Goal: Communication & Community: Answer question/provide support

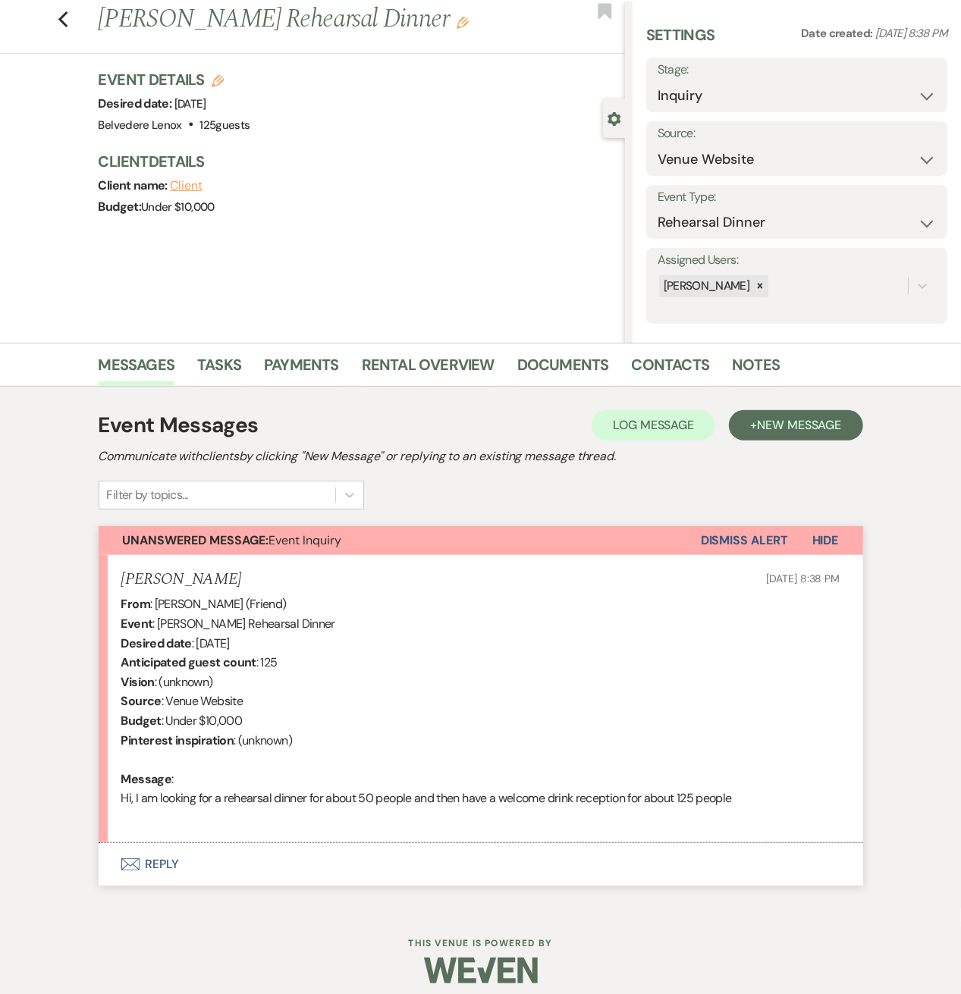
scroll to position [38, 0]
click at [168, 862] on button "Envelope Reply" at bounding box center [481, 864] width 764 height 42
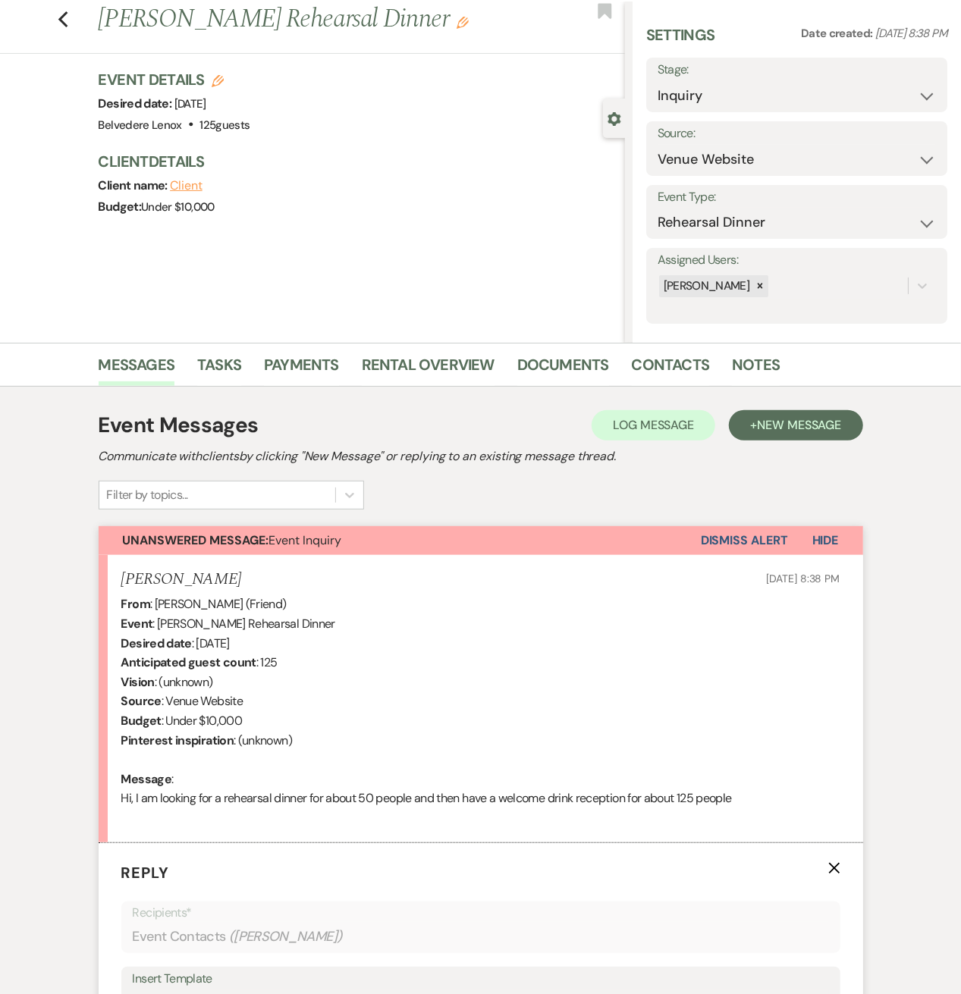
scroll to position [240, 0]
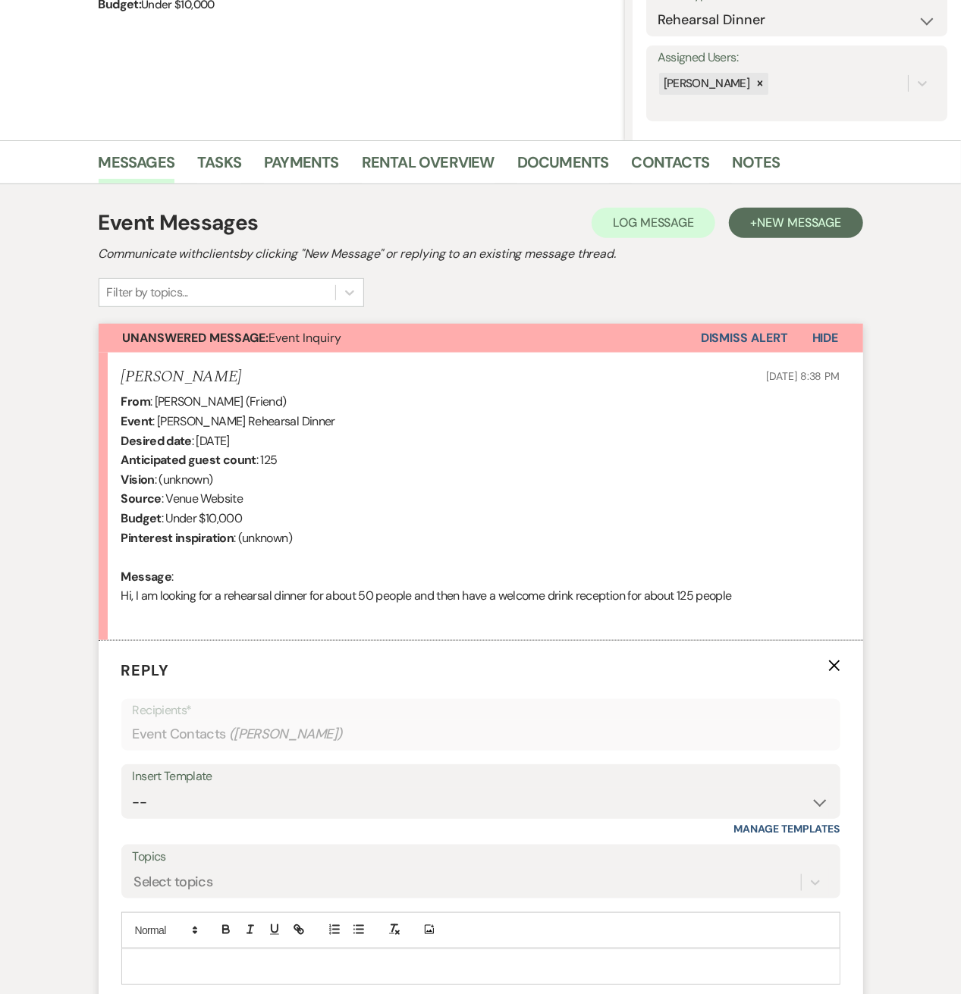
click at [158, 967] on p at bounding box center [480, 967] width 695 height 17
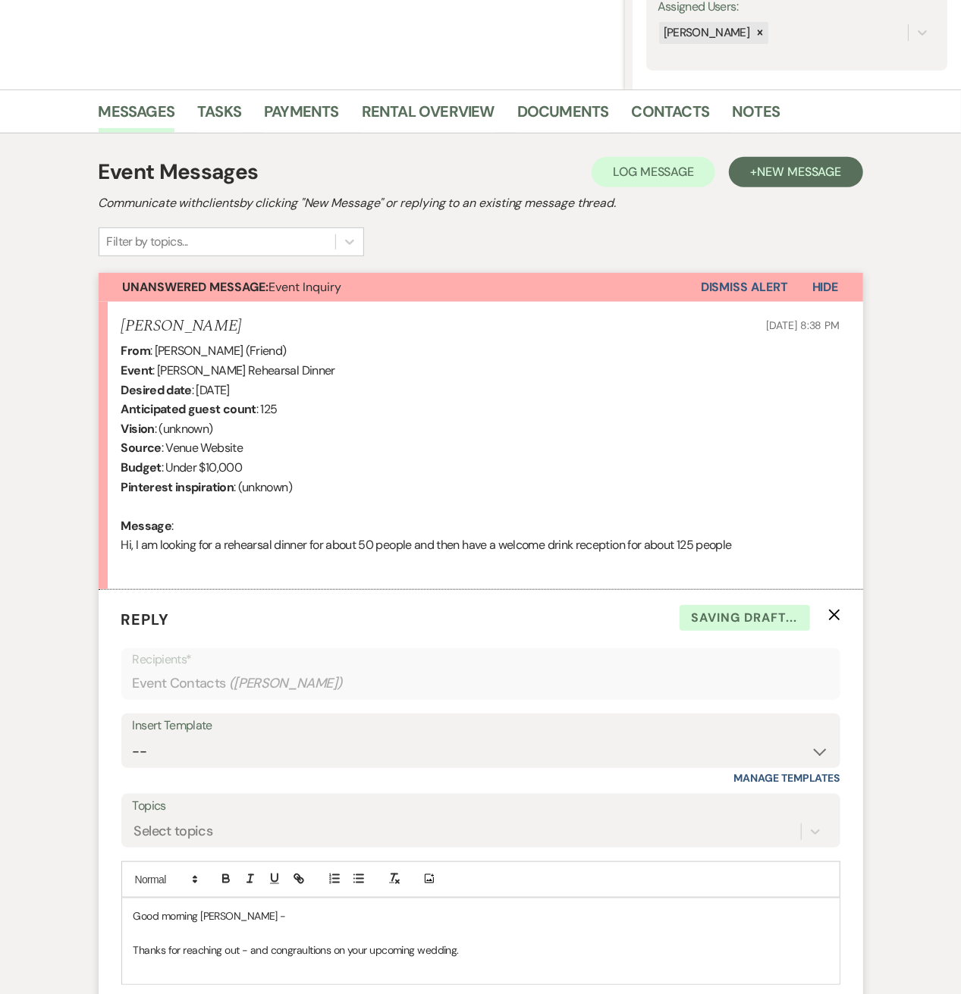
scroll to position [454, 0]
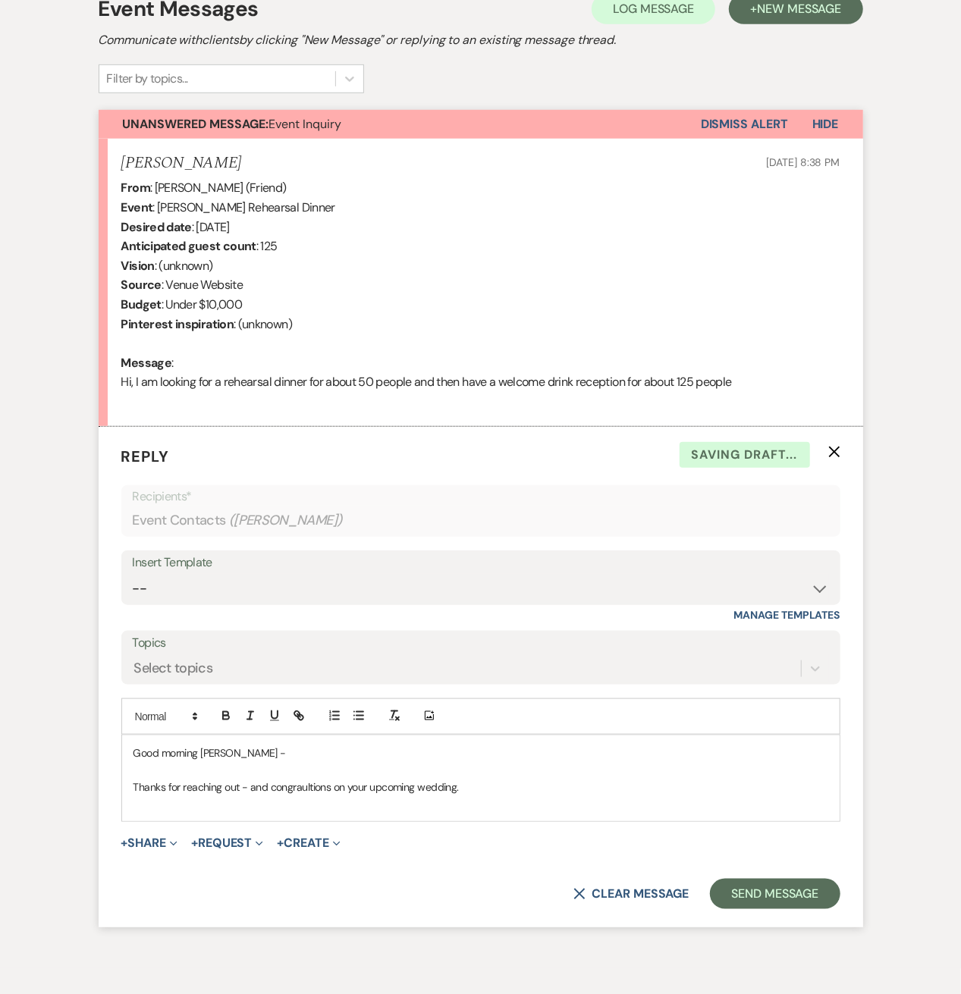
drag, startPoint x: 300, startPoint y: 775, endPoint x: 287, endPoint y: 789, distance: 19.3
click at [177, 812] on div "Good morning [PERSON_NAME] - Thanks for reaching out - and congratulations on y…" at bounding box center [480, 779] width 717 height 86
click at [670, 802] on p "We are the best place in the [GEOGRAPHIC_DATA] for exactly the event you descri…" at bounding box center [480, 803] width 695 height 17
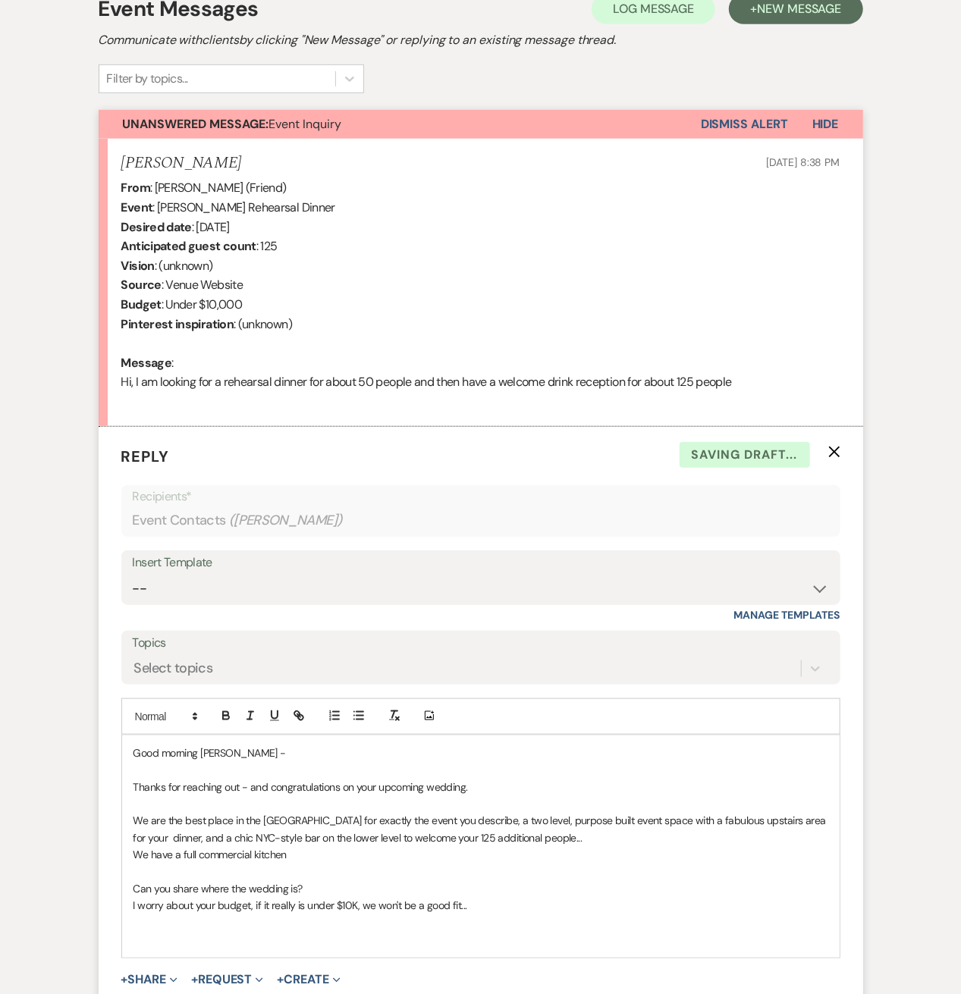
click at [319, 853] on p "We have a full commercial kitchen" at bounding box center [480, 854] width 695 height 17
click at [196, 938] on p at bounding box center [480, 939] width 695 height 17
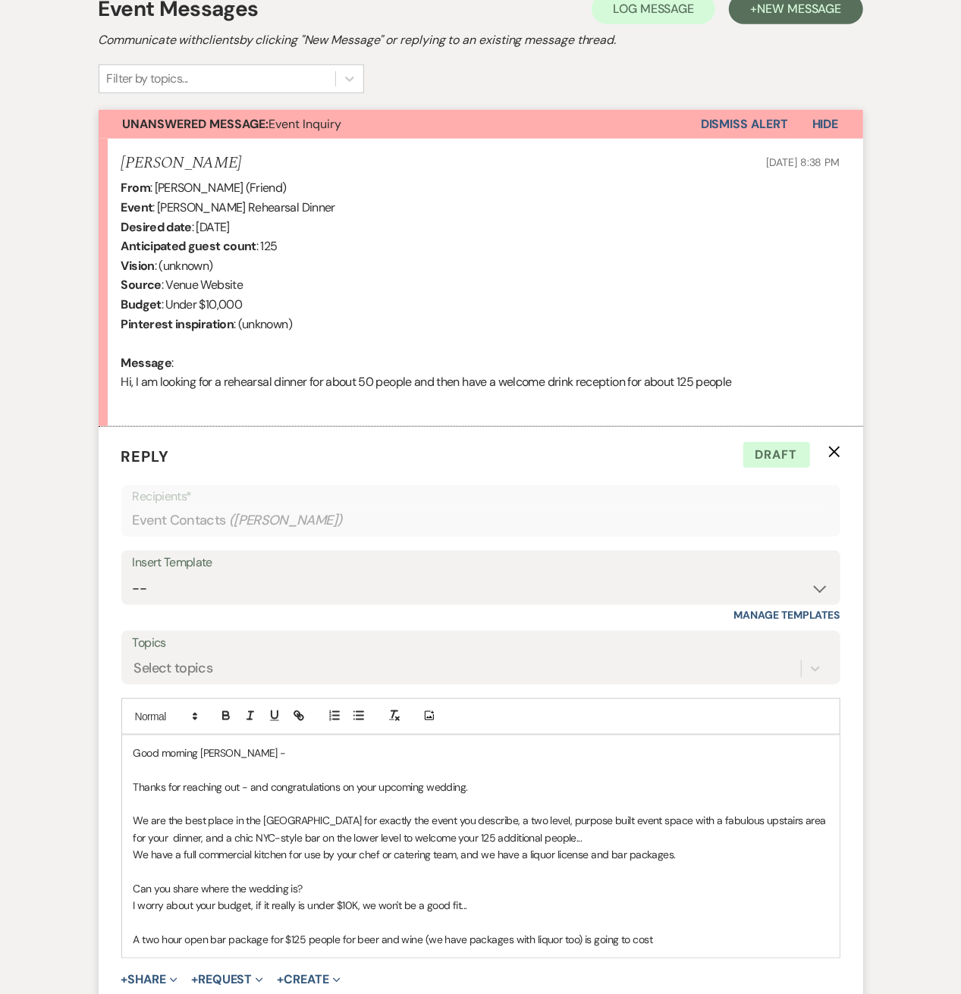
click at [685, 937] on p "A two hour open bar package for $125 people for beer and wine (we have packages…" at bounding box center [480, 939] width 695 height 17
click at [662, 937] on p "A two hour open bar package for $125 people for beer and wine (we have packages…" at bounding box center [480, 939] width 695 height 17
click at [669, 937] on p "A two hour open bar package for $125 people for beer and wine (we have packages…" at bounding box center [480, 939] width 695 height 17
click at [667, 931] on p "A two hour open bar package for $125 people for beer and wine (we have packages…" at bounding box center [480, 939] width 695 height 17
drag, startPoint x: 668, startPoint y: 937, endPoint x: 687, endPoint y: 980, distance: 46.5
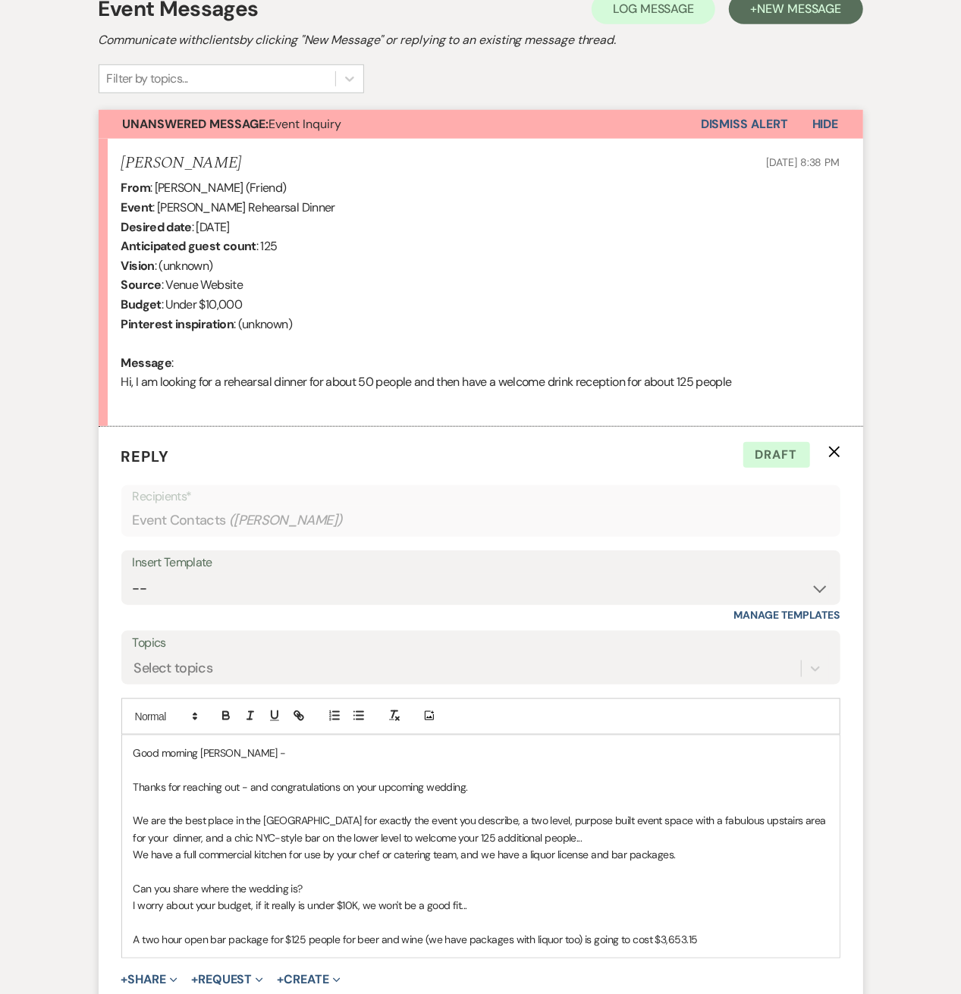
click at [668, 937] on p "A two hour open bar package for $125 people for beer and wine (we have packages…" at bounding box center [480, 939] width 695 height 17
click at [262, 955] on p "A two hour open bar package for $125 people for beer and wine (we have packages…" at bounding box center [480, 948] width 695 height 34
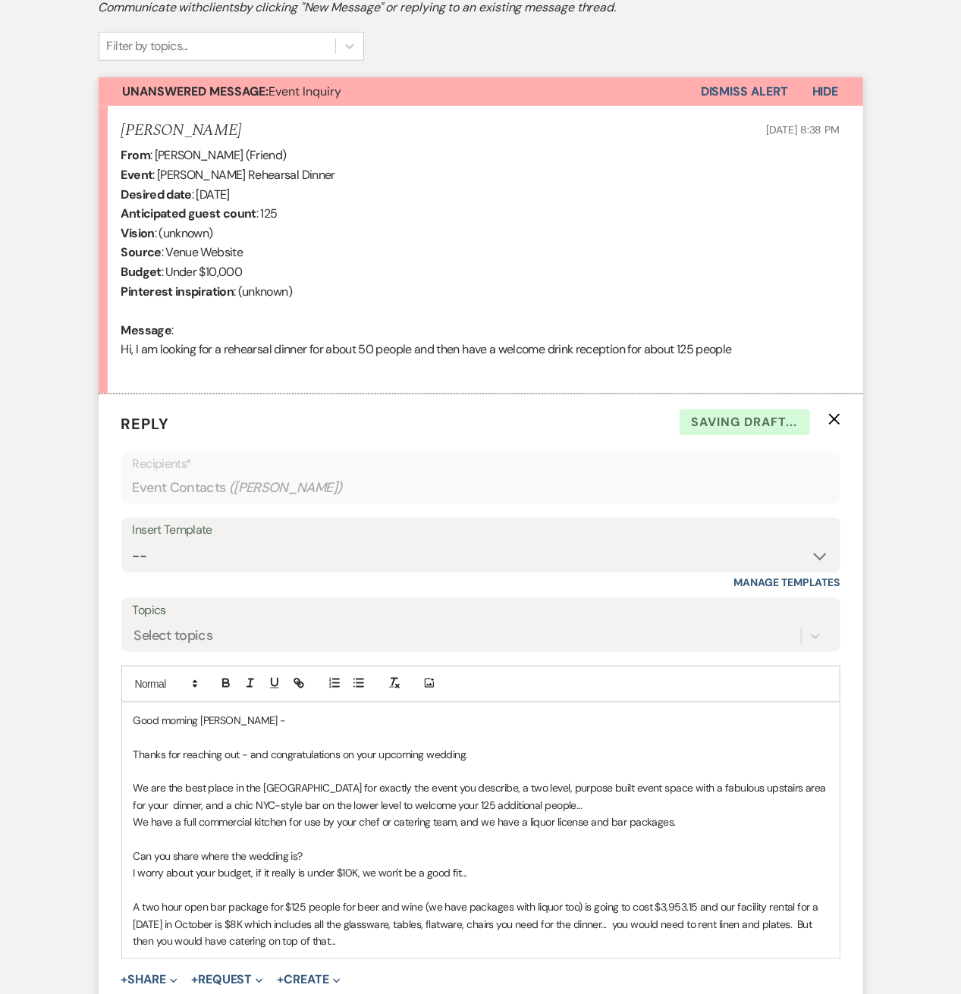
scroll to position [657, 0]
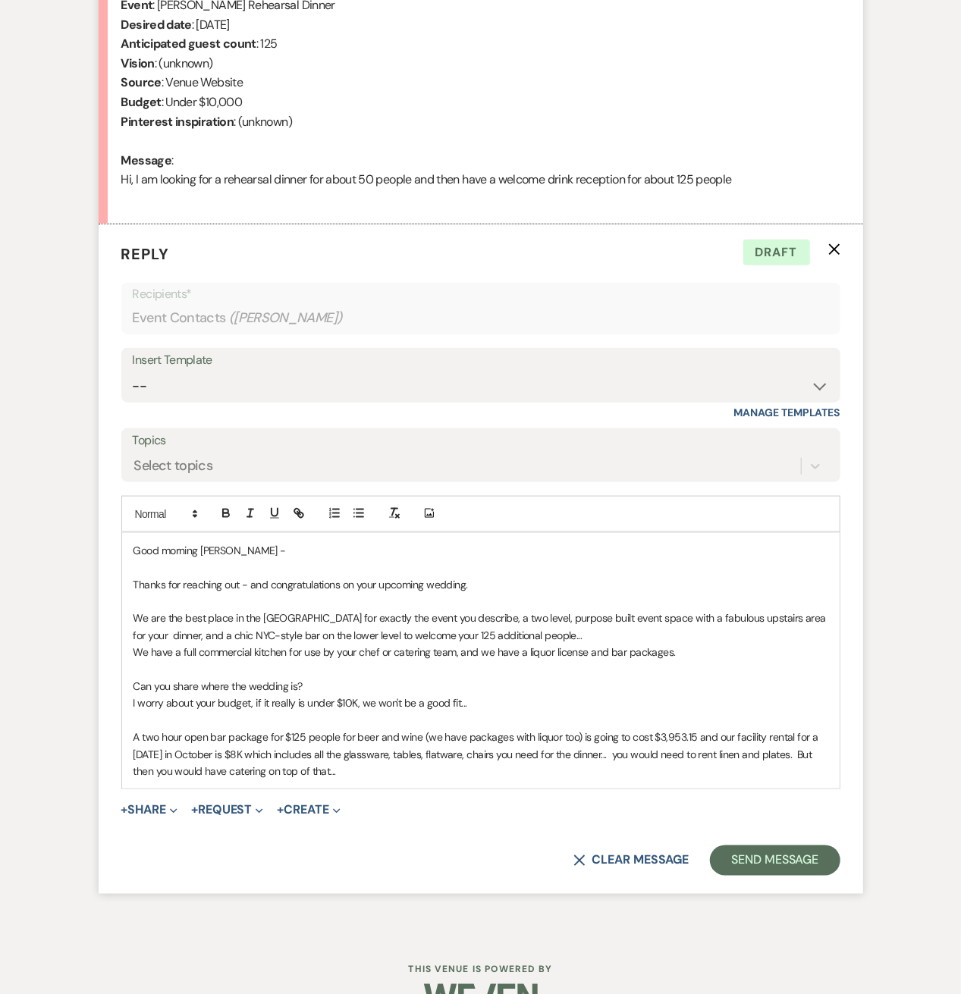
click at [220, 700] on p "I worry about your budget, if it really is under $10K, we won't be a good fit..." at bounding box center [480, 703] width 695 height 17
click at [346, 768] on p "A two hour open bar package for $125 people for beer and wine (we have packages…" at bounding box center [480, 754] width 695 height 51
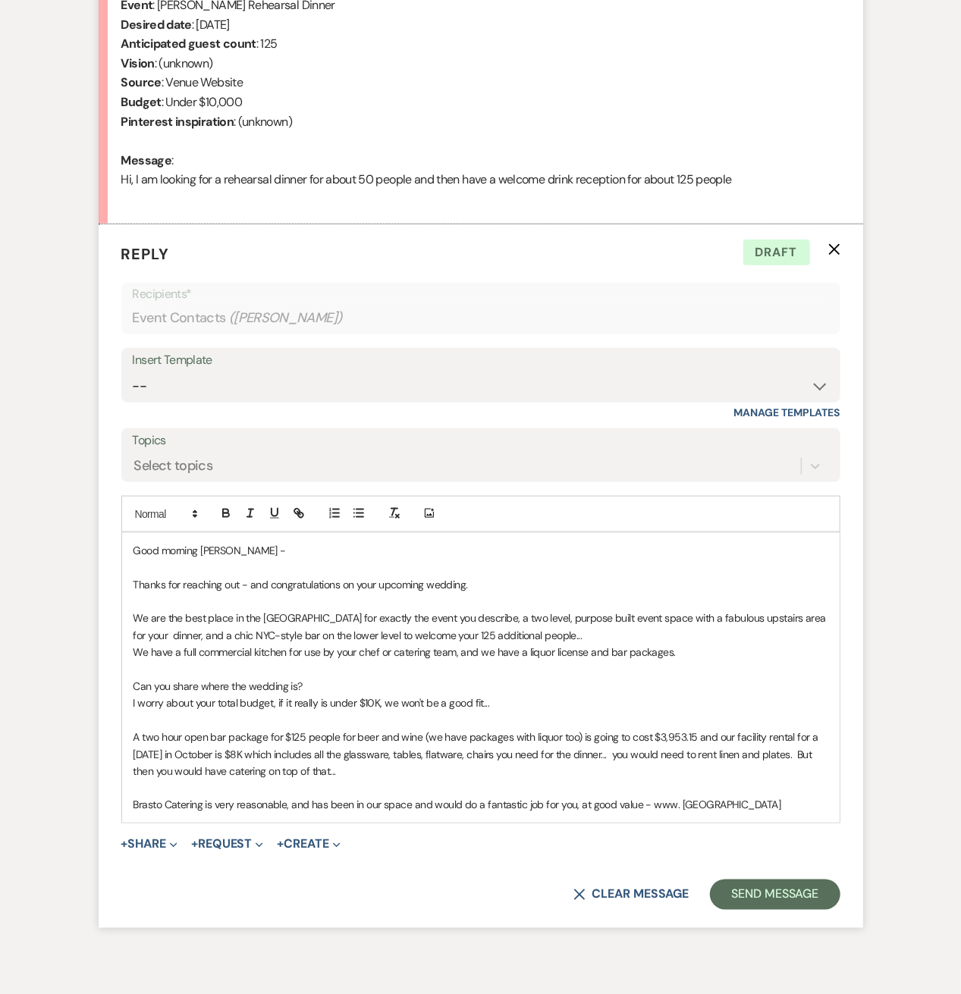
click at [745, 808] on p "Brasto Catering is very reasonable, and has been in our space and would do a fa…" at bounding box center [480, 805] width 695 height 17
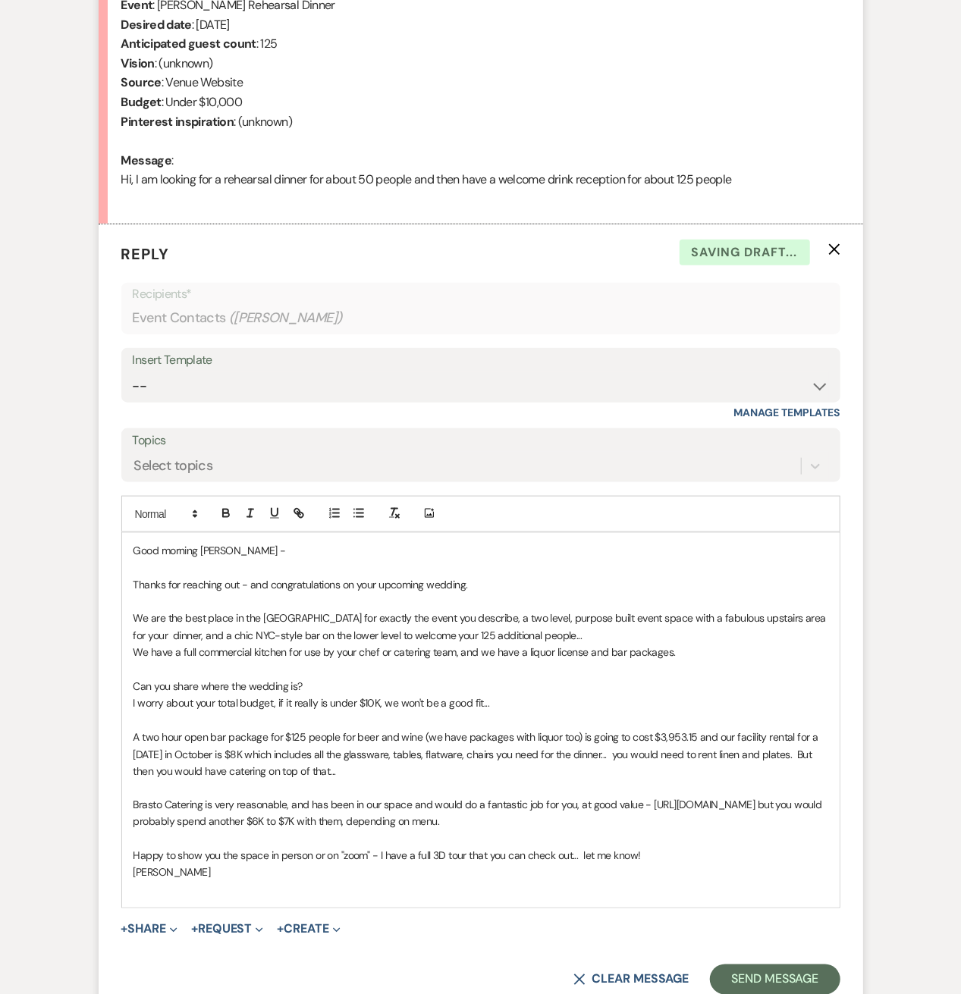
scroll to position [813, 0]
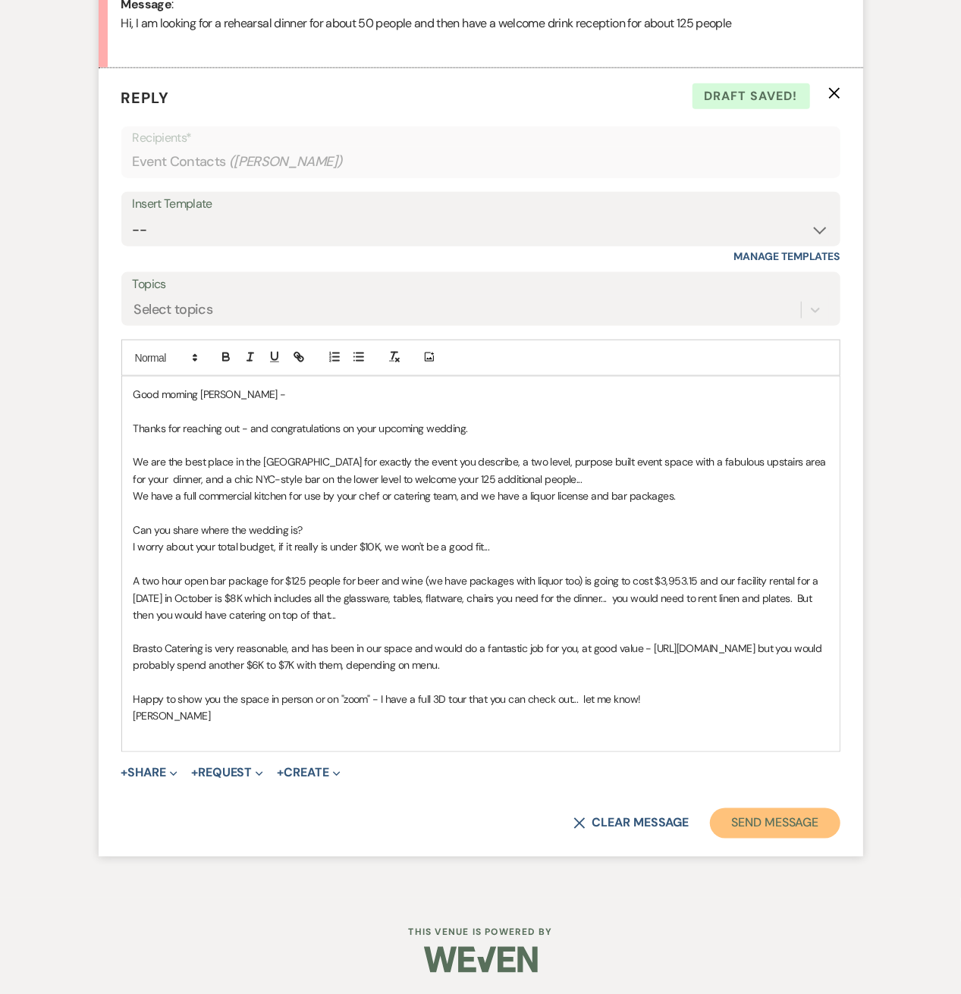
click at [777, 811] on button "Send Message" at bounding box center [775, 823] width 130 height 30
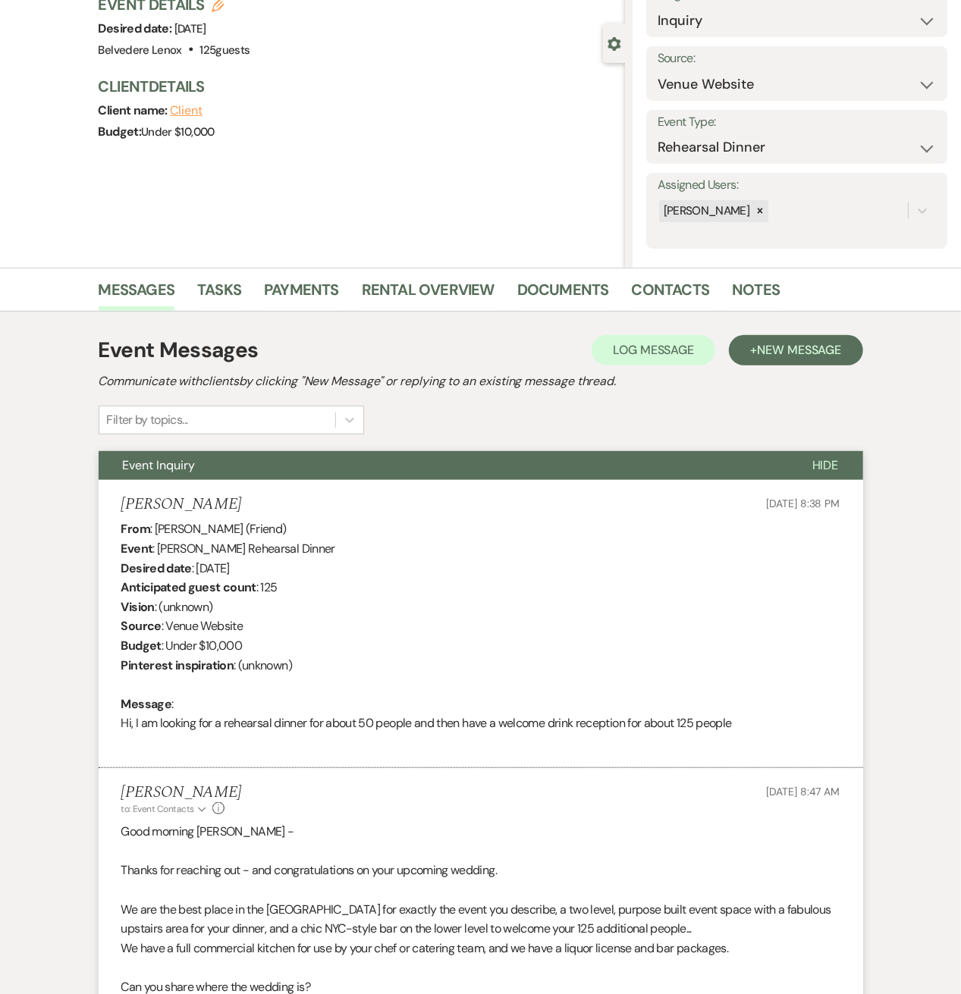
scroll to position [0, 0]
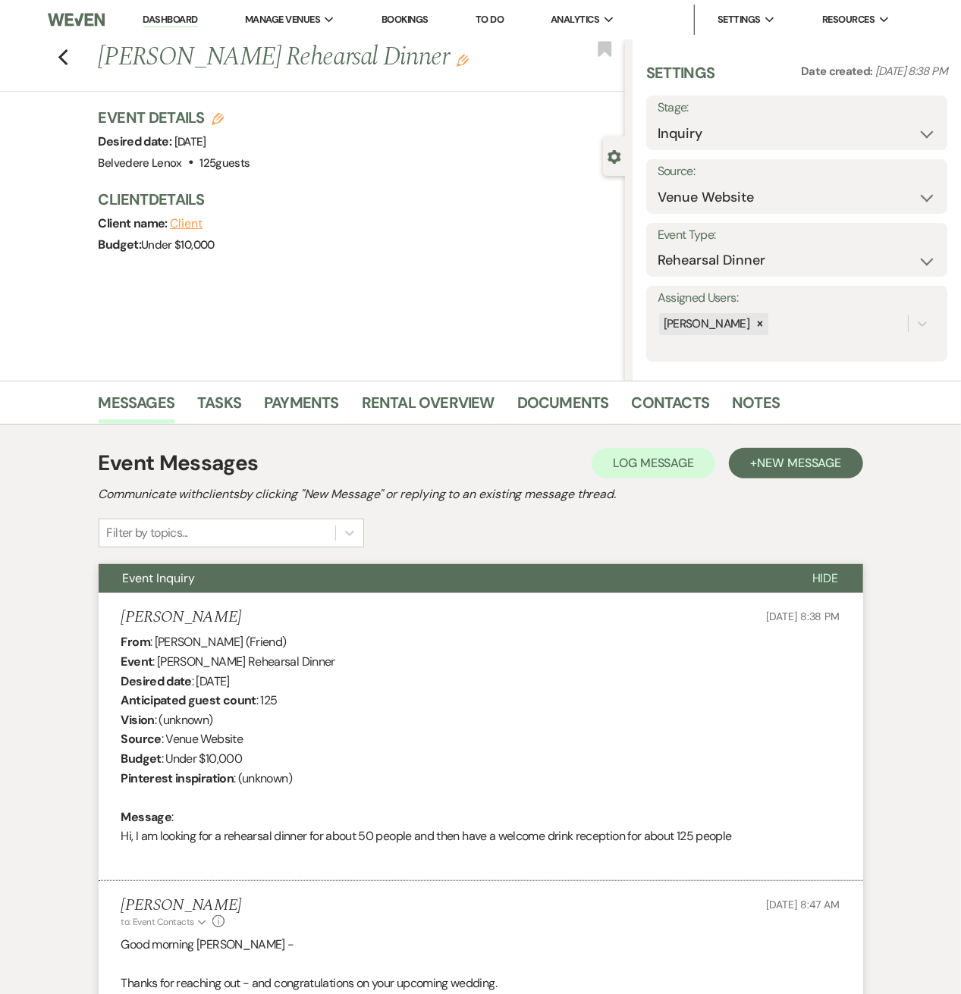
click at [71, 67] on div "Previous [PERSON_NAME] Rehearsal Dinner Edit Bookmark" at bounding box center [308, 65] width 632 height 52
click at [73, 63] on div "Previous [PERSON_NAME] Rehearsal Dinner Edit Bookmark" at bounding box center [308, 65] width 632 height 52
click at [68, 63] on icon "Previous" at bounding box center [63, 58] width 11 height 18
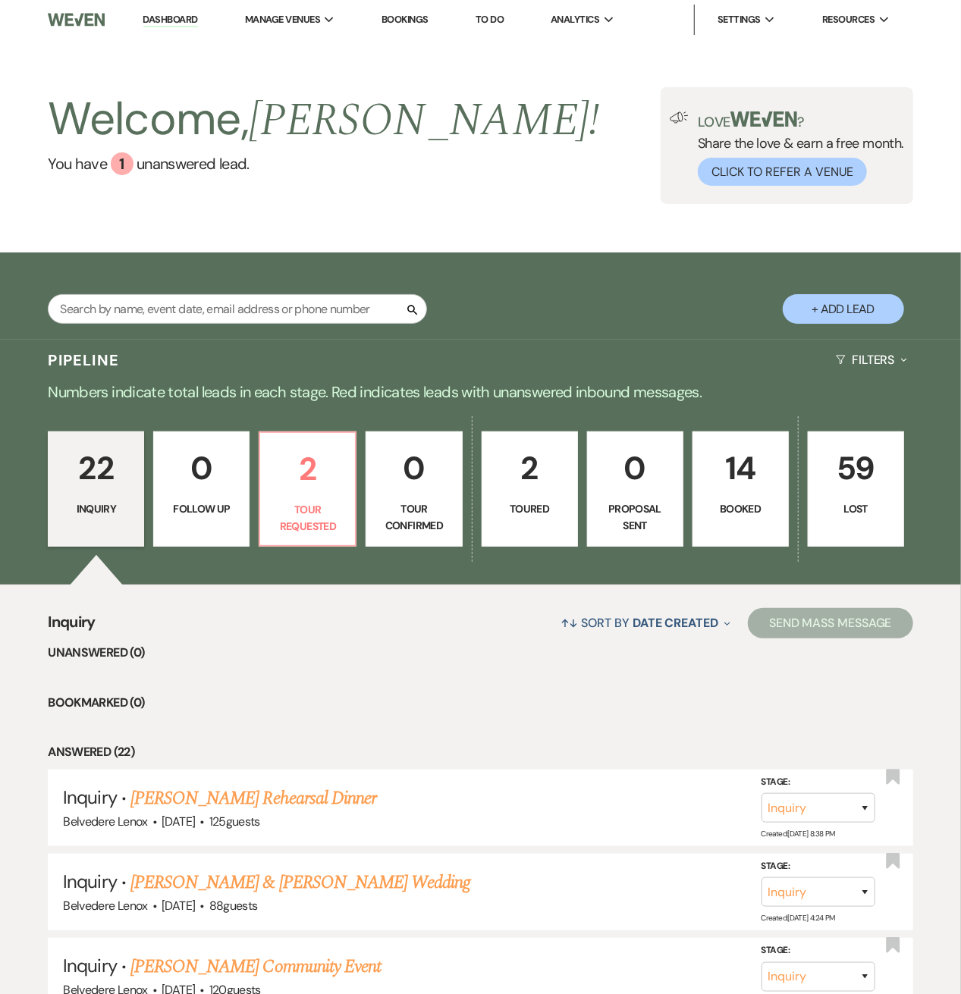
click at [413, 498] on link "0 Tour Confirmed" at bounding box center [414, 488] width 96 height 115
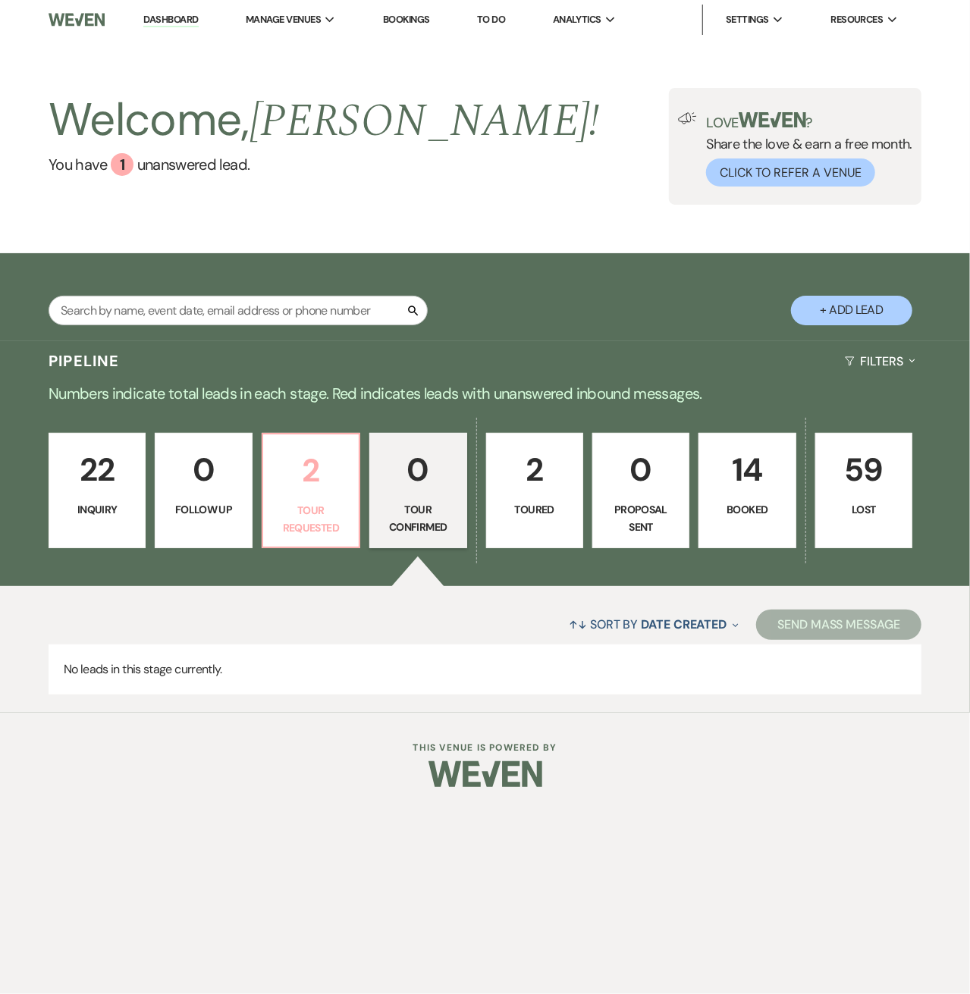
click at [331, 488] on p "2" at bounding box center [310, 470] width 77 height 51
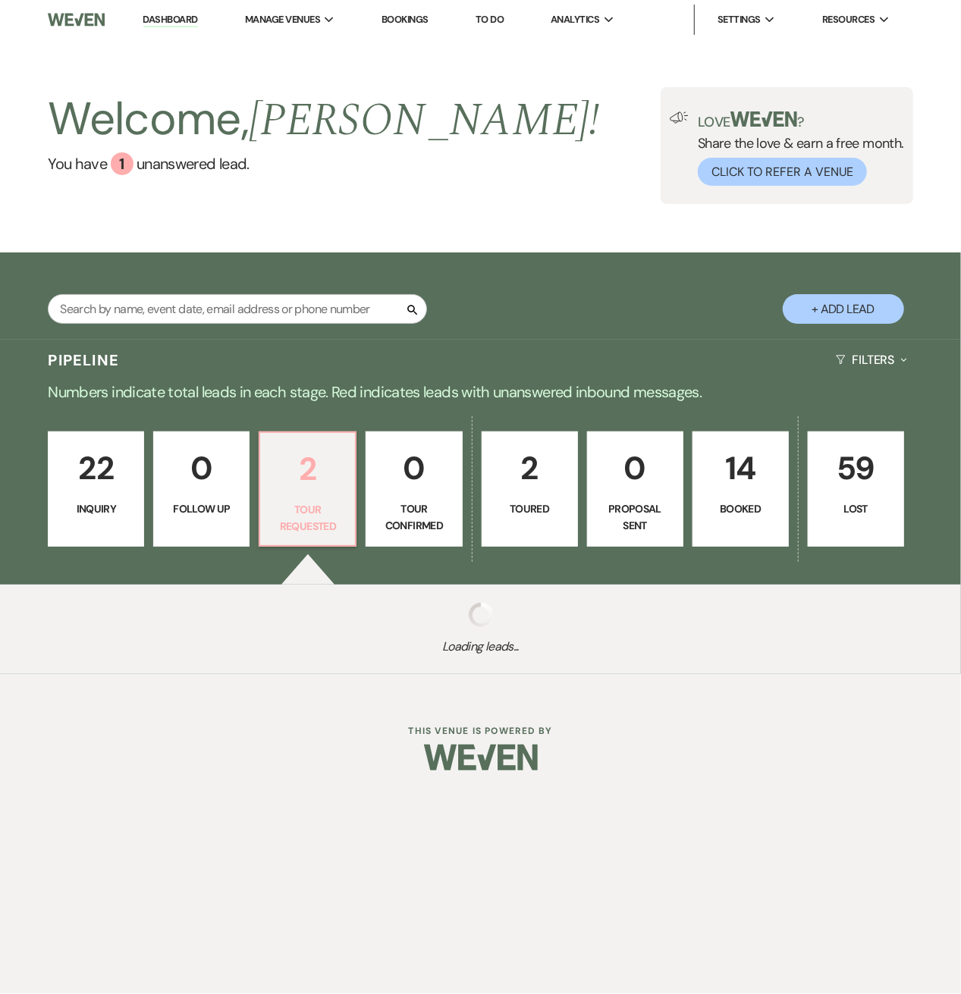
select select "2"
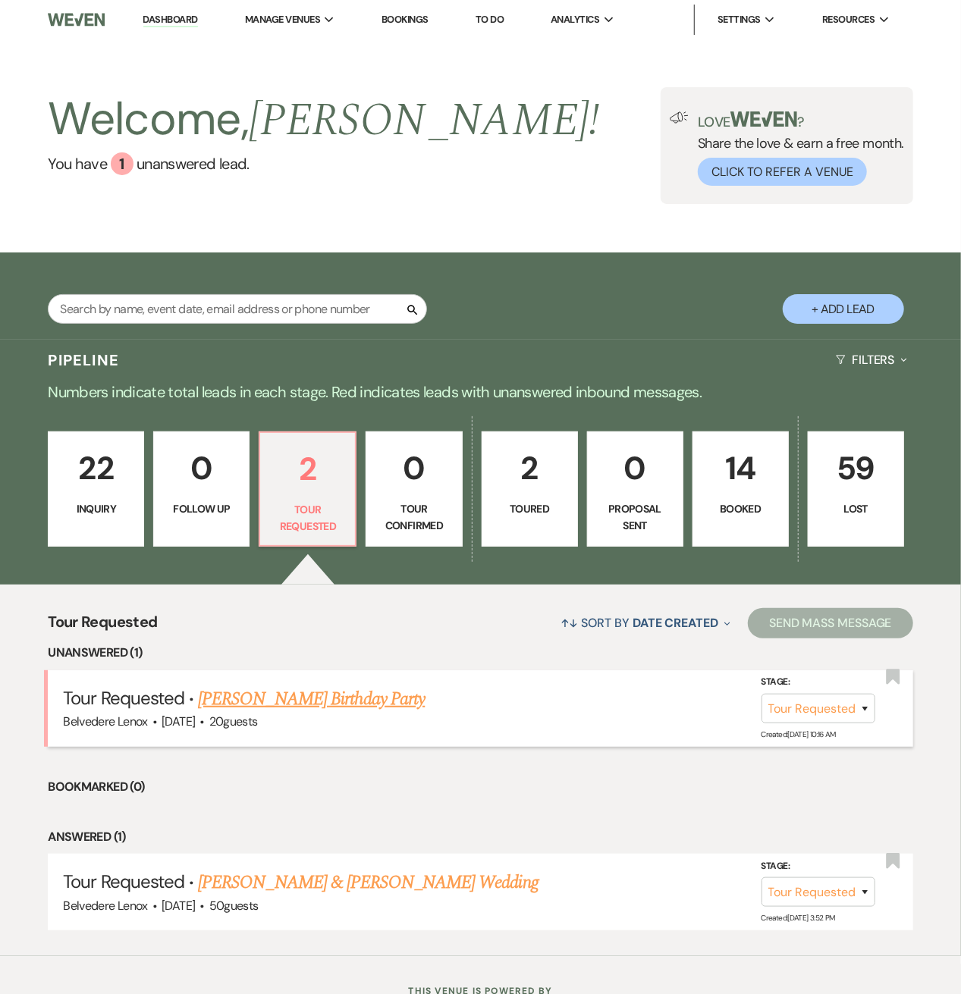
click at [290, 704] on link "[PERSON_NAME] Birthday Party" at bounding box center [311, 699] width 227 height 27
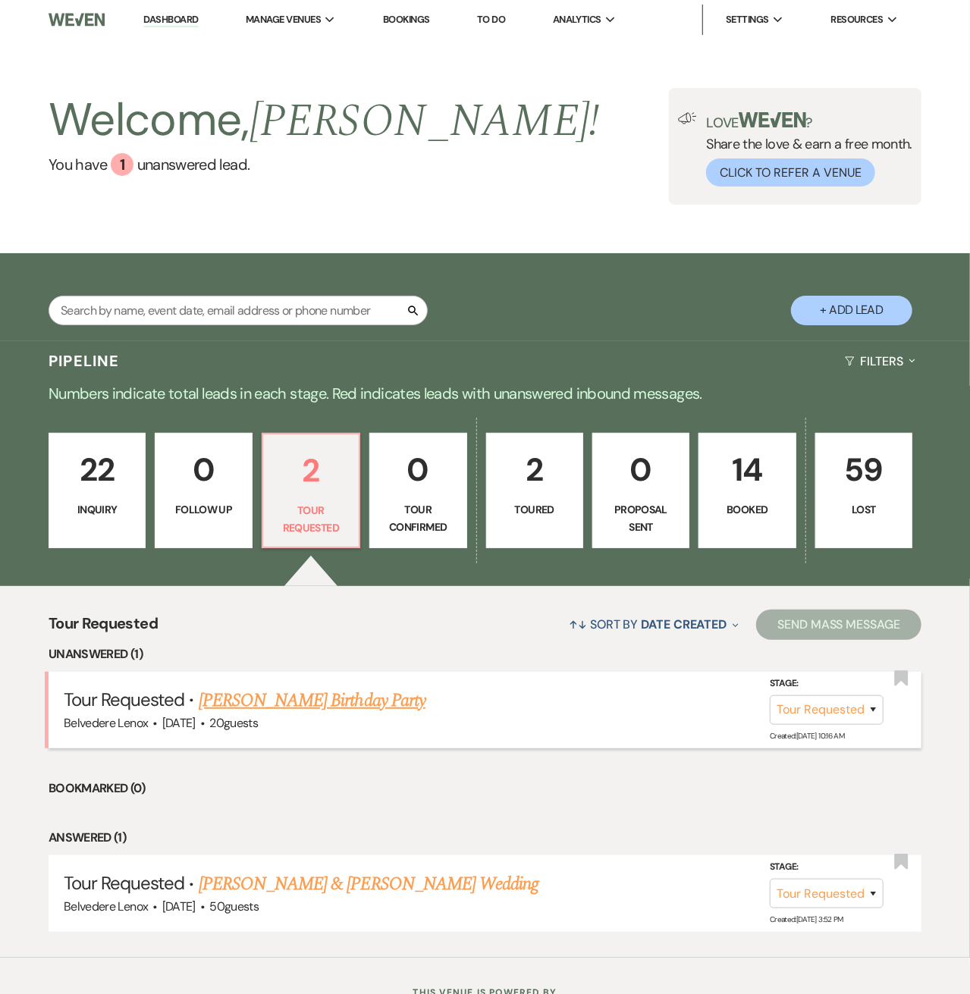
select select "2"
select select "5"
select select "4"
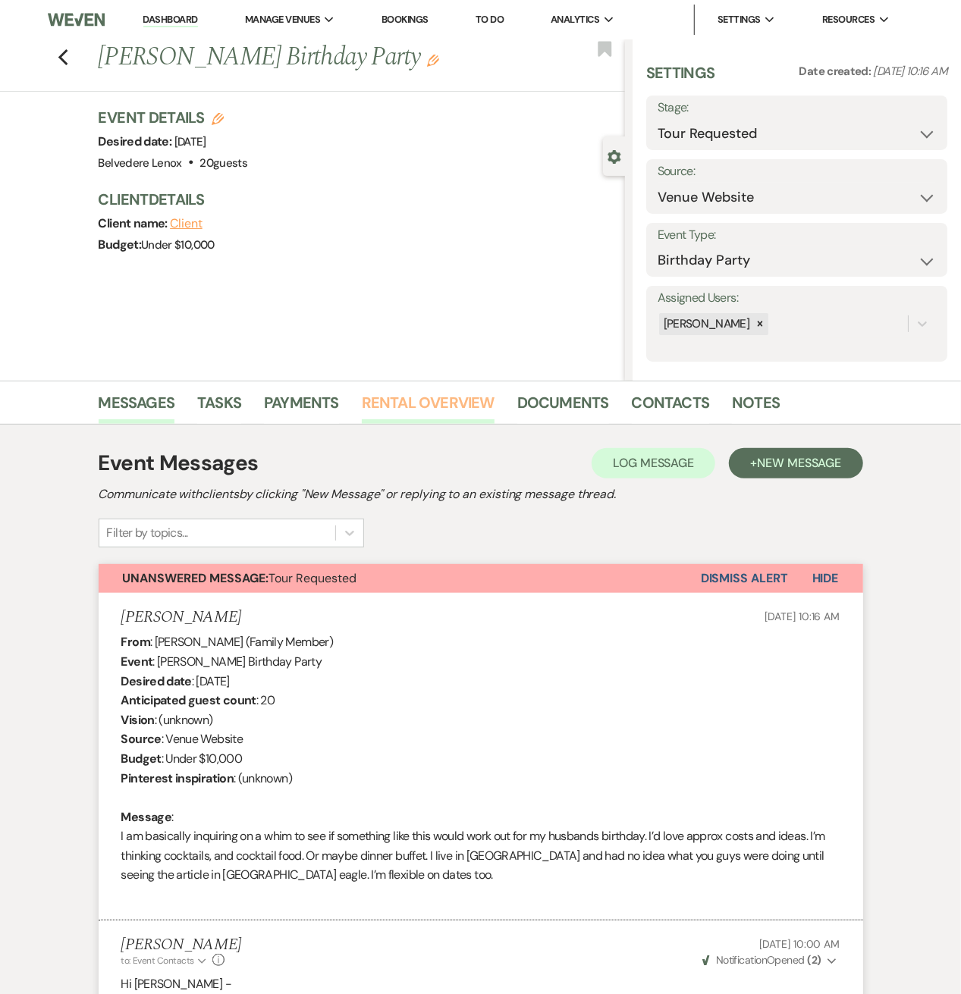
drag, startPoint x: 450, startPoint y: 402, endPoint x: 501, endPoint y: 419, distance: 53.7
click at [450, 402] on link "Rental Overview" at bounding box center [428, 407] width 133 height 33
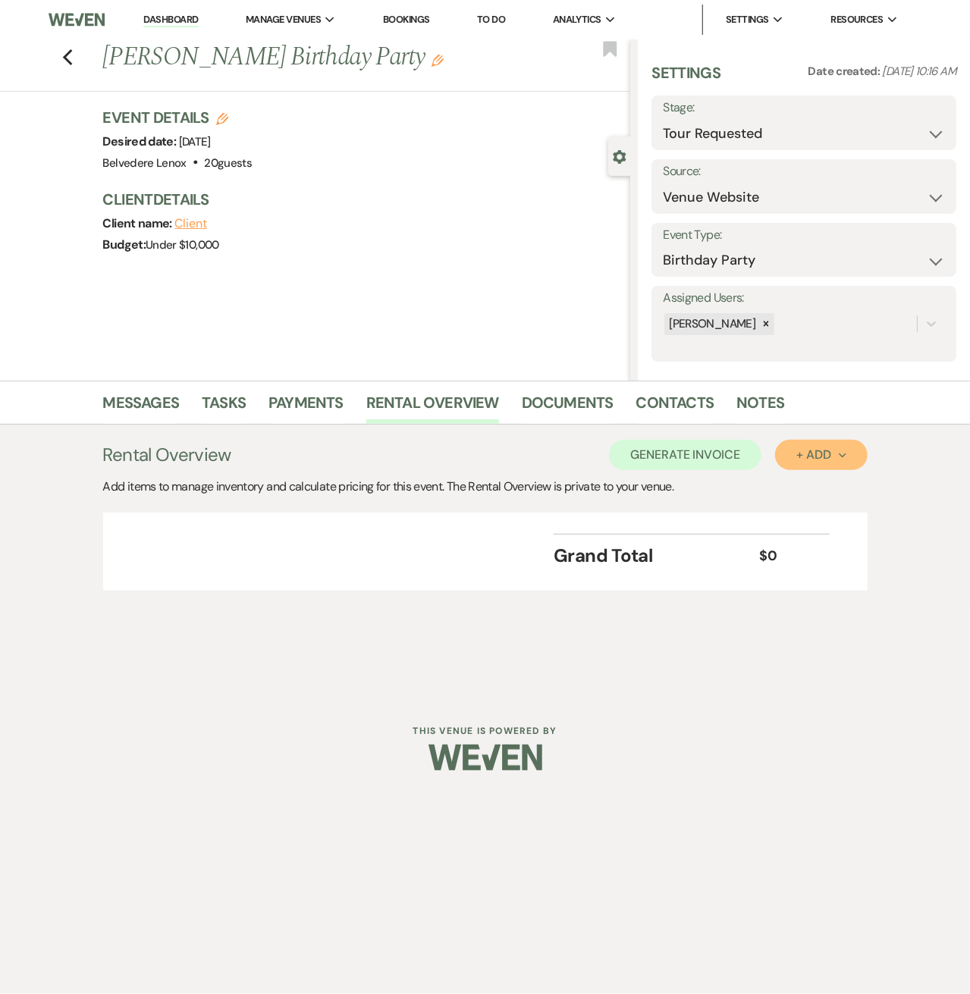
click at [825, 453] on div "+ Add Next" at bounding box center [820, 455] width 49 height 12
click at [796, 518] on button "Category" at bounding box center [815, 513] width 80 height 24
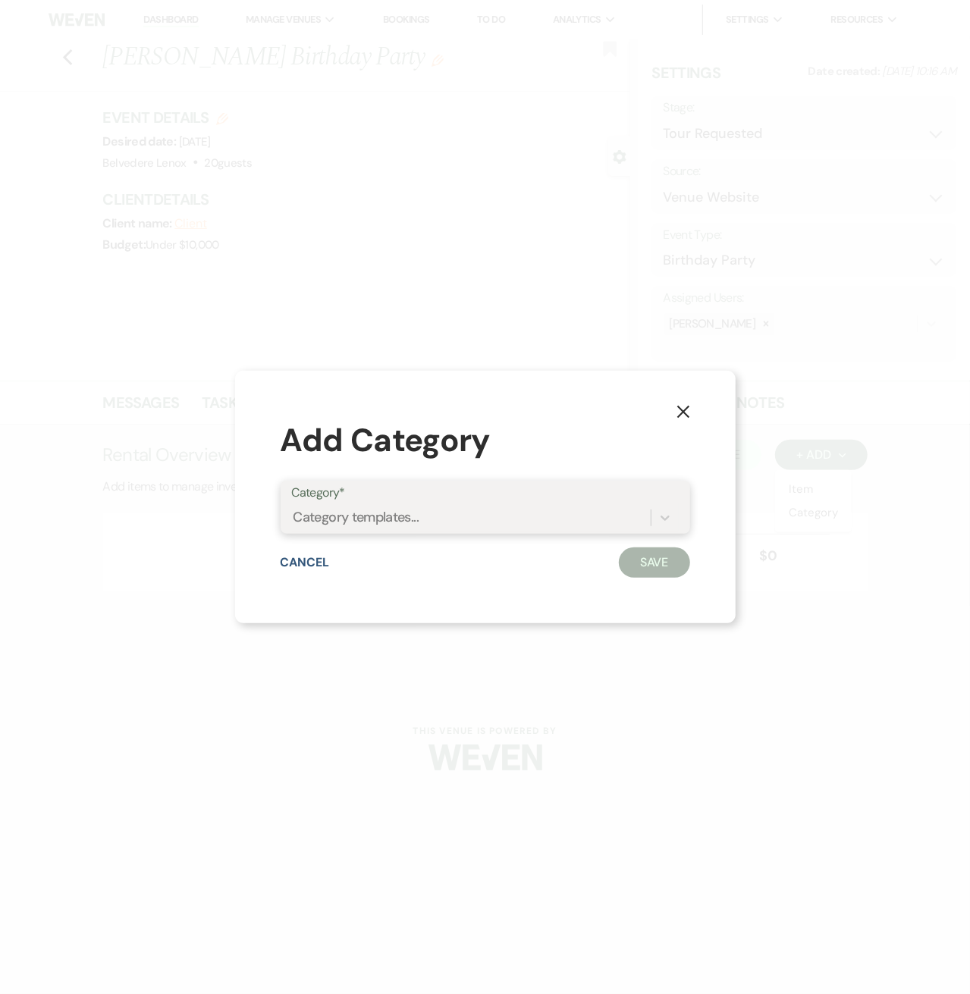
click at [419, 523] on div "Category templates..." at bounding box center [356, 518] width 126 height 20
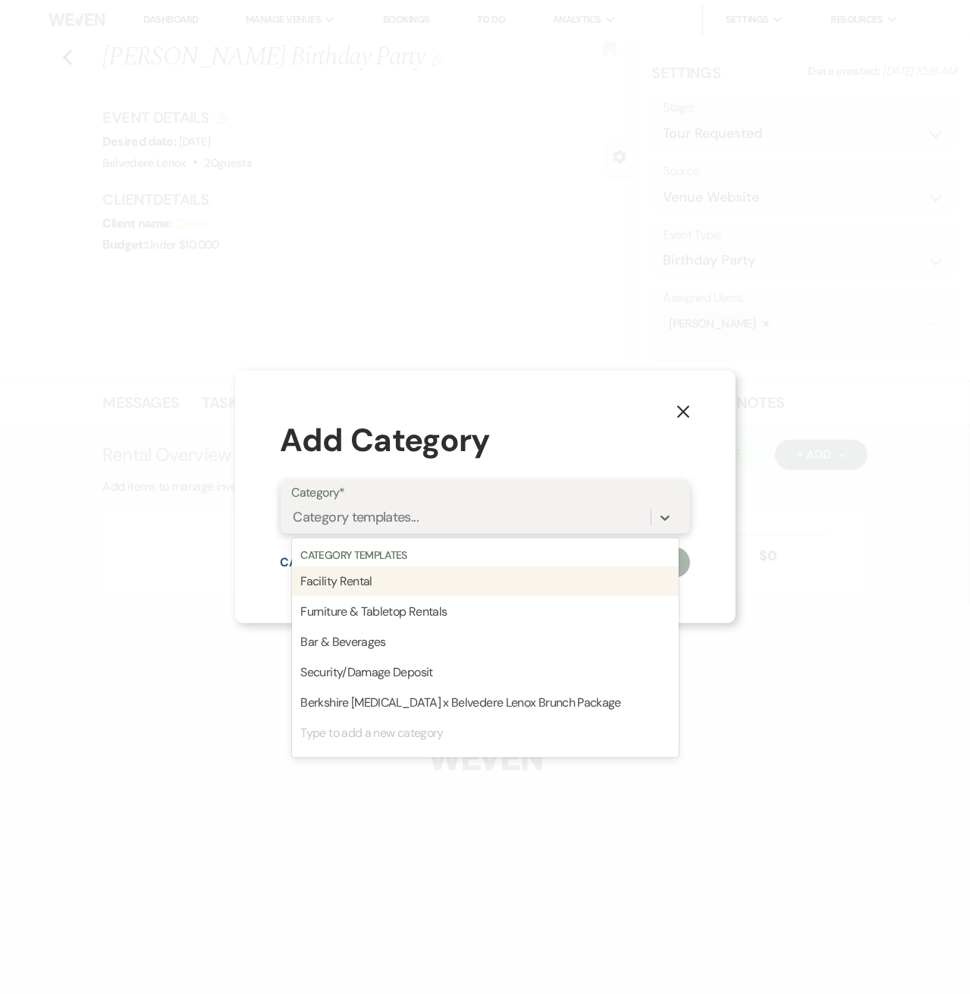
click at [373, 589] on div "Facility Rental" at bounding box center [485, 581] width 387 height 30
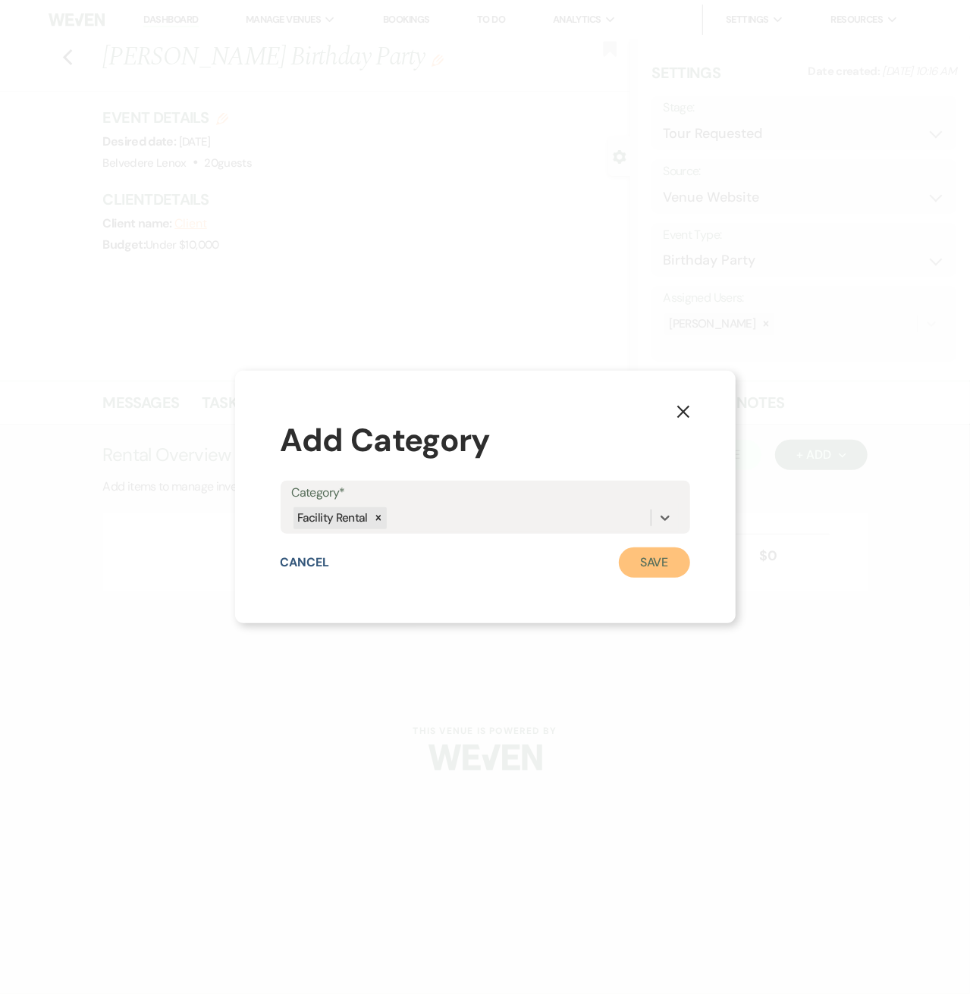
click at [659, 563] on button "Save" at bounding box center [654, 563] width 71 height 30
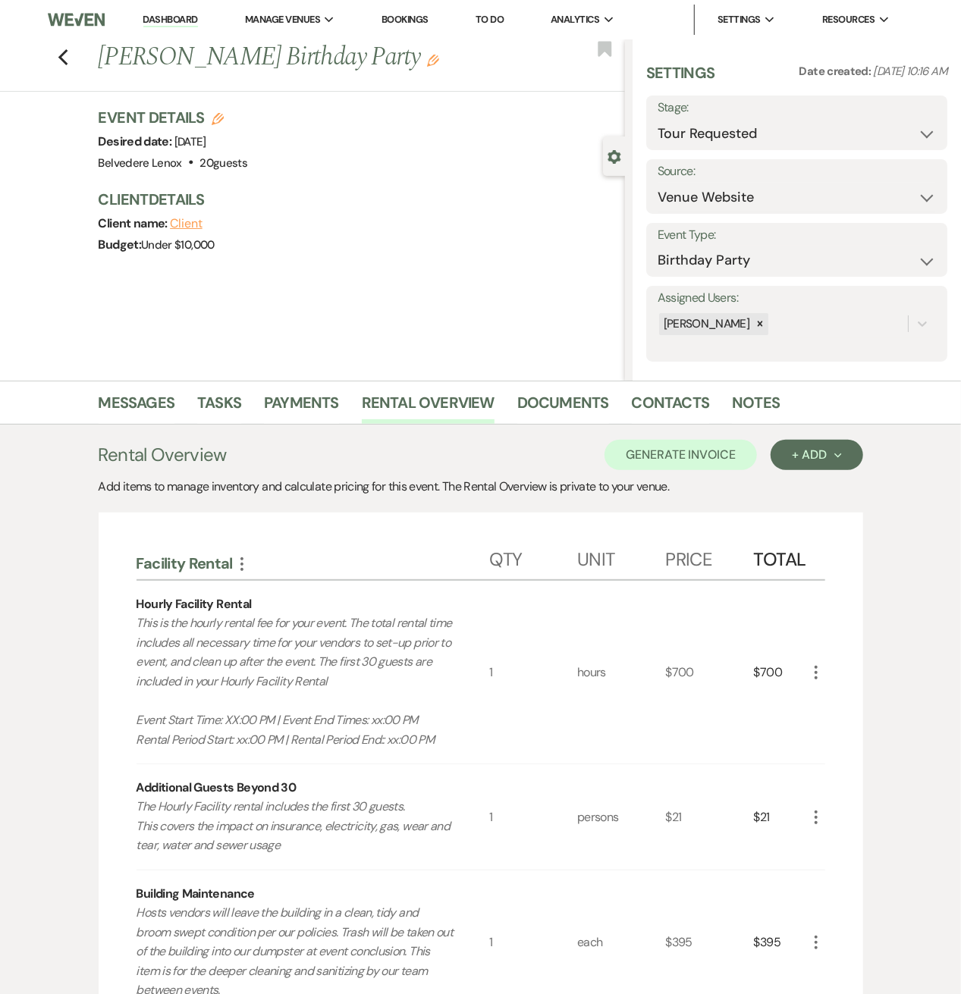
scroll to position [202, 0]
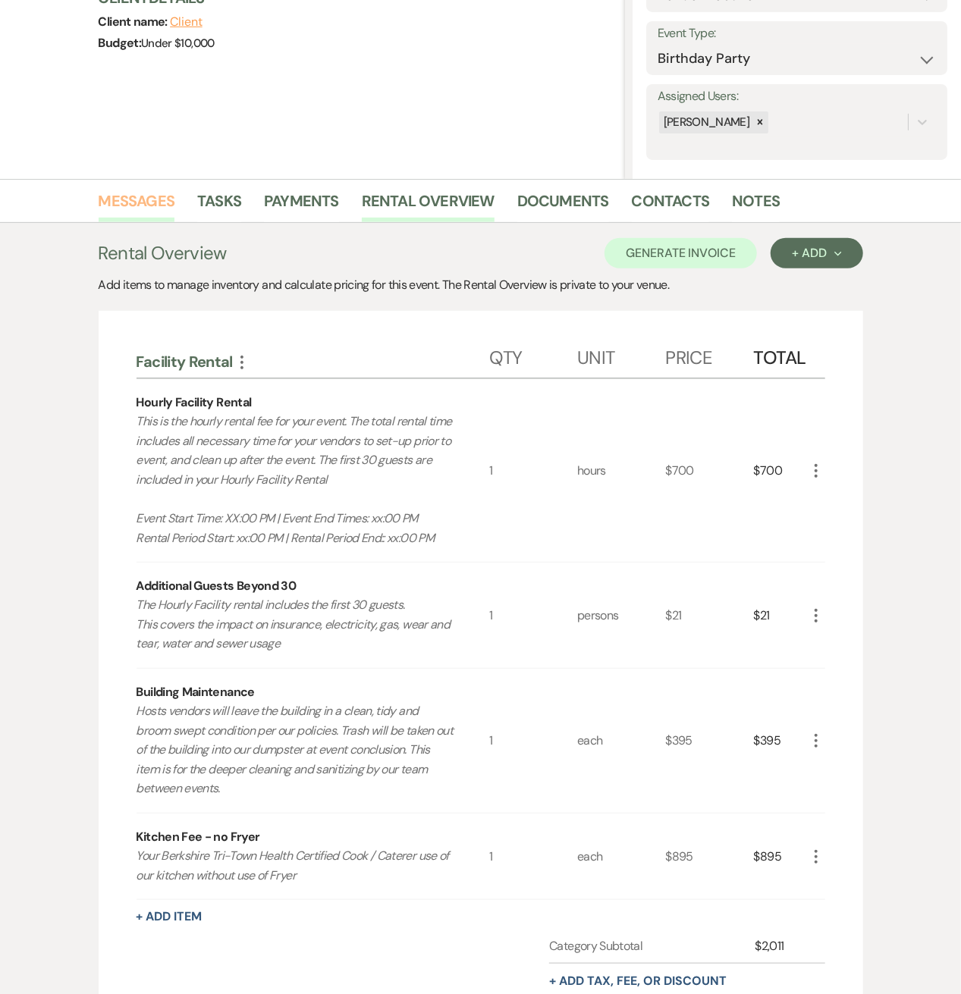
drag, startPoint x: 137, startPoint y: 198, endPoint x: 142, endPoint y: 328, distance: 129.8
click at [137, 198] on link "Messages" at bounding box center [137, 205] width 77 height 33
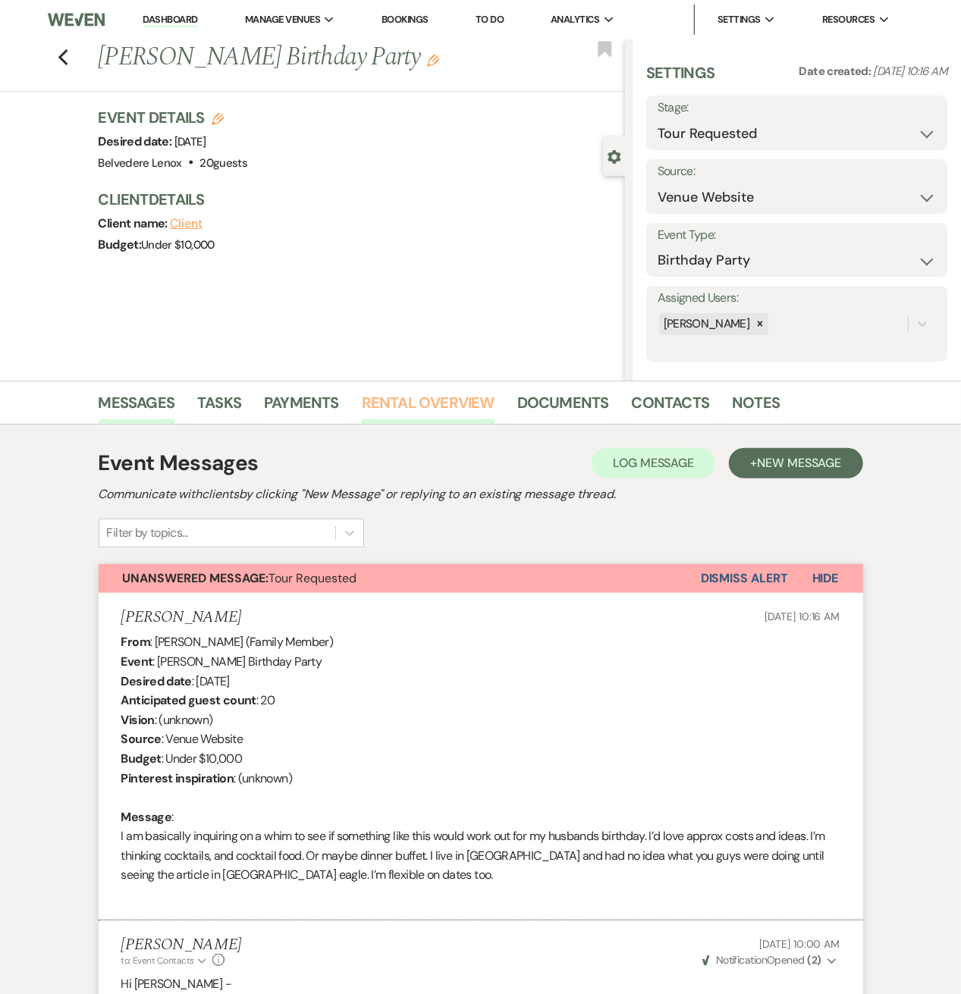
click at [417, 410] on link "Rental Overview" at bounding box center [428, 407] width 133 height 33
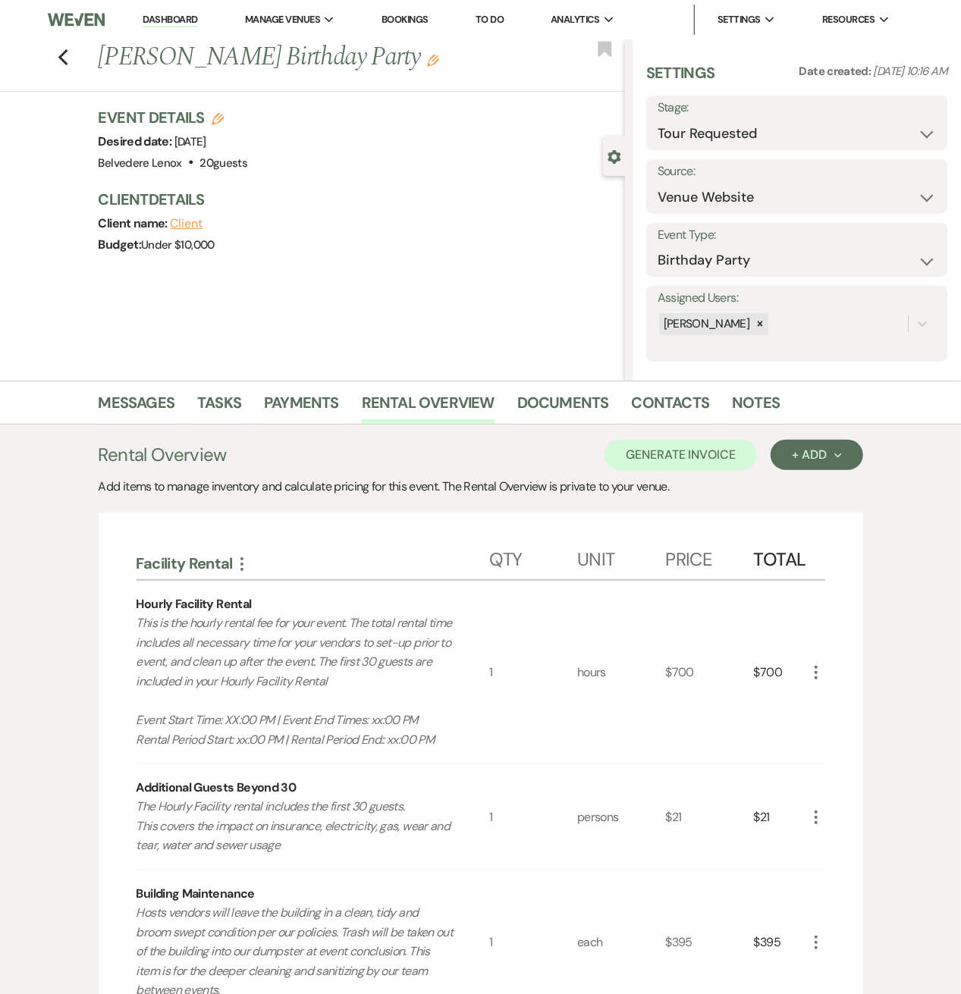
click at [809, 676] on icon "More" at bounding box center [816, 673] width 18 height 18
click at [815, 703] on button "Pencil Edit" at bounding box center [846, 702] width 79 height 24
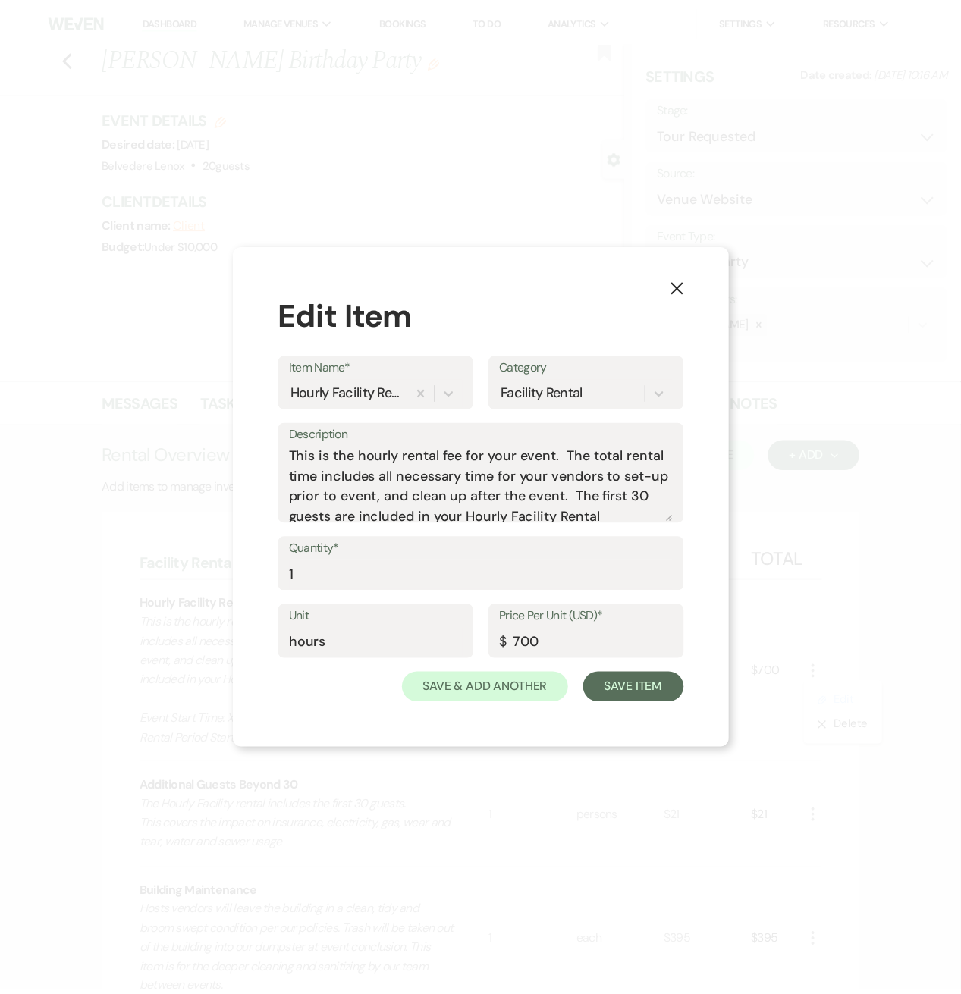
scroll to position [67, 0]
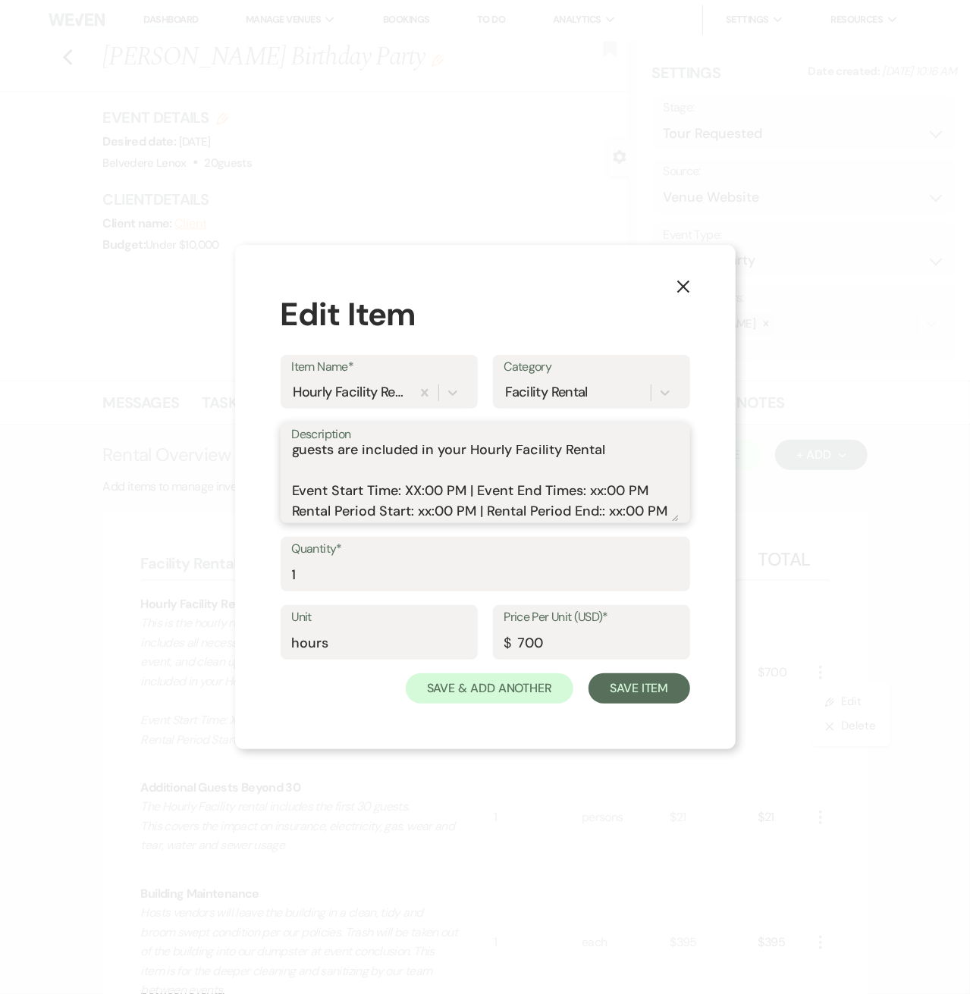
click at [420, 494] on textarea "This is the hourly rental fee for your event. The total rental time includes al…" at bounding box center [485, 484] width 387 height 76
click at [595, 489] on textarea "This is the hourly rental fee for your event. The total rental time includes al…" at bounding box center [485, 484] width 387 height 76
click at [599, 515] on textarea "This is the hourly rental fee for your event. The total rental time includes al…" at bounding box center [485, 484] width 387 height 76
click at [432, 513] on textarea "This is the hourly rental fee for your event. The total rental time includes al…" at bounding box center [485, 484] width 387 height 76
type textarea "This is the hourly rental fee for your event. The total rental time includes al…"
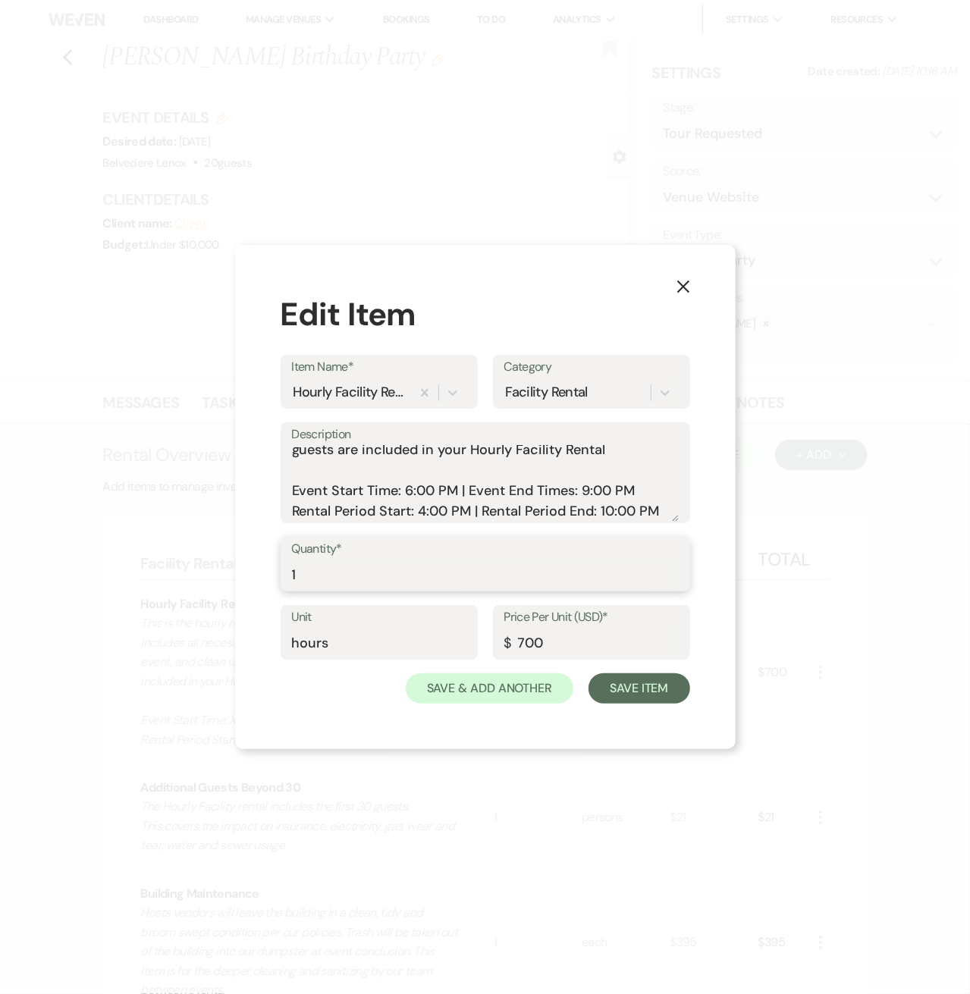
click at [333, 573] on input "1" at bounding box center [485, 575] width 387 height 30
click at [317, 571] on input "1" at bounding box center [485, 575] width 387 height 30
drag, startPoint x: 317, startPoint y: 571, endPoint x: 284, endPoint y: 575, distance: 33.6
click at [309, 571] on input "1" at bounding box center [485, 575] width 387 height 30
click at [284, 575] on div "Quantity* 1" at bounding box center [486, 564] width 410 height 55
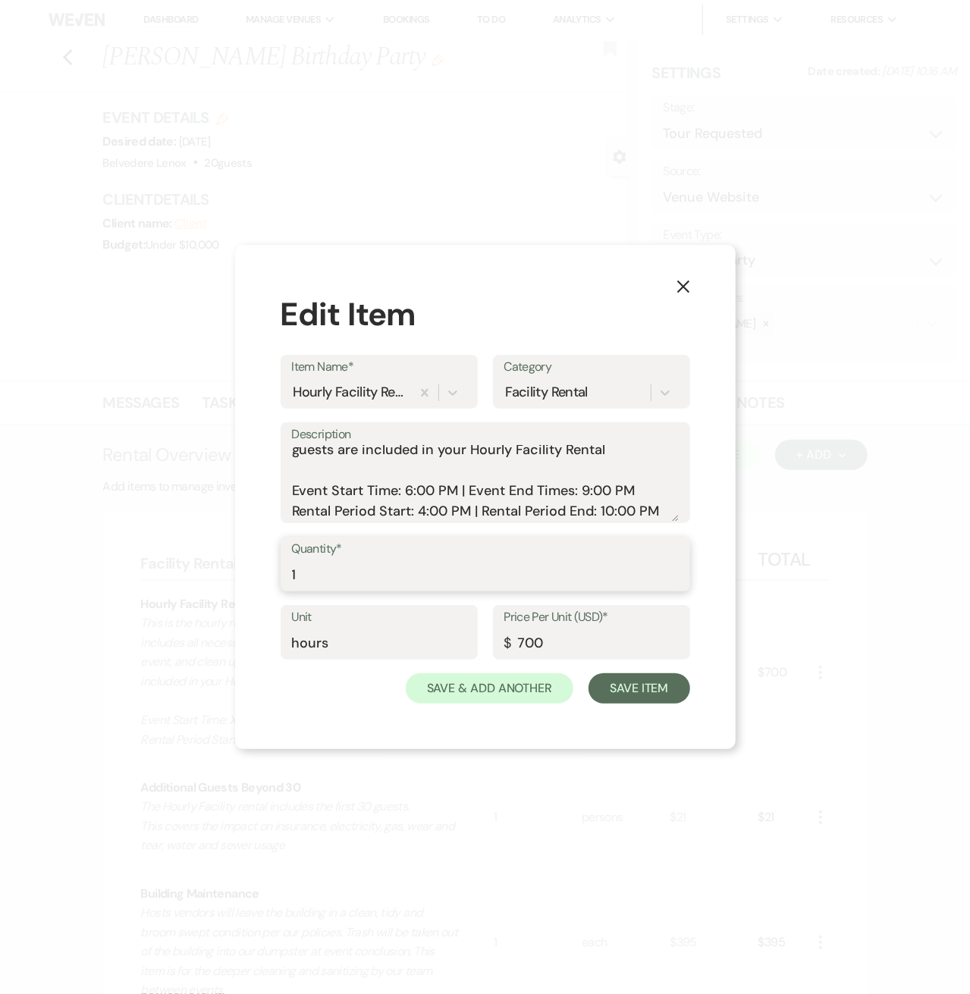
click at [314, 566] on input "1" at bounding box center [485, 575] width 387 height 30
type input "6"
click at [592, 643] on input "700" at bounding box center [591, 644] width 174 height 30
type input "395"
click at [616, 686] on button "Save Item" at bounding box center [638, 688] width 101 height 30
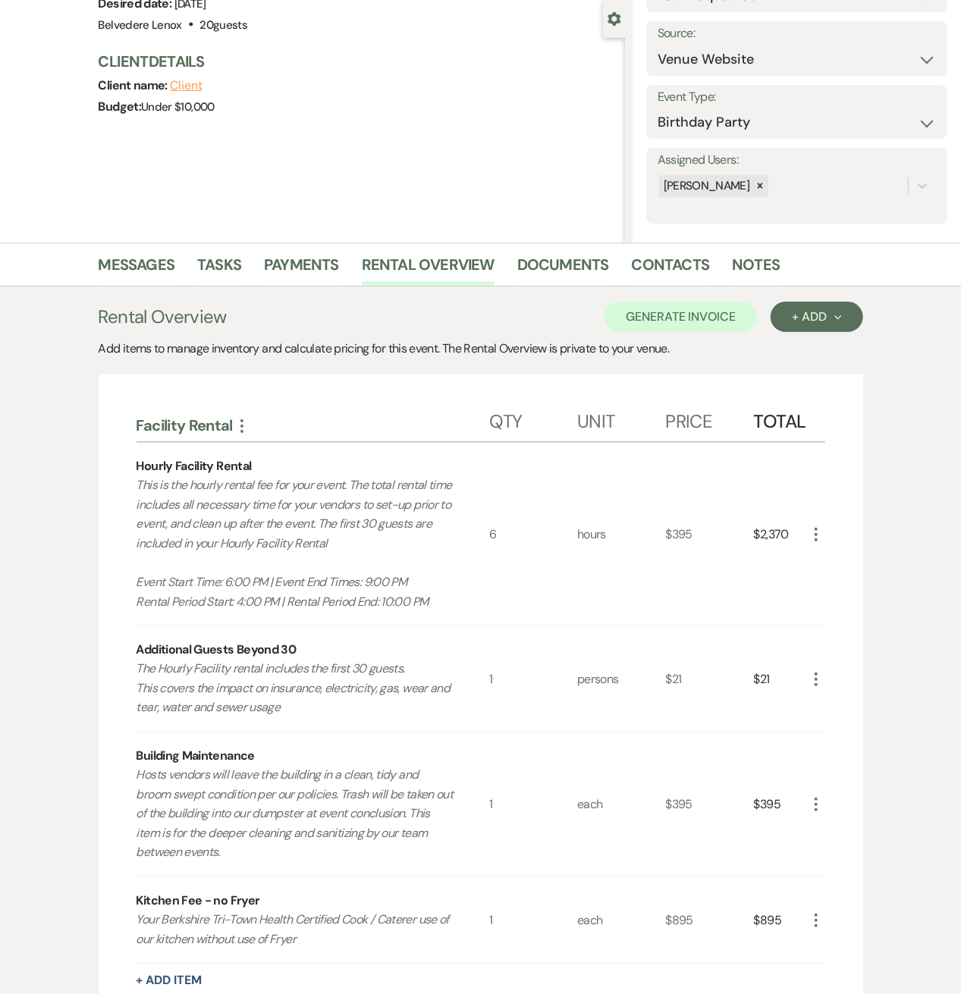
scroll to position [0, 0]
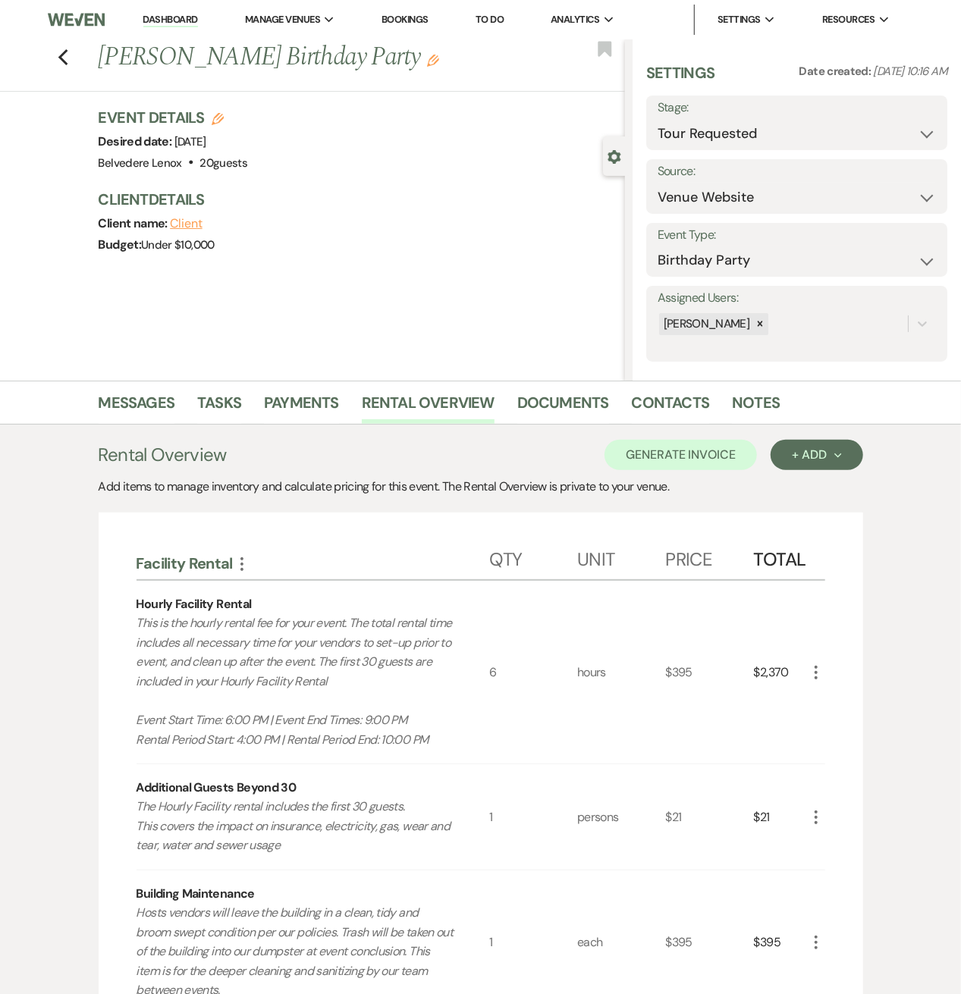
click at [812, 818] on icon "More" at bounding box center [816, 817] width 18 height 18
click at [830, 870] on icon "X" at bounding box center [828, 870] width 9 height 11
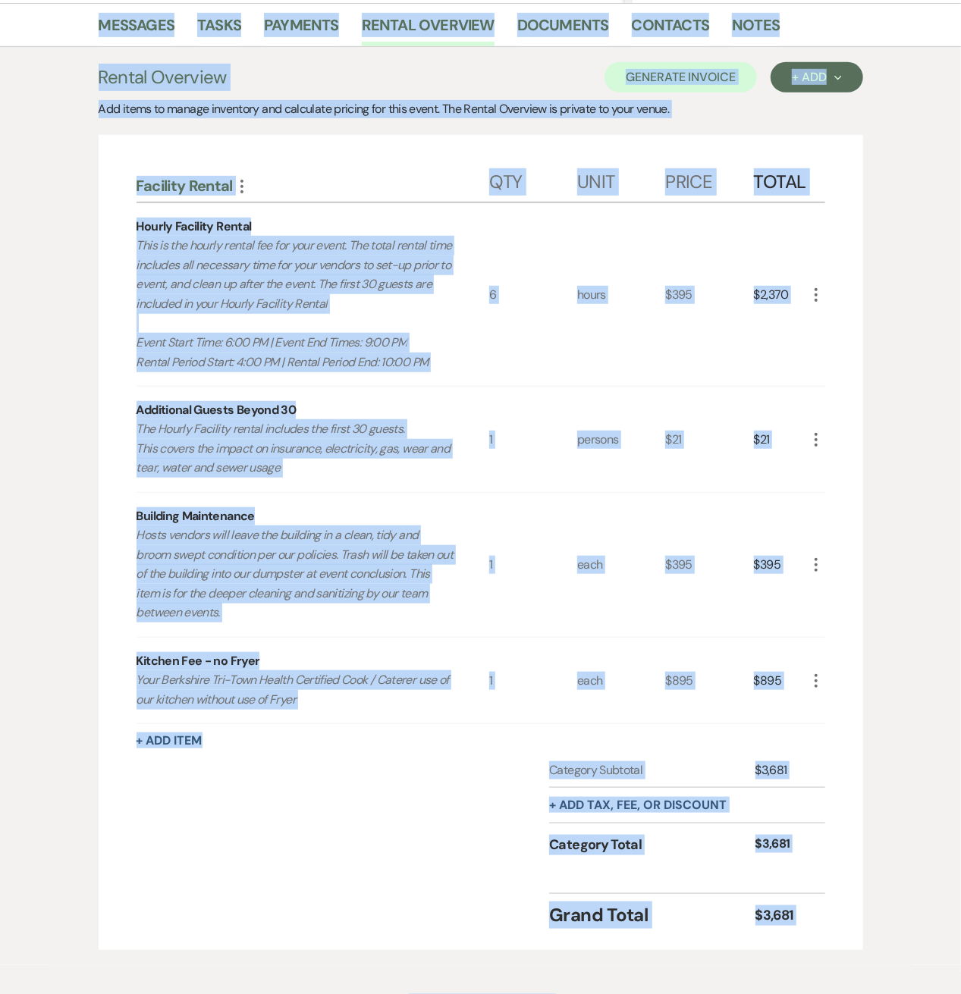
scroll to position [404, 0]
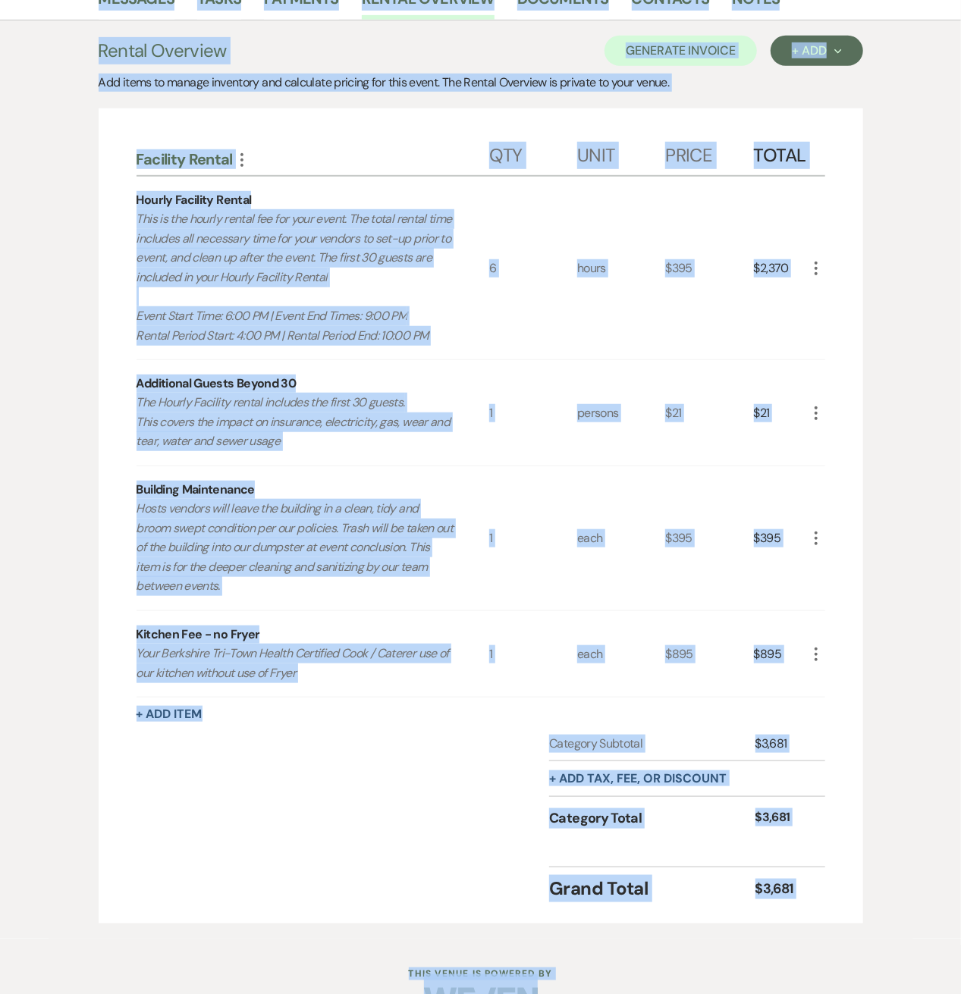
click at [818, 532] on icon "More" at bounding box center [816, 538] width 18 height 18
click at [834, 562] on button "Pencil Edit" at bounding box center [846, 568] width 79 height 24
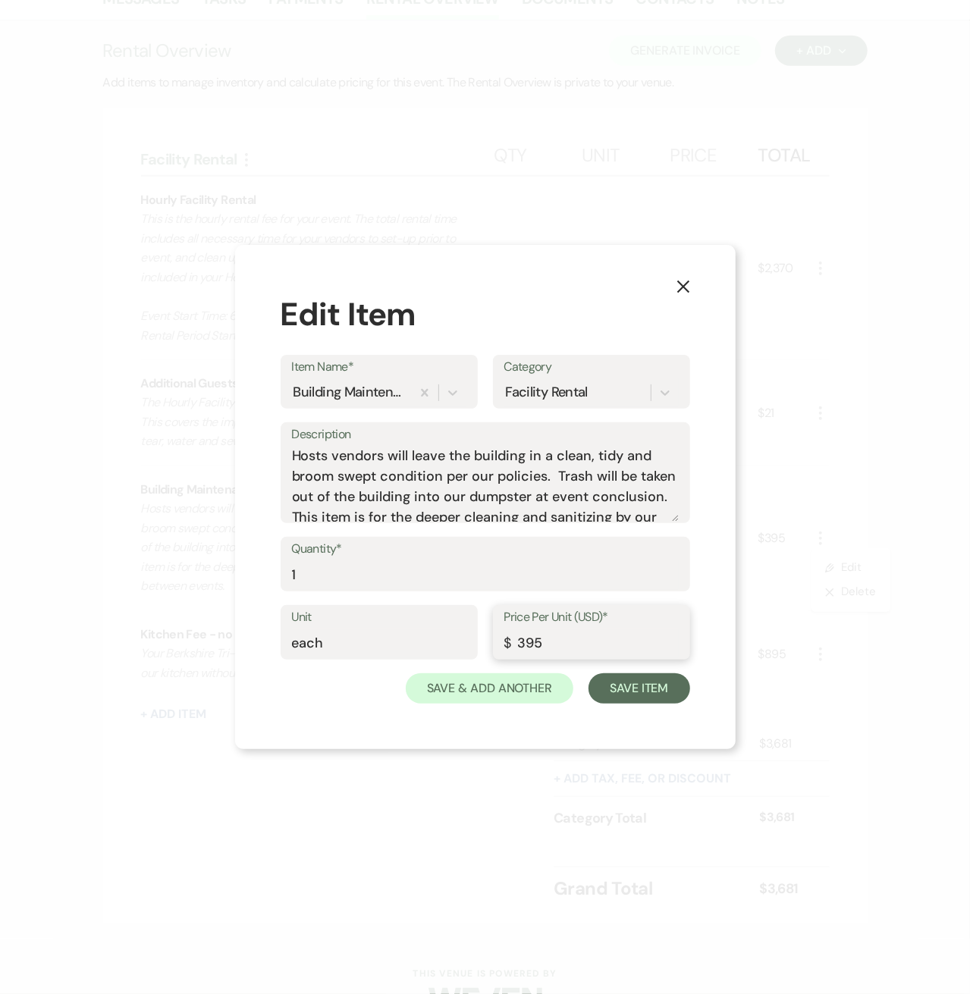
click at [528, 642] on input "395" at bounding box center [591, 644] width 174 height 30
type input "295"
click at [622, 679] on button "Save Item" at bounding box center [638, 688] width 101 height 30
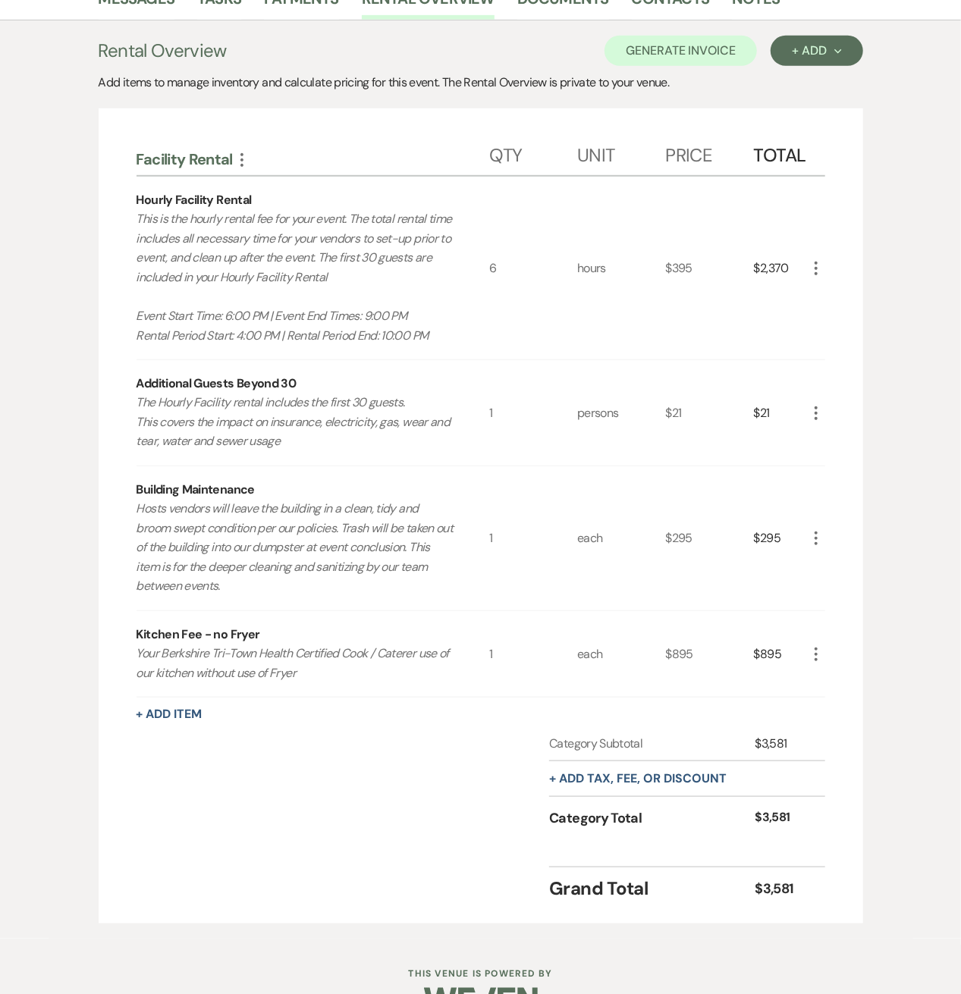
click at [244, 166] on icon "More" at bounding box center [242, 160] width 18 height 18
click at [271, 184] on button "Pencil Edit Category Name" at bounding box center [309, 189] width 153 height 24
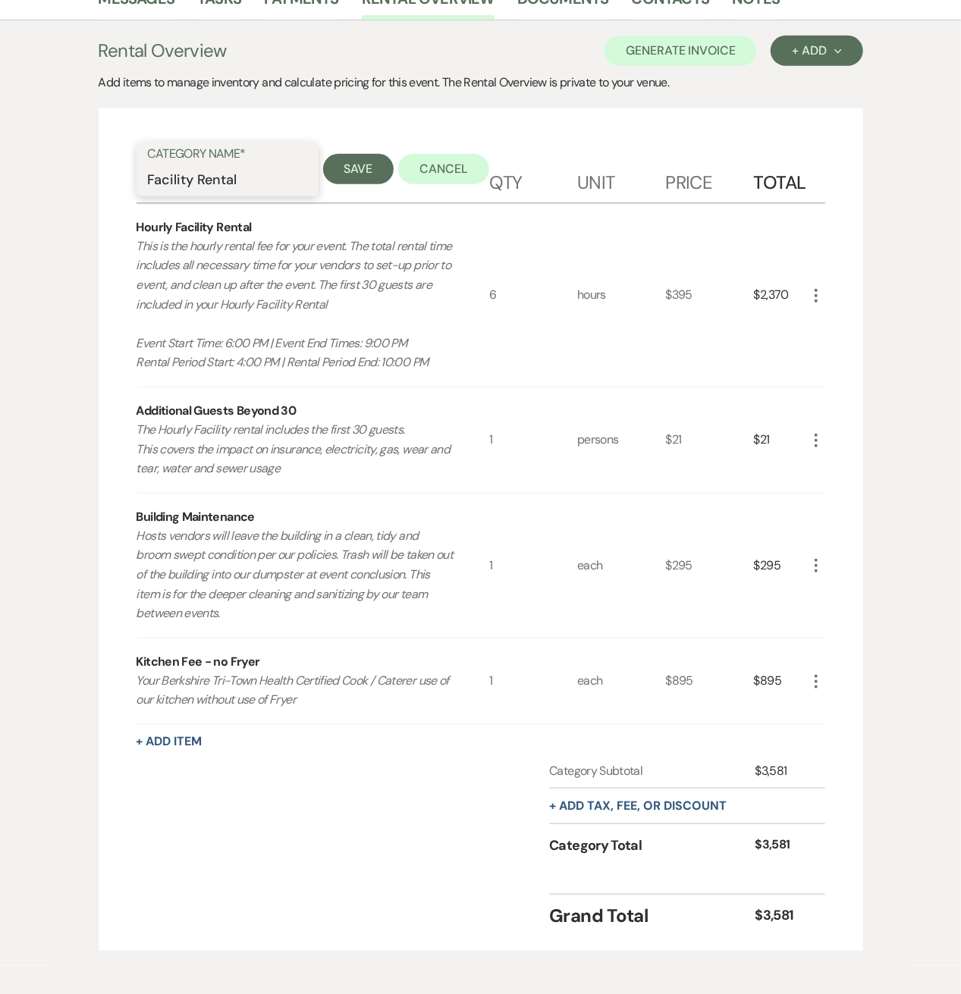
click at [276, 183] on input "Facility Rental" at bounding box center [227, 180] width 159 height 30
type input "Facility Rental - [DATE]"
click at [341, 174] on button "Save" at bounding box center [358, 169] width 71 height 30
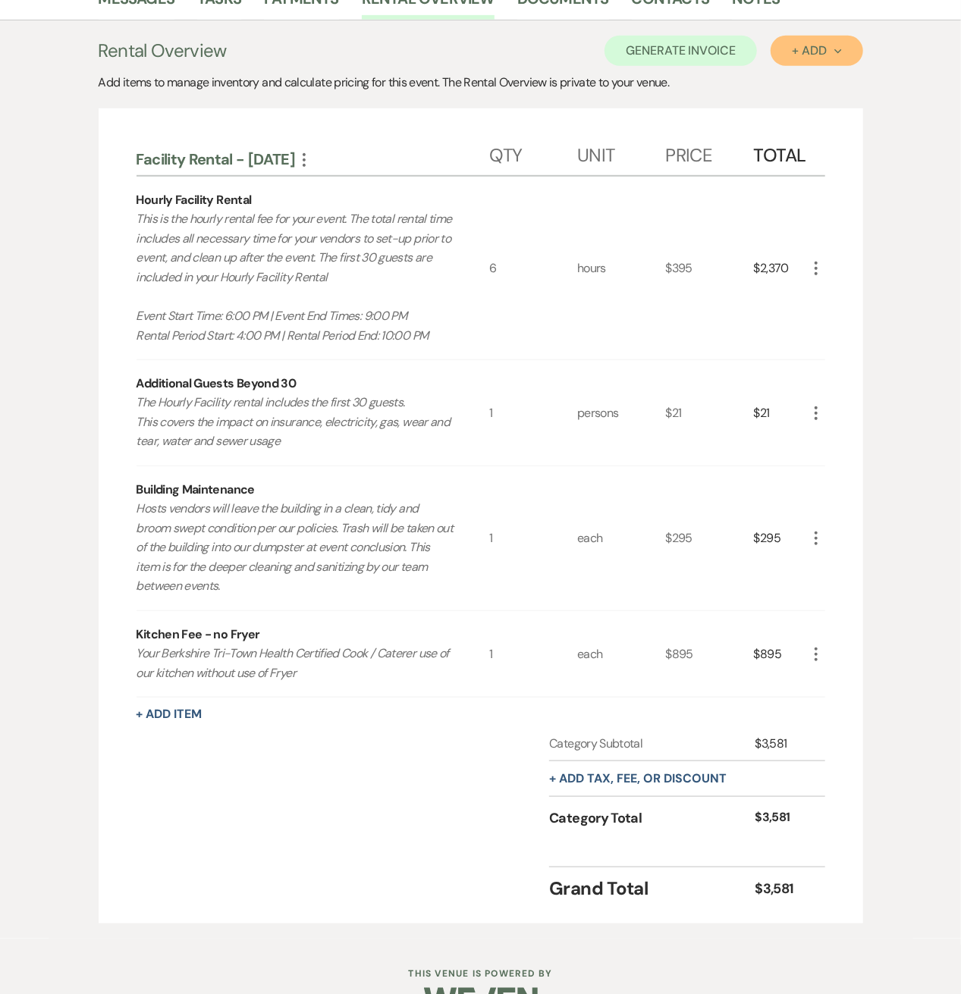
click at [837, 50] on icon "Next" at bounding box center [838, 52] width 8 height 8
click at [824, 118] on button "Category" at bounding box center [810, 109] width 80 height 24
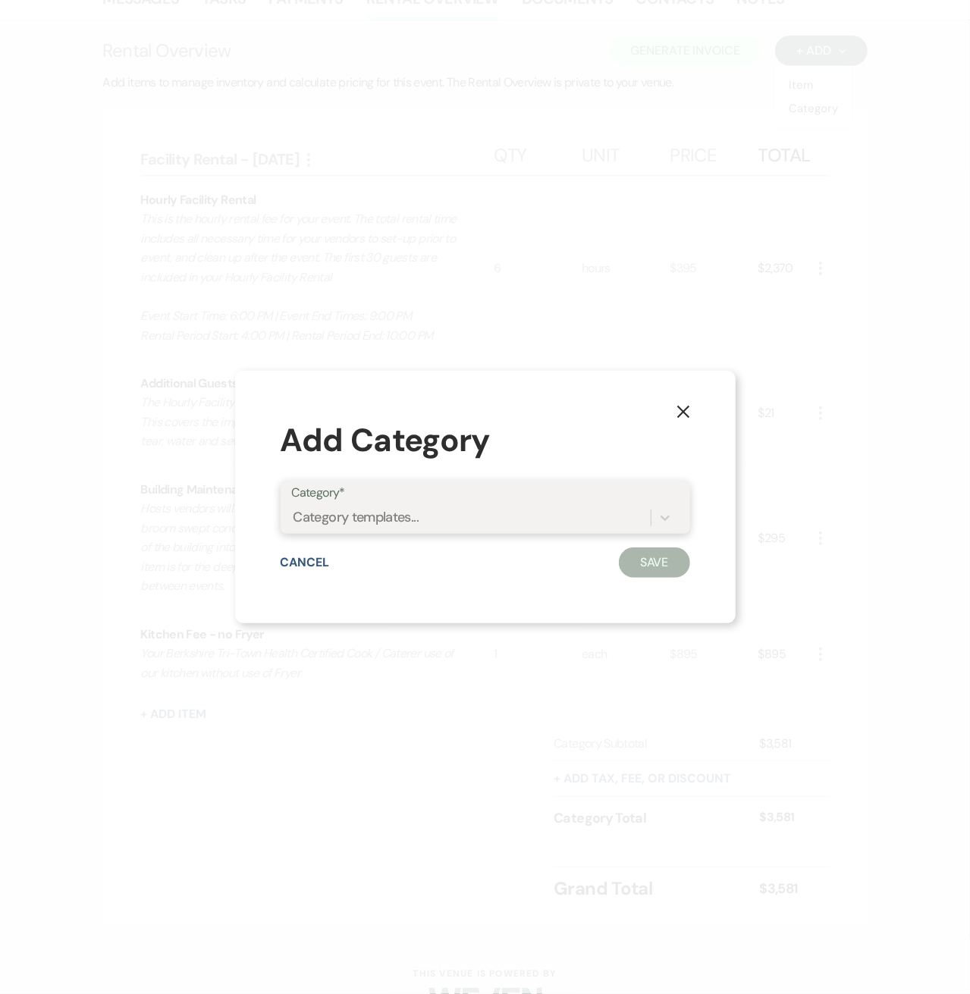
click at [494, 523] on div "Category templates..." at bounding box center [471, 518] width 359 height 27
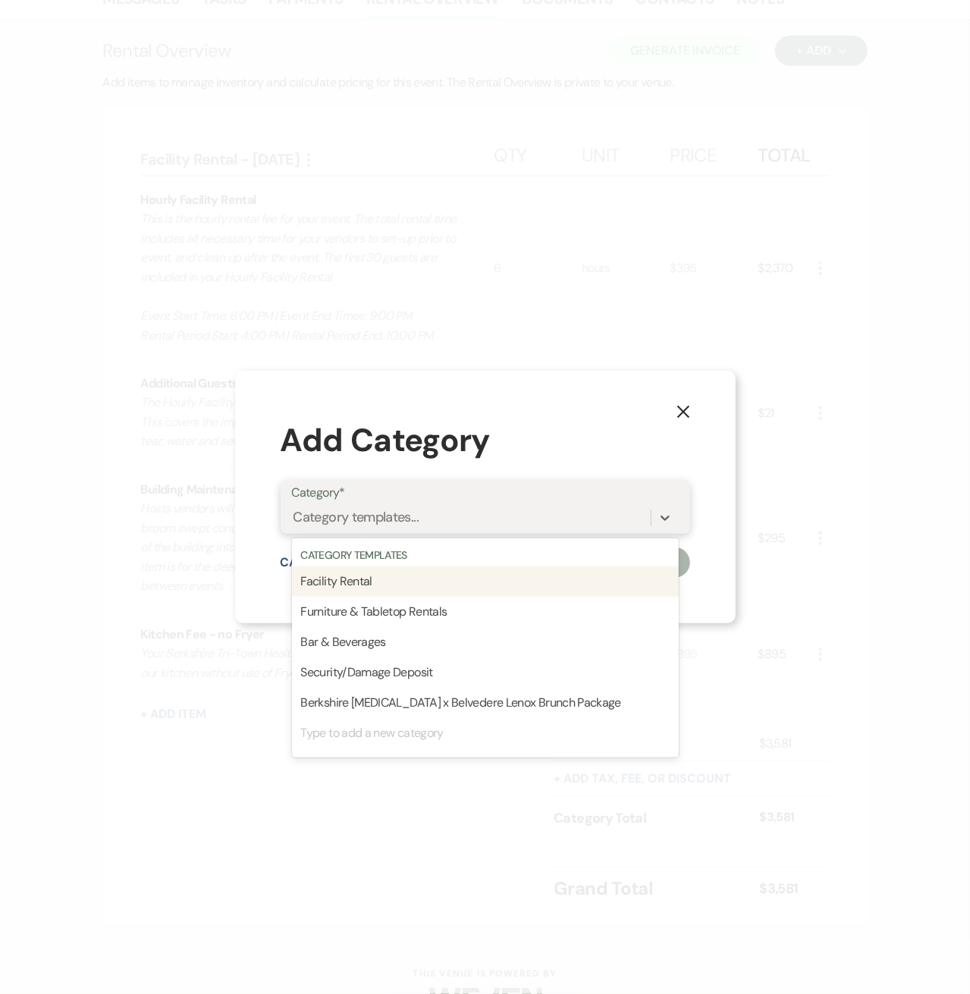
click at [450, 588] on div "Facility Rental" at bounding box center [485, 581] width 387 height 30
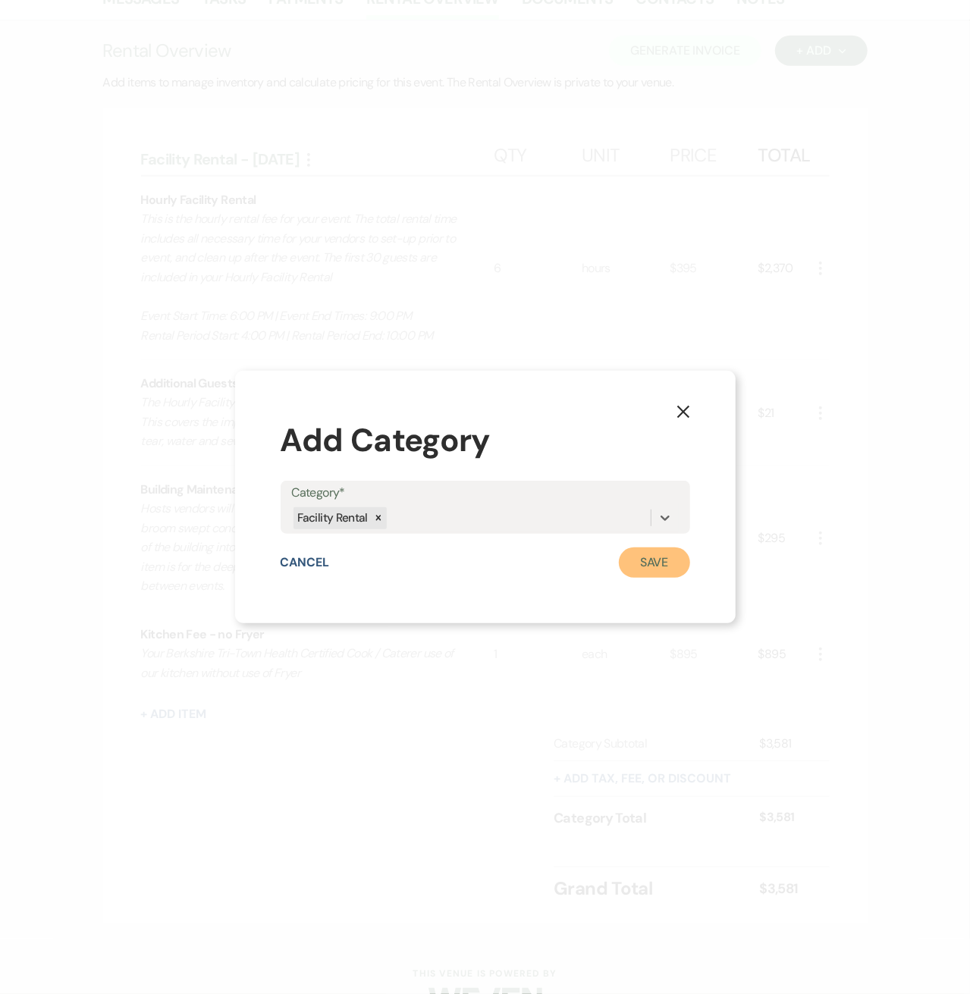
click at [689, 558] on button "Save" at bounding box center [654, 563] width 71 height 30
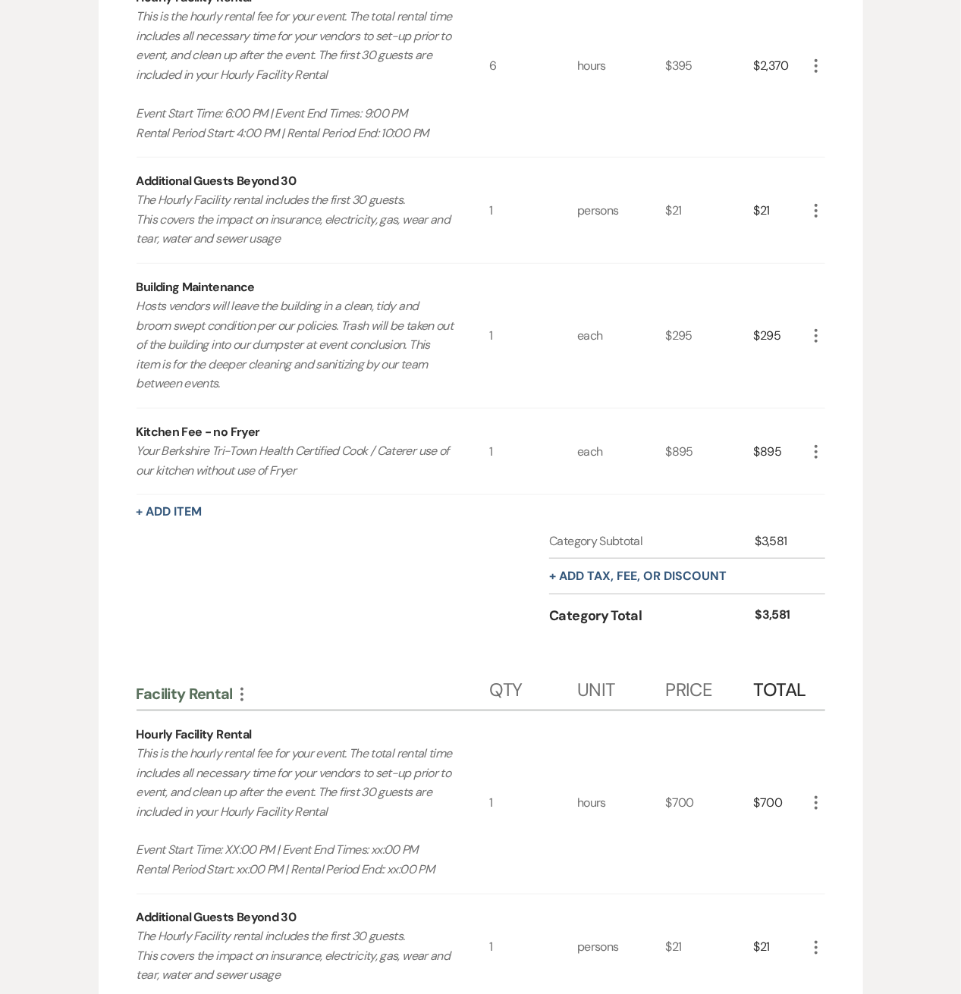
scroll to position [808, 0]
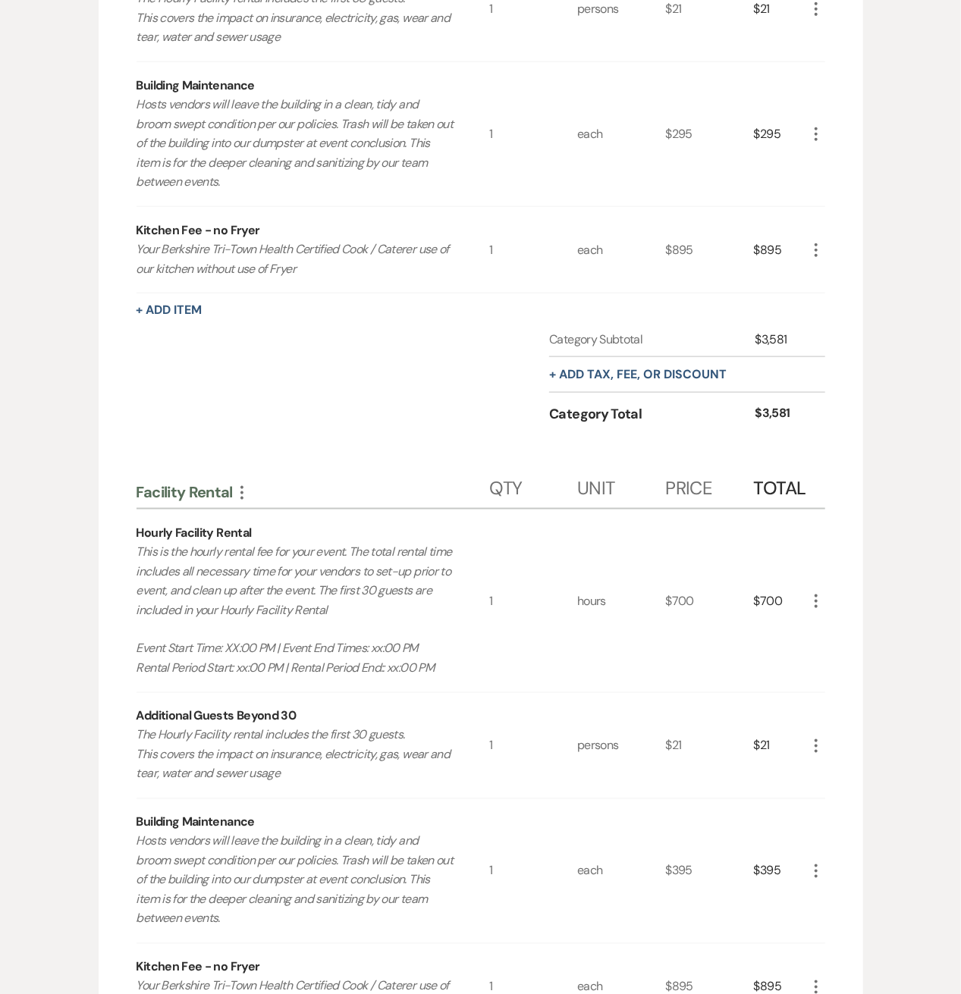
click at [242, 491] on use "button" at bounding box center [241, 493] width 3 height 14
click at [263, 547] on button "Pencil Edit Category Name" at bounding box center [309, 546] width 153 height 24
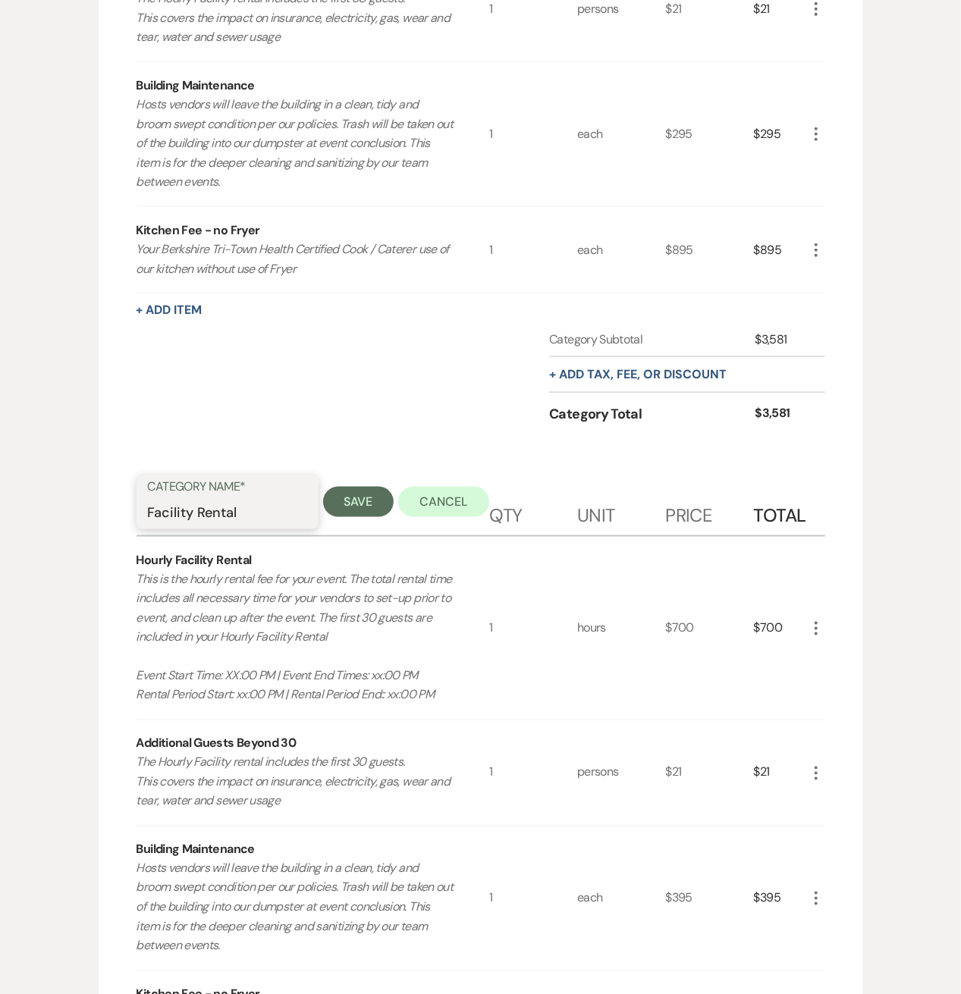
click at [275, 510] on input "Facility Rental" at bounding box center [227, 513] width 159 height 30
type input "Facility Rental - [DATE]"
click at [331, 500] on button "Save" at bounding box center [358, 502] width 71 height 30
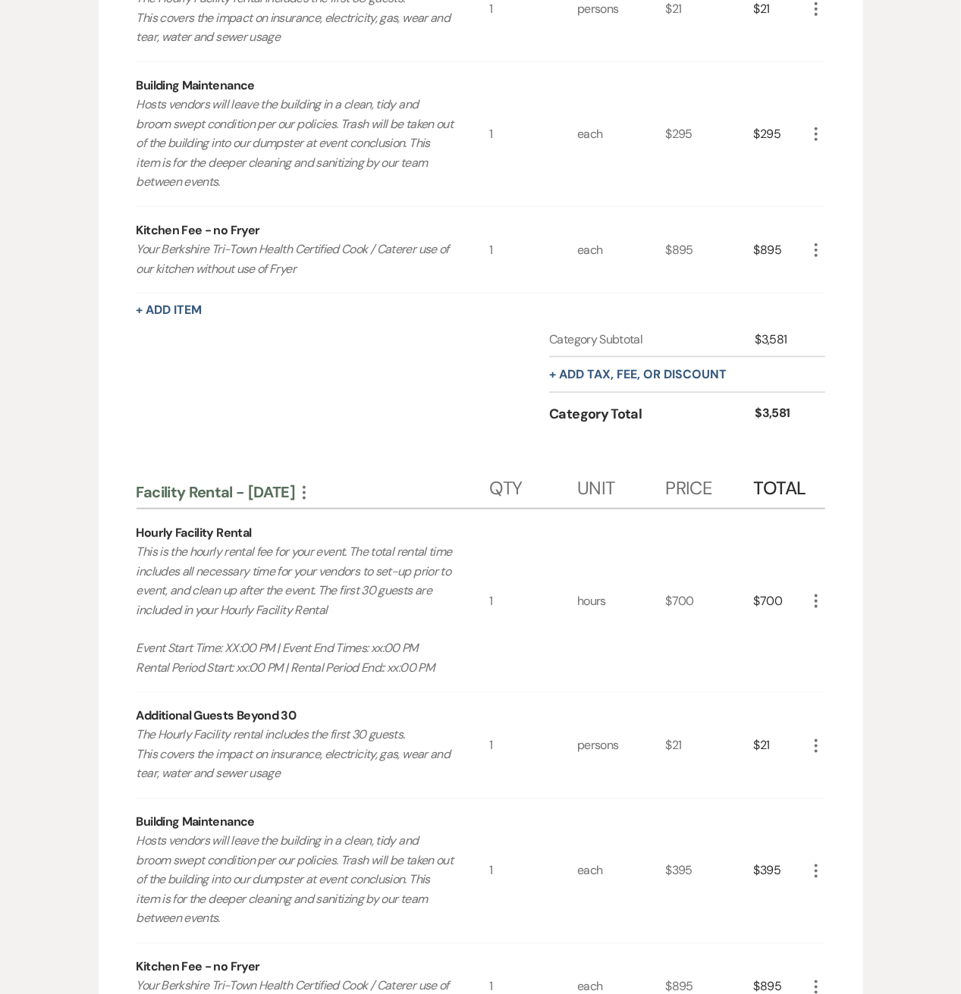
scroll to position [1011, 0]
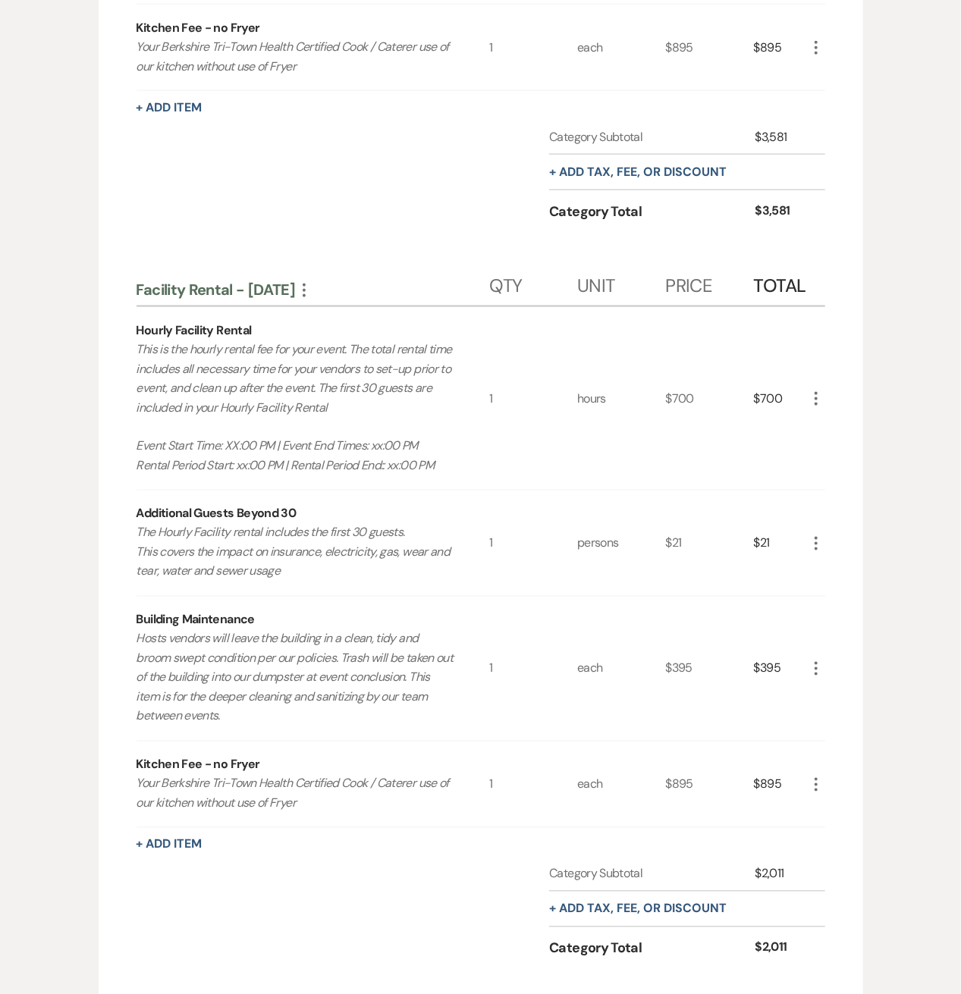
click at [814, 542] on icon "More" at bounding box center [816, 544] width 18 height 18
click at [828, 592] on icon "X" at bounding box center [828, 597] width 9 height 11
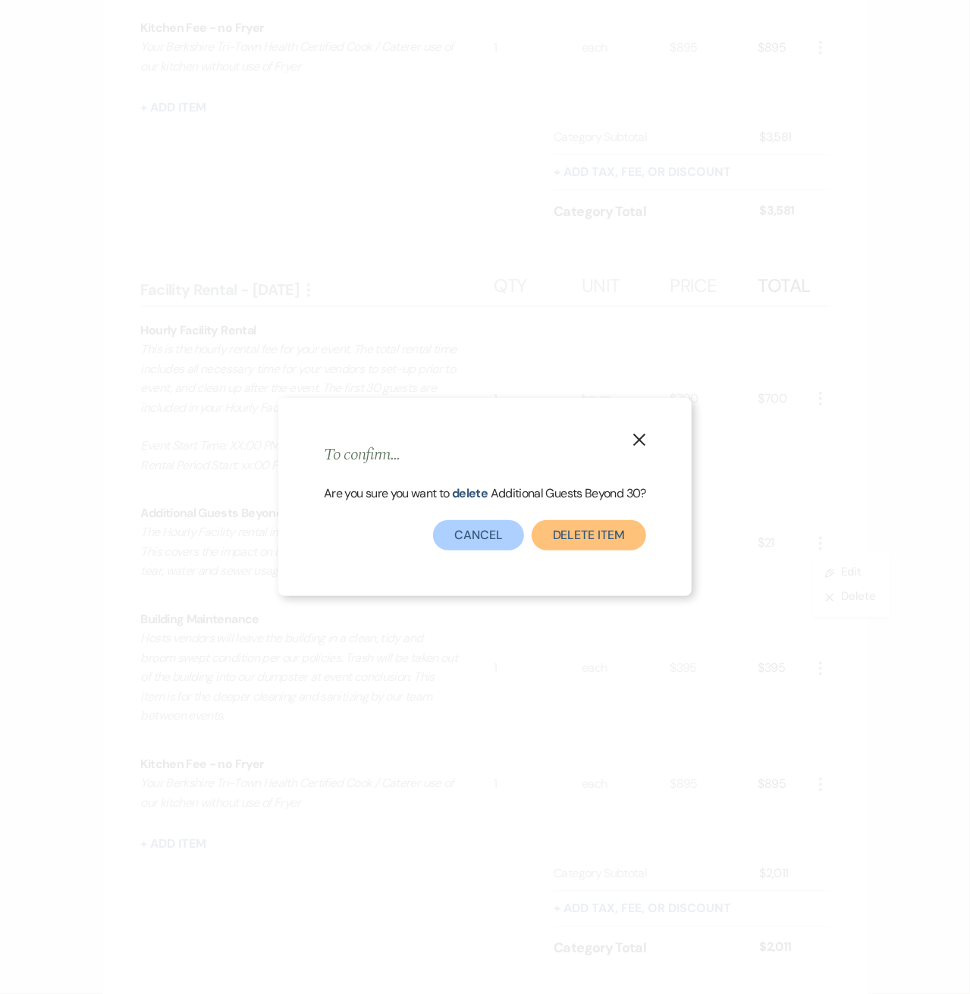
click at [567, 541] on button "Delete Item" at bounding box center [589, 535] width 115 height 30
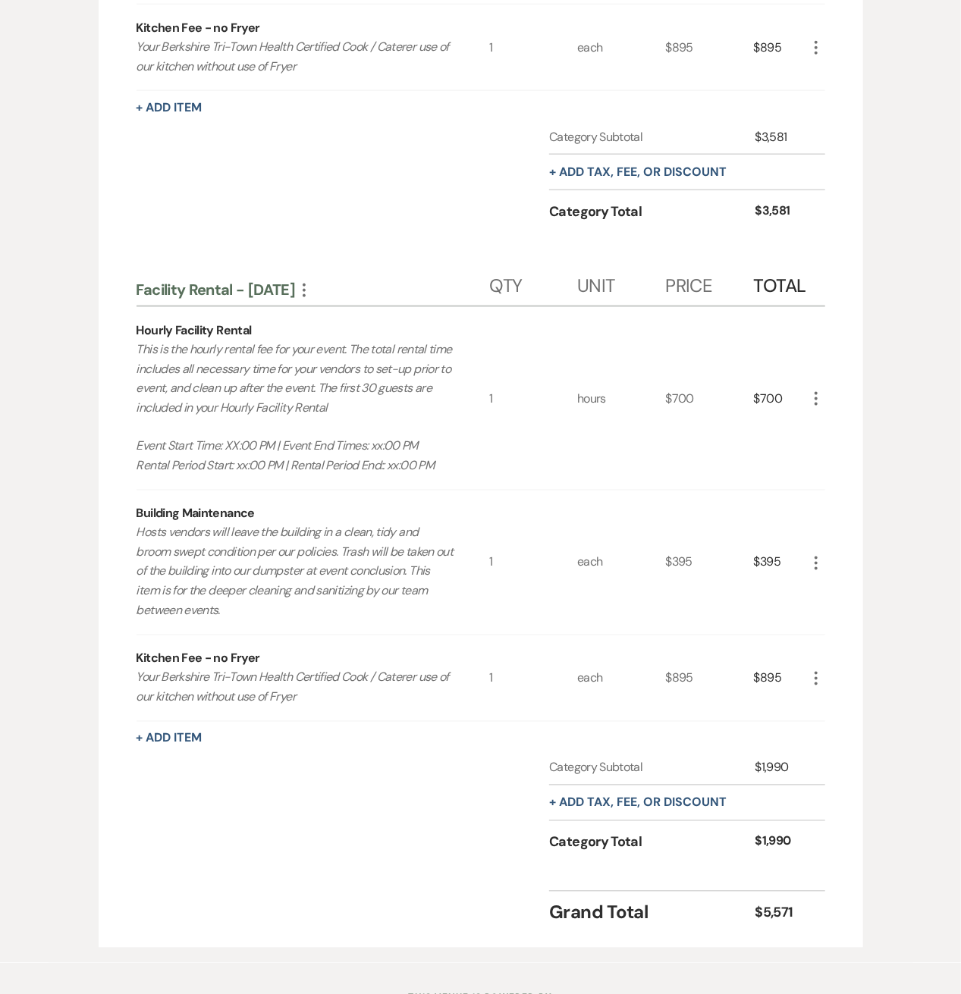
click at [812, 560] on icon "More" at bounding box center [816, 563] width 18 height 18
click at [826, 587] on icon "Pencil" at bounding box center [828, 592] width 9 height 11
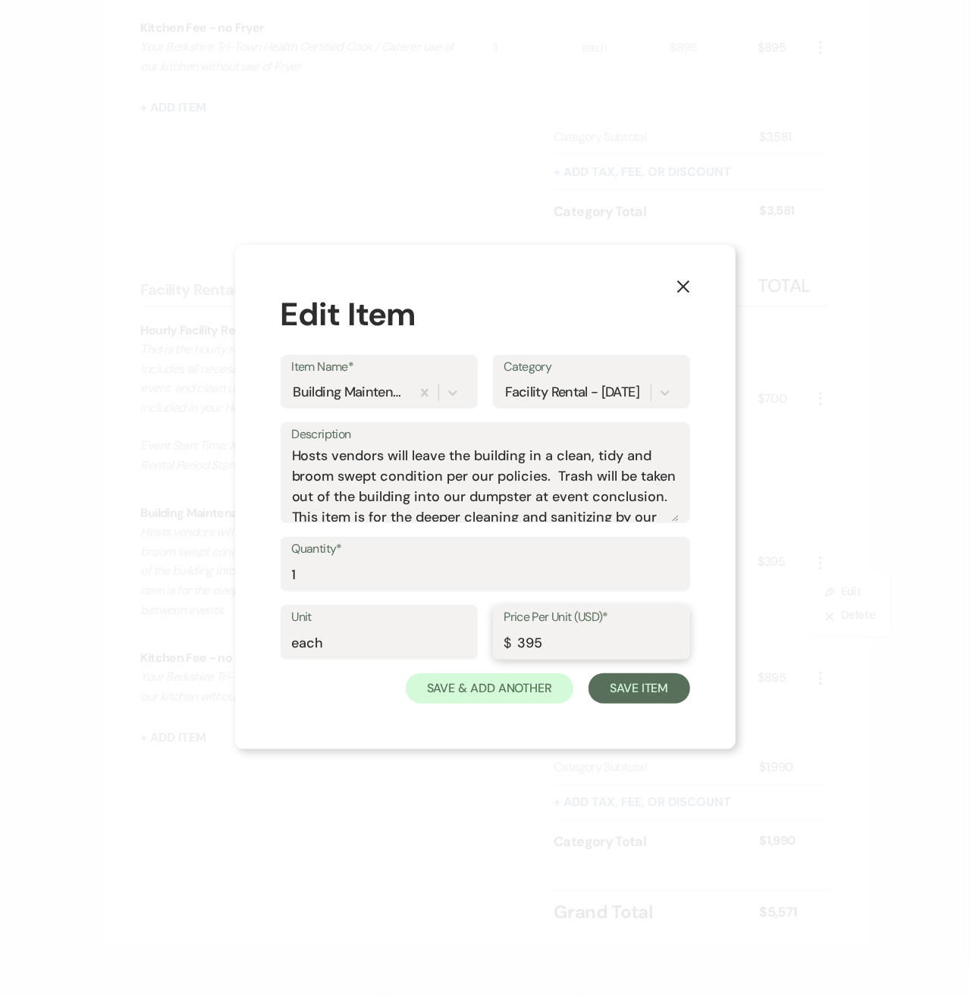
click at [587, 639] on input "395" at bounding box center [591, 644] width 174 height 30
type input "295"
click at [629, 692] on button "Save Item" at bounding box center [638, 688] width 101 height 30
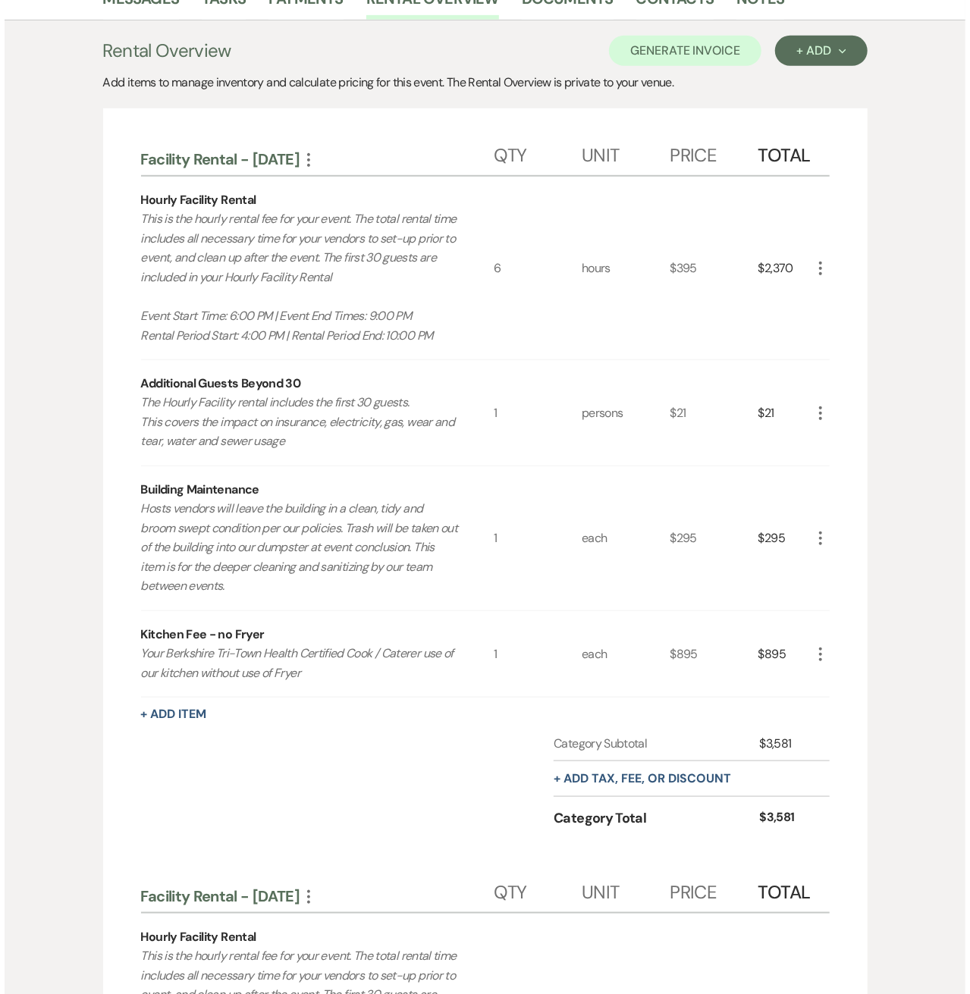
scroll to position [607, 0]
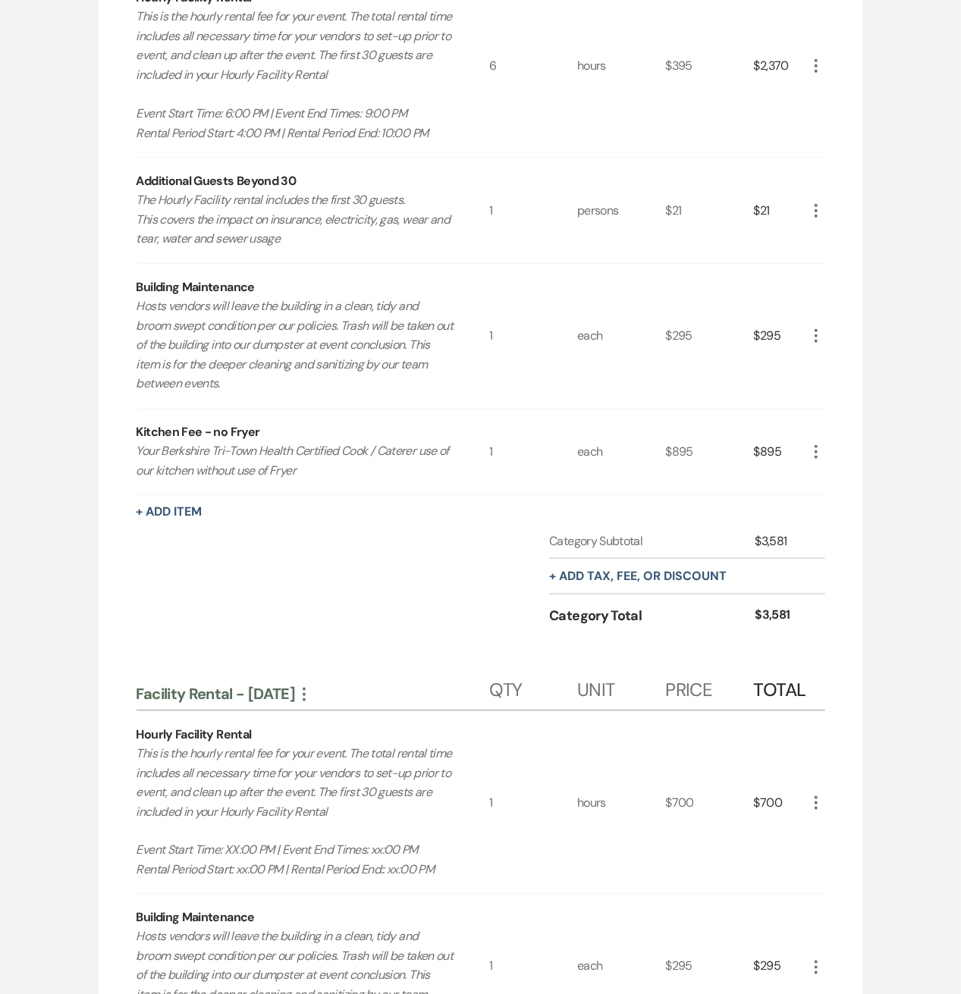
click at [815, 803] on icon "More" at bounding box center [816, 803] width 18 height 18
click at [831, 834] on icon "Pencil" at bounding box center [828, 832] width 9 height 11
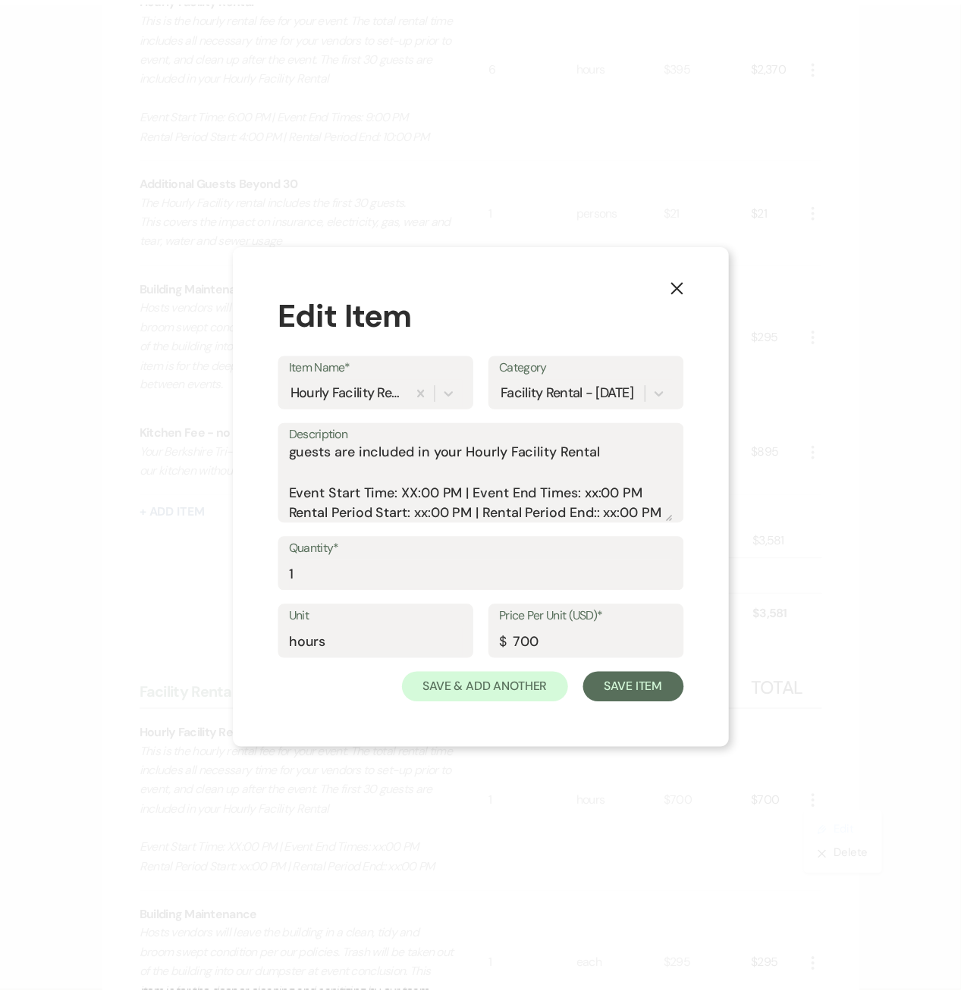
scroll to position [67, 0]
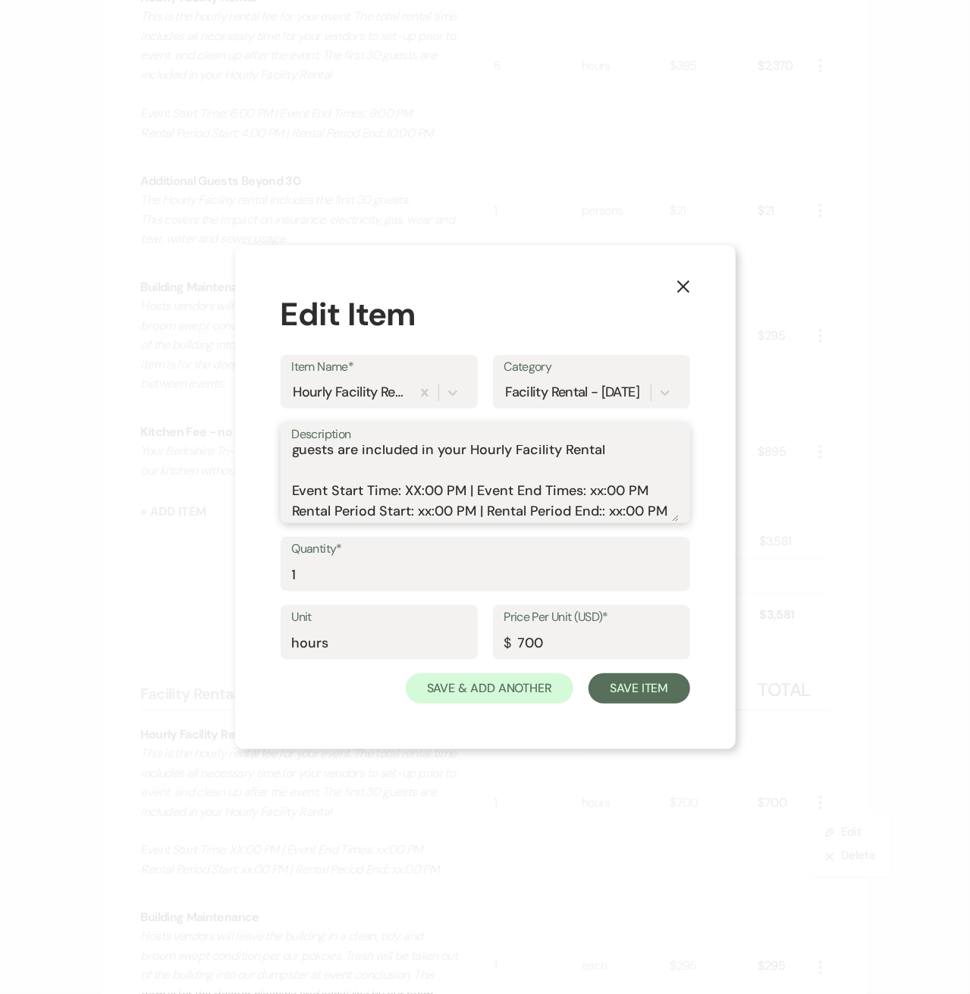
click at [414, 495] on textarea "This is the hourly rental fee for your event. The total rental time includes al…" at bounding box center [485, 484] width 387 height 76
click at [597, 491] on textarea "This is the hourly rental fee for your event. The total rental time includes al…" at bounding box center [485, 484] width 387 height 76
click at [441, 512] on textarea "This is the hourly rental fee for your event. The total rental time includes al…" at bounding box center [485, 484] width 387 height 76
click at [614, 516] on textarea "This is the hourly rental fee for your event. The total rental time includes al…" at bounding box center [485, 484] width 387 height 76
type textarea "This is the hourly rental fee for your event. The total rental time includes al…"
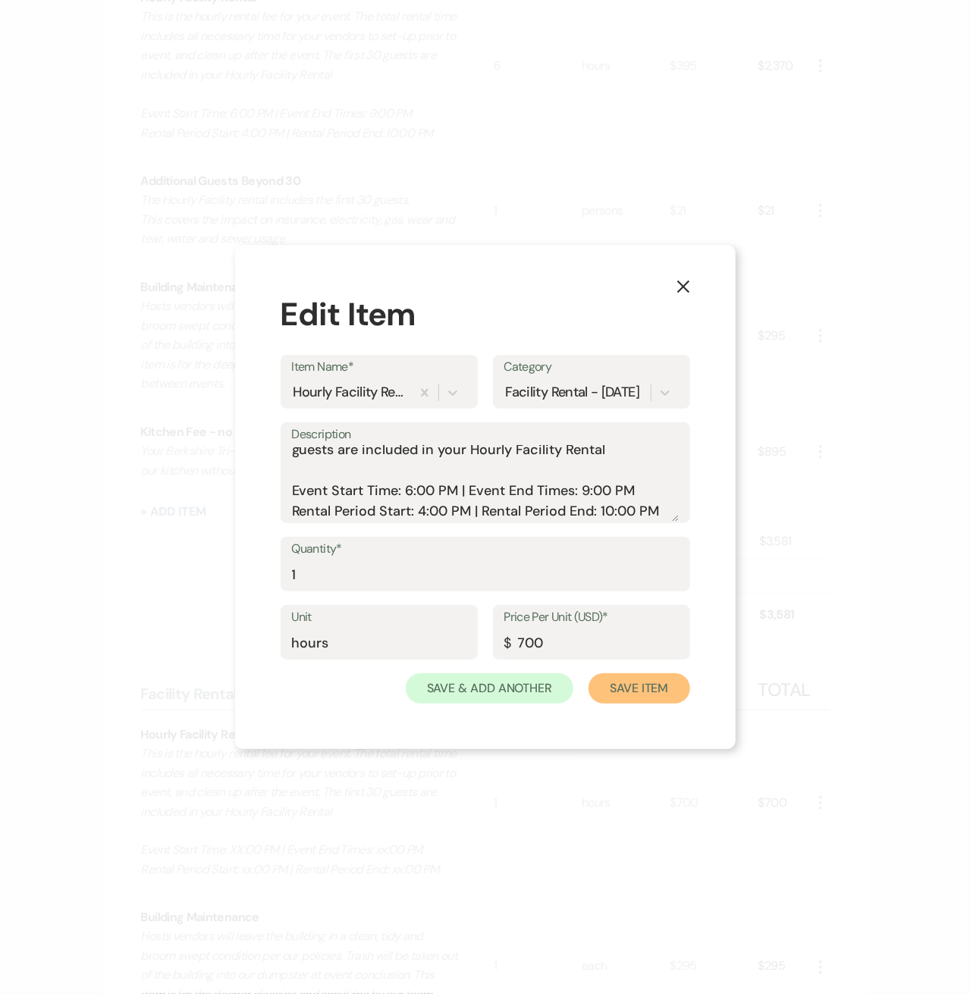
click at [607, 678] on button "Save Item" at bounding box center [638, 688] width 101 height 30
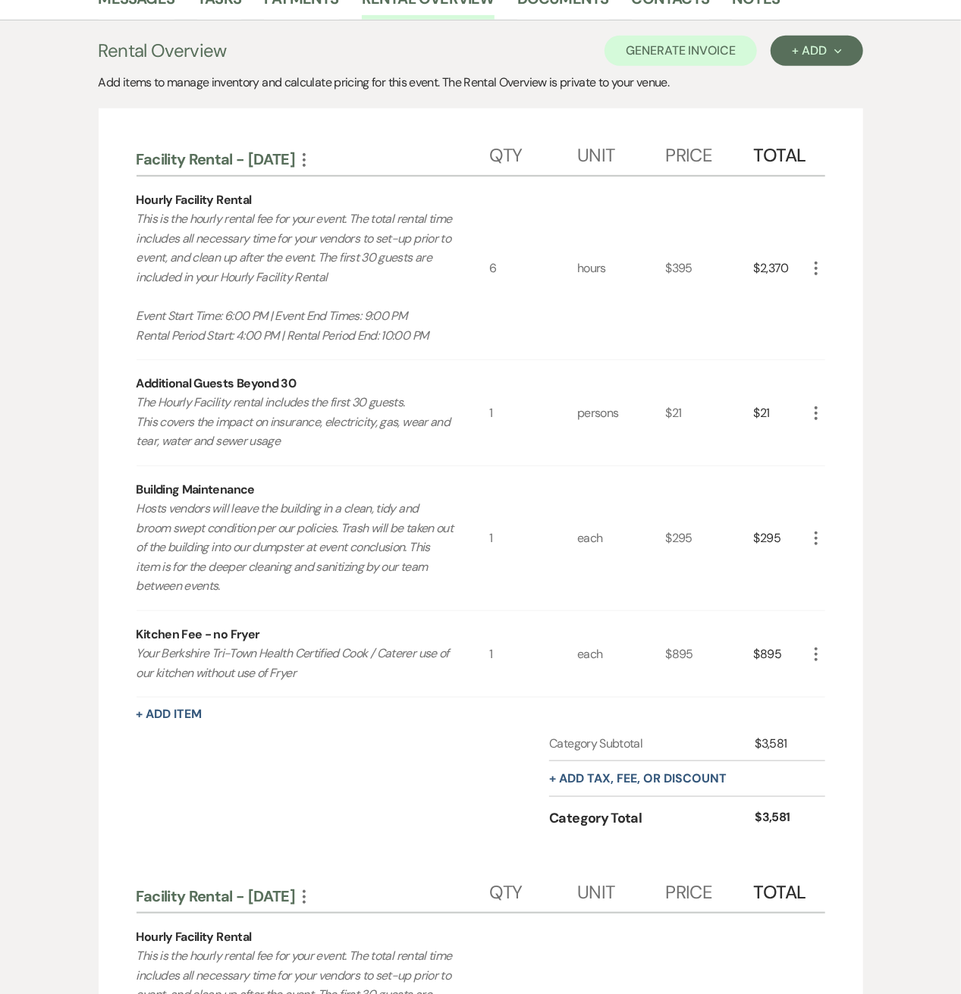
scroll to position [607, 0]
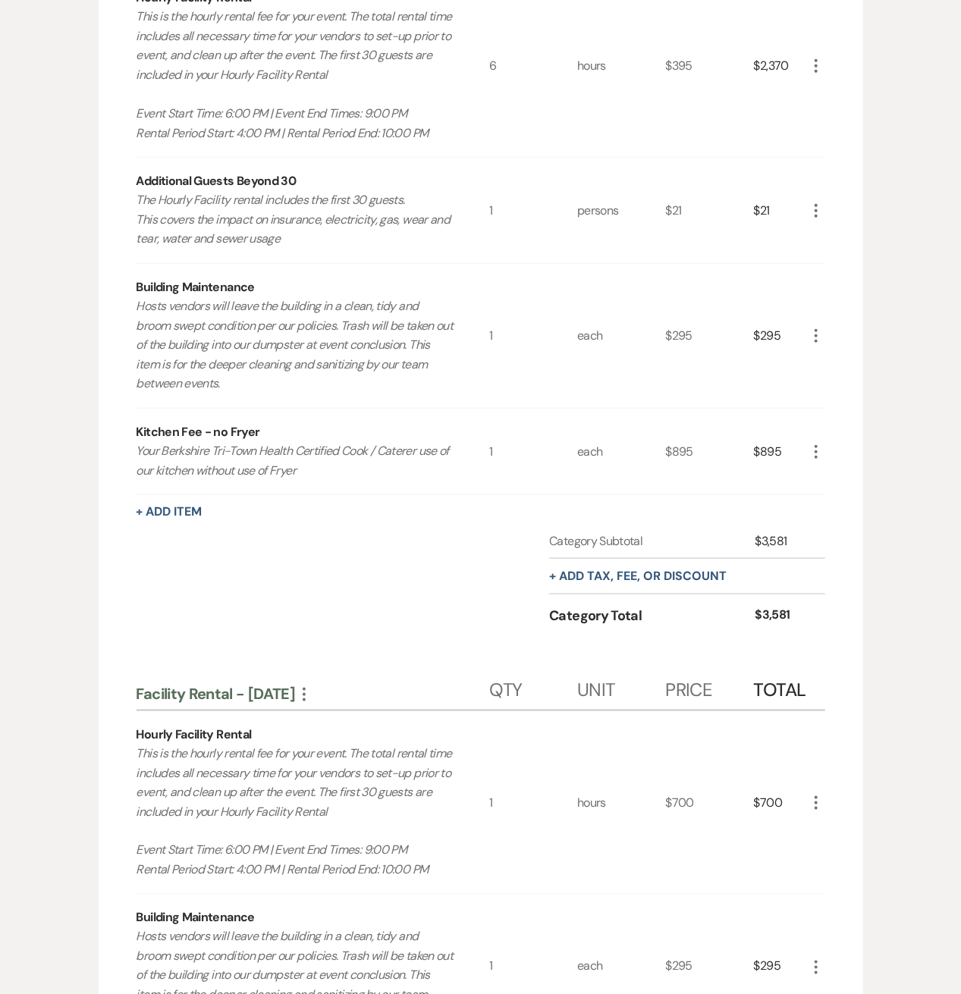
click at [816, 799] on icon "More" at bounding box center [816, 803] width 18 height 18
click at [830, 821] on button "Pencil Edit" at bounding box center [846, 833] width 79 height 24
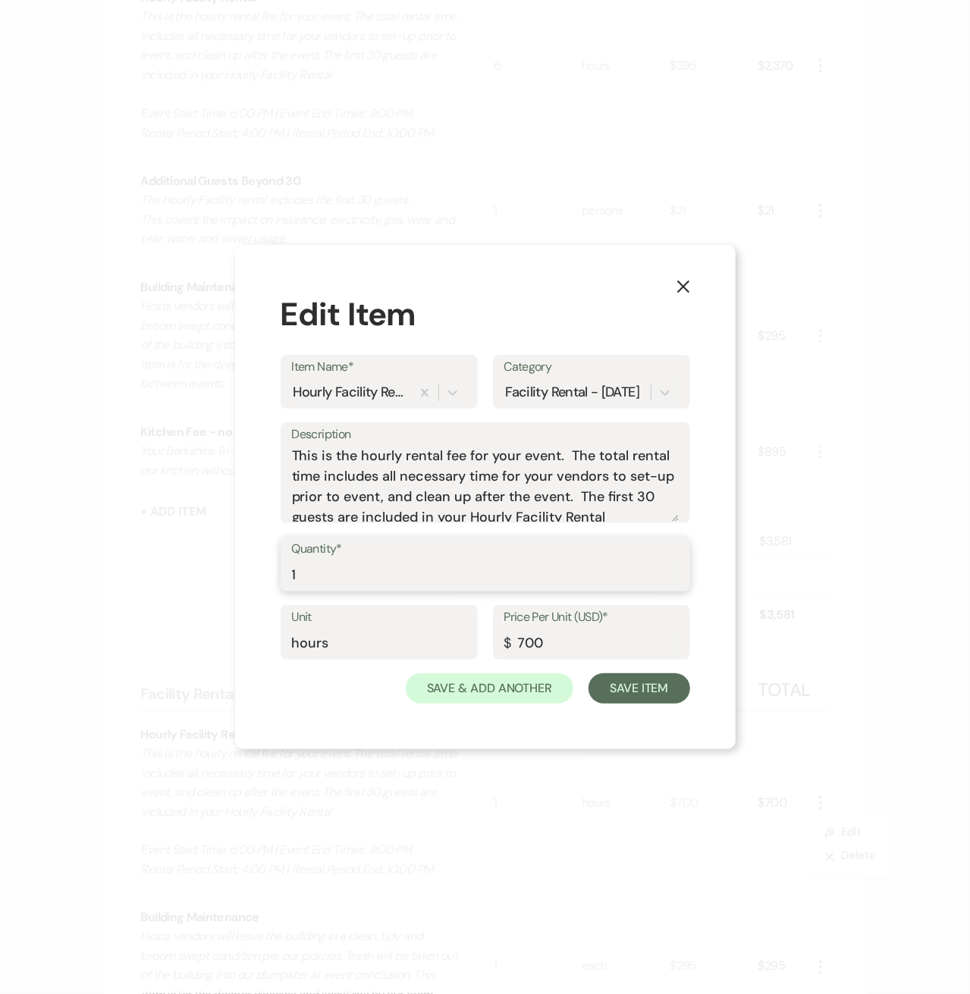
click at [352, 565] on input "1" at bounding box center [485, 575] width 387 height 30
drag, startPoint x: 330, startPoint y: 576, endPoint x: 268, endPoint y: 577, distance: 61.4
click at [268, 577] on div "X Edit Item Item Name* Hourly Facility Rental Category Facility Rental - [DATE]…" at bounding box center [485, 497] width 501 height 504
type input "6"
click at [526, 648] on input "700" at bounding box center [591, 644] width 174 height 30
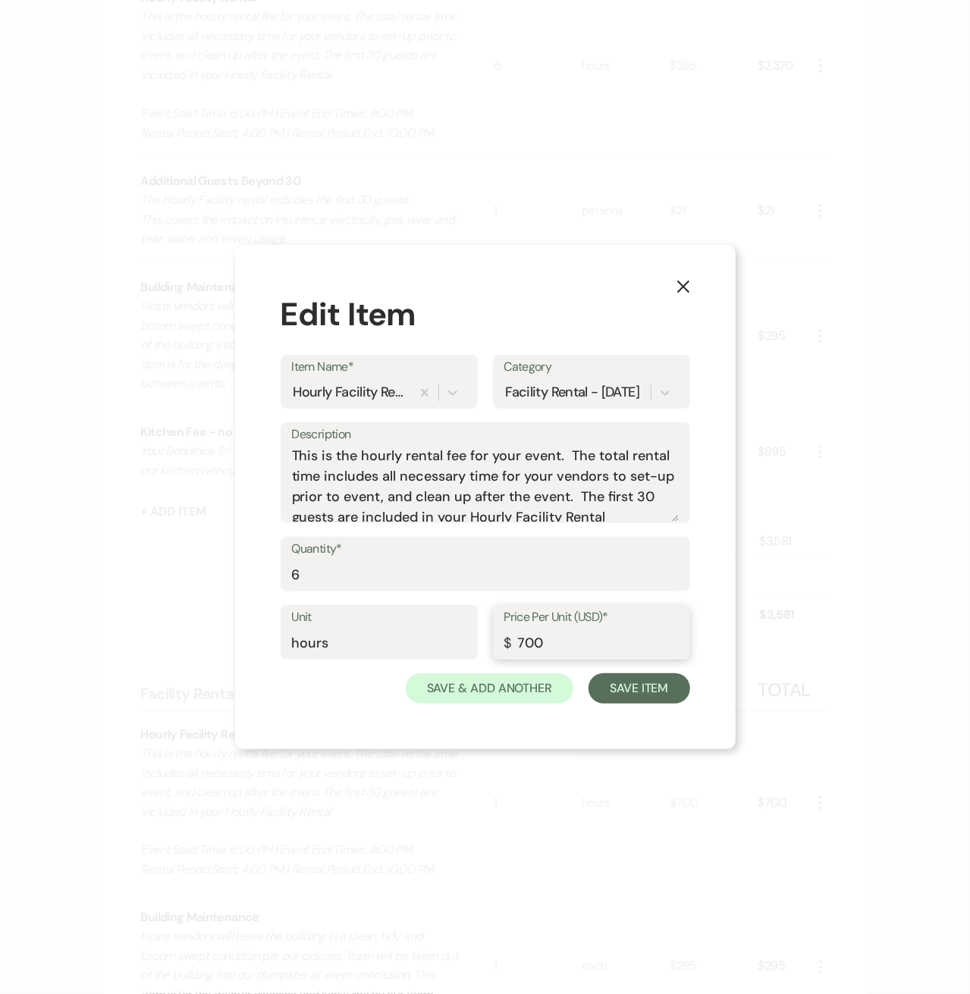
drag, startPoint x: 553, startPoint y: 647, endPoint x: 509, endPoint y: 645, distance: 44.0
click at [546, 645] on input "700" at bounding box center [591, 644] width 174 height 30
drag, startPoint x: 509, startPoint y: 645, endPoint x: 497, endPoint y: 648, distance: 11.6
click at [497, 648] on div "Price Per Unit (USD)* $ 700" at bounding box center [591, 632] width 197 height 55
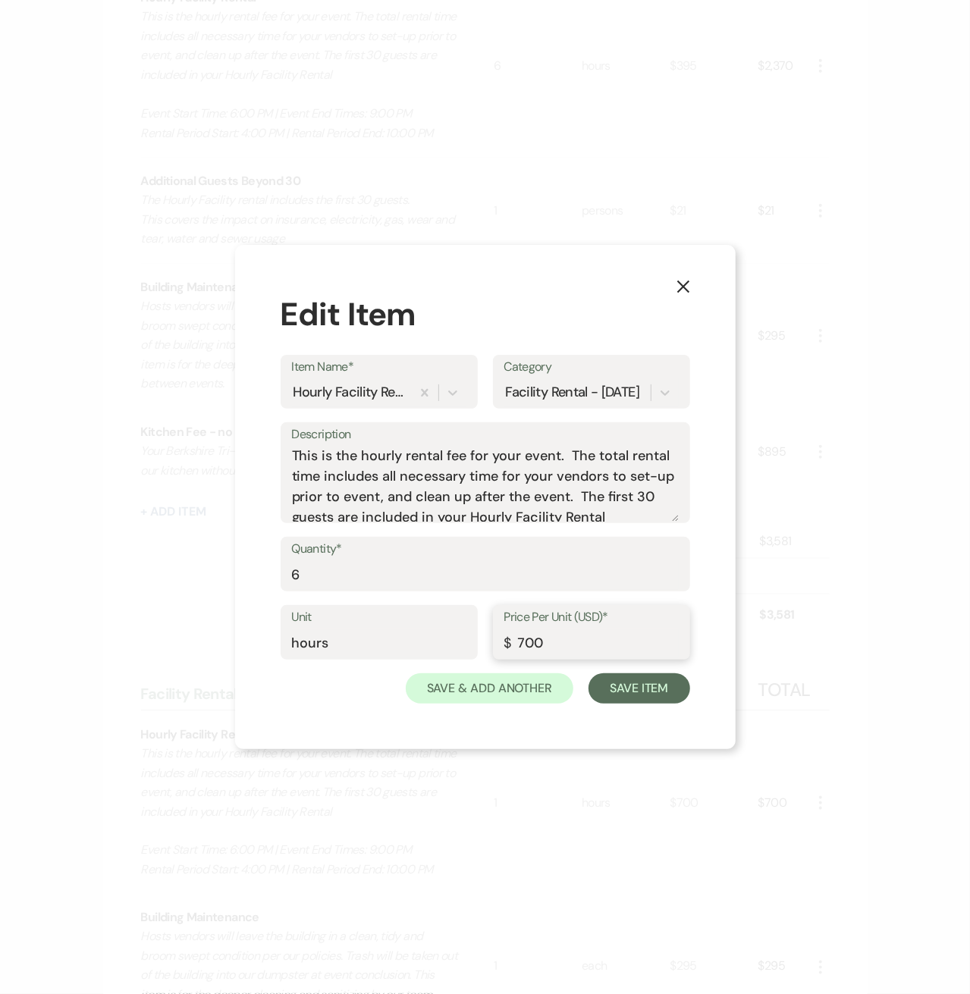
click at [537, 645] on input "700" at bounding box center [591, 644] width 174 height 30
drag, startPoint x: 547, startPoint y: 638, endPoint x: 528, endPoint y: 638, distance: 19.0
click at [528, 638] on input "700" at bounding box center [591, 644] width 174 height 30
drag, startPoint x: 528, startPoint y: 638, endPoint x: 519, endPoint y: 638, distance: 9.1
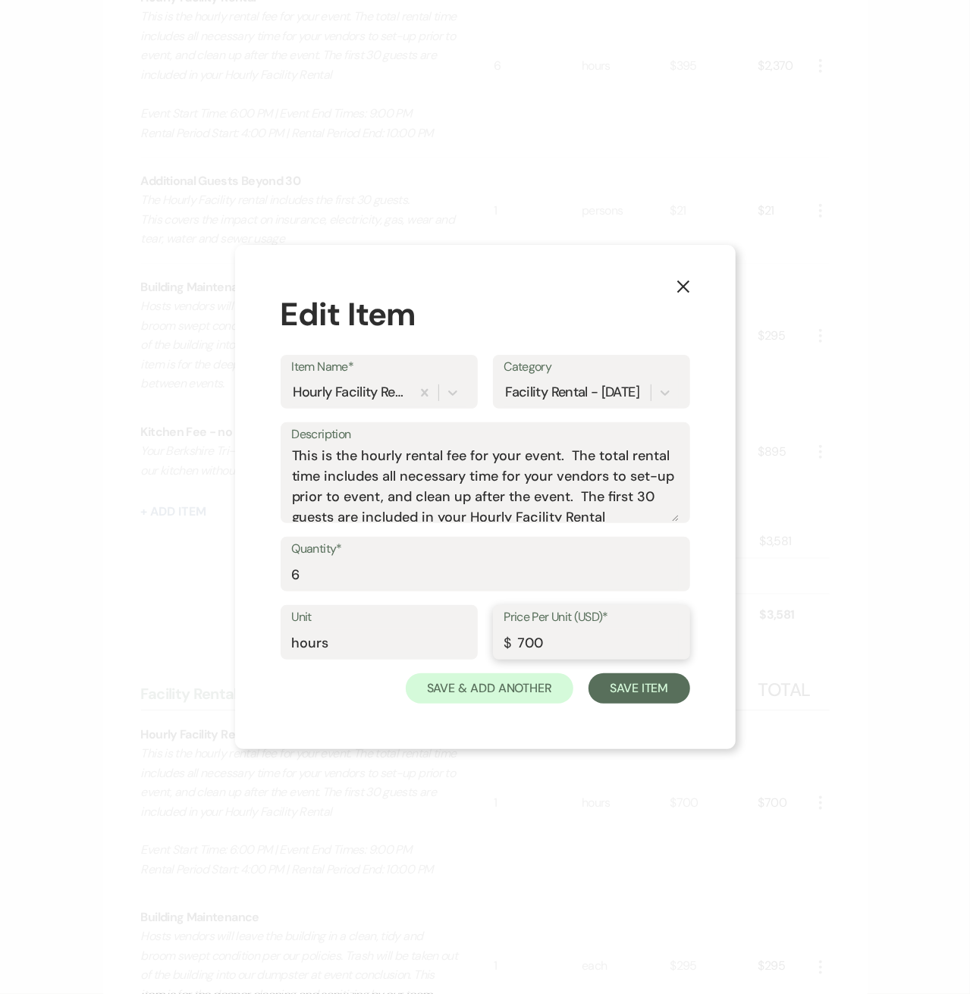
click at [519, 638] on input "700" at bounding box center [591, 644] width 174 height 30
type input "395"
click at [629, 685] on button "Save Item" at bounding box center [638, 688] width 101 height 30
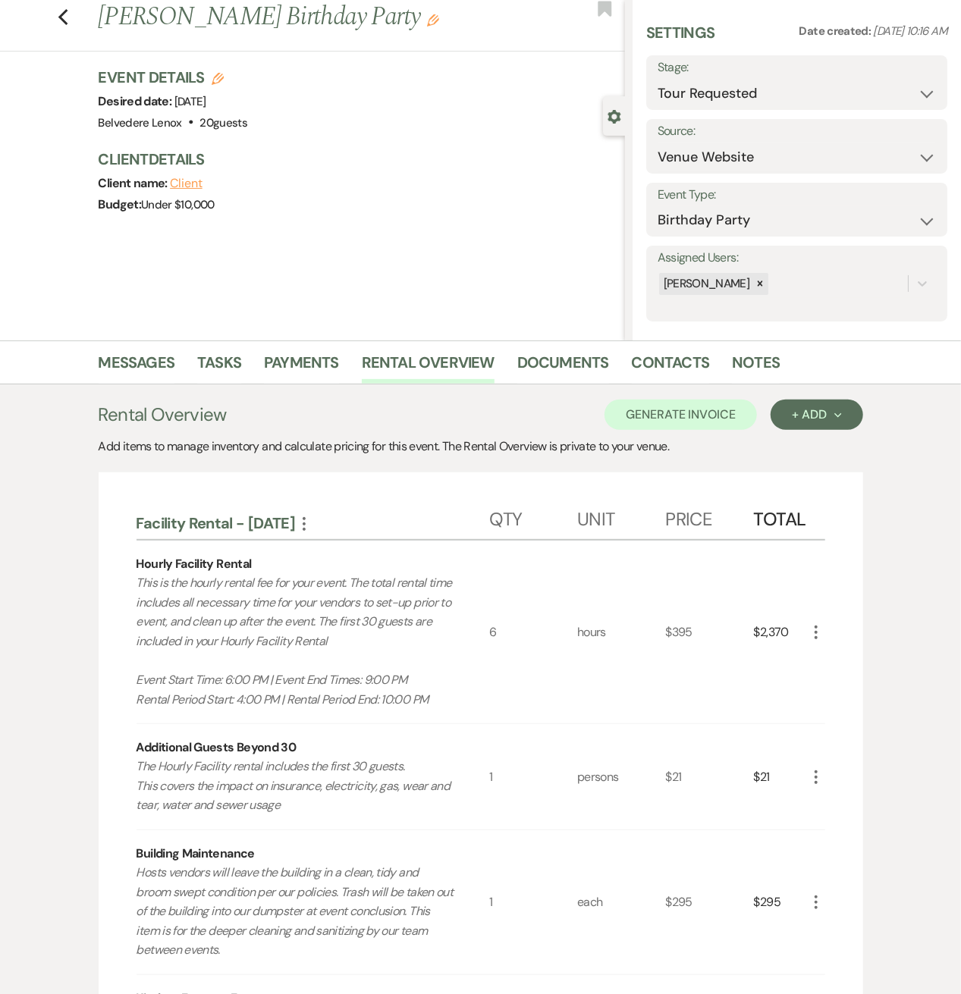
scroll to position [0, 0]
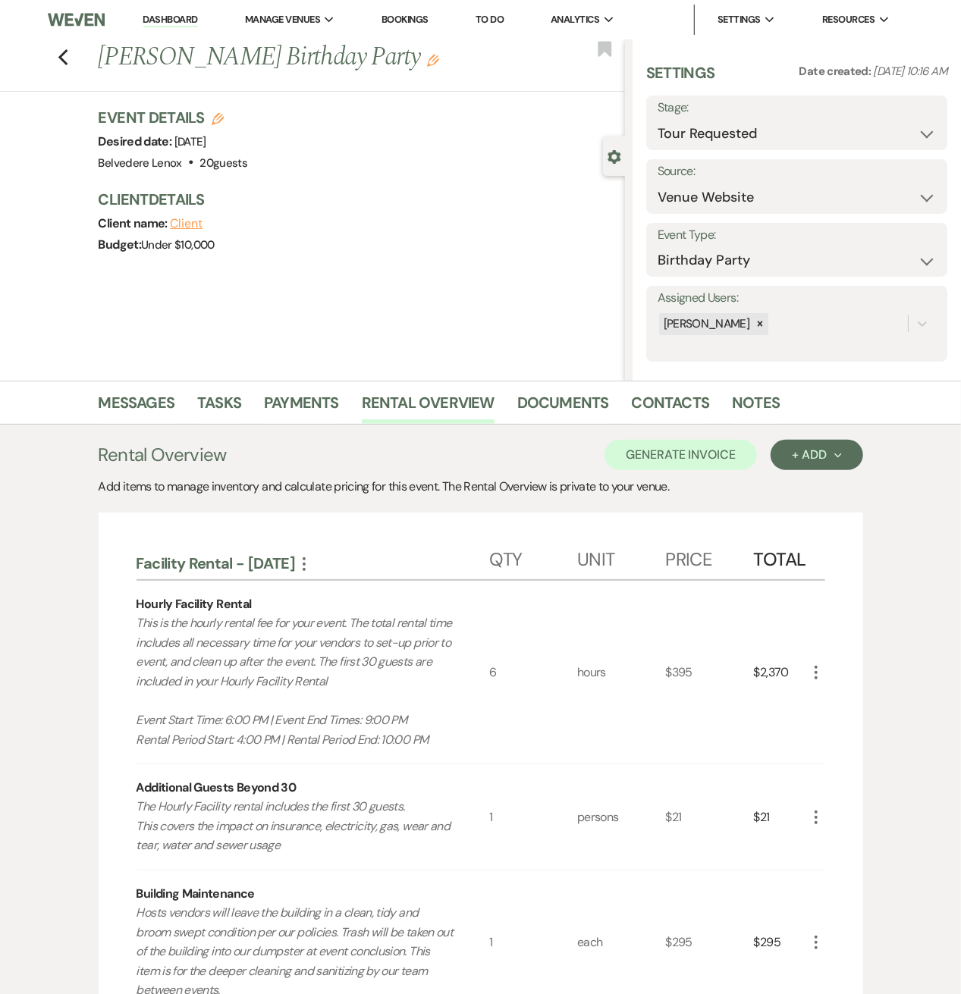
click at [816, 673] on use "button" at bounding box center [815, 673] width 3 height 14
click at [827, 691] on button "Pencil Edit" at bounding box center [846, 702] width 79 height 24
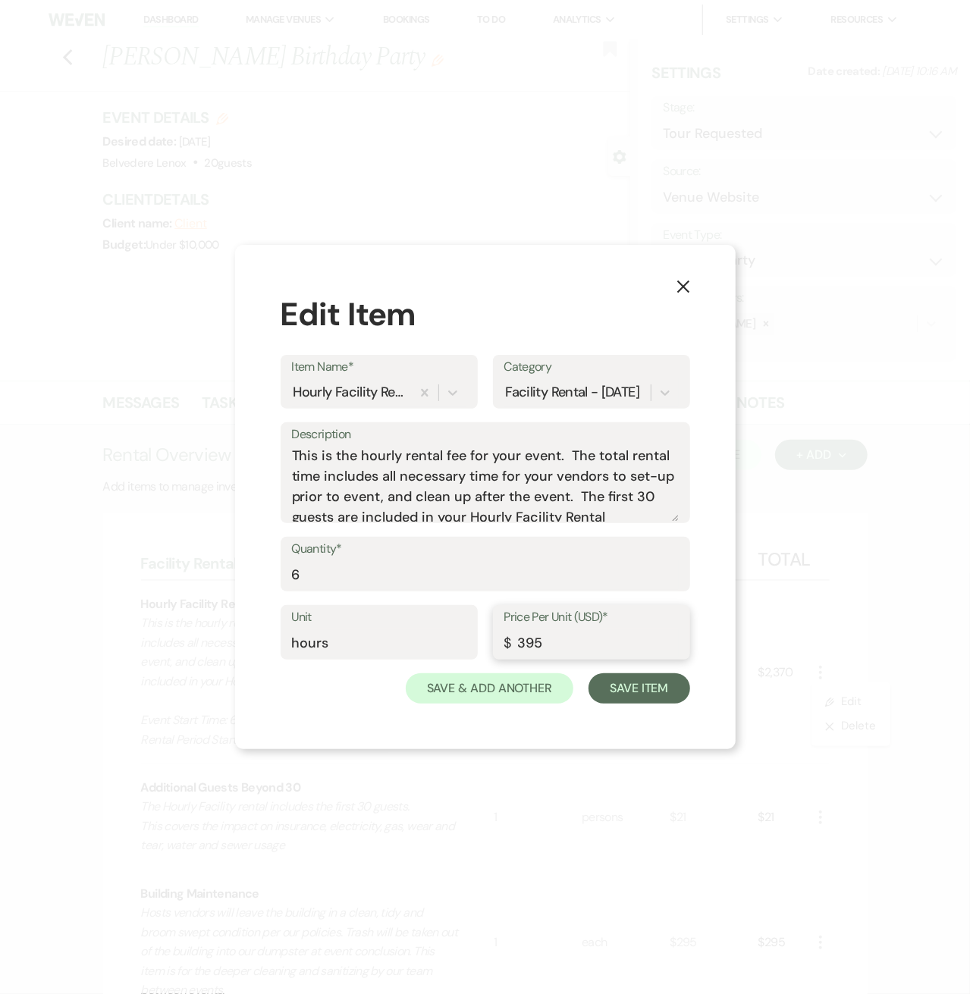
click at [603, 639] on input "395" at bounding box center [591, 644] width 174 height 30
type input "195"
click at [667, 676] on button "Save Item" at bounding box center [638, 688] width 101 height 30
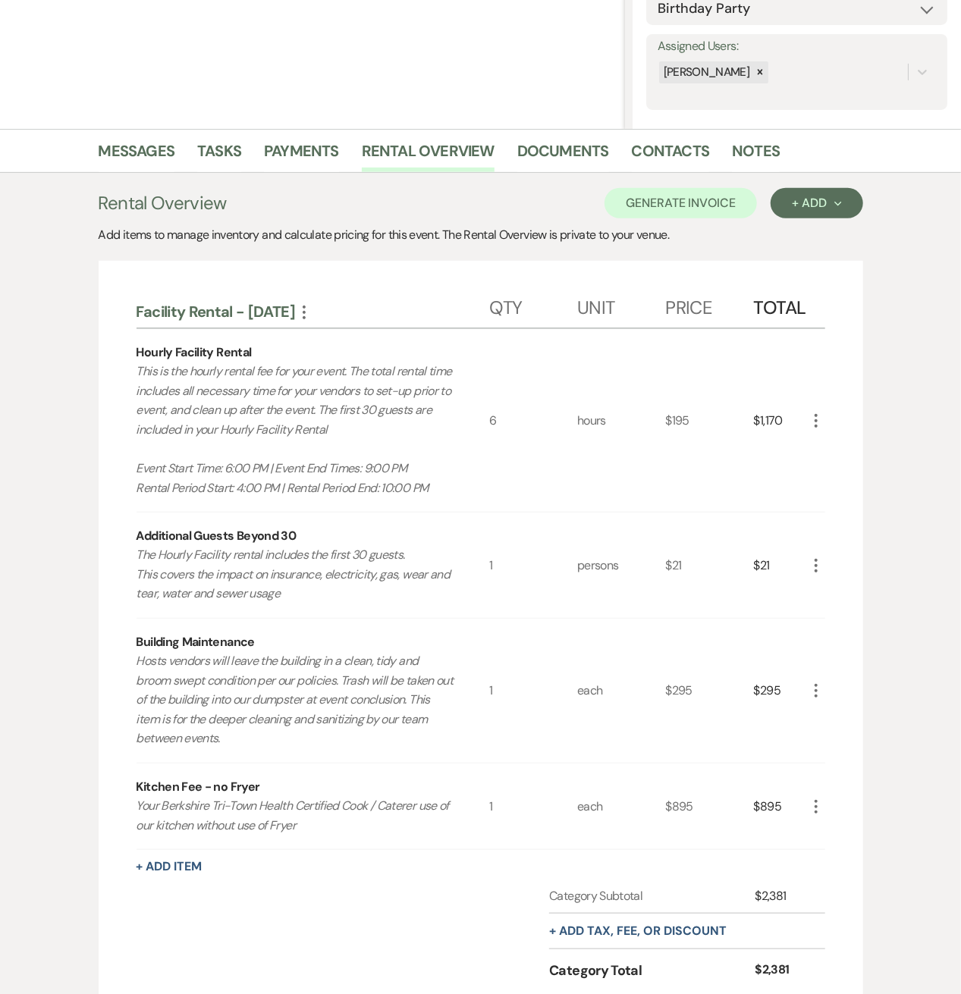
scroll to position [62, 0]
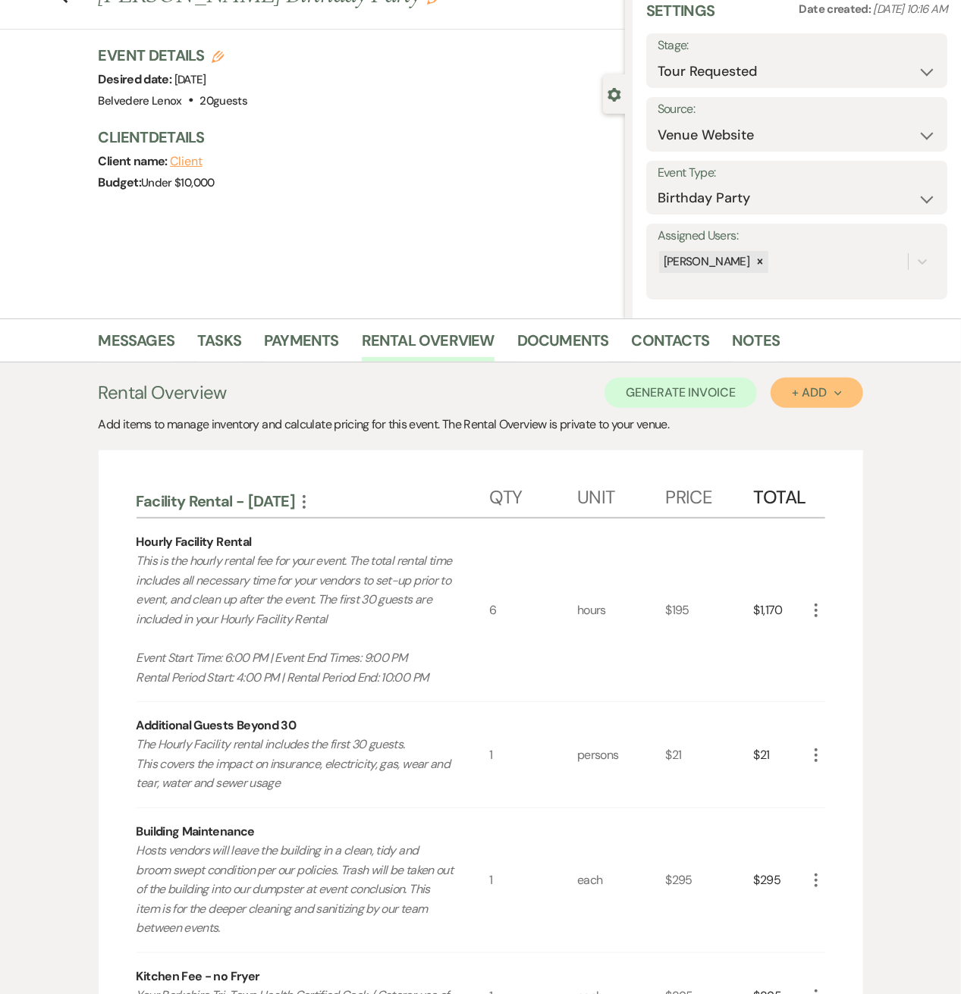
click at [797, 388] on div "+ Add Next" at bounding box center [816, 393] width 49 height 12
click at [796, 444] on button "Category" at bounding box center [810, 451] width 80 height 24
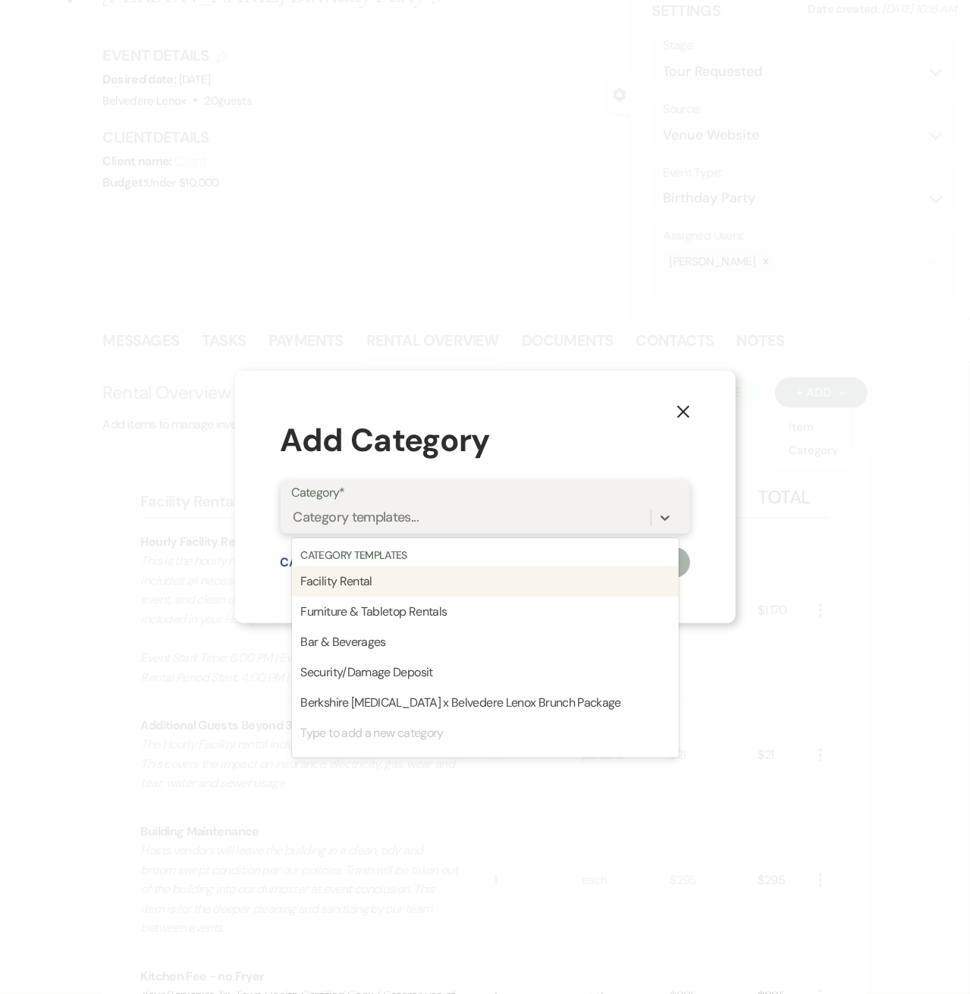
click at [604, 518] on div "Category templates..." at bounding box center [471, 518] width 359 height 27
click at [443, 586] on div "Facility Rental" at bounding box center [485, 581] width 387 height 30
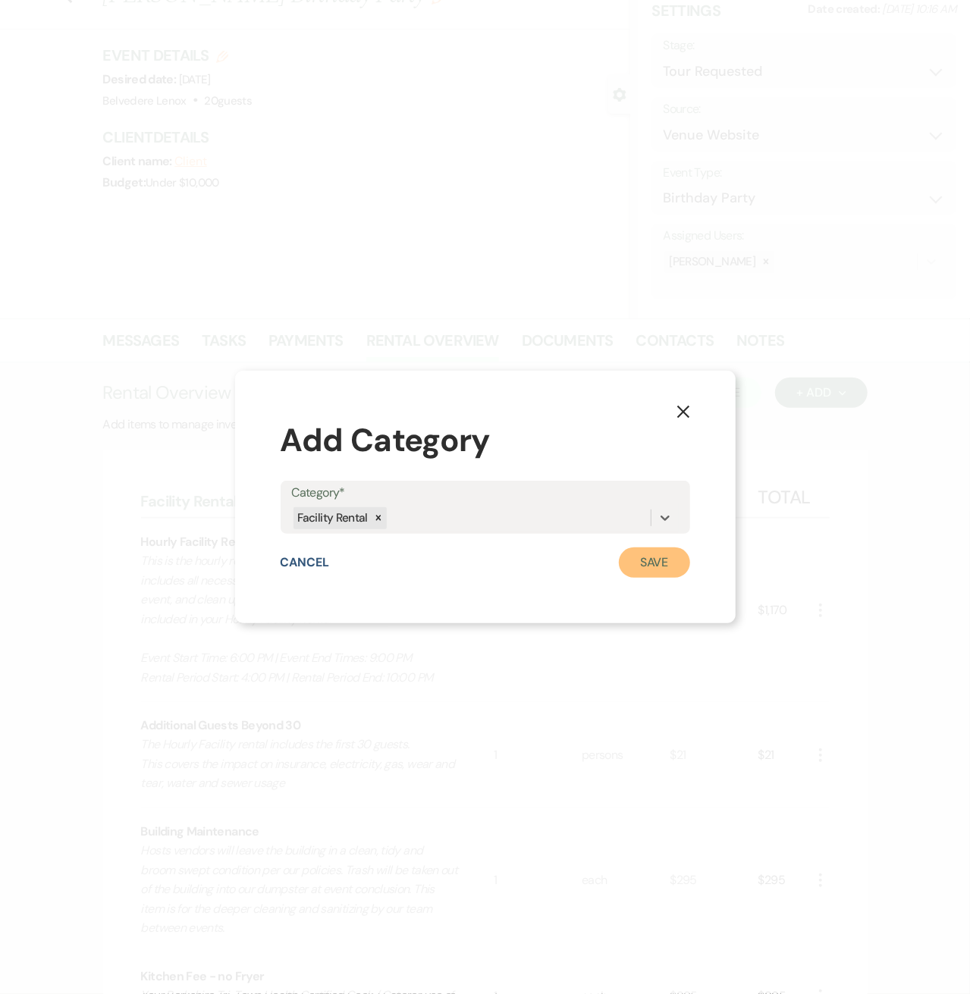
click at [660, 566] on button "Save" at bounding box center [654, 563] width 71 height 30
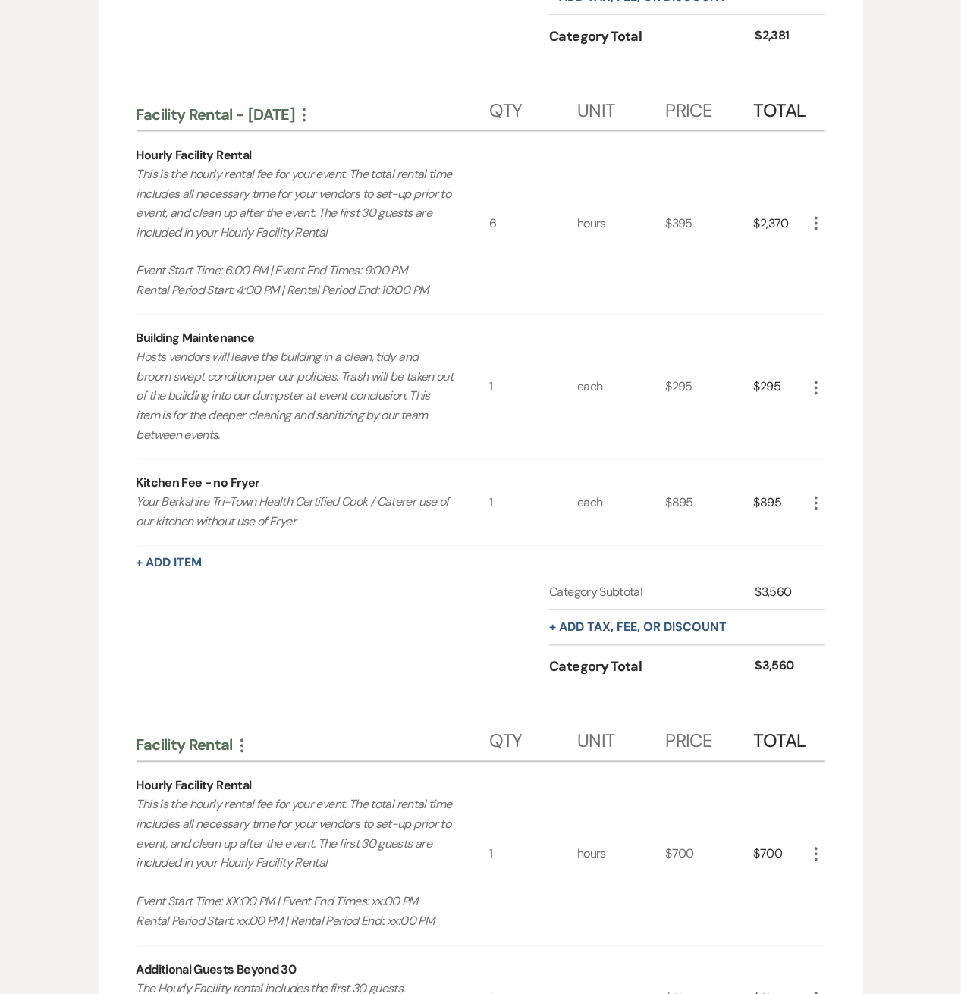
scroll to position [1276, 0]
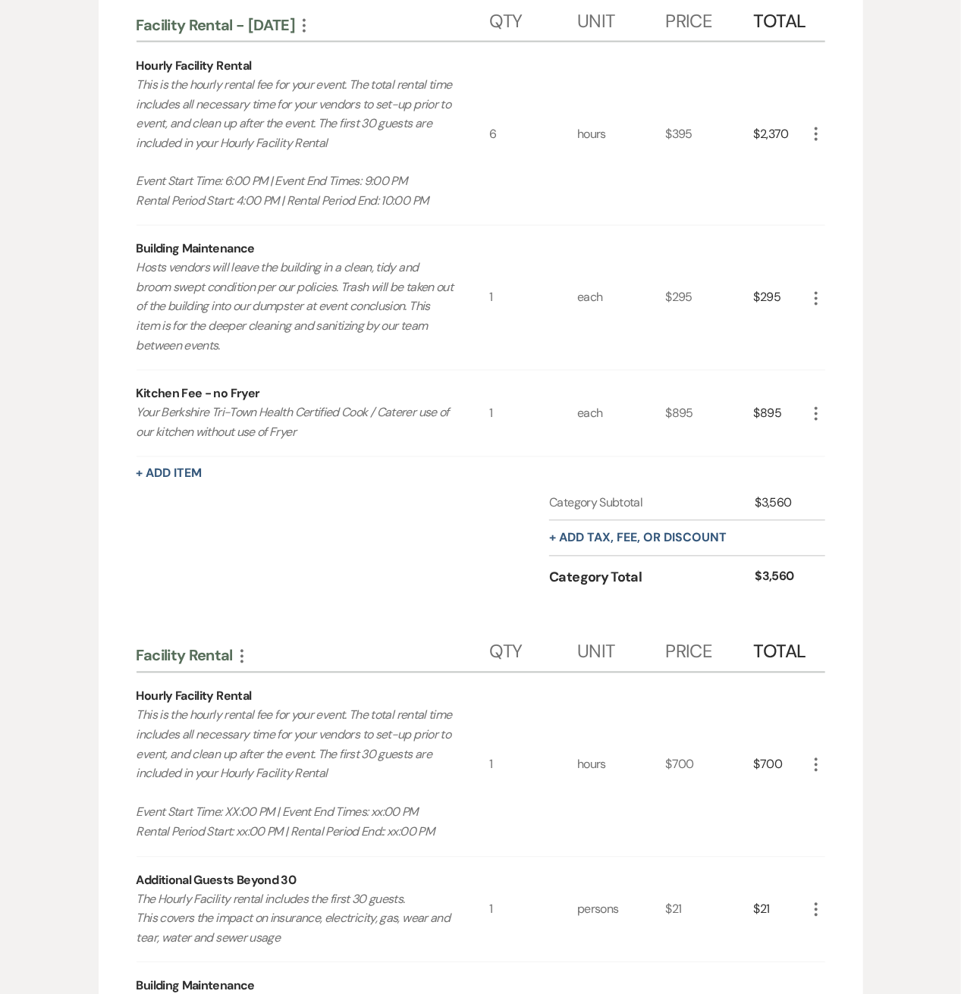
click at [242, 656] on icon "More" at bounding box center [242, 657] width 18 height 18
click at [265, 708] on button "Pencil Edit Category Name" at bounding box center [309, 710] width 153 height 24
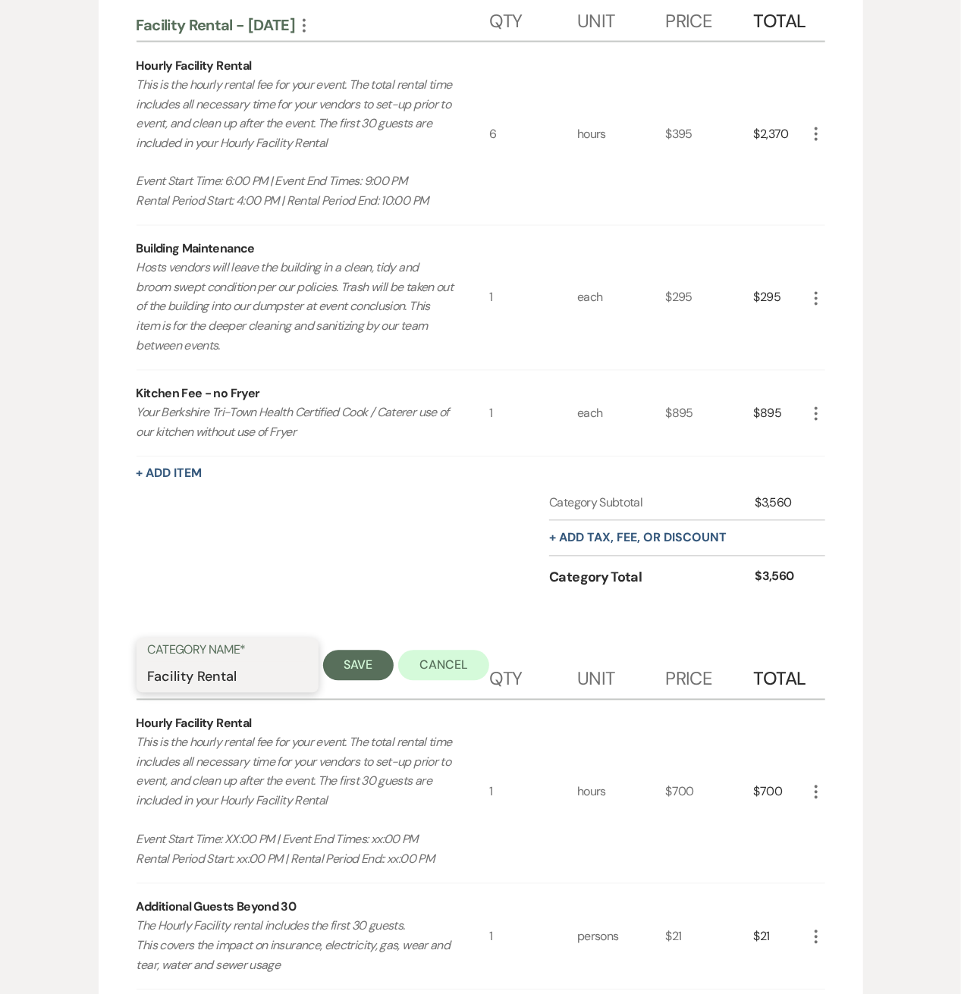
click at [288, 668] on input "Facility Rental" at bounding box center [227, 677] width 159 height 30
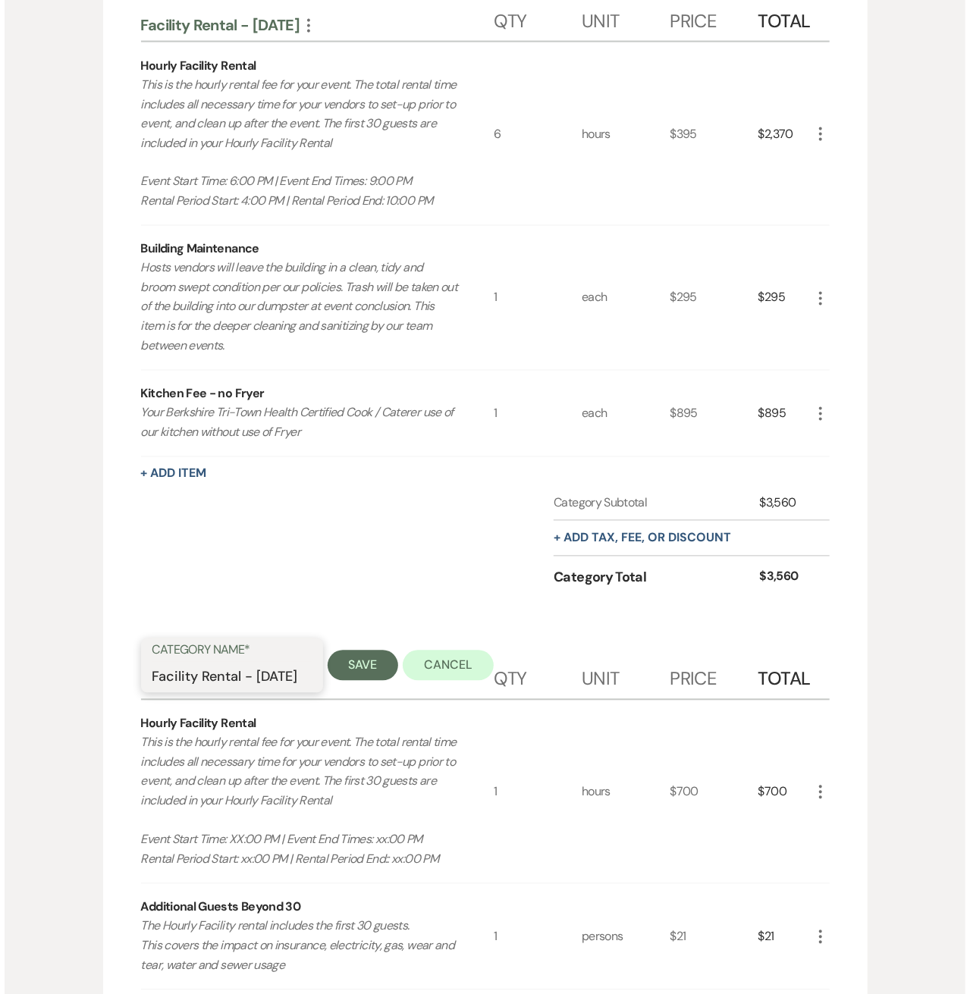
scroll to position [0, 12]
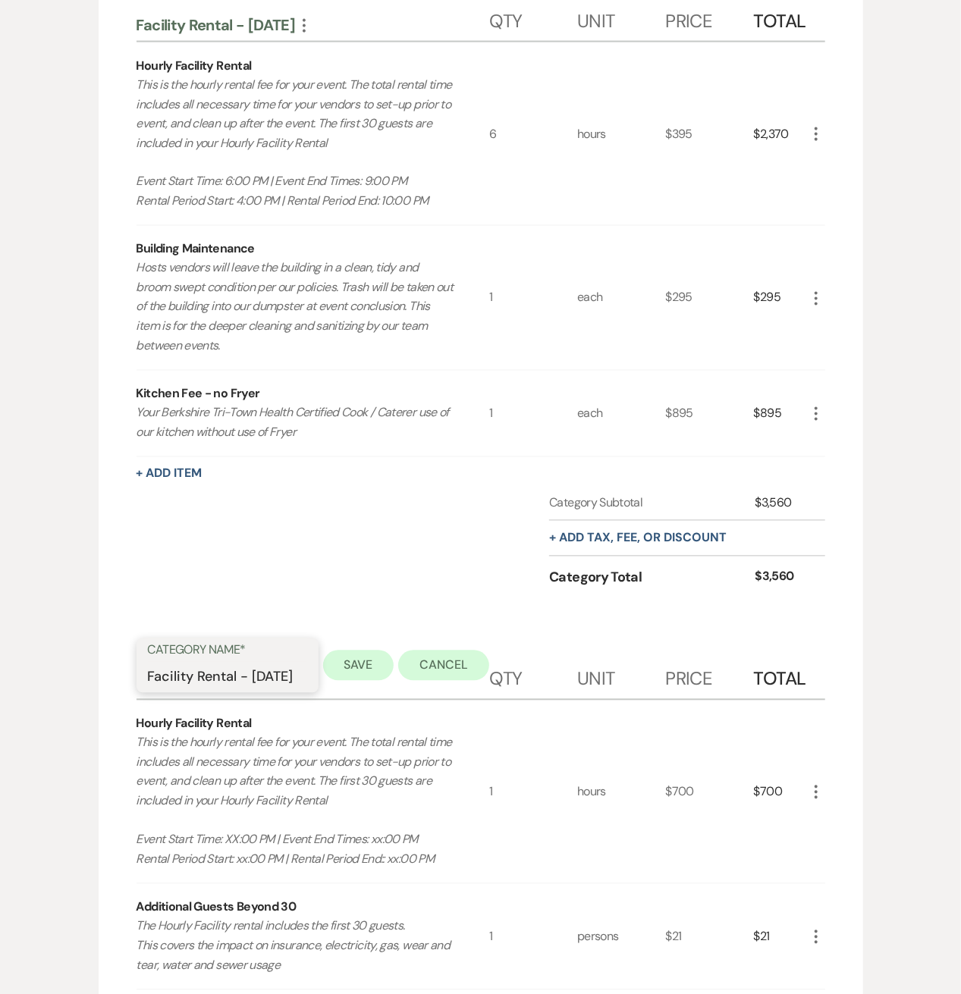
type input "Facility Rental - [DATE]"
click at [324, 668] on button "Save" at bounding box center [358, 666] width 71 height 30
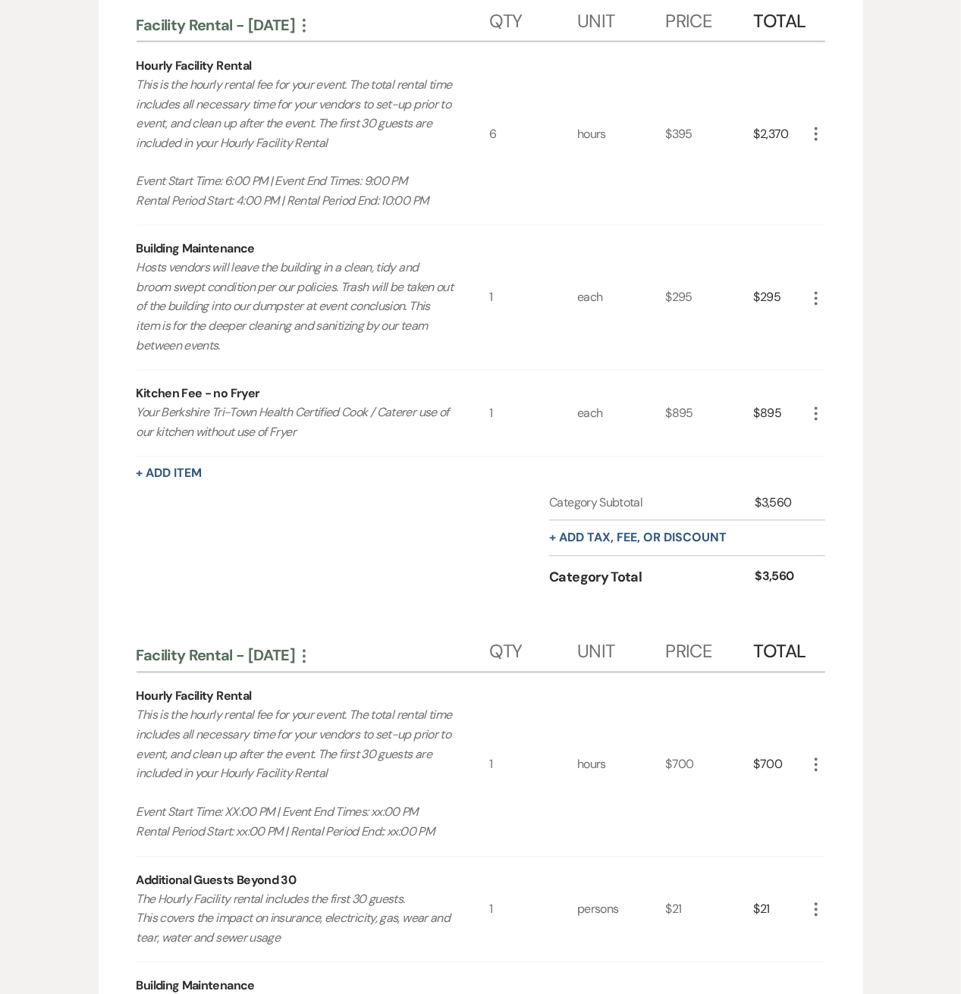
click at [813, 765] on icon "More" at bounding box center [816, 765] width 18 height 18
click at [824, 789] on icon "Pencil" at bounding box center [828, 794] width 9 height 11
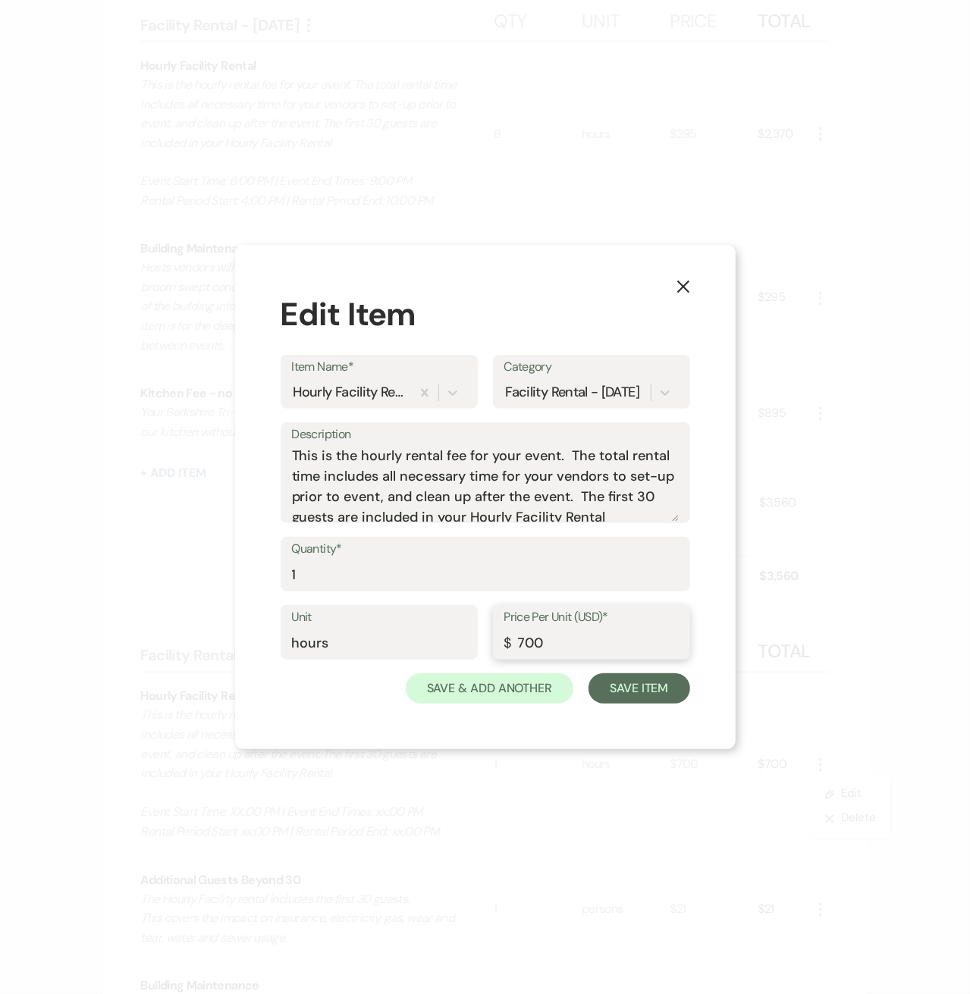
click at [573, 648] on input "700" at bounding box center [591, 644] width 174 height 30
type input "495"
click at [320, 571] on input "1" at bounding box center [485, 575] width 387 height 30
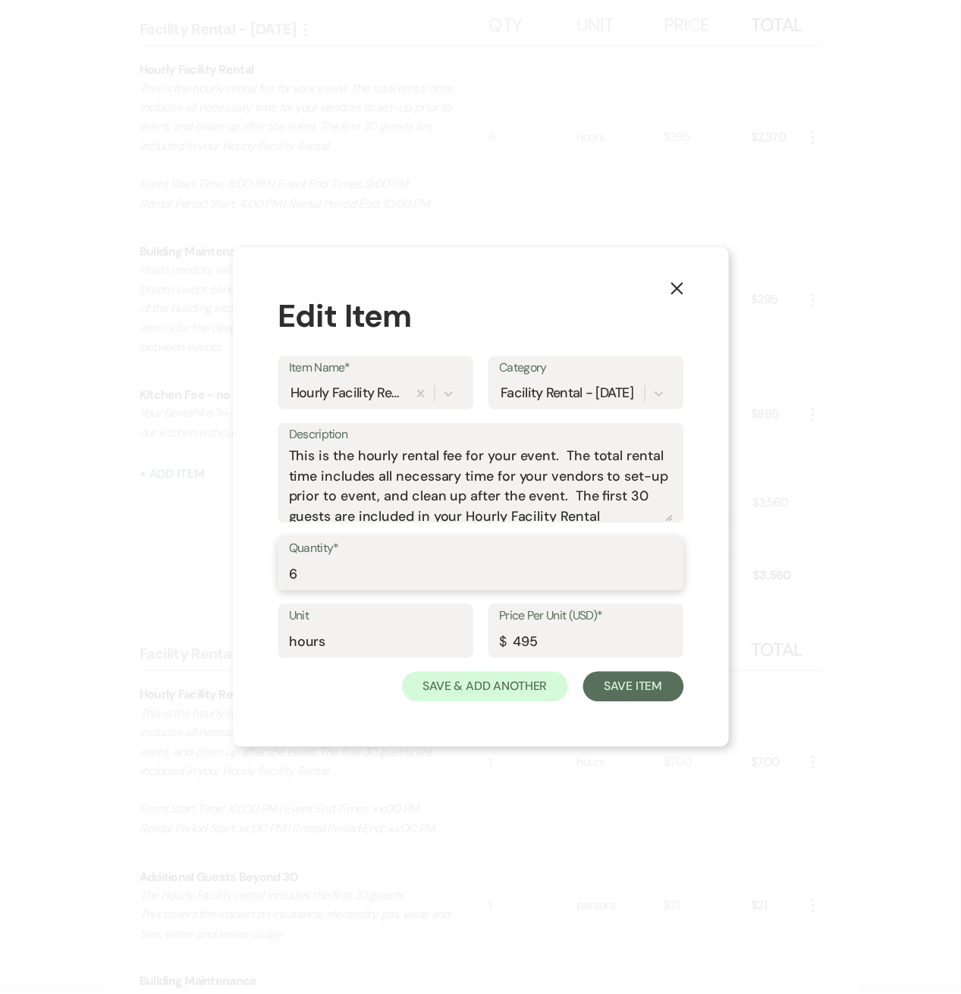
scroll to position [67, 0]
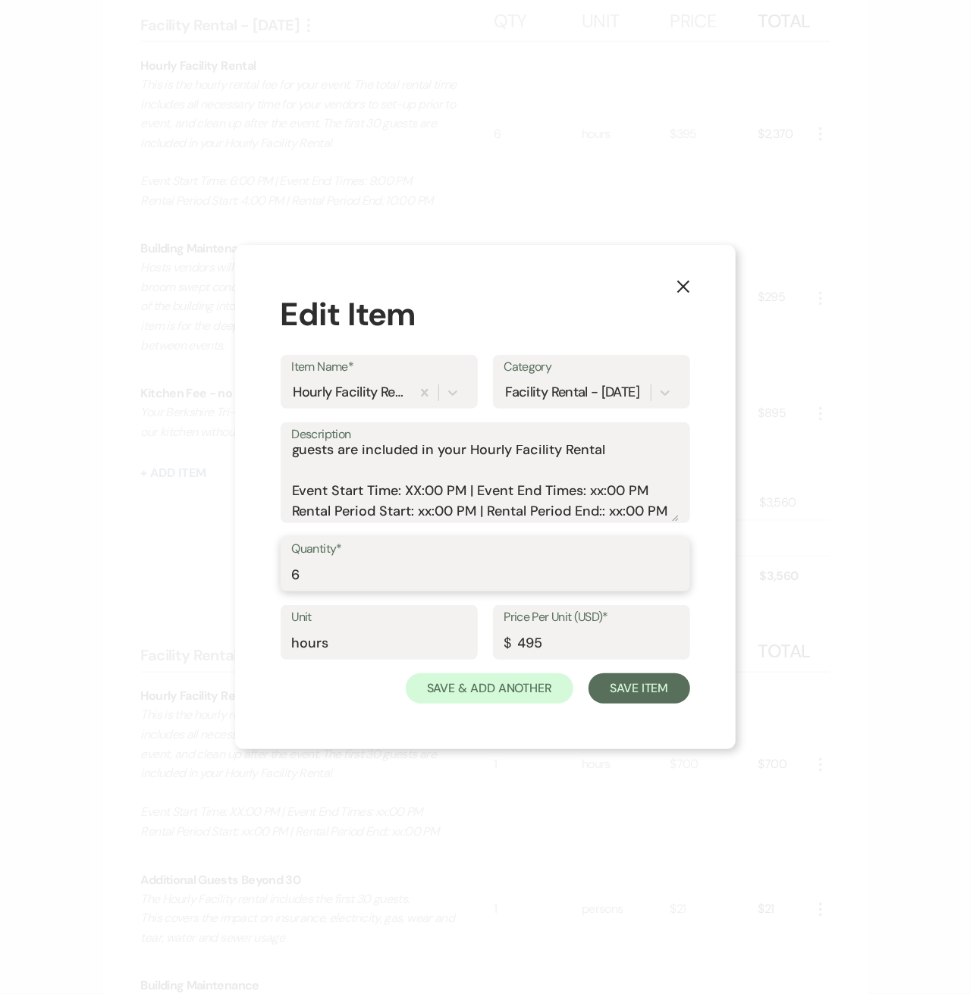
type input "6"
click at [417, 494] on textarea "This is the hourly rental fee for your event. The total rental time includes al…" at bounding box center [485, 484] width 387 height 76
click at [590, 488] on textarea "This is the hourly rental fee for your event. The total rental time includes al…" at bounding box center [485, 484] width 387 height 76
click at [433, 509] on textarea "This is the hourly rental fee for your event. The total rental time includes al…" at bounding box center [485, 484] width 387 height 76
click at [598, 507] on textarea "This is the hourly rental fee for your event. The total rental time includes al…" at bounding box center [485, 484] width 387 height 76
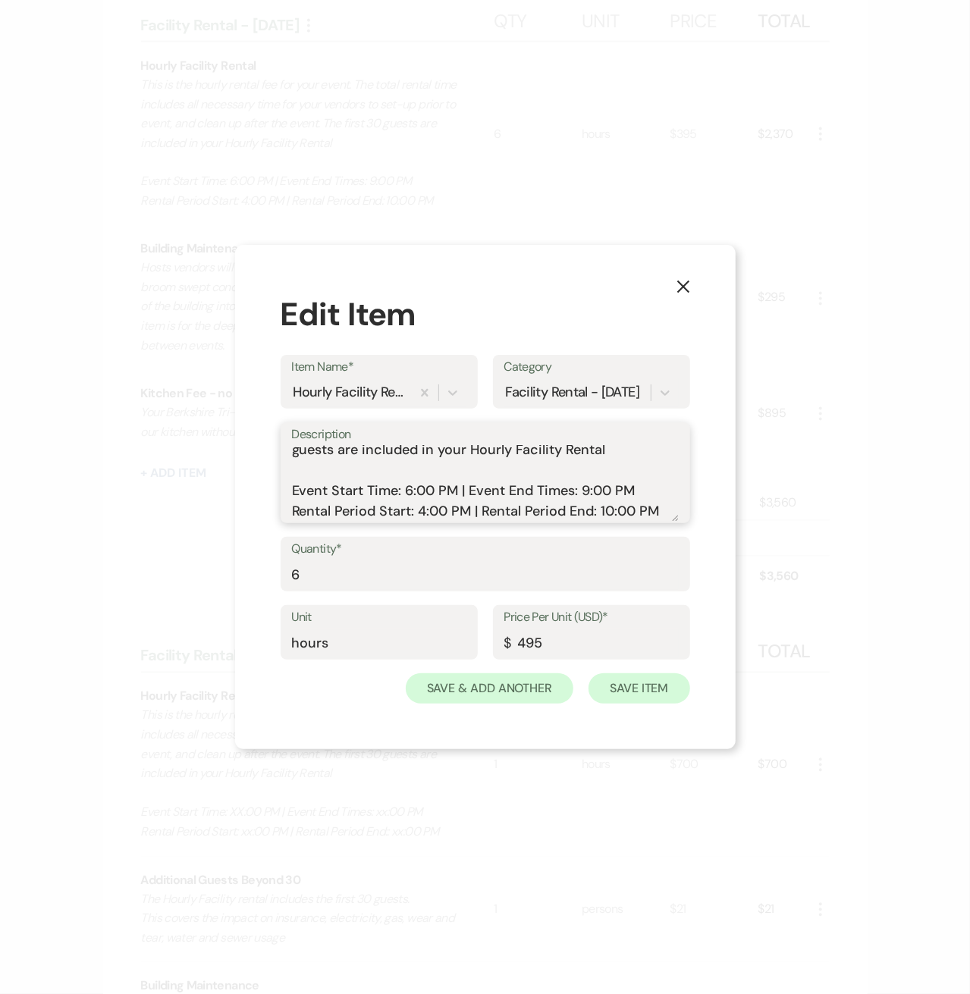
type textarea "This is the hourly rental fee for your event. The total rental time includes al…"
click at [608, 691] on button "Save Item" at bounding box center [638, 688] width 101 height 30
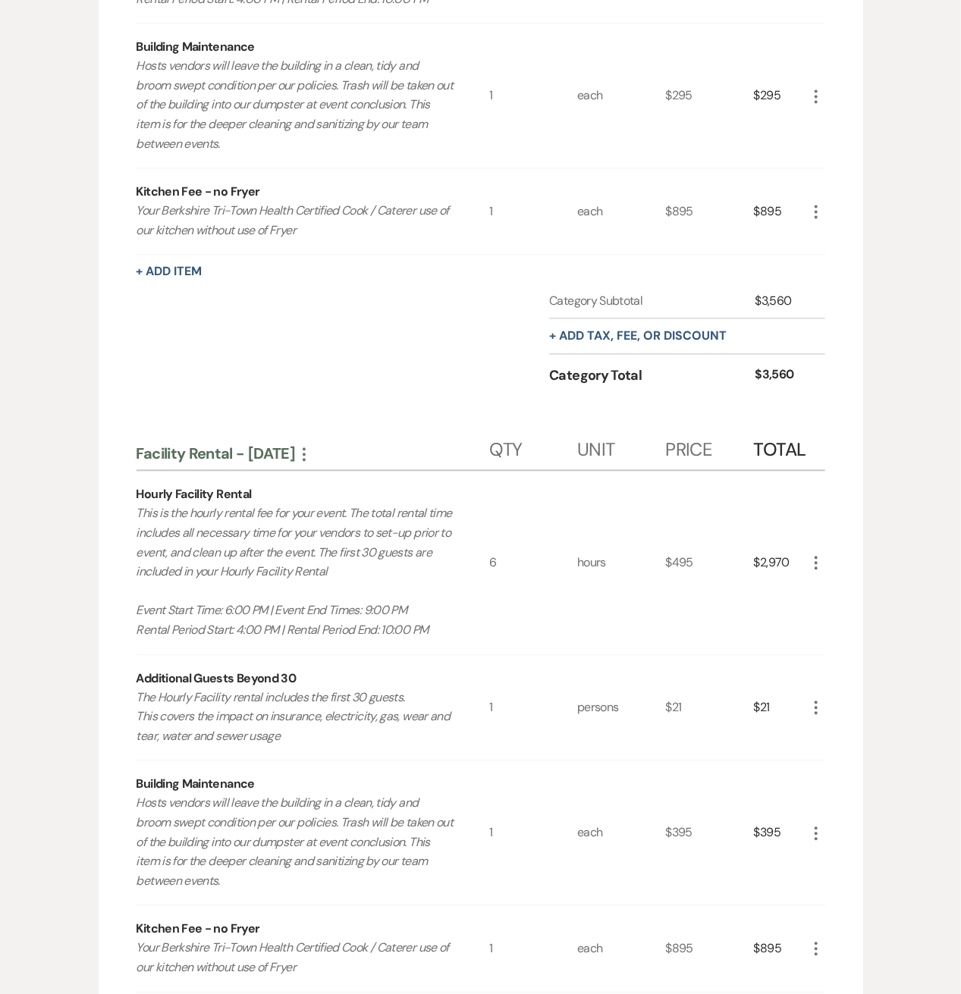
scroll to position [1680, 0]
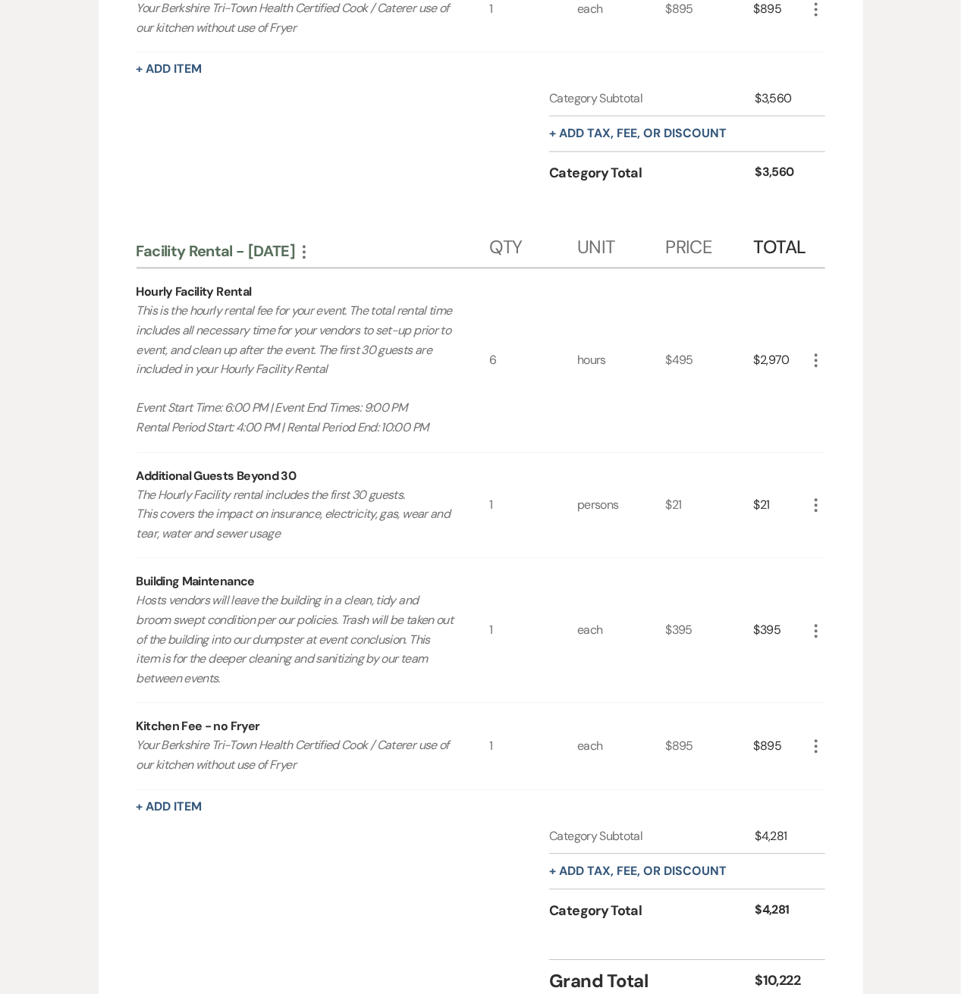
click at [814, 504] on icon "More" at bounding box center [816, 505] width 18 height 18
click at [827, 554] on icon "X" at bounding box center [828, 559] width 9 height 11
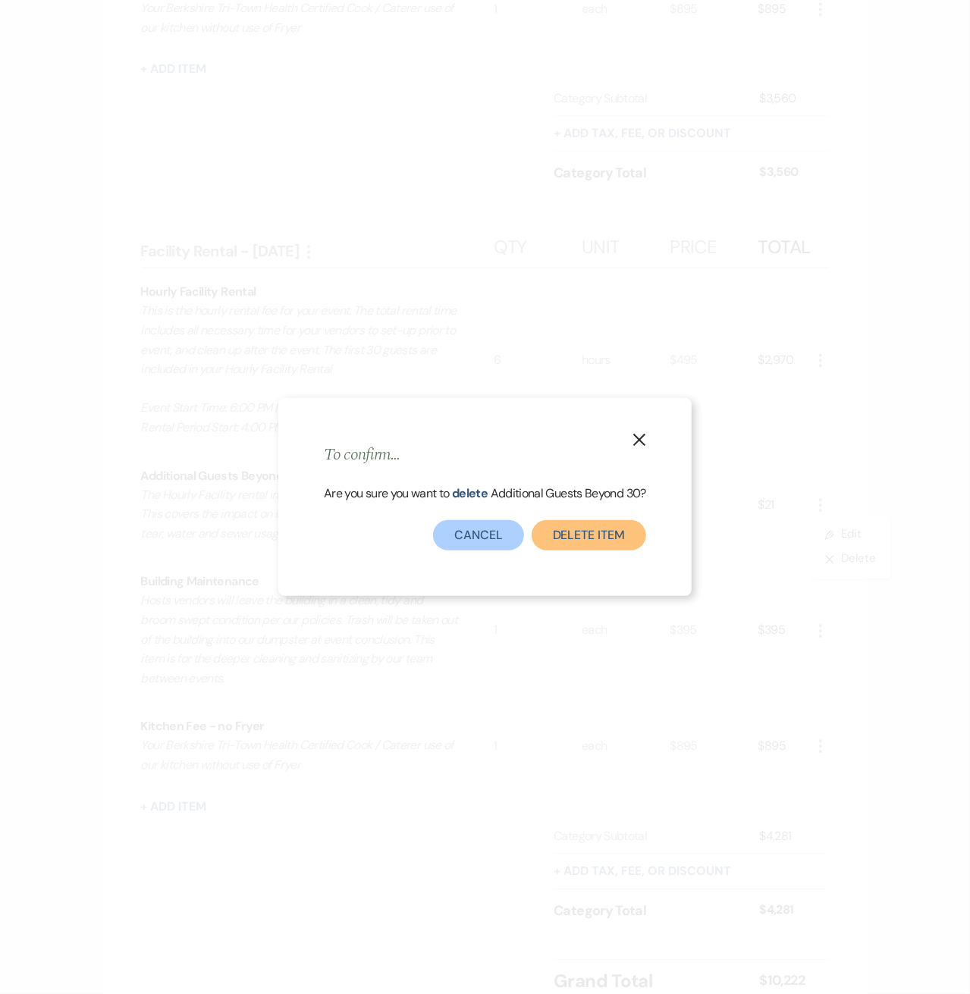
click at [588, 526] on button "Delete Item" at bounding box center [589, 535] width 115 height 30
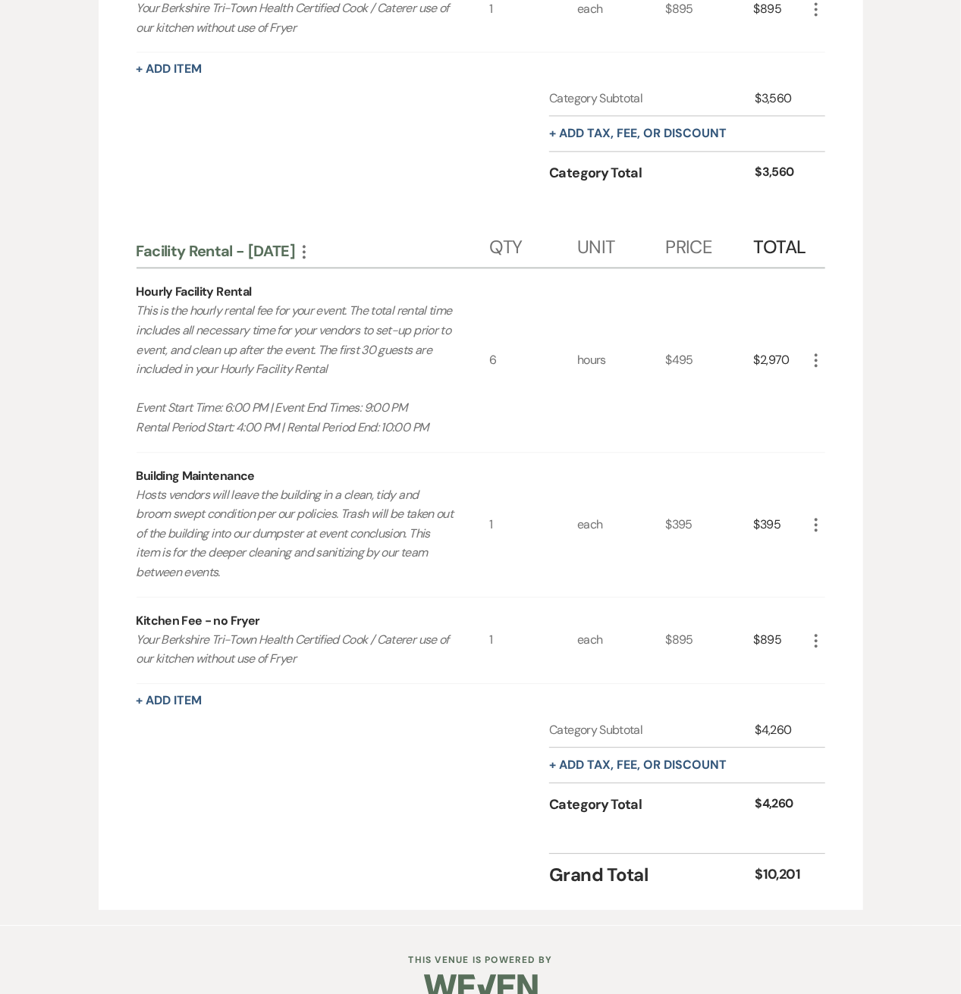
click at [819, 517] on icon "More" at bounding box center [816, 525] width 18 height 18
click at [824, 542] on button "Pencil Edit" at bounding box center [846, 554] width 79 height 24
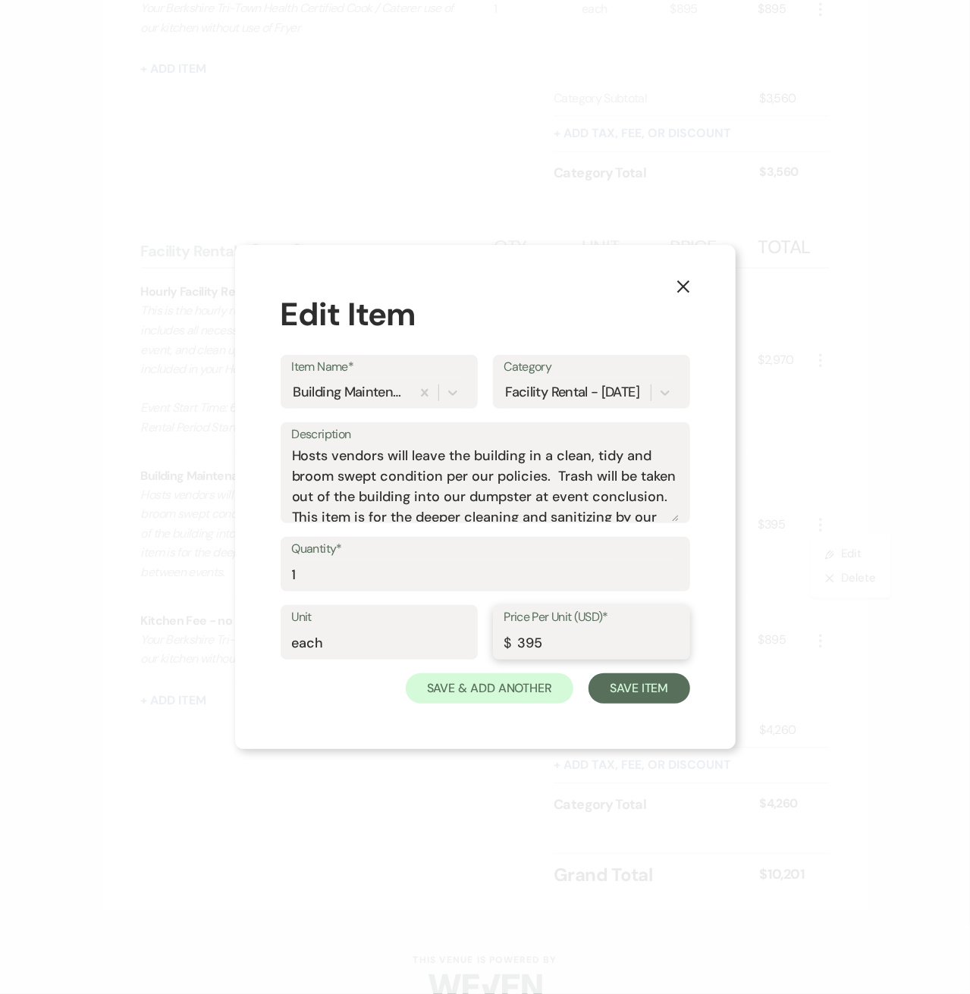
click at [529, 644] on input "395" at bounding box center [591, 644] width 174 height 30
type input "295"
click at [678, 687] on button "Save Item" at bounding box center [638, 688] width 101 height 30
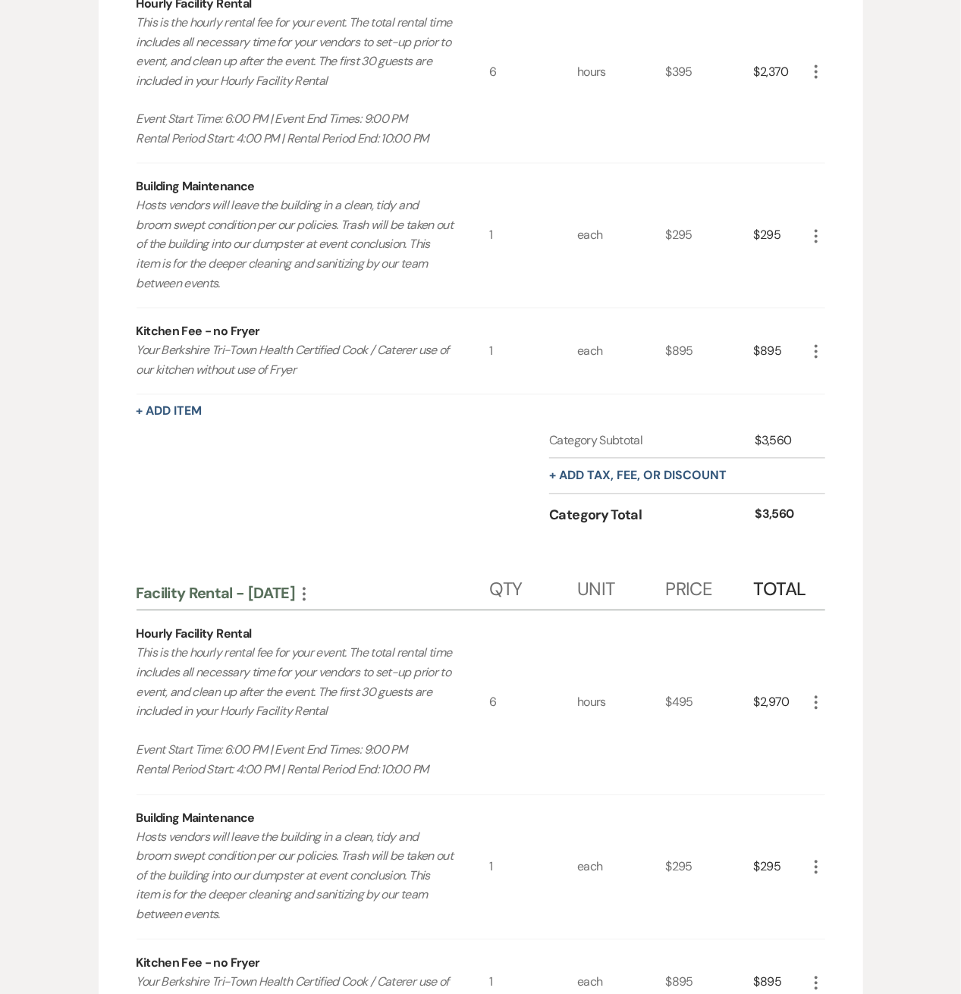
scroll to position [1276, 0]
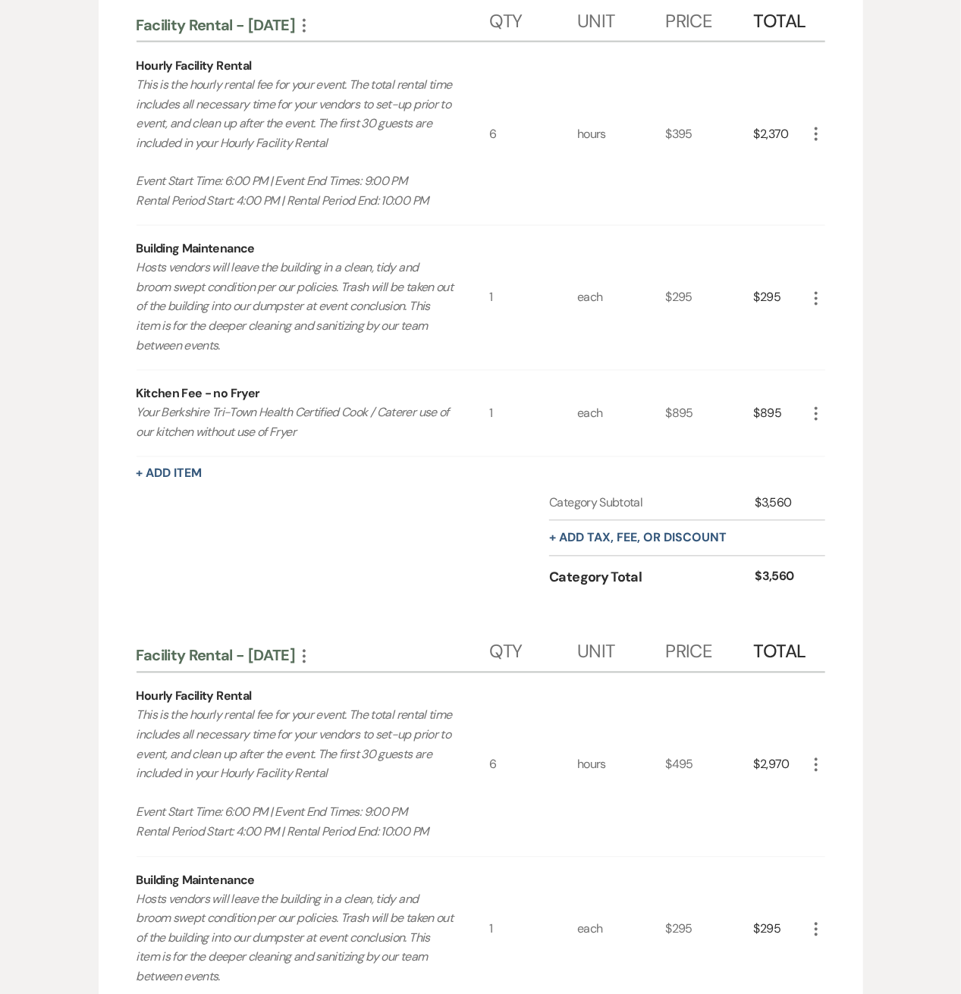
click at [815, 133] on use "button" at bounding box center [815, 134] width 3 height 14
click at [824, 158] on icon "Pencil" at bounding box center [828, 163] width 9 height 11
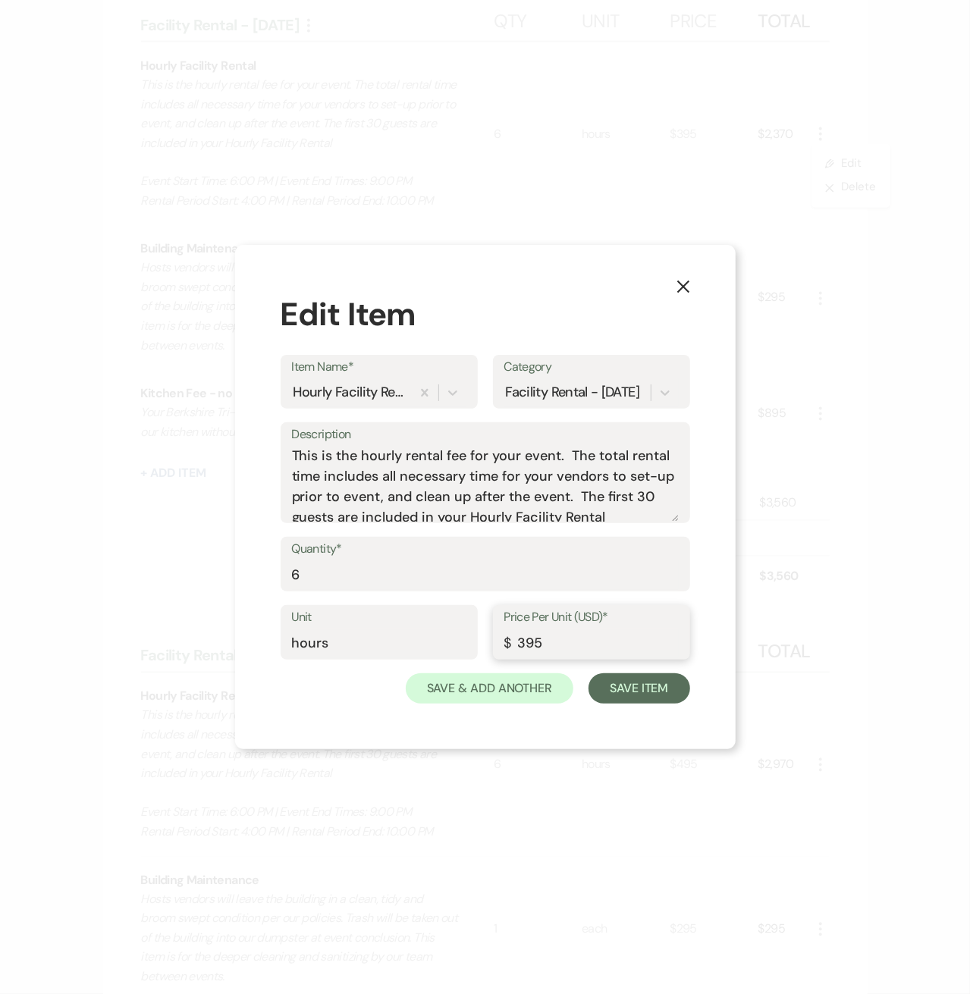
click at [523, 638] on input "395" at bounding box center [591, 644] width 174 height 30
type input "365"
click at [617, 683] on button "Save Item" at bounding box center [638, 688] width 101 height 30
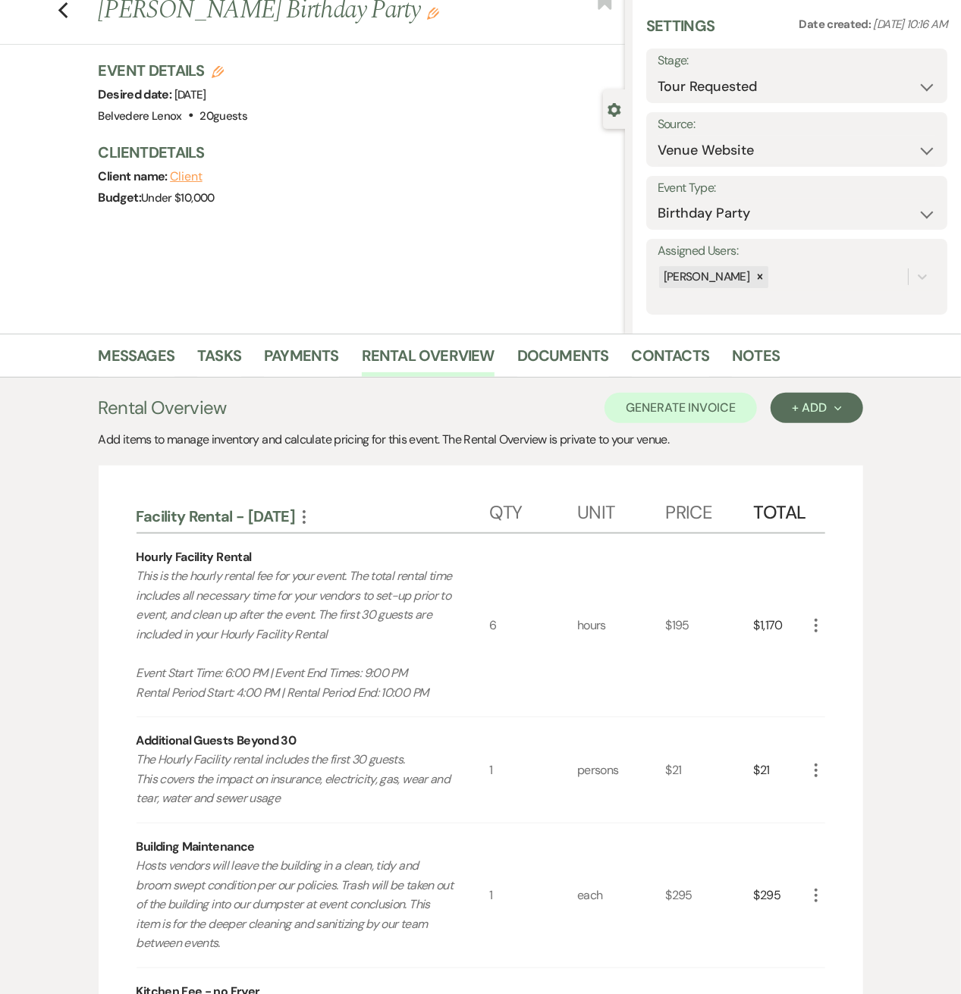
scroll to position [0, 0]
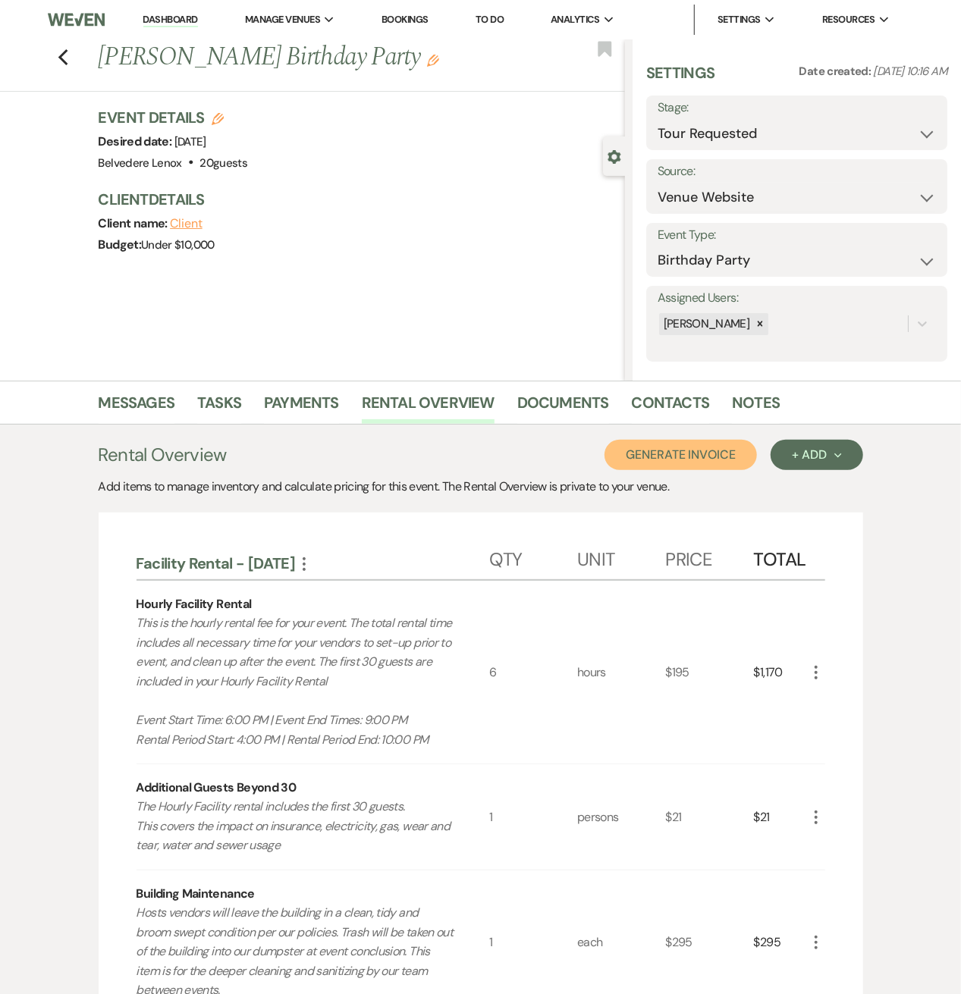
click at [731, 451] on button "Generate Invoice" at bounding box center [680, 455] width 152 height 30
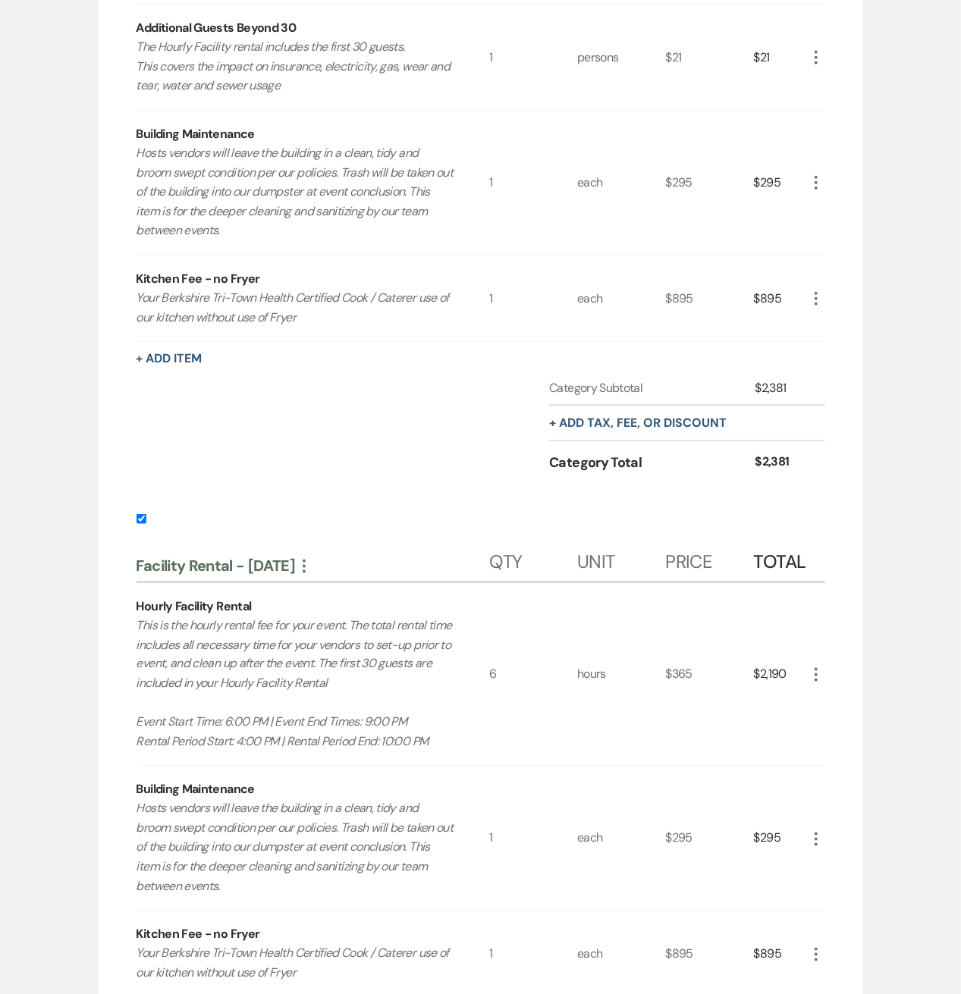
scroll to position [808, 0]
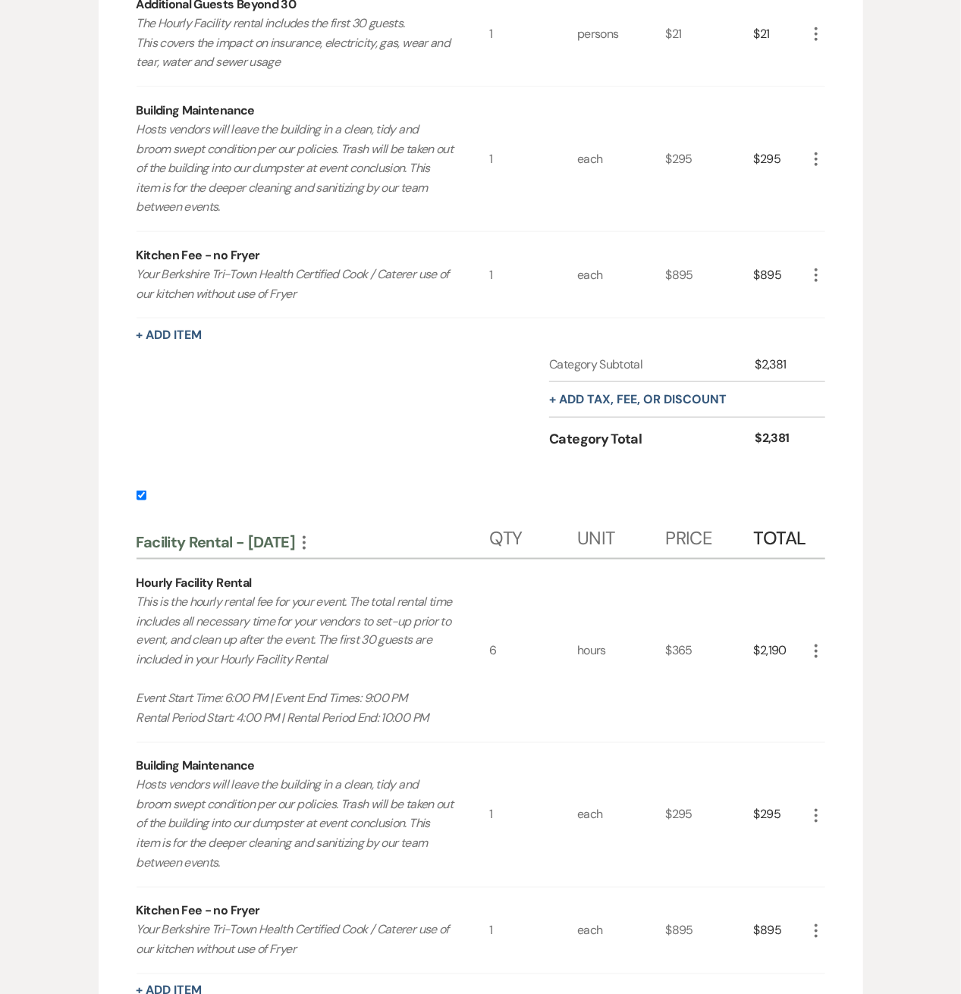
click at [144, 491] on input "checkbox" at bounding box center [142, 496] width 10 height 10
checkbox input "false"
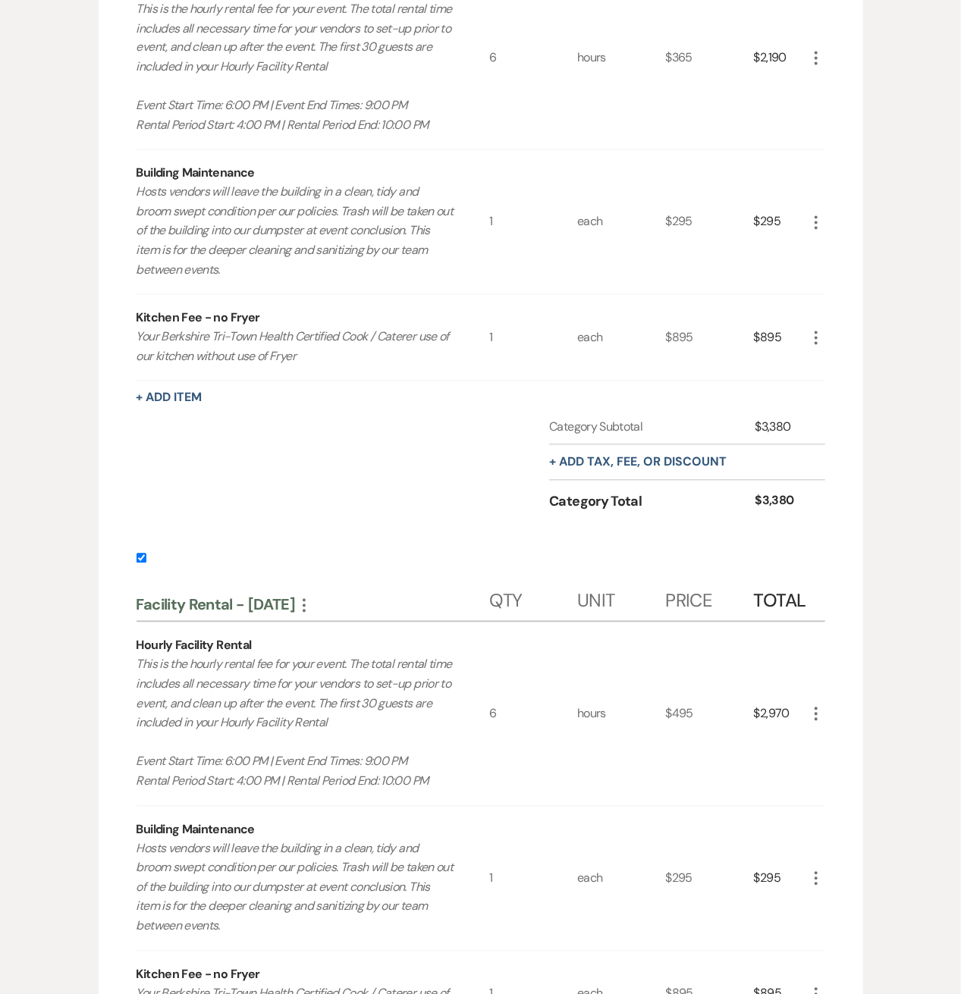
scroll to position [1415, 0]
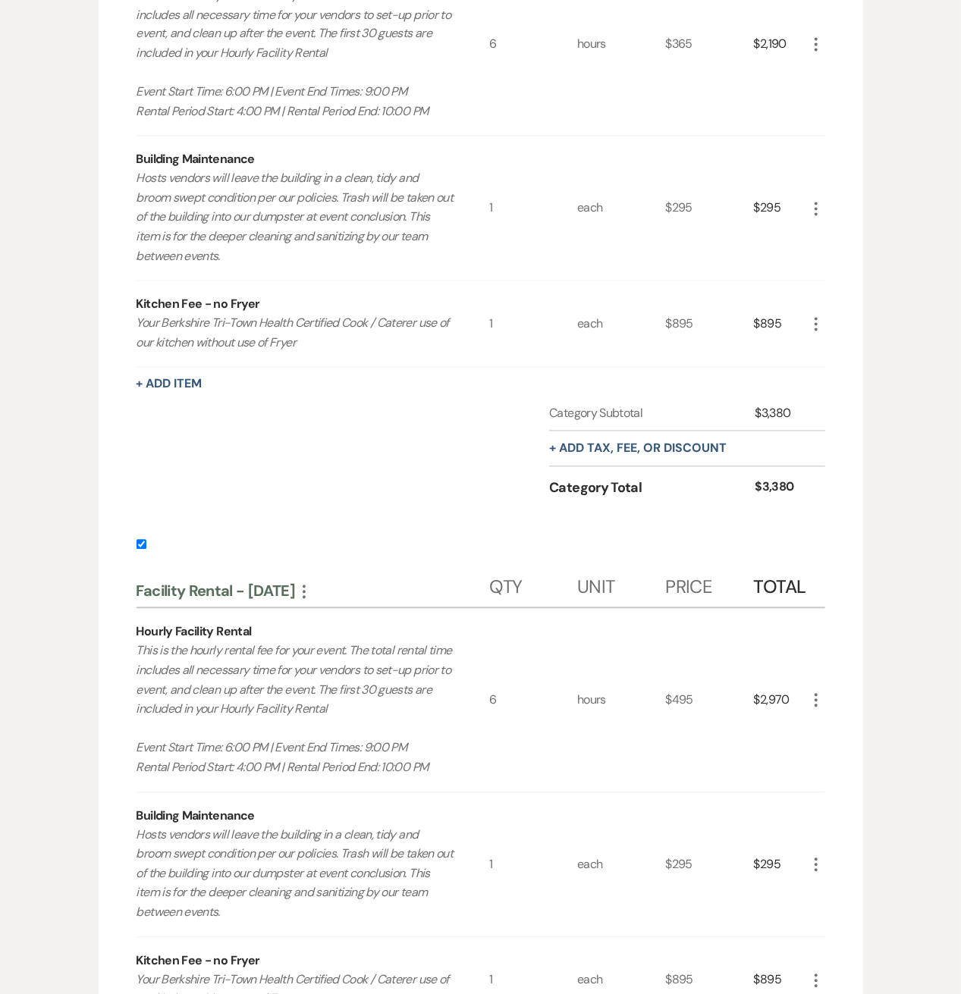
click at [141, 542] on input "checkbox" at bounding box center [142, 545] width 10 height 10
checkbox input "false"
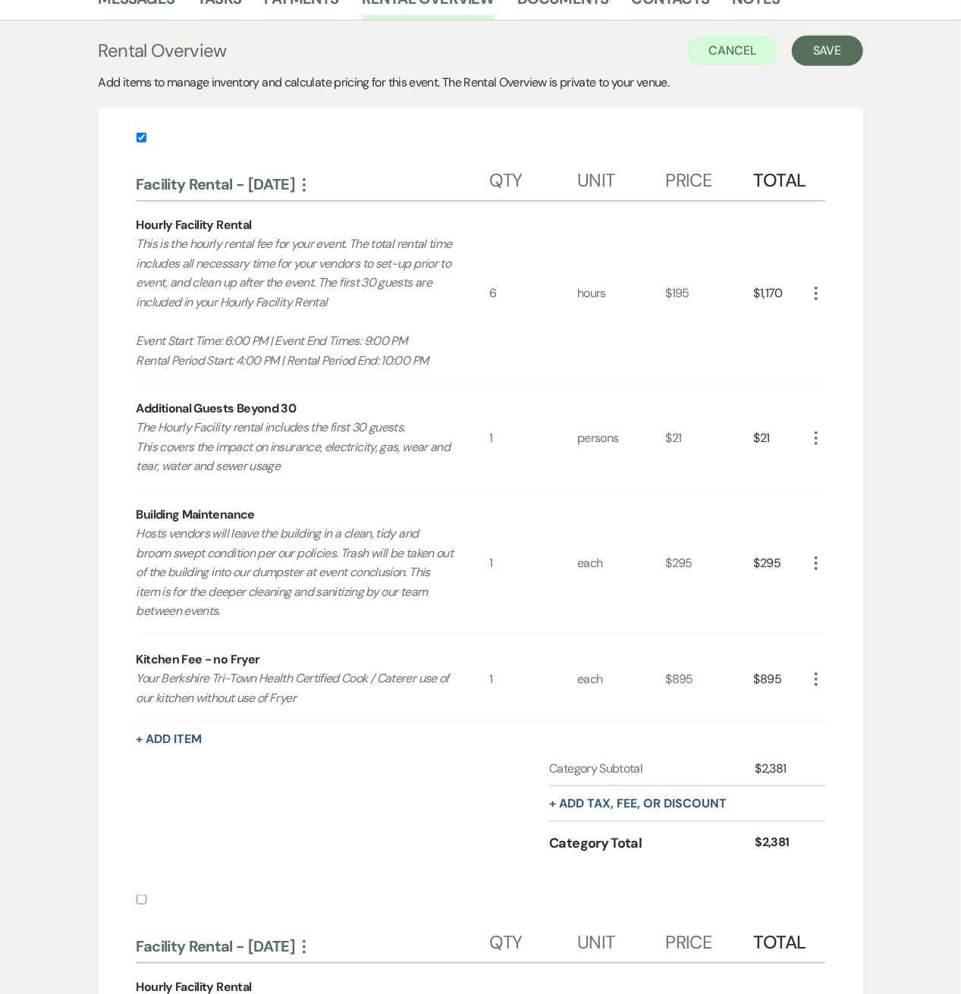
scroll to position [0, 0]
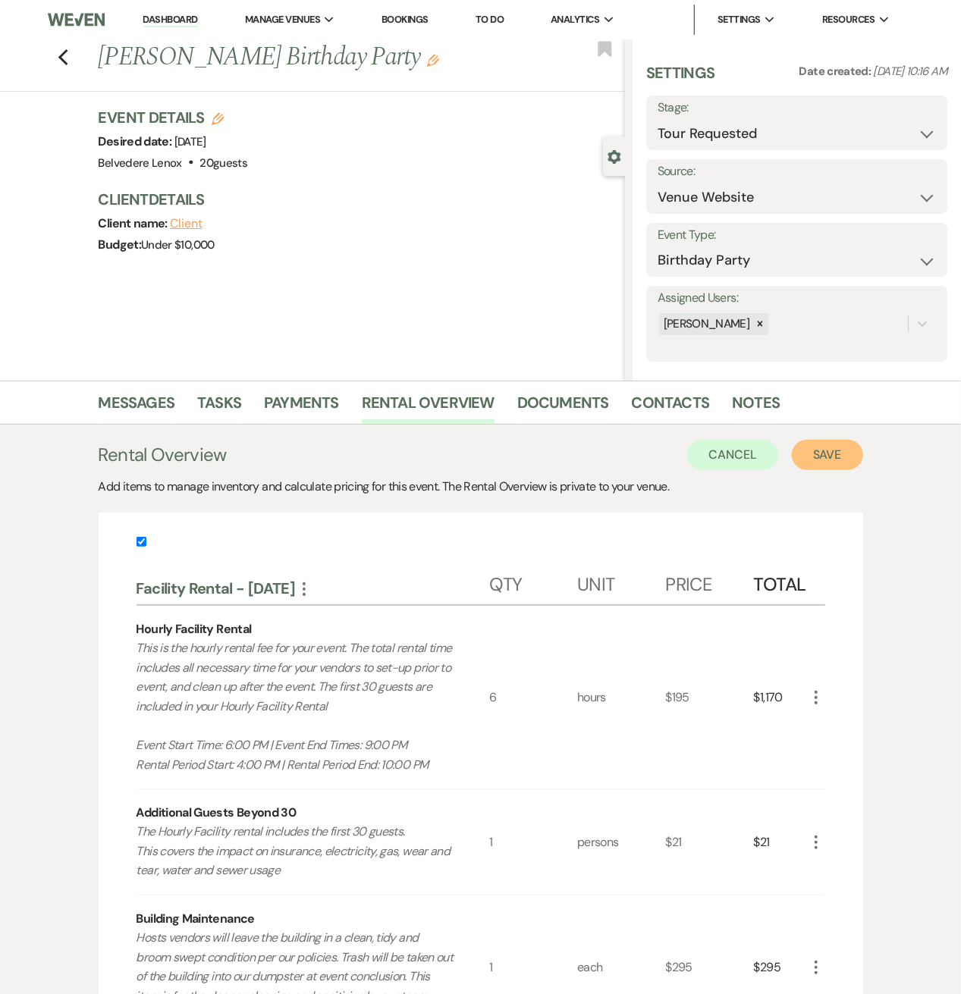
click at [844, 450] on button "Save" at bounding box center [827, 455] width 71 height 30
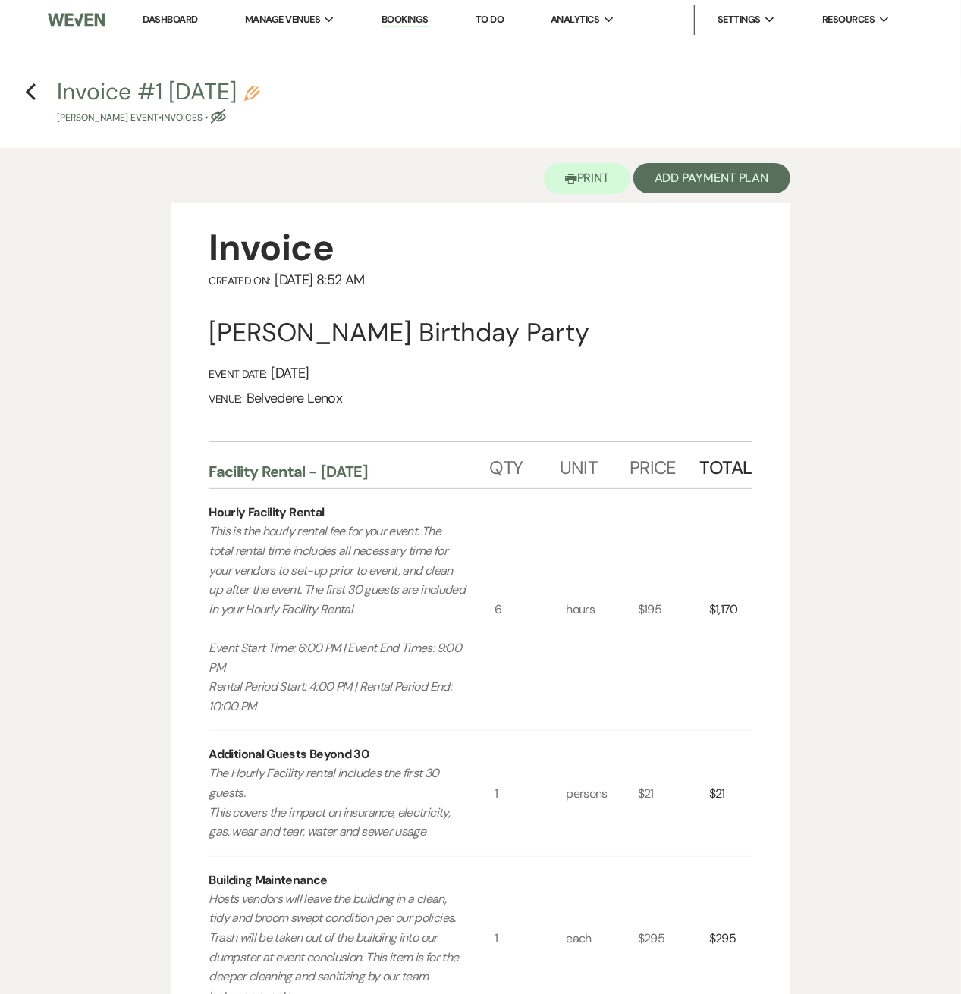
click at [259, 85] on button "Invoice #1 [DATE] Pencil [PERSON_NAME] Event • Invoices • Eye Blocked" at bounding box center [158, 102] width 202 height 45
select select "22"
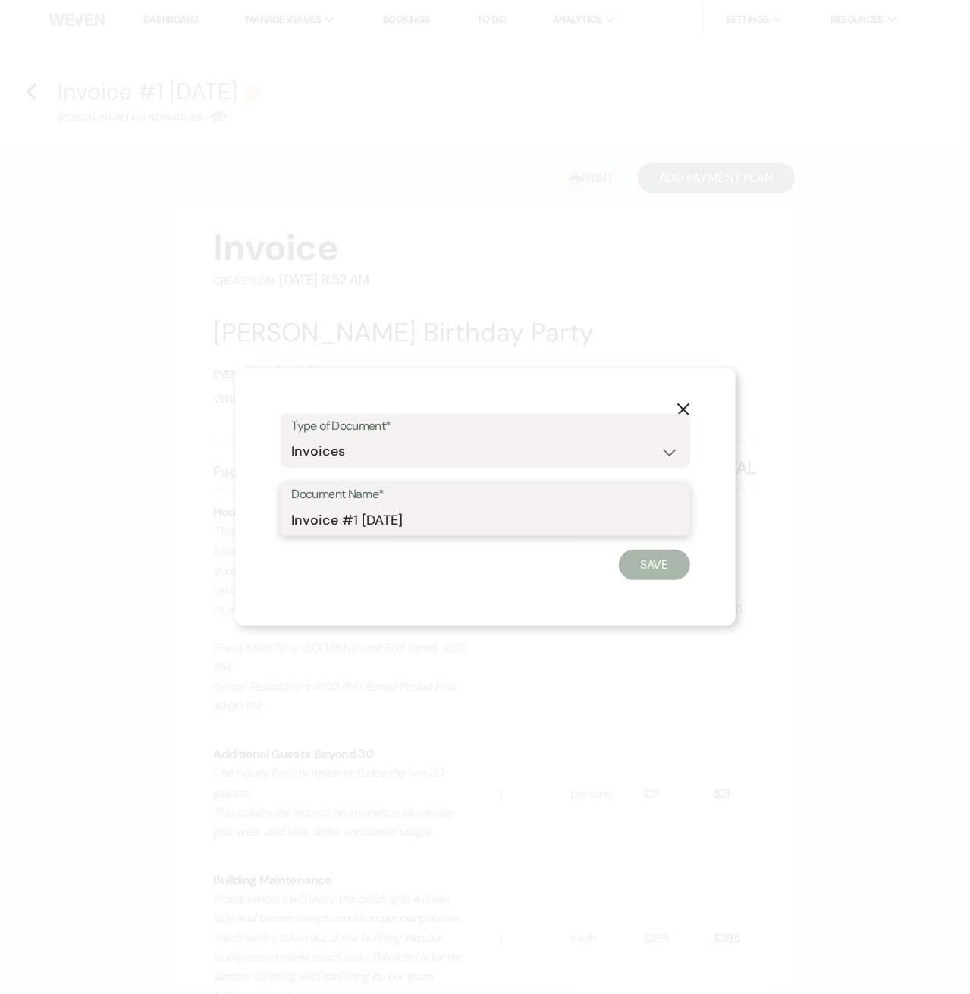
click at [353, 527] on input "Invoice #1 [DATE]" at bounding box center [485, 520] width 387 height 30
type input "[DATE] Rental"
click at [629, 565] on button "Save" at bounding box center [654, 565] width 71 height 30
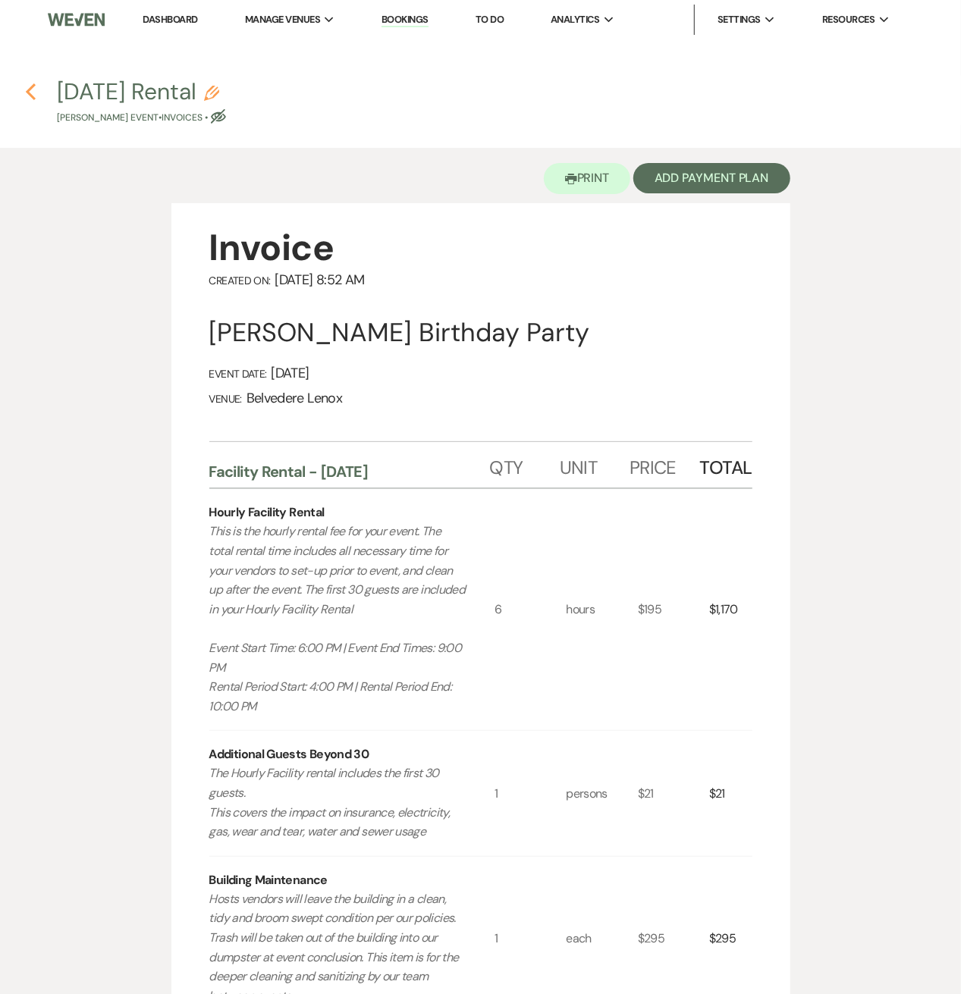
click at [31, 87] on use "button" at bounding box center [31, 91] width 10 height 17
select select "2"
select select "5"
select select "4"
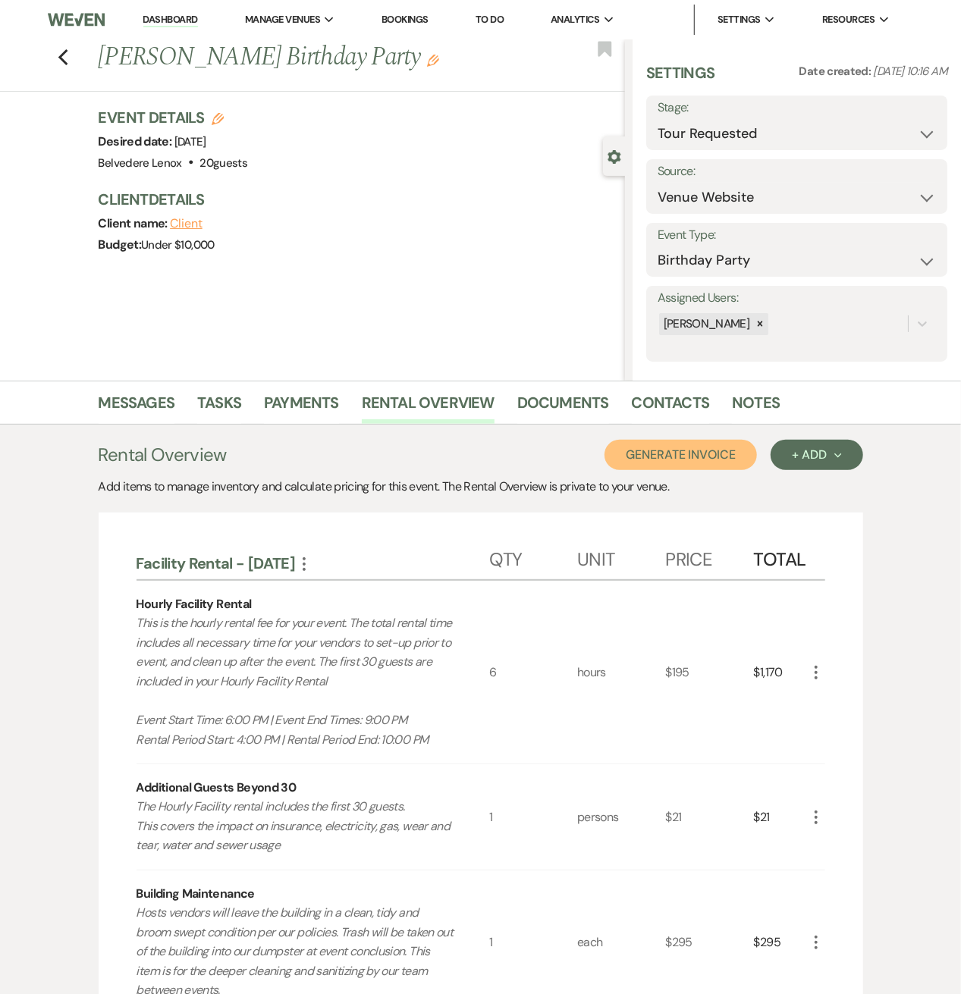
click at [733, 457] on button "Generate Invoice" at bounding box center [680, 455] width 152 height 30
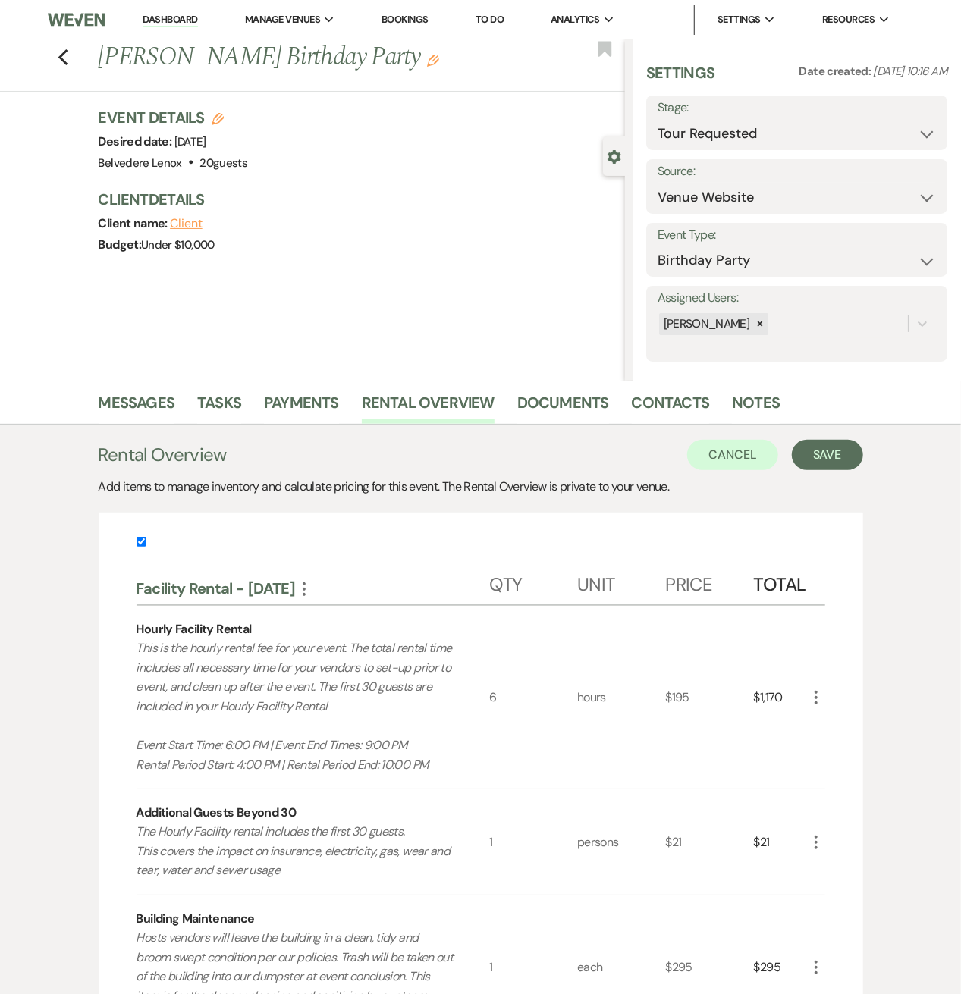
click at [144, 538] on input "checkbox" at bounding box center [142, 542] width 10 height 10
checkbox input "false"
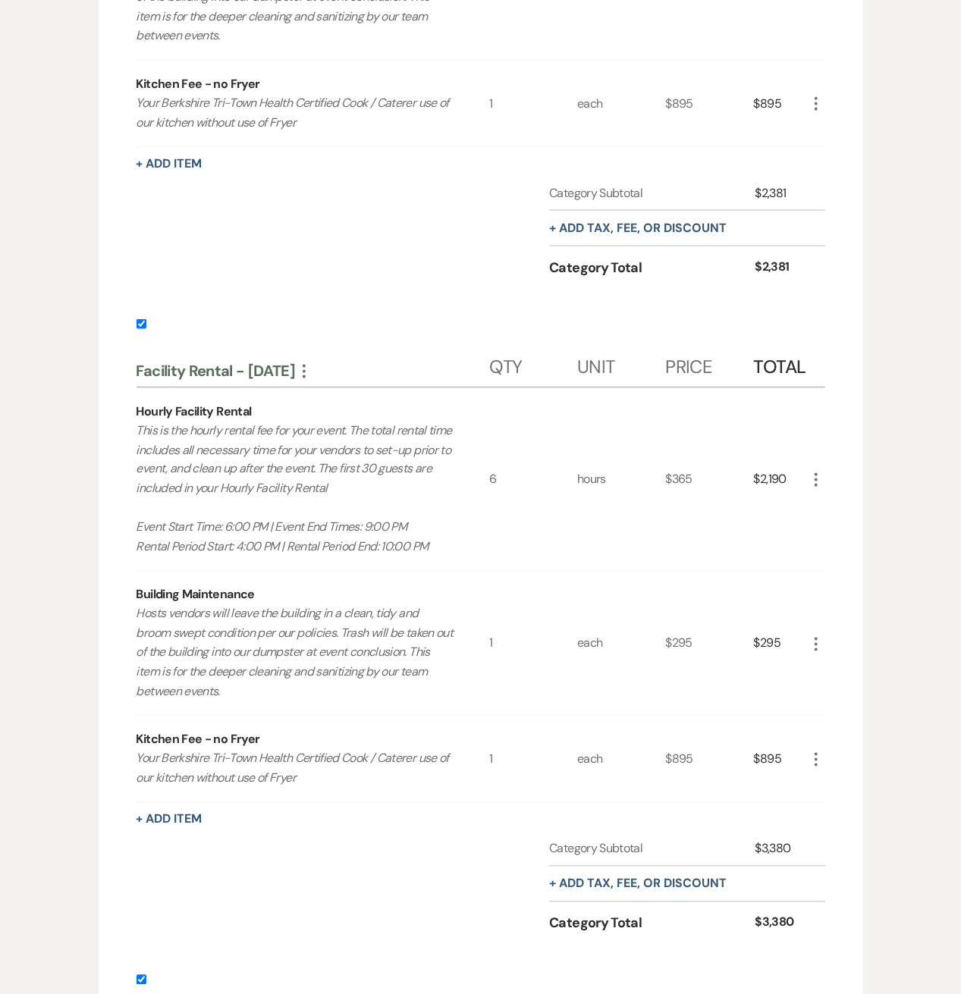
scroll to position [1011, 0]
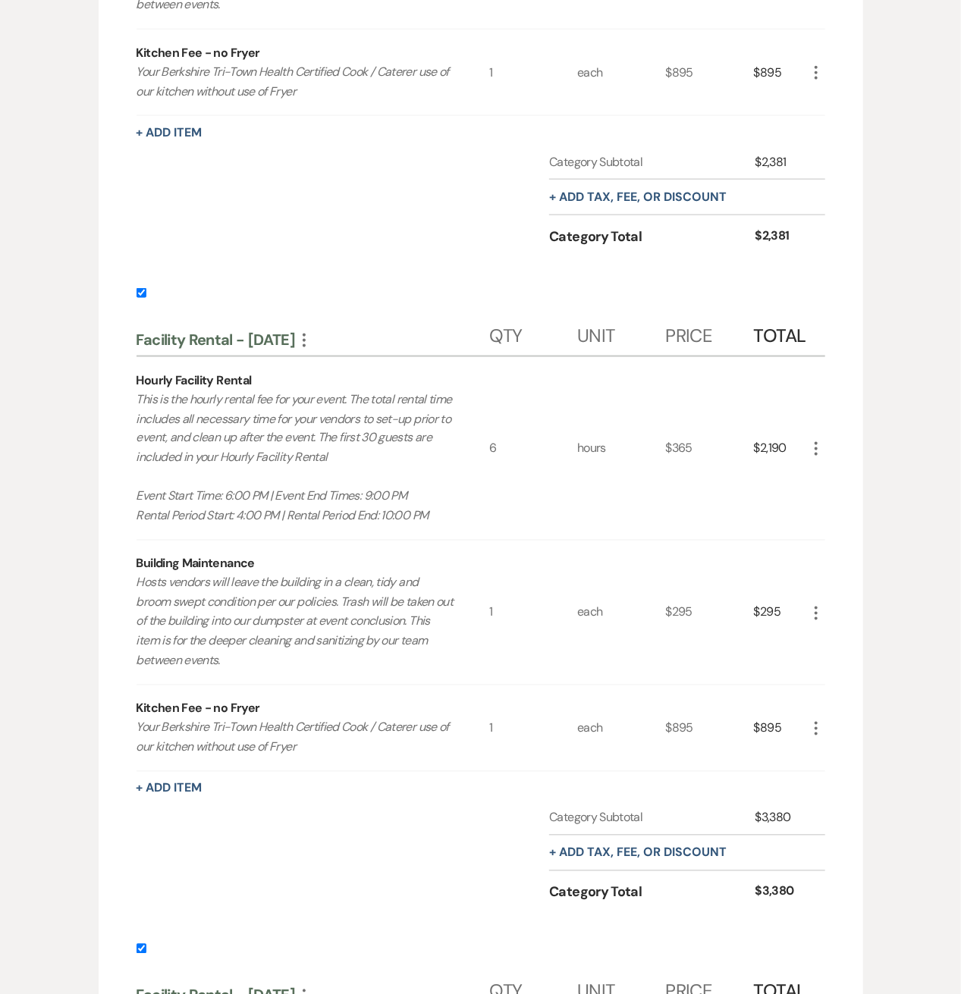
click at [146, 944] on label at bounding box center [481, 953] width 689 height 25
click at [146, 944] on input "checkbox" at bounding box center [142, 949] width 10 height 10
checkbox input "false"
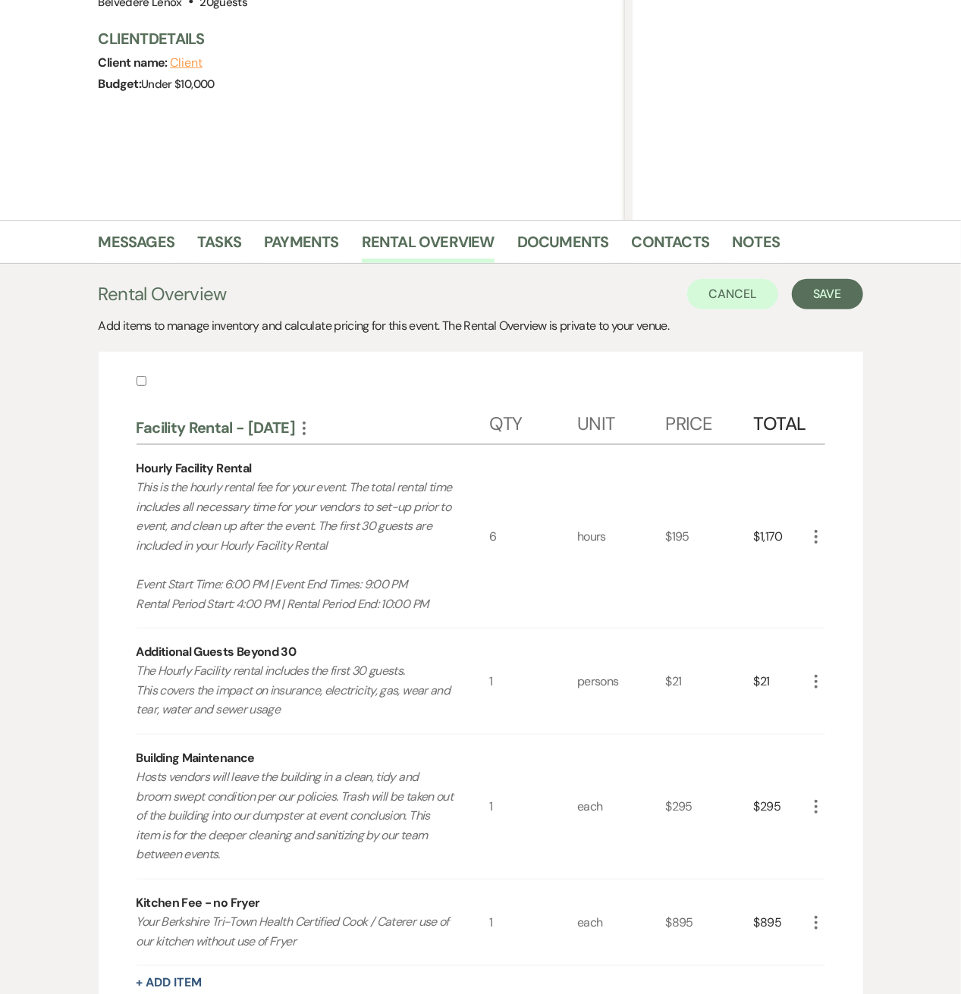
scroll to position [0, 0]
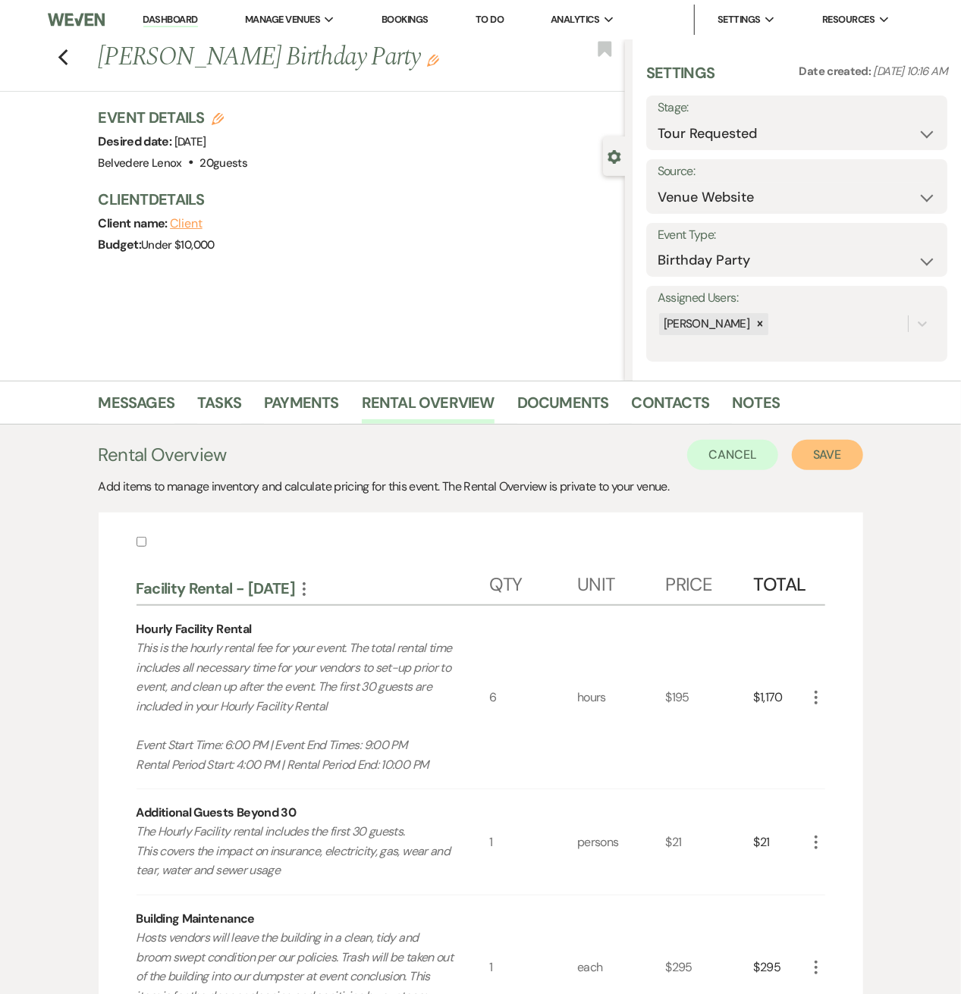
click at [837, 463] on button "Save" at bounding box center [827, 455] width 71 height 30
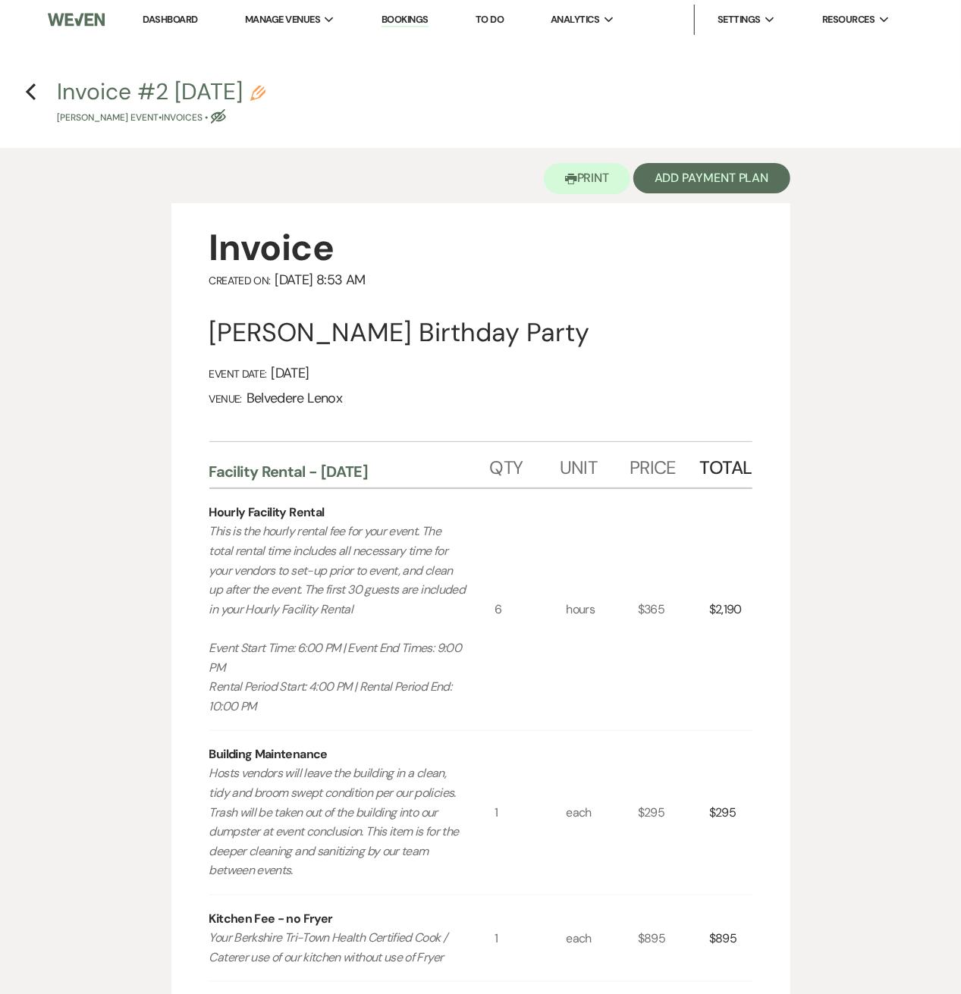
click at [265, 95] on icon "Pencil" at bounding box center [257, 93] width 15 height 15
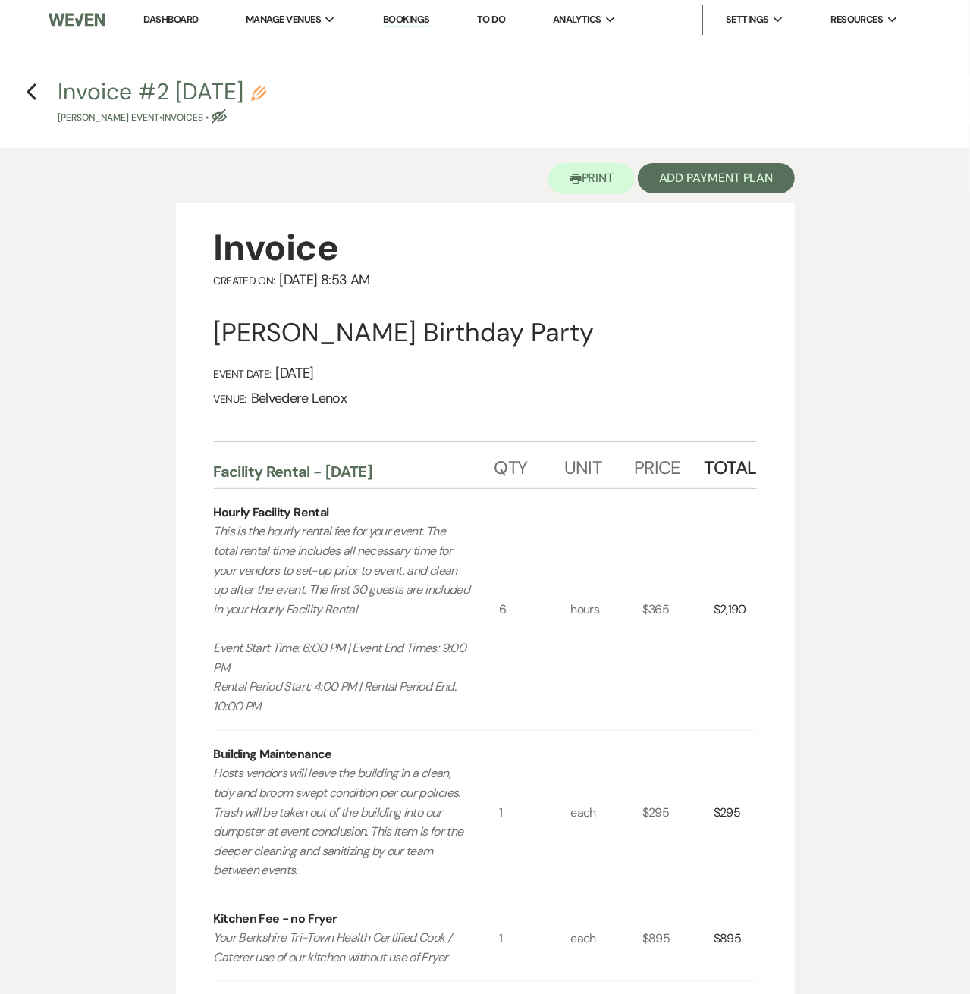
select select "22"
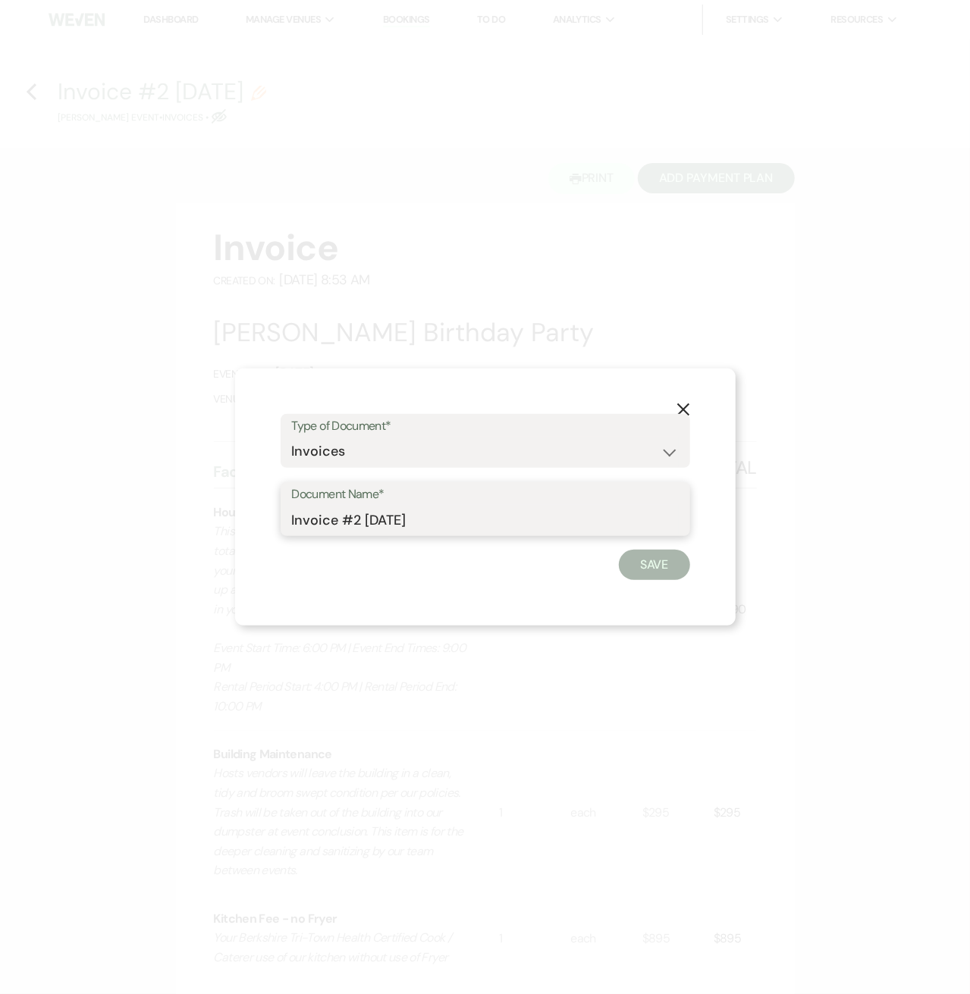
click at [362, 519] on input "Invoice #2 [DATE]" at bounding box center [485, 520] width 387 height 30
type input "[DATE] Rental"
click at [629, 567] on button "Save" at bounding box center [654, 565] width 71 height 30
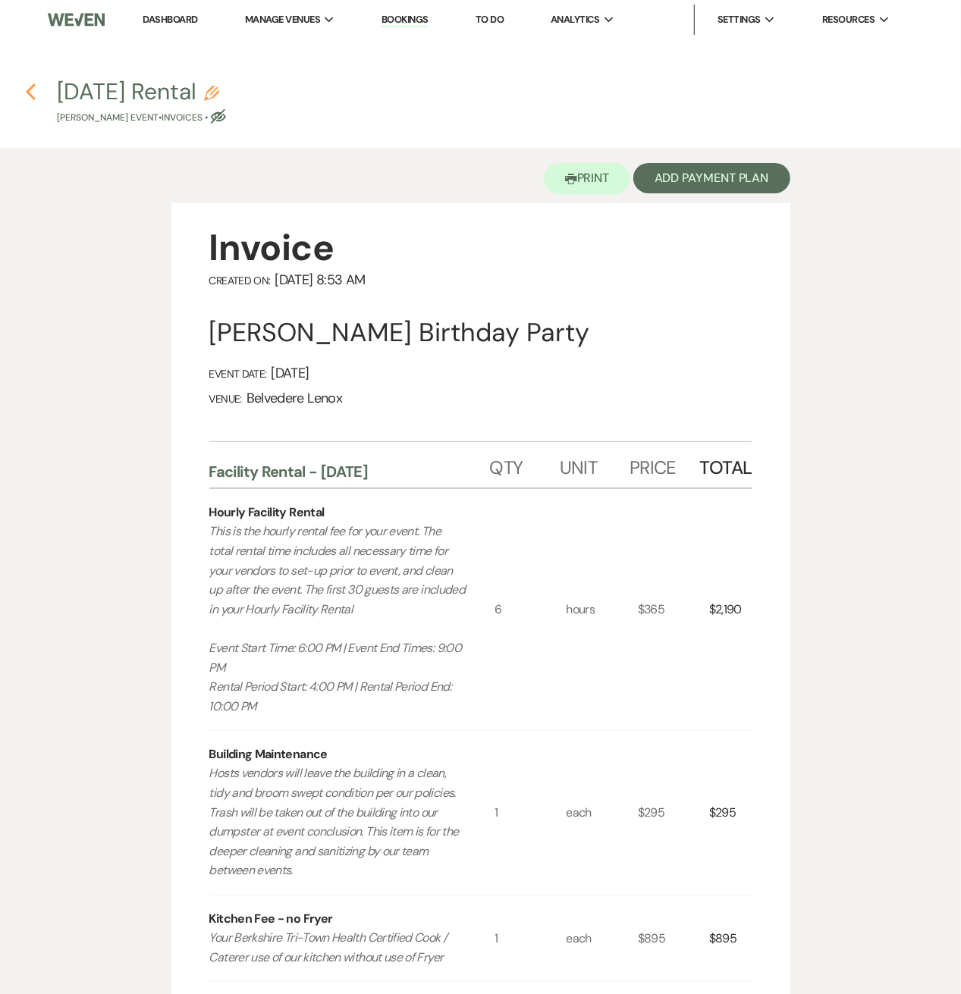
click at [29, 94] on use "button" at bounding box center [31, 91] width 10 height 17
select select "2"
select select "5"
select select "4"
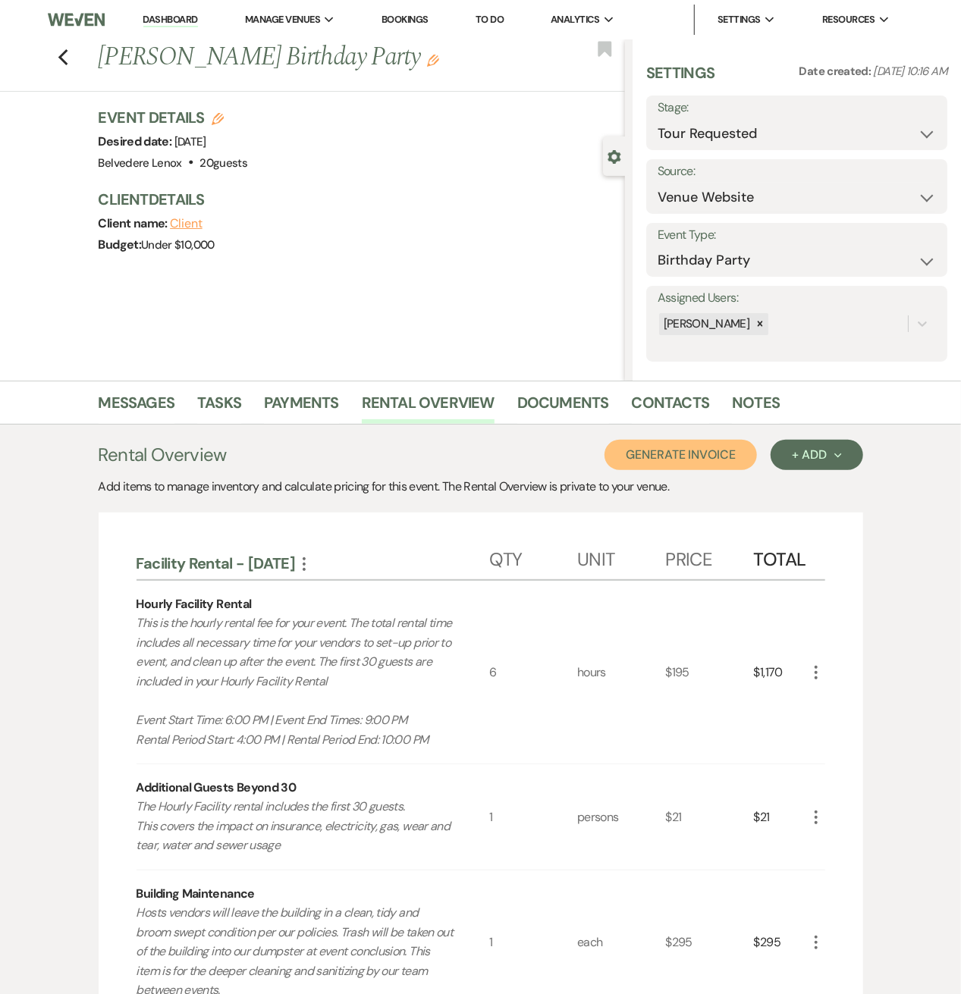
click at [670, 469] on button "Generate Invoice" at bounding box center [680, 455] width 152 height 30
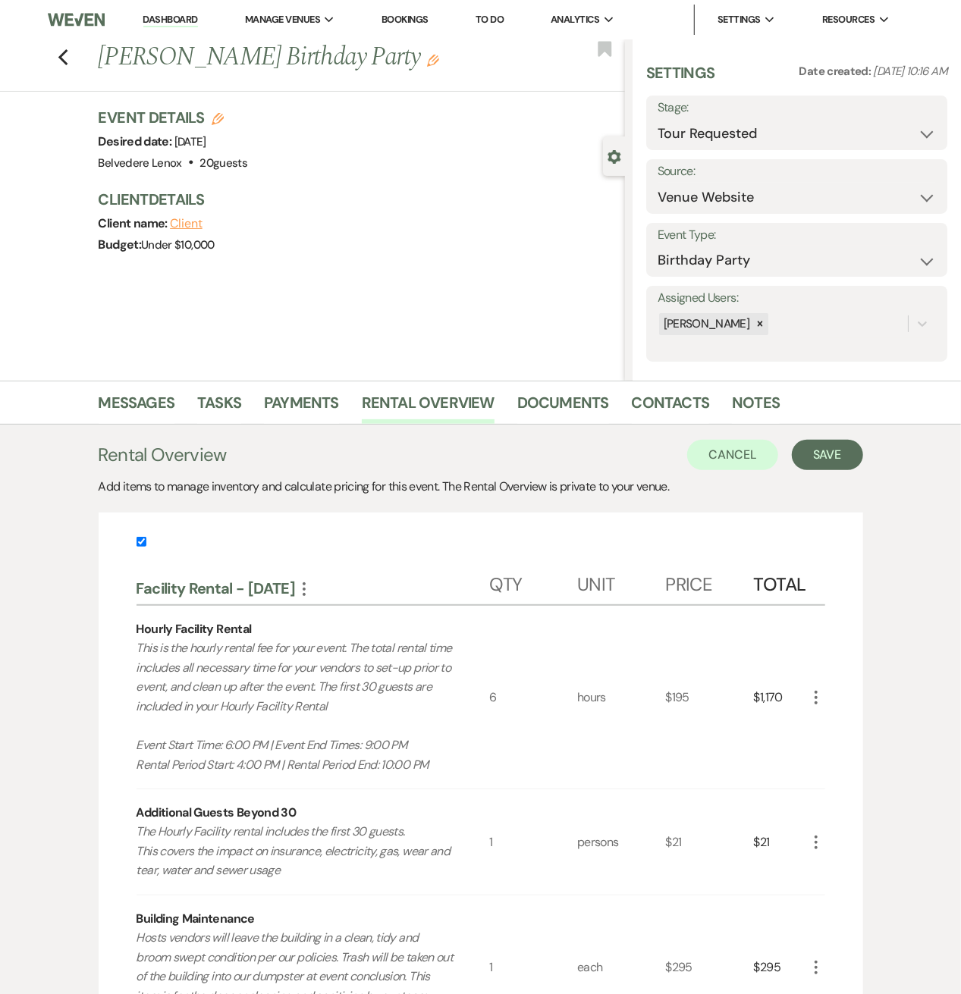
click at [144, 545] on input "checkbox" at bounding box center [142, 542] width 10 height 10
checkbox input "false"
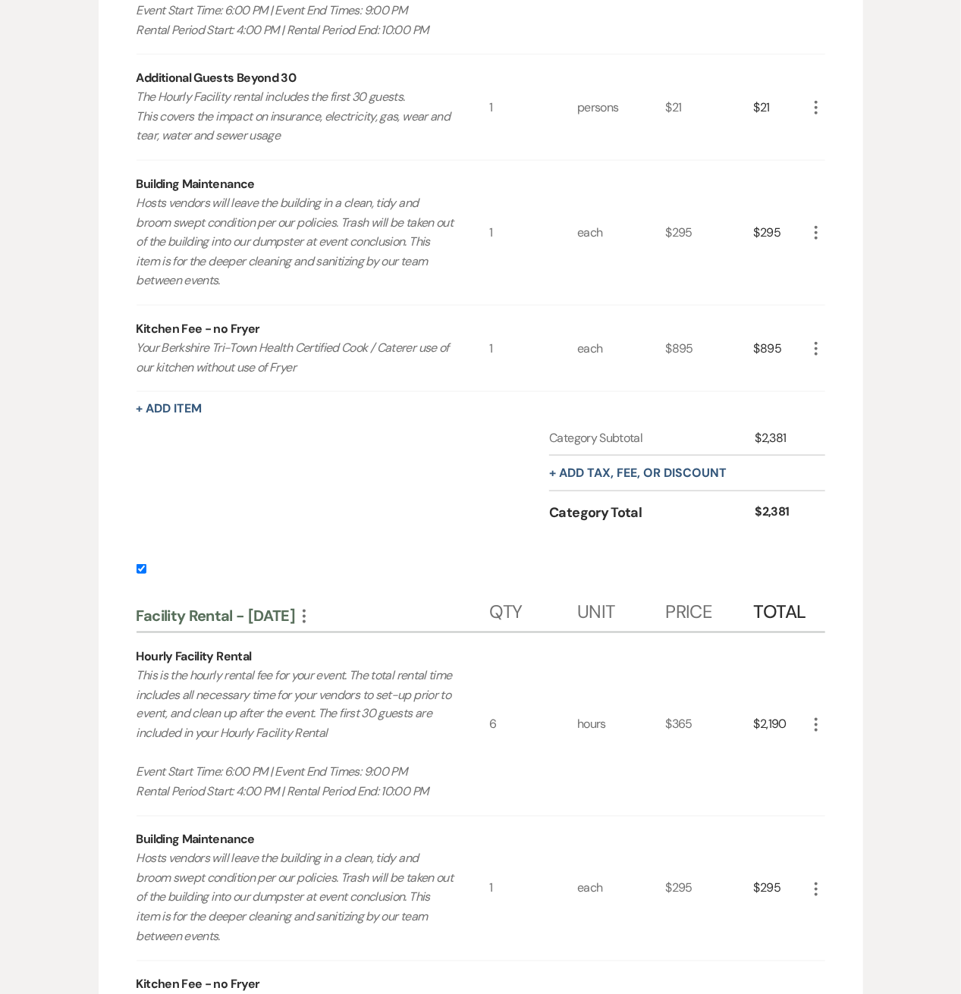
scroll to position [808, 0]
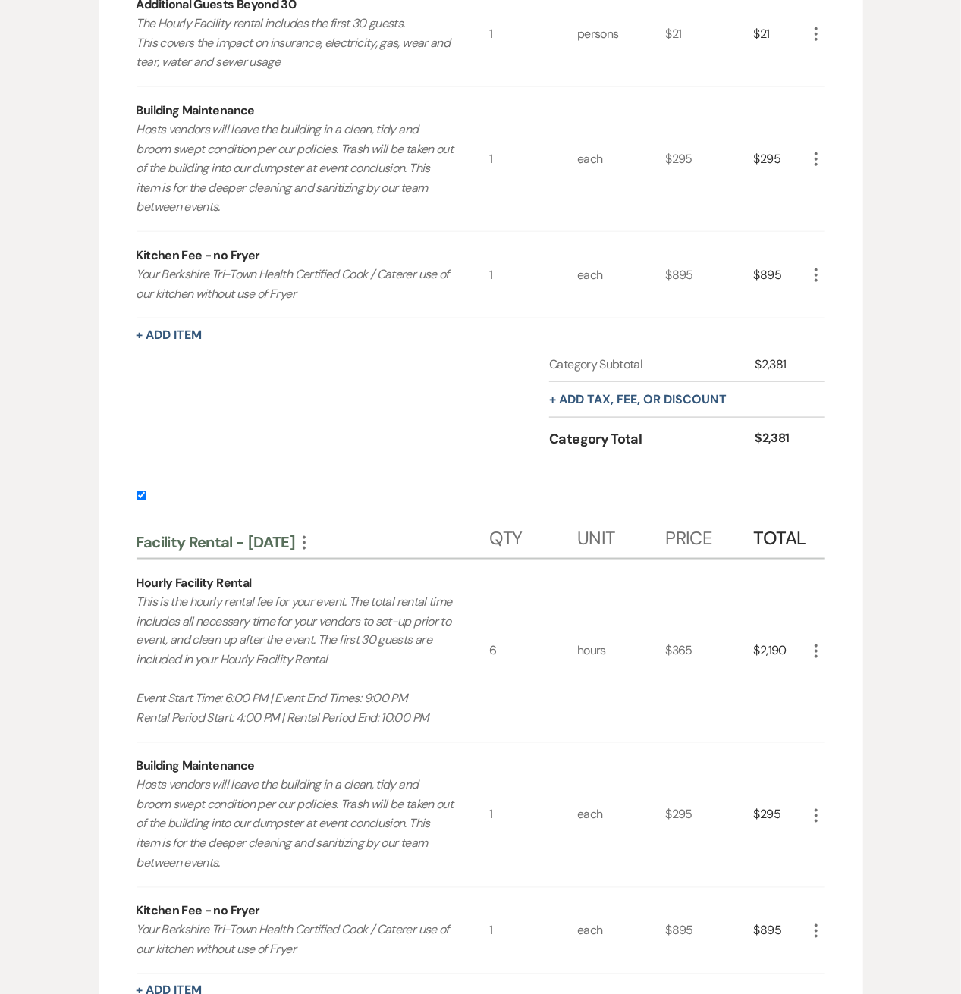
click at [146, 489] on label at bounding box center [481, 500] width 689 height 25
click at [146, 491] on input "checkbox" at bounding box center [142, 496] width 10 height 10
checkbox input "false"
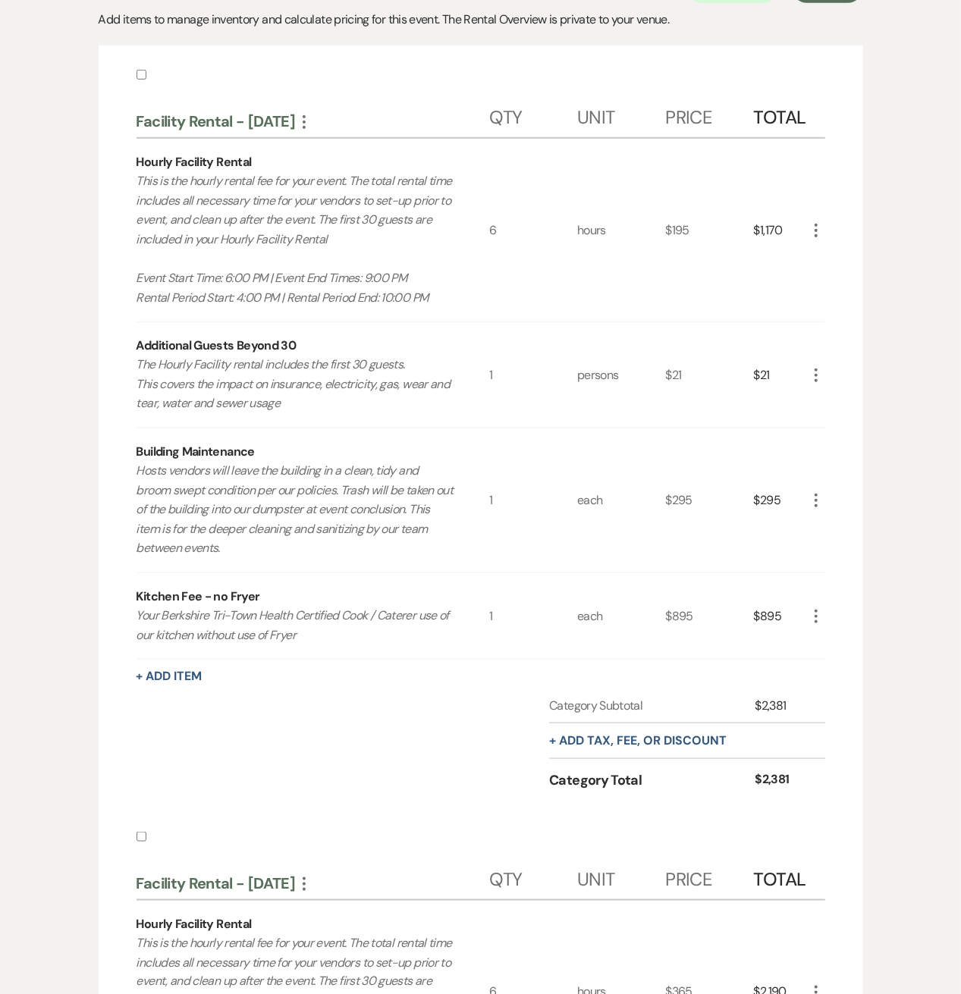
scroll to position [0, 0]
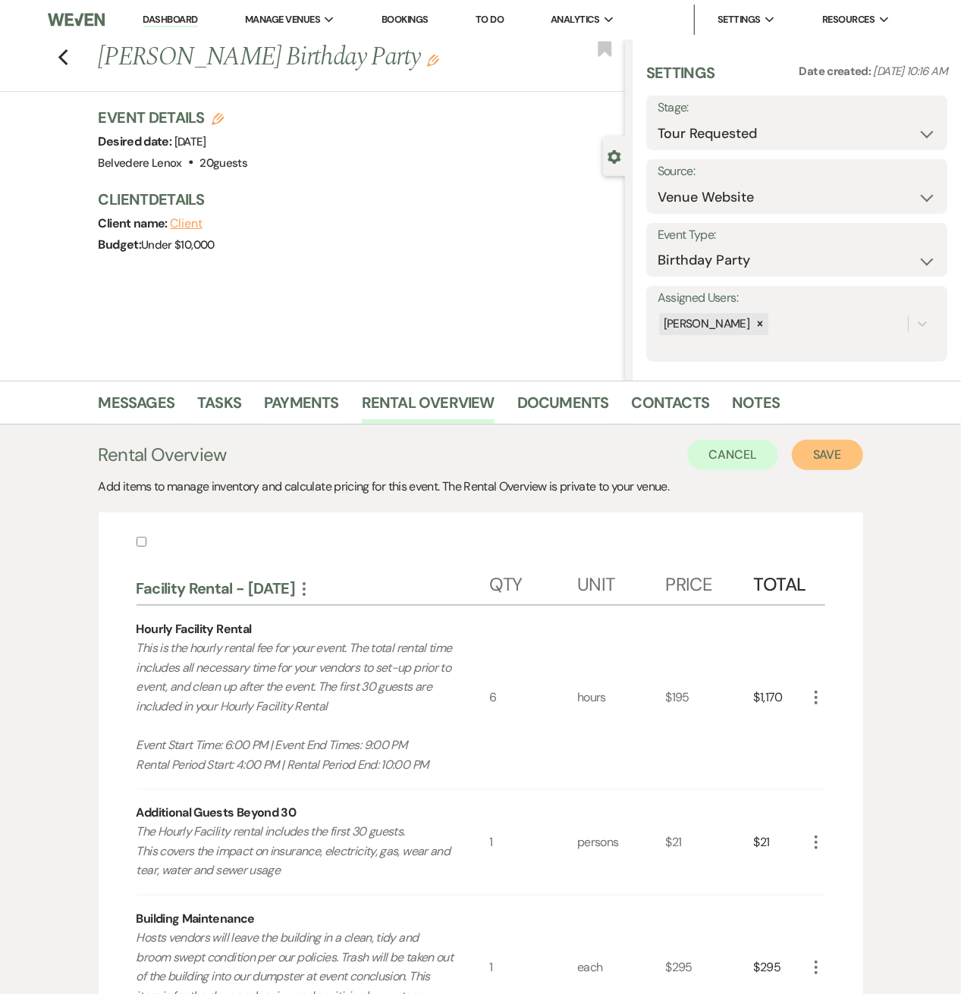
click at [816, 447] on button "Save" at bounding box center [827, 455] width 71 height 30
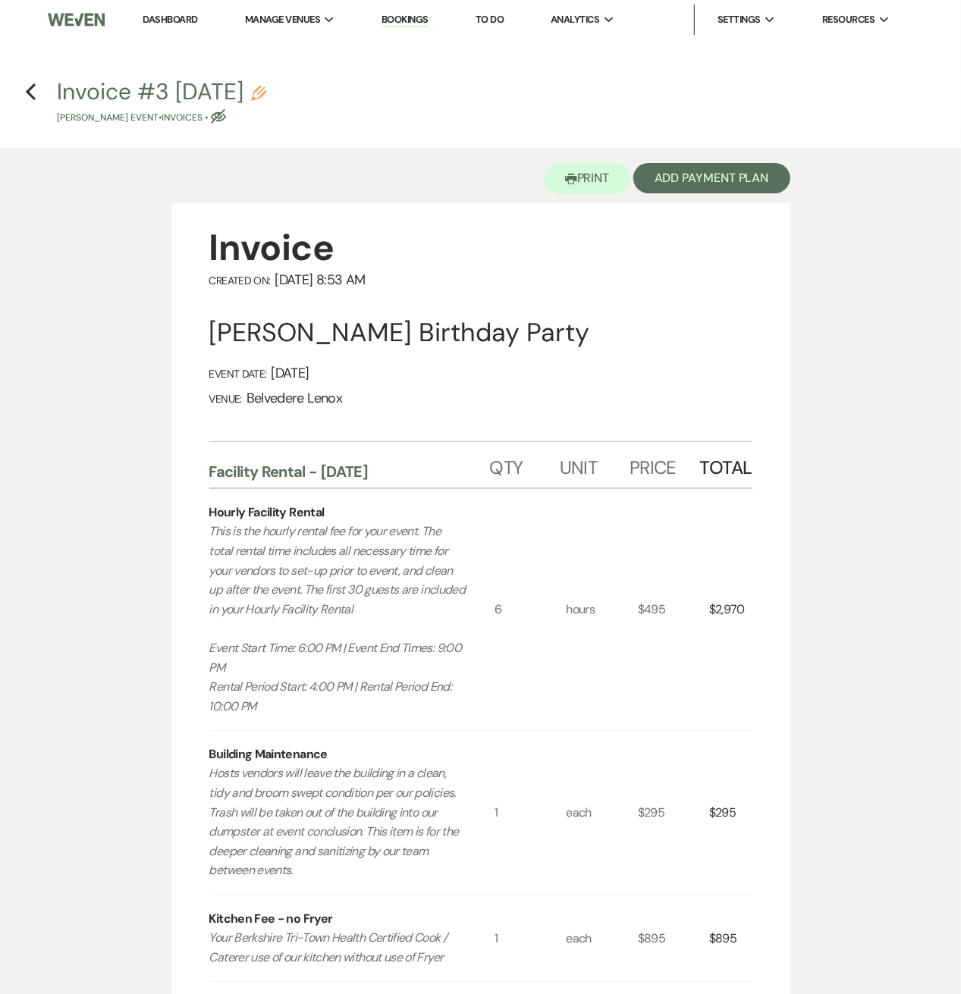
click at [266, 98] on icon "Pencil" at bounding box center [258, 93] width 15 height 15
select select "22"
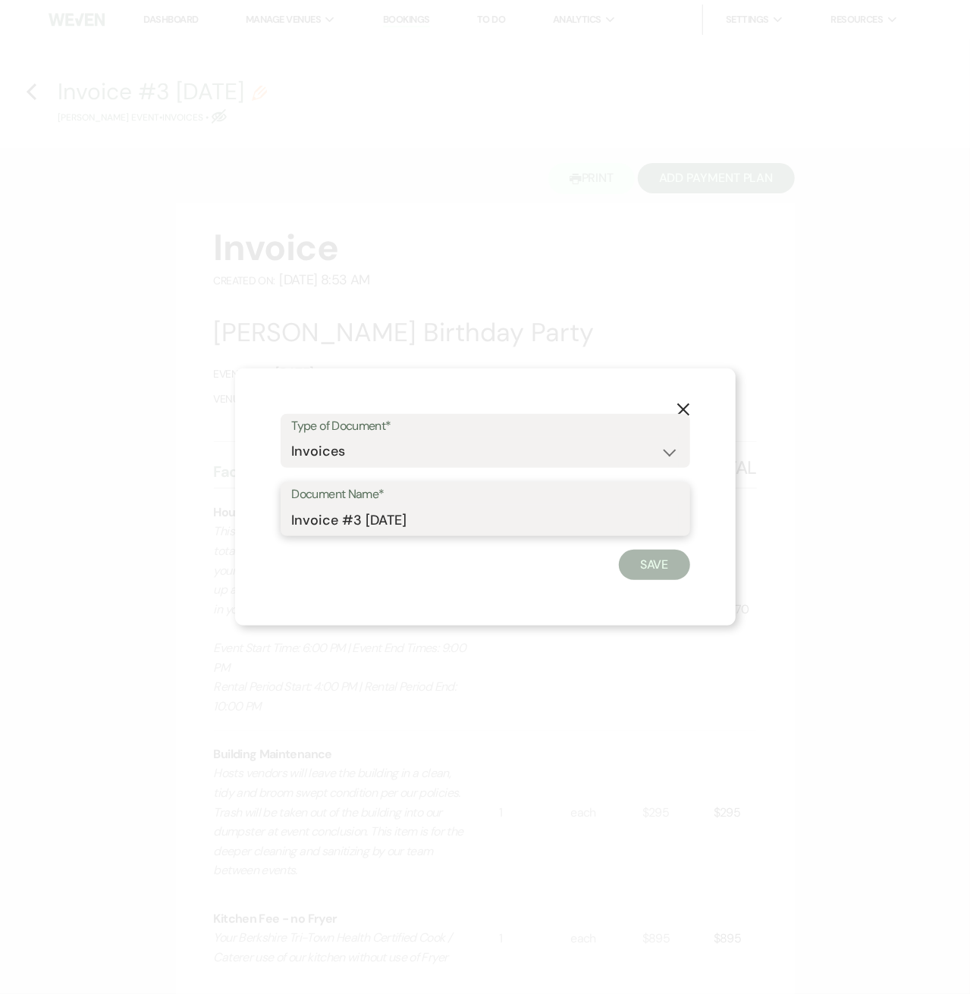
click at [347, 513] on input "Invoice #3 [DATE]" at bounding box center [485, 520] width 387 height 30
type input "[DATE] Rental"
click at [635, 563] on button "Save" at bounding box center [654, 565] width 71 height 30
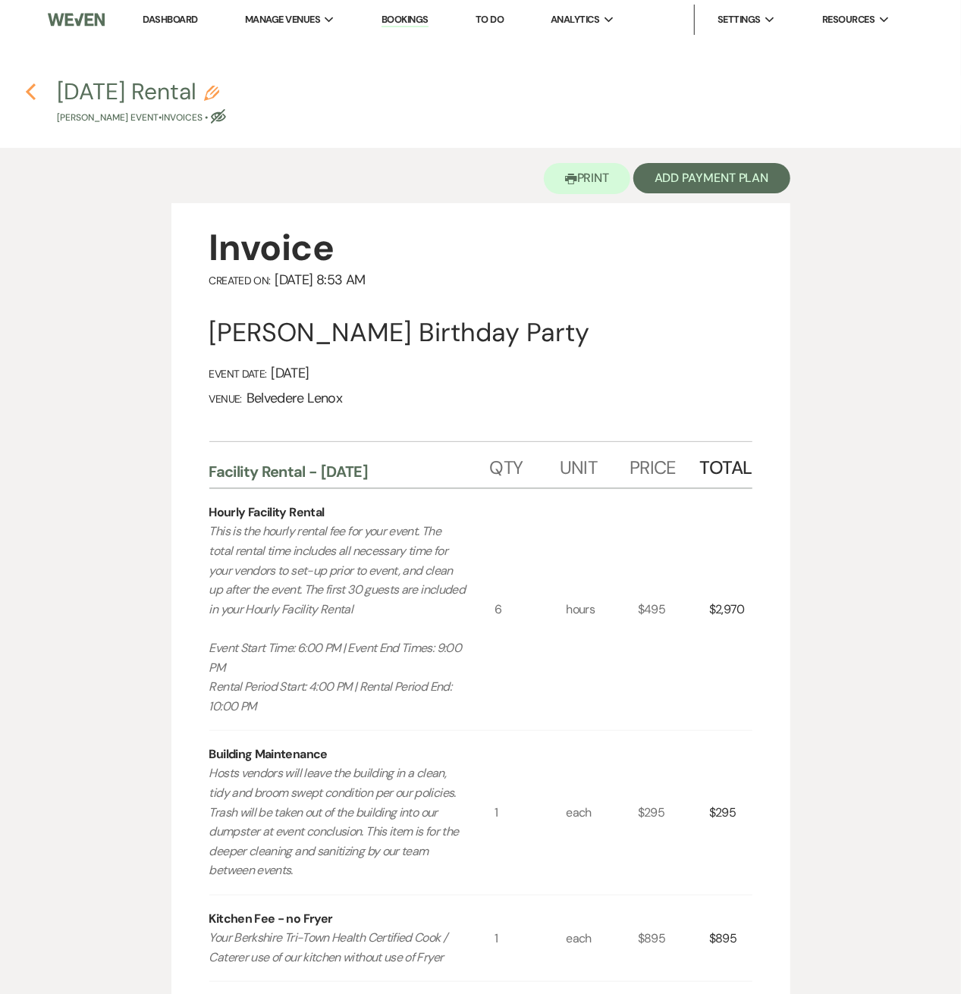
click at [31, 89] on icon "Previous" at bounding box center [30, 92] width 11 height 18
select select "2"
select select "5"
select select "4"
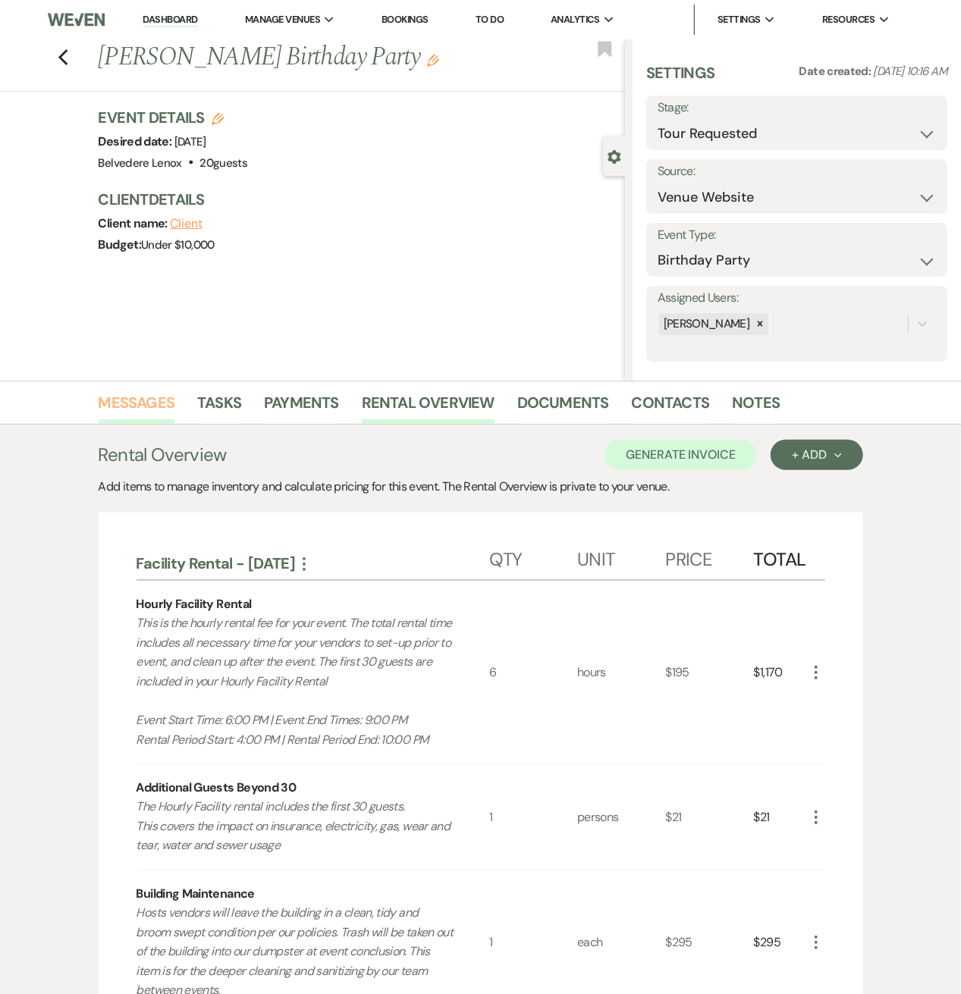
click at [144, 406] on link "Messages" at bounding box center [137, 407] width 77 height 33
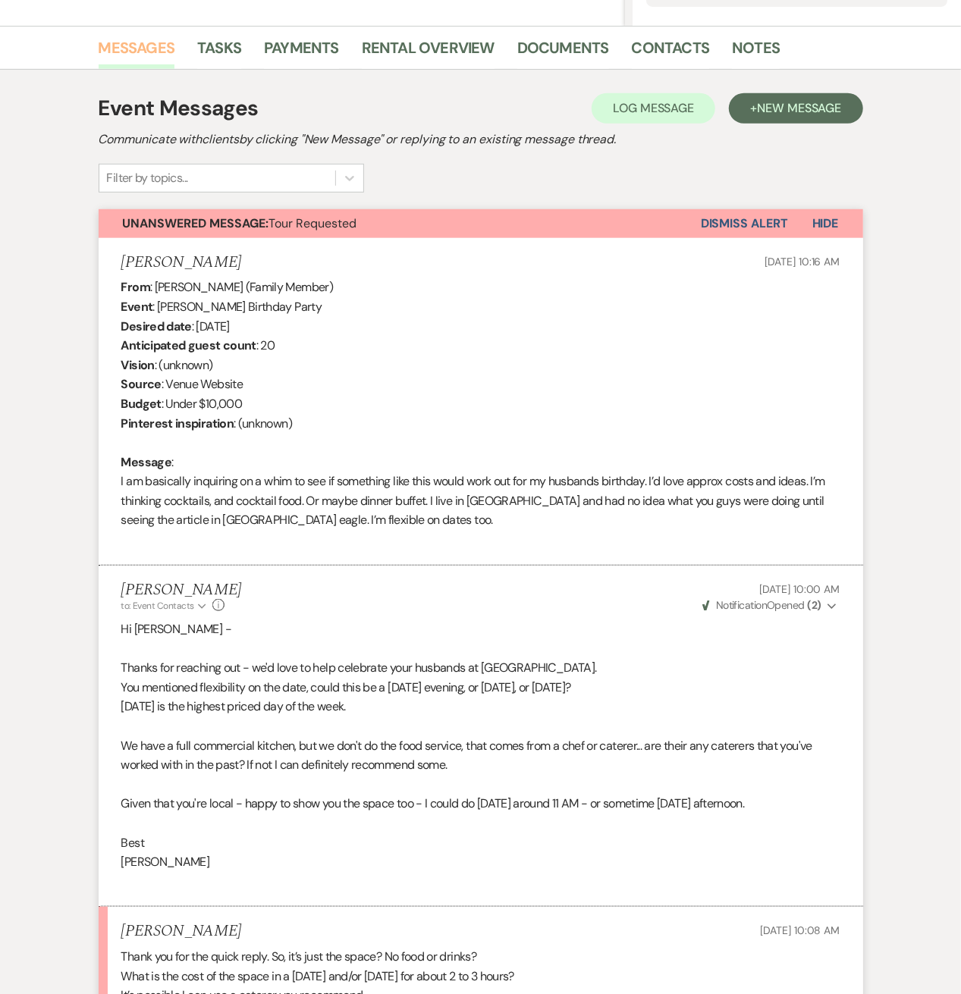
scroll to position [543, 0]
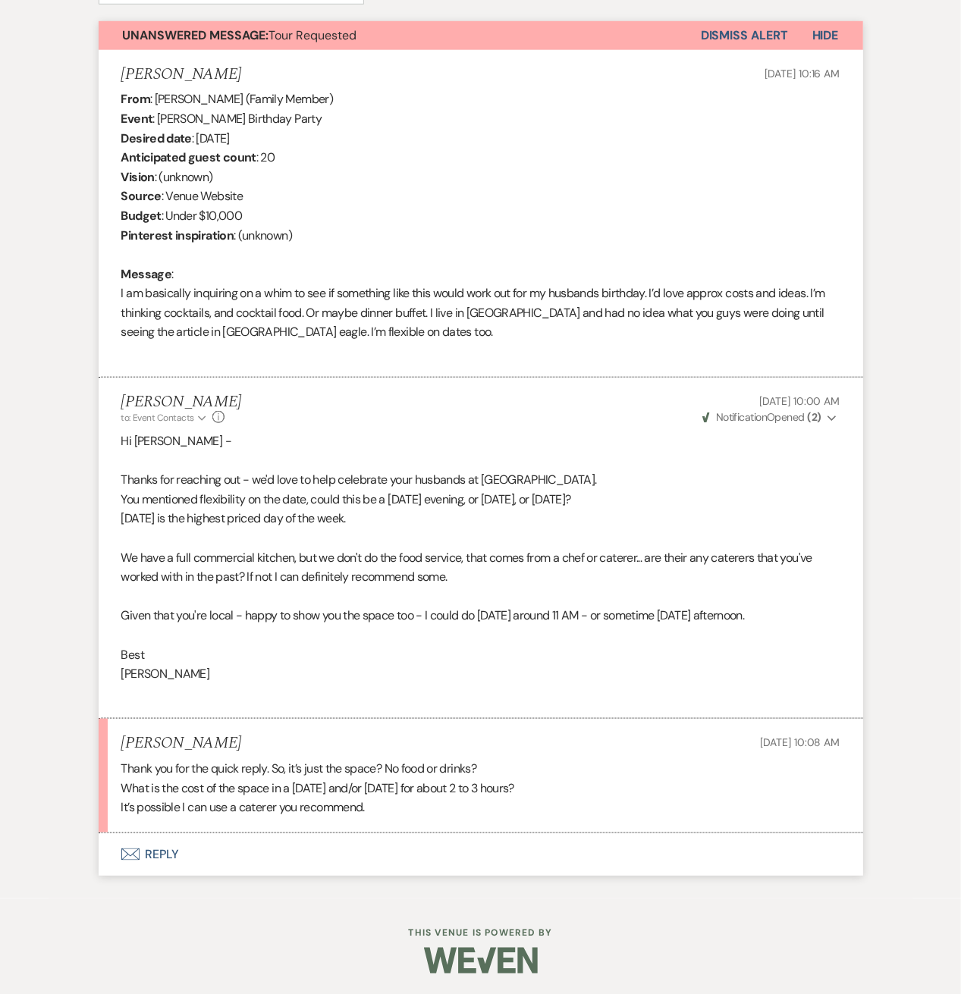
click at [159, 852] on button "Envelope Reply" at bounding box center [481, 854] width 764 height 42
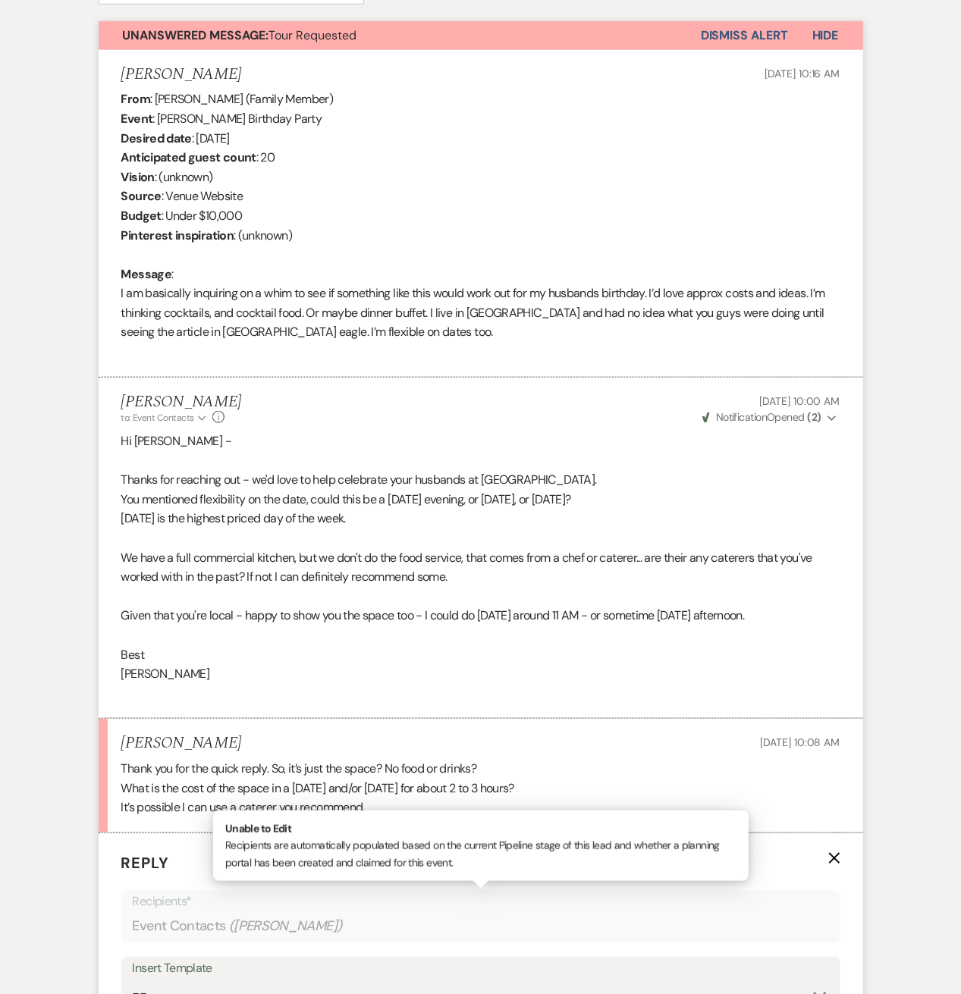
scroll to position [967, 0]
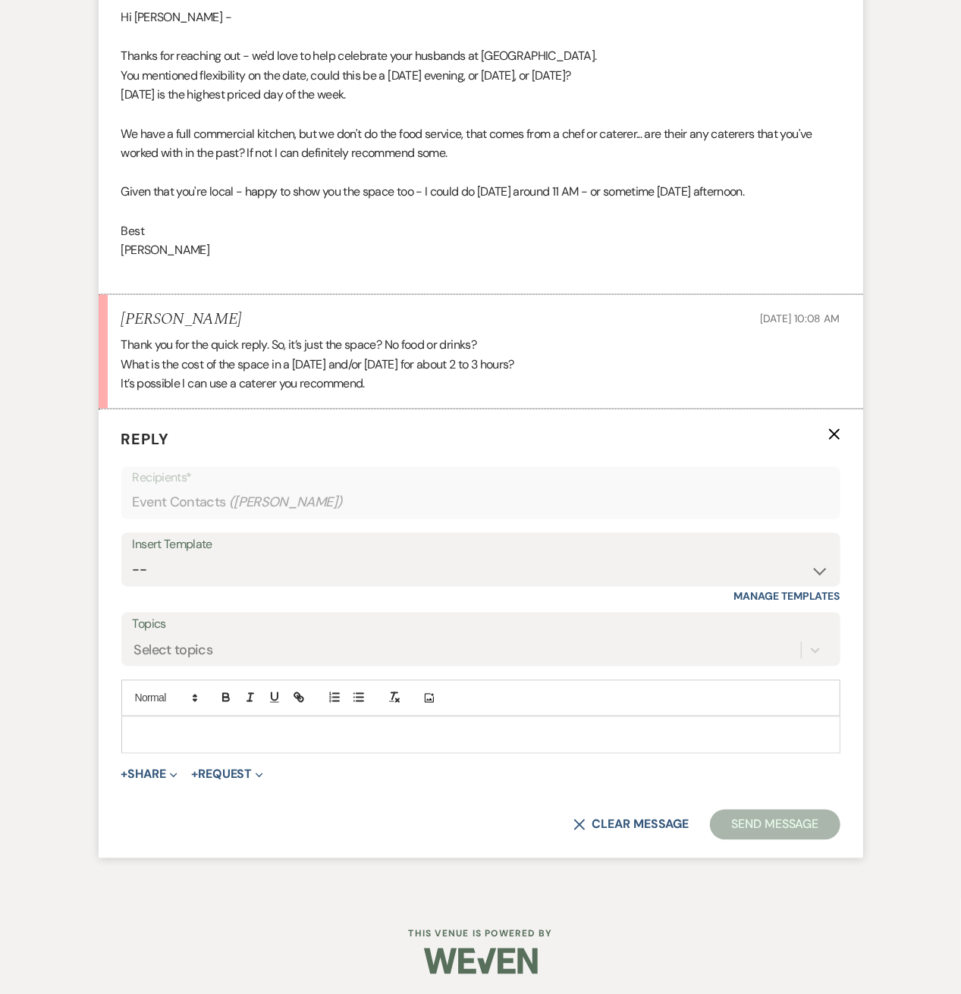
click at [202, 741] on p at bounding box center [480, 734] width 695 height 17
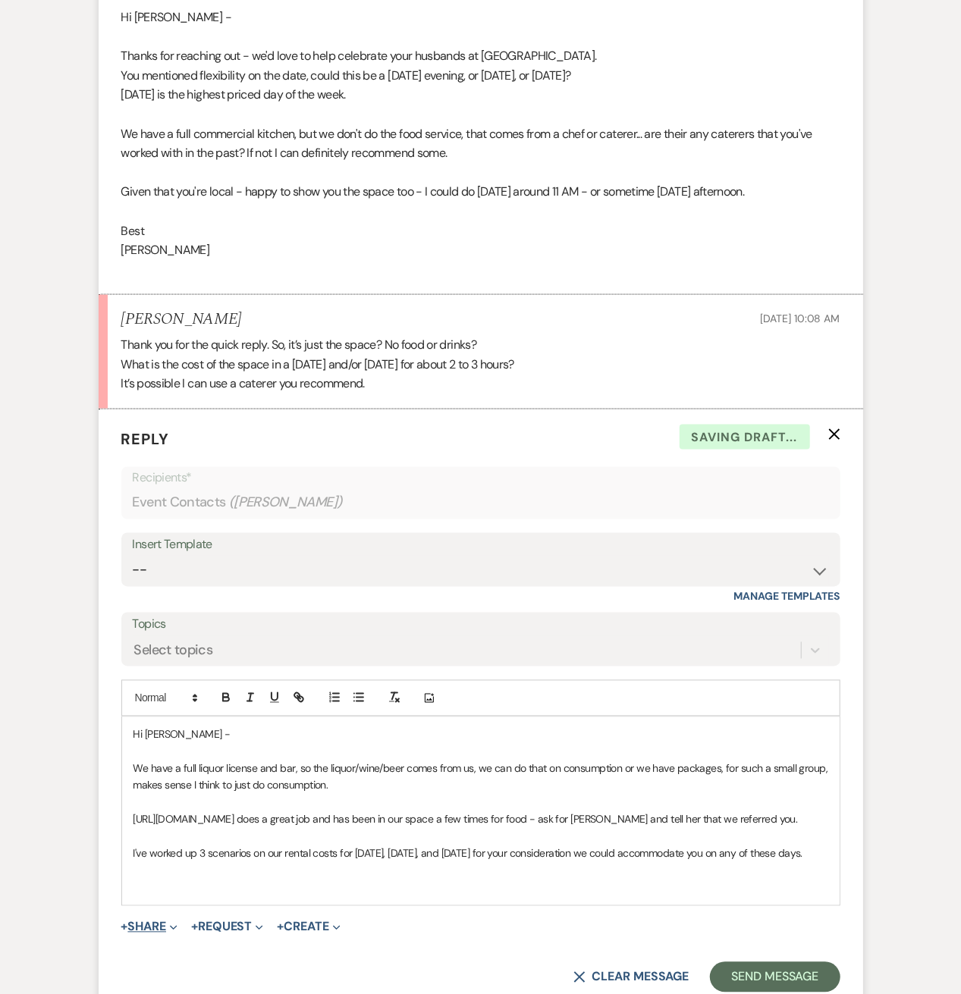
click at [165, 926] on button "+ Share Expand" at bounding box center [149, 927] width 57 height 12
click at [185, 949] on span "Doc Upload Documents" at bounding box center [183, 957] width 86 height 16
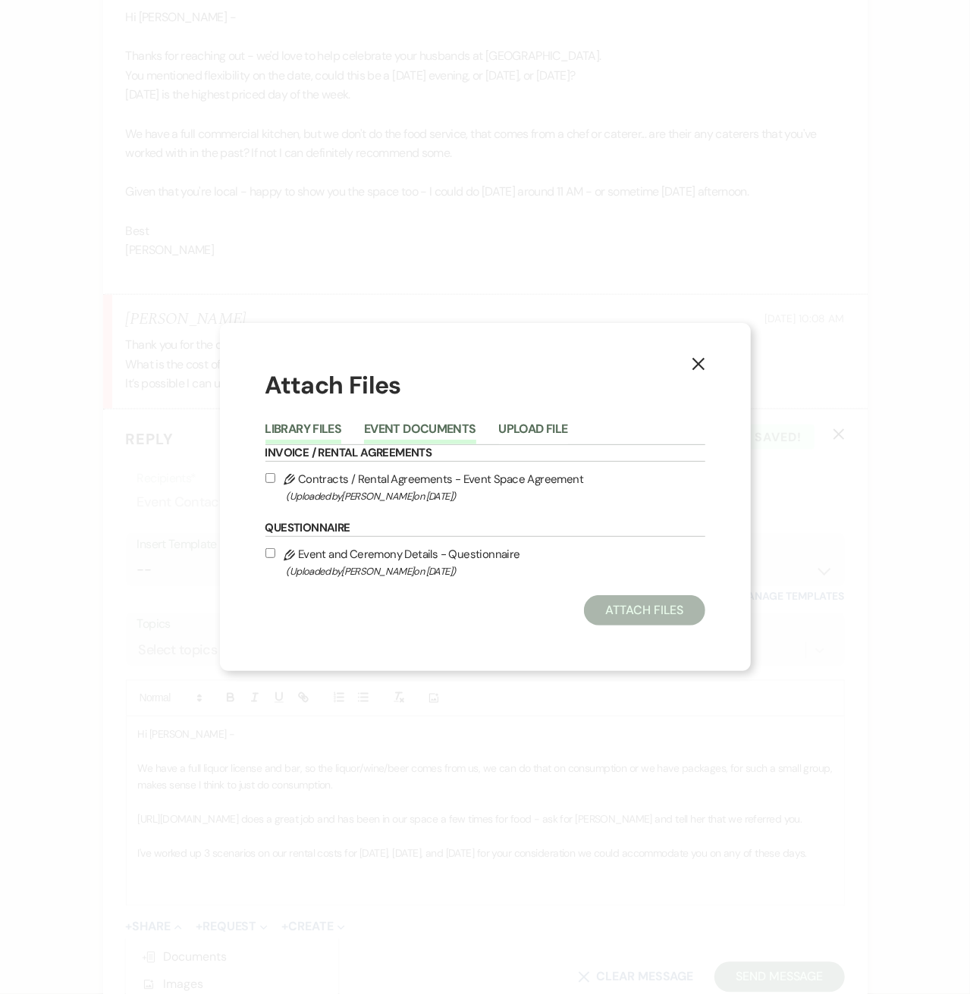
click at [428, 426] on button "Event Documents" at bounding box center [419, 433] width 111 height 21
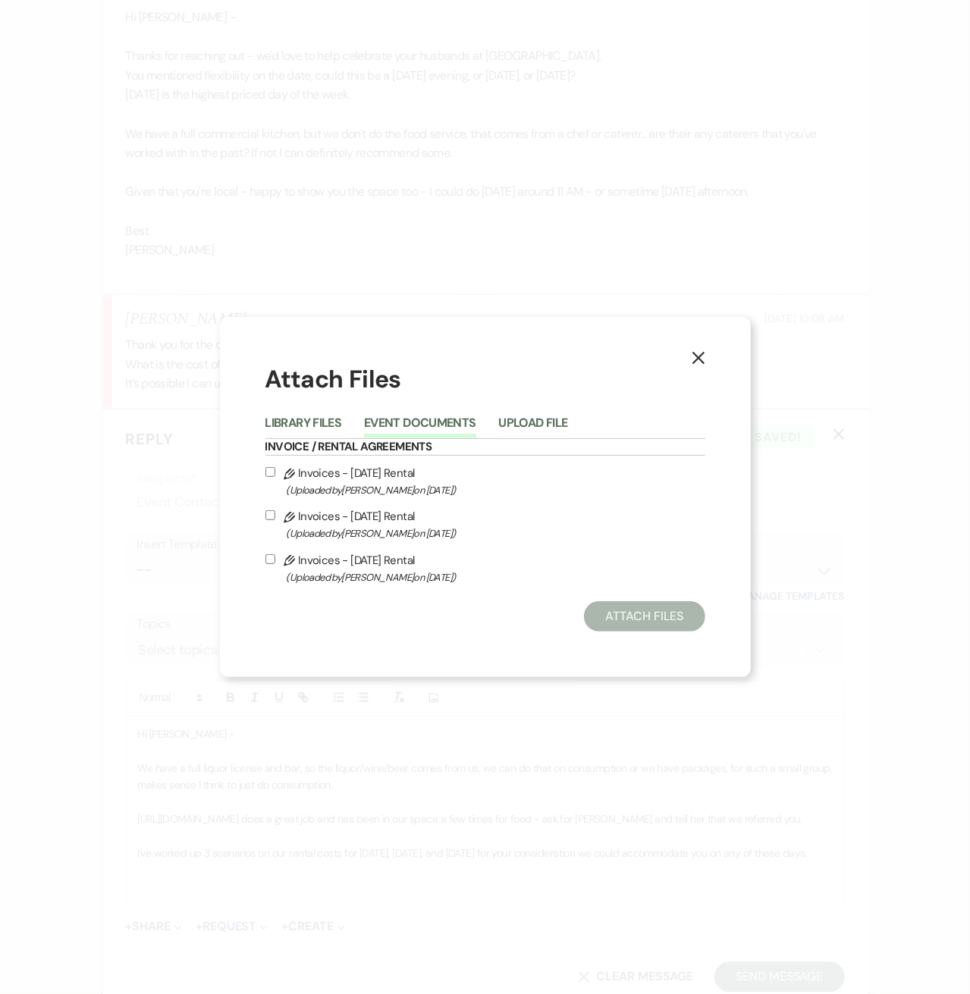
click at [267, 479] on label "Pencil Invoices - [DATE] Rental (Uploaded by [PERSON_NAME] on [DATE] )" at bounding box center [485, 481] width 440 height 36
click at [267, 477] on input "Pencil Invoices - [DATE] Rental (Uploaded by [PERSON_NAME] on [DATE] )" at bounding box center [270, 472] width 10 height 10
checkbox input "true"
click at [275, 521] on label "Pencil Invoices - [DATE] Rental (Uploaded by [PERSON_NAME] on [DATE] )" at bounding box center [485, 525] width 440 height 36
click at [275, 520] on input "Pencil Invoices - [DATE] Rental (Uploaded by [PERSON_NAME] on [DATE] )" at bounding box center [270, 515] width 10 height 10
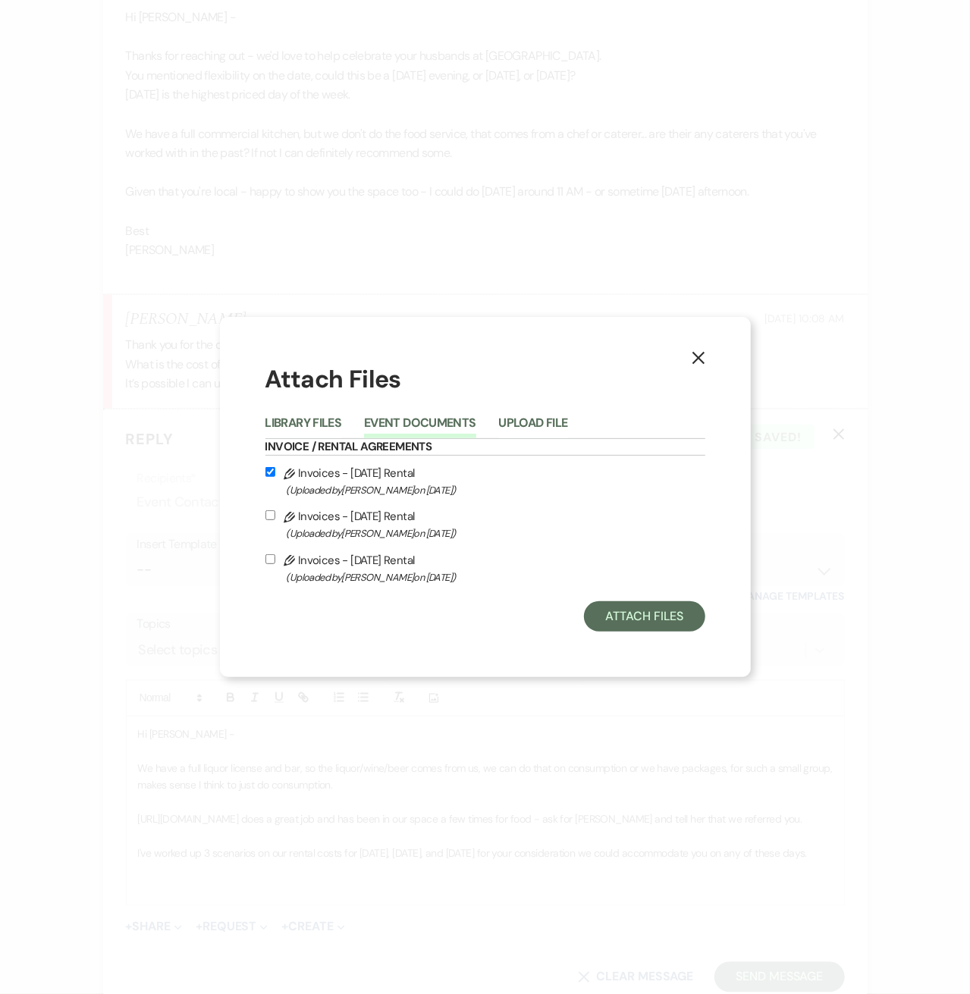
checkbox input "true"
click at [273, 554] on input "Pencil Invoices - [DATE] Rental (Uploaded by [PERSON_NAME] on [DATE] )" at bounding box center [270, 559] width 10 height 10
checkbox input "true"
click at [667, 607] on button "Attach Files" at bounding box center [644, 616] width 121 height 30
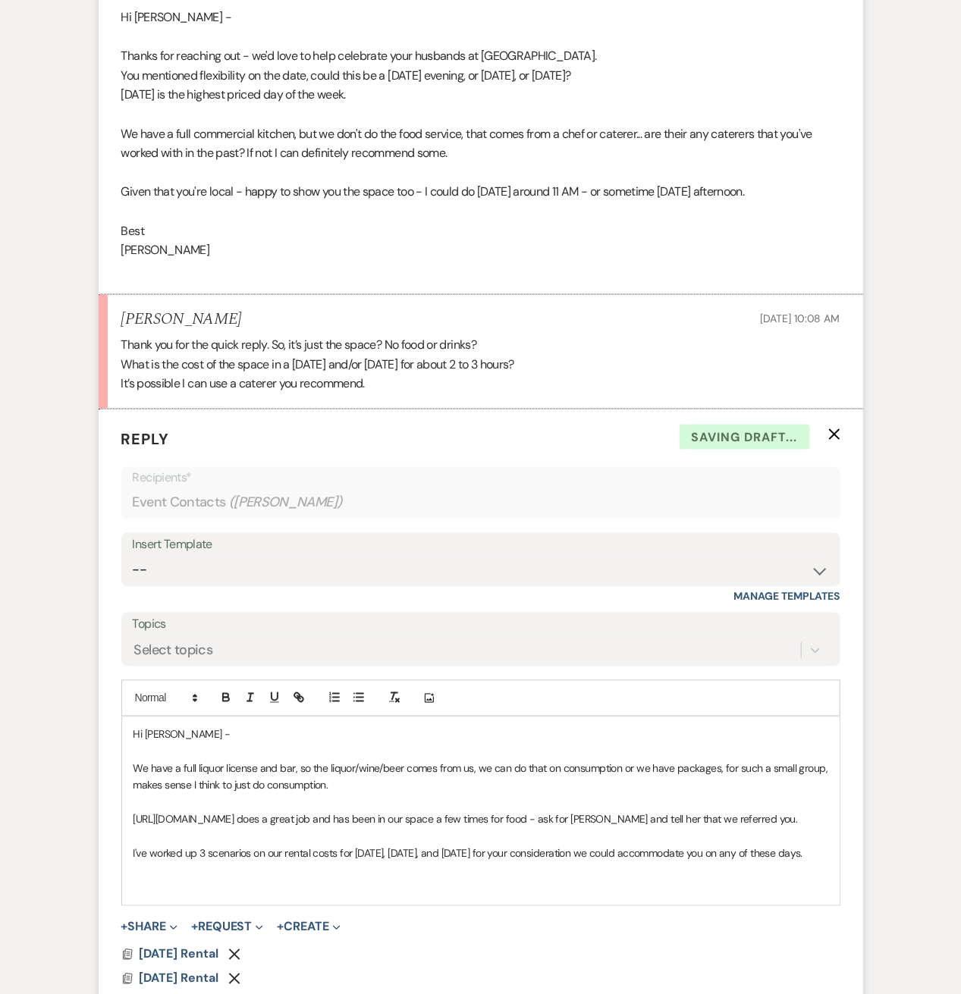
click at [305, 884] on p at bounding box center [480, 888] width 695 height 17
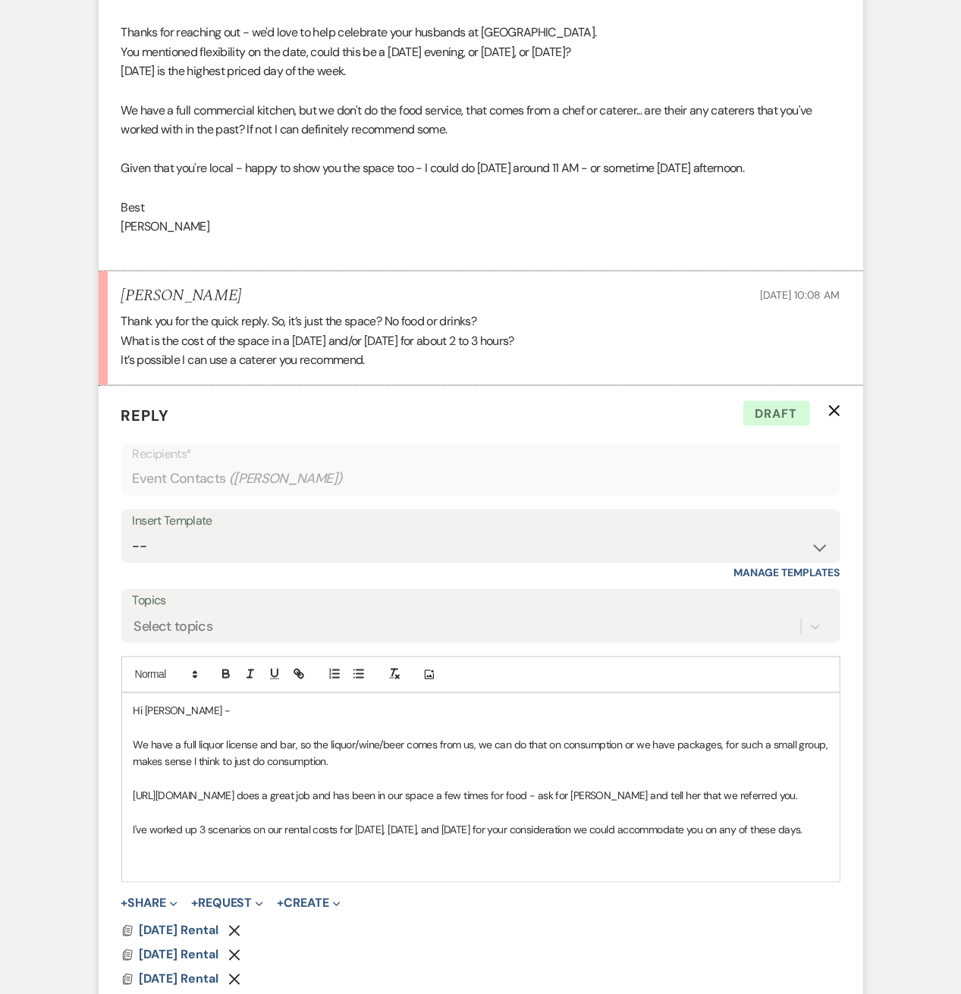
scroll to position [1193, 0]
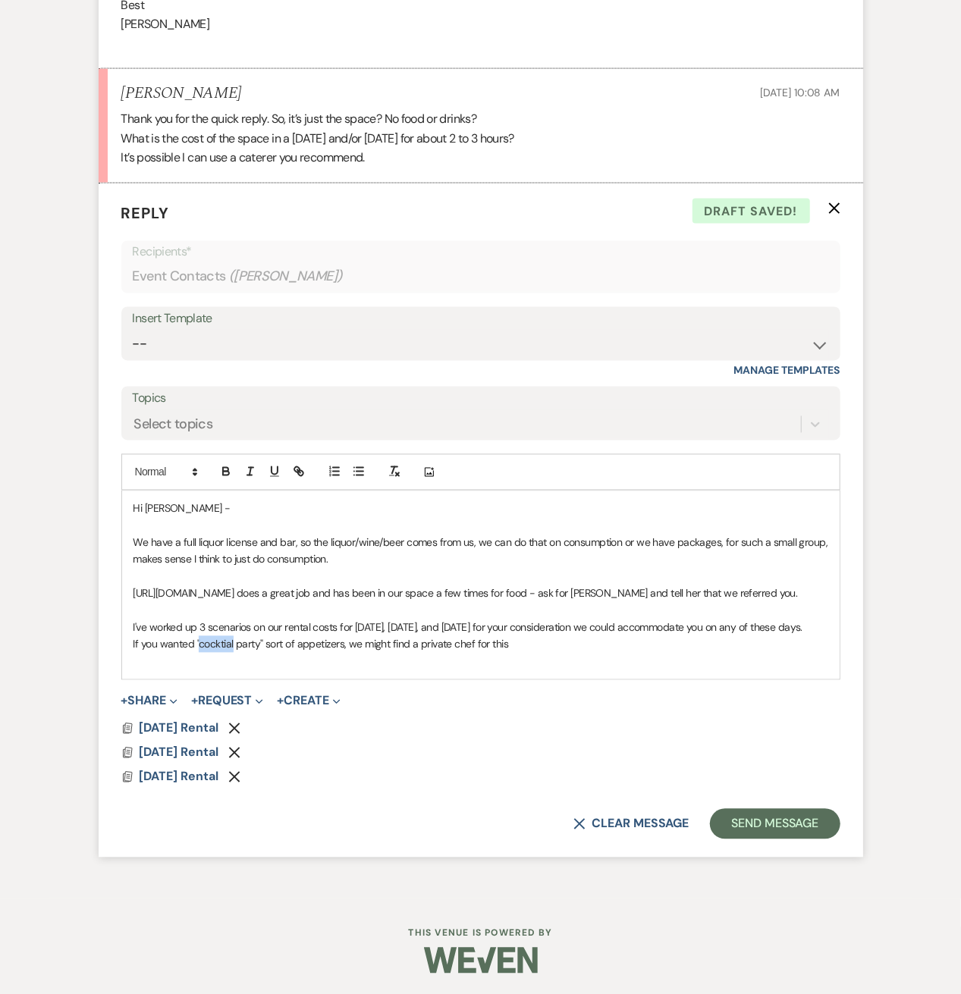
drag, startPoint x: 217, startPoint y: 648, endPoint x: 602, endPoint y: 649, distance: 385.2
click at [602, 649] on p "If you wanted "cocktial party" sort of appetizers, we might find a private chef…" at bounding box center [480, 644] width 695 height 17
click at [538, 646] on p "If you wanted "cocktail party" sort of appetizers, we might find a private chef…" at bounding box center [480, 644] width 695 height 17
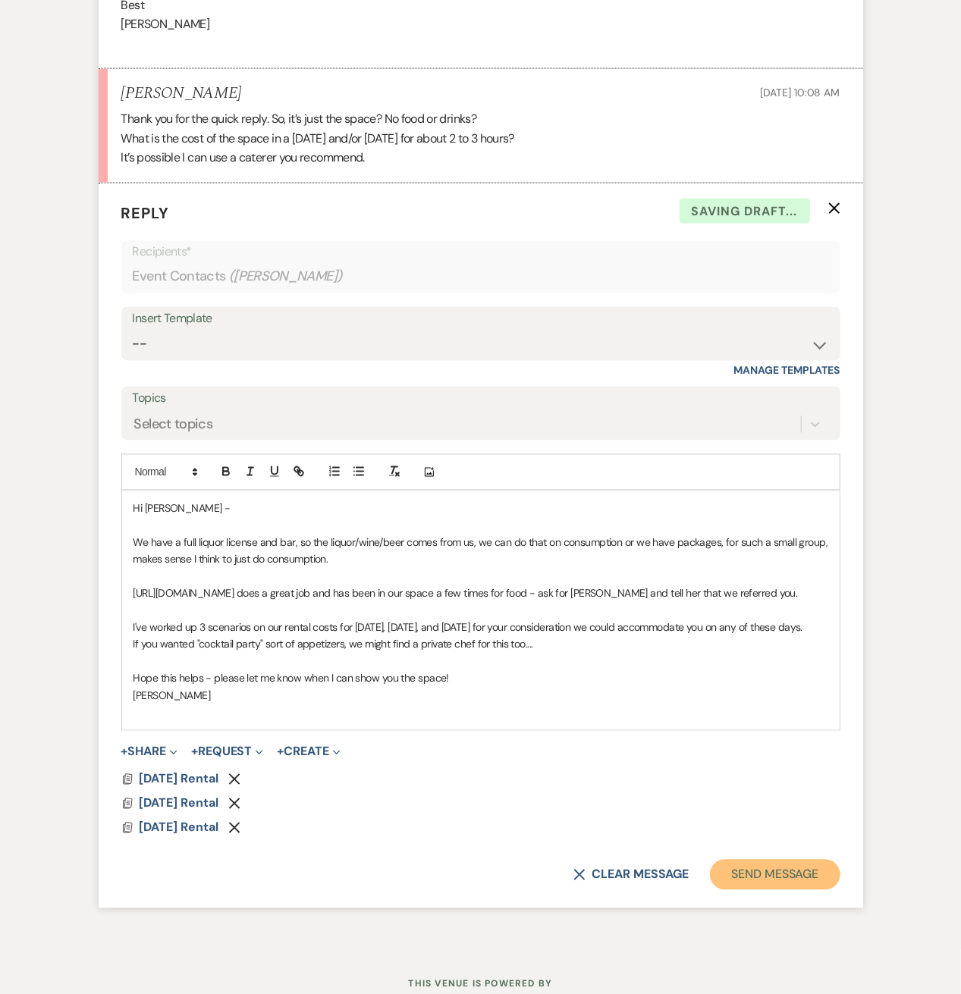
click at [780, 876] on button "Send Message" at bounding box center [775, 875] width 130 height 30
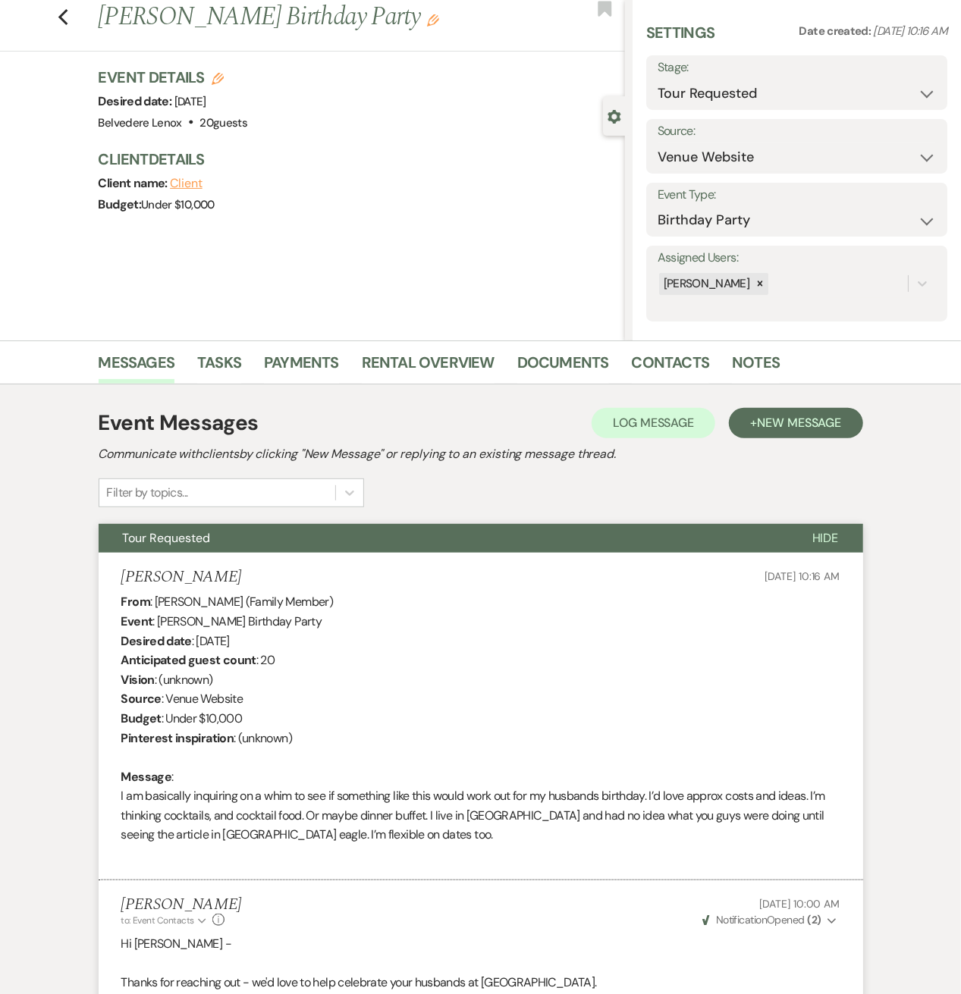
scroll to position [0, 0]
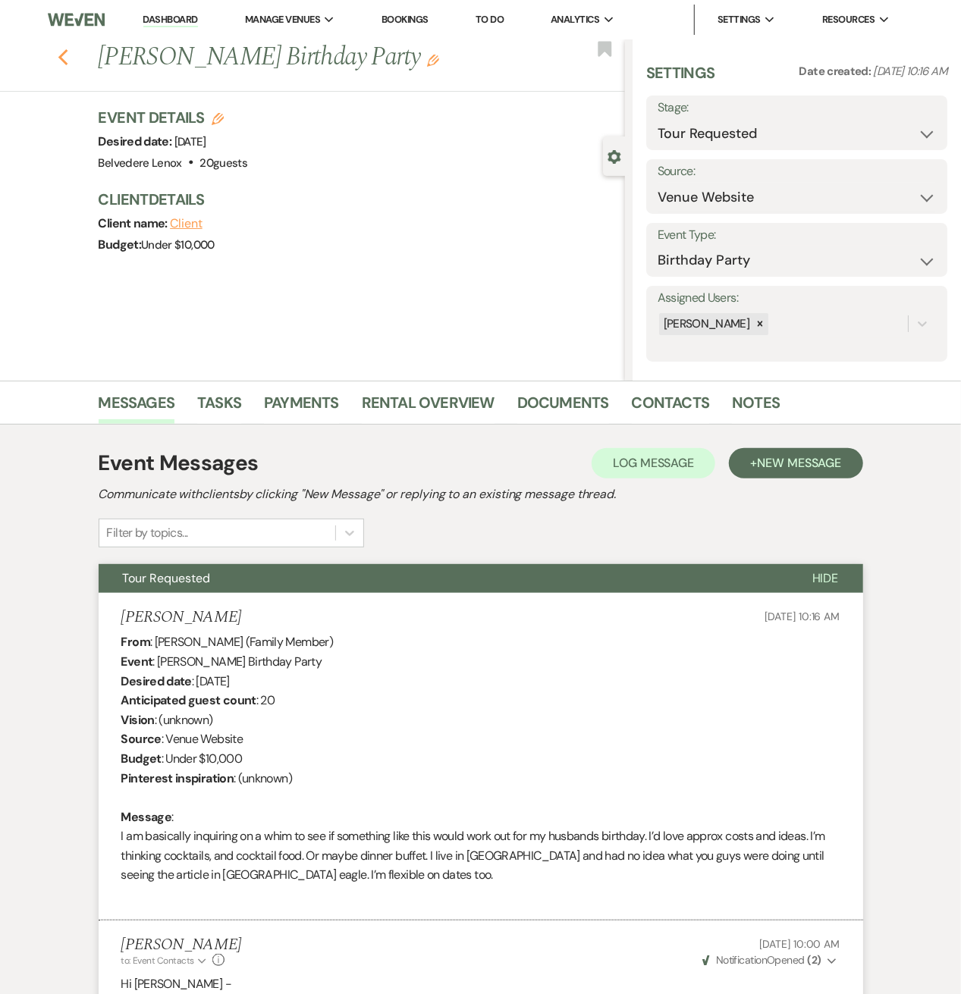
click at [67, 61] on use "button" at bounding box center [63, 57] width 10 height 17
select select "2"
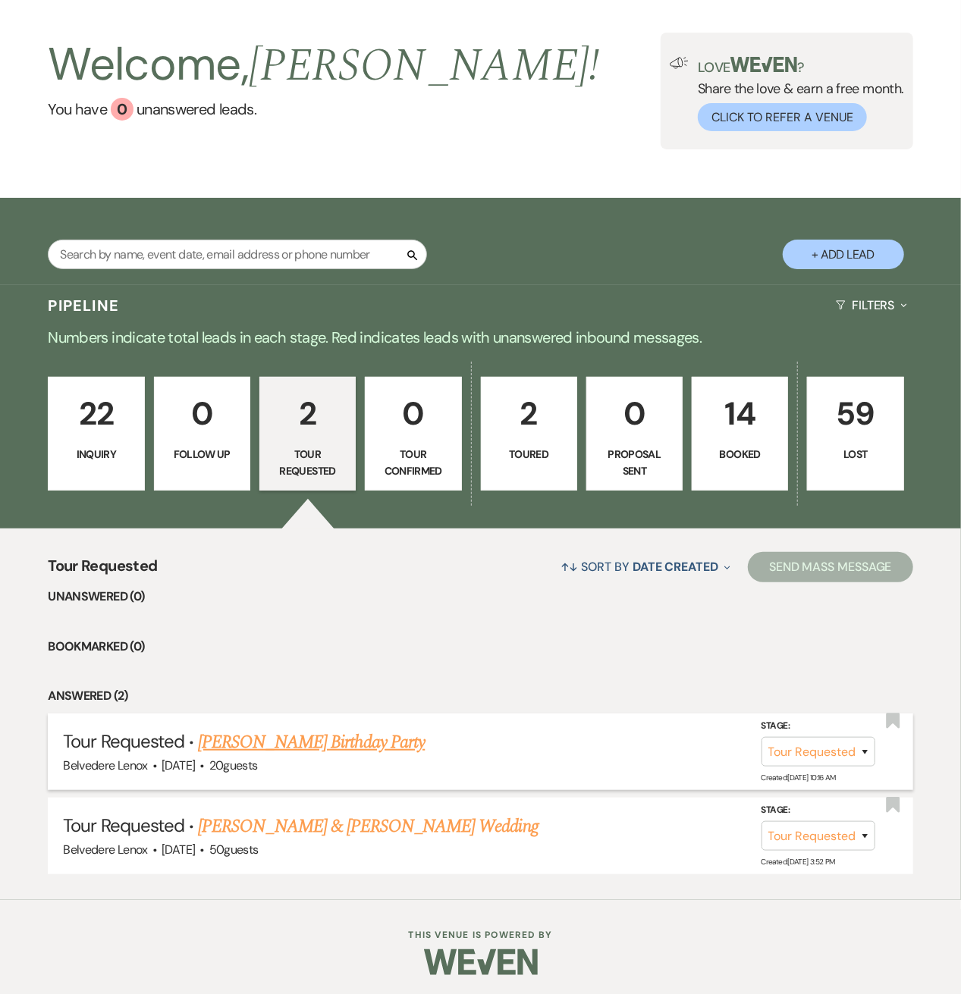
scroll to position [57, 0]
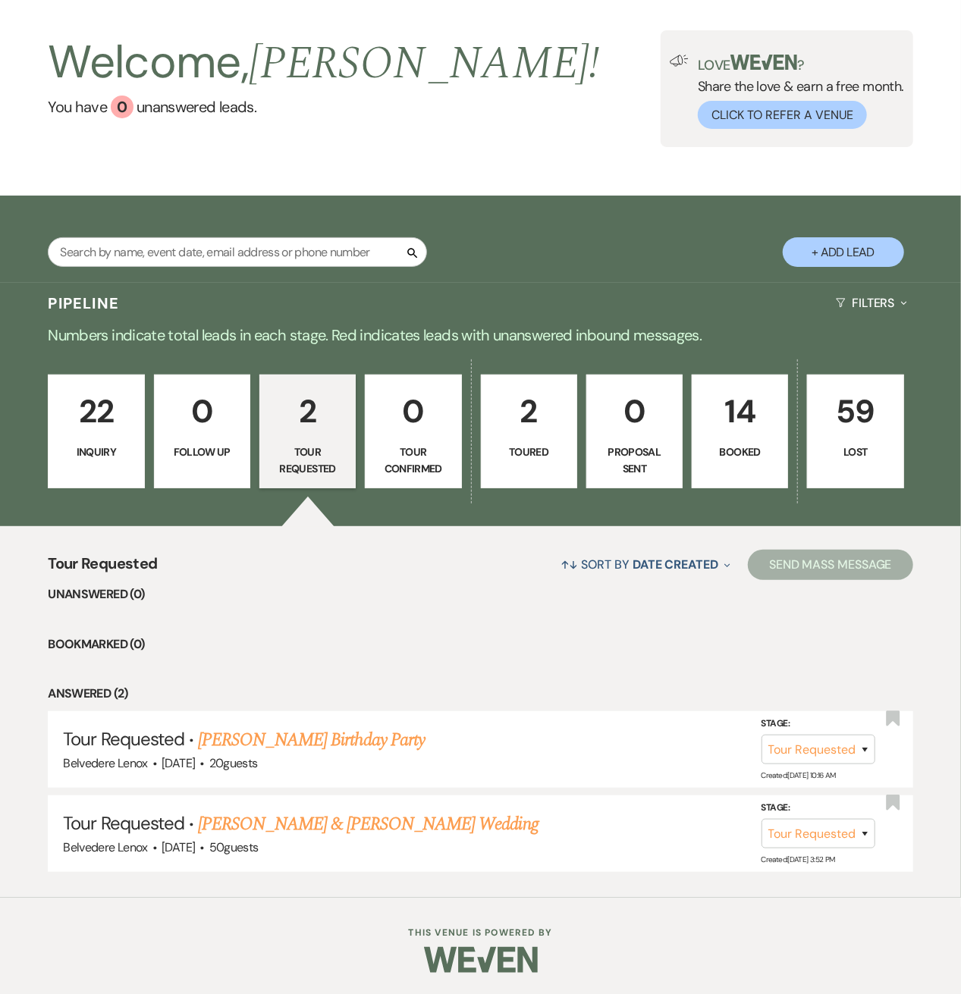
click at [106, 419] on p "22" at bounding box center [96, 411] width 77 height 51
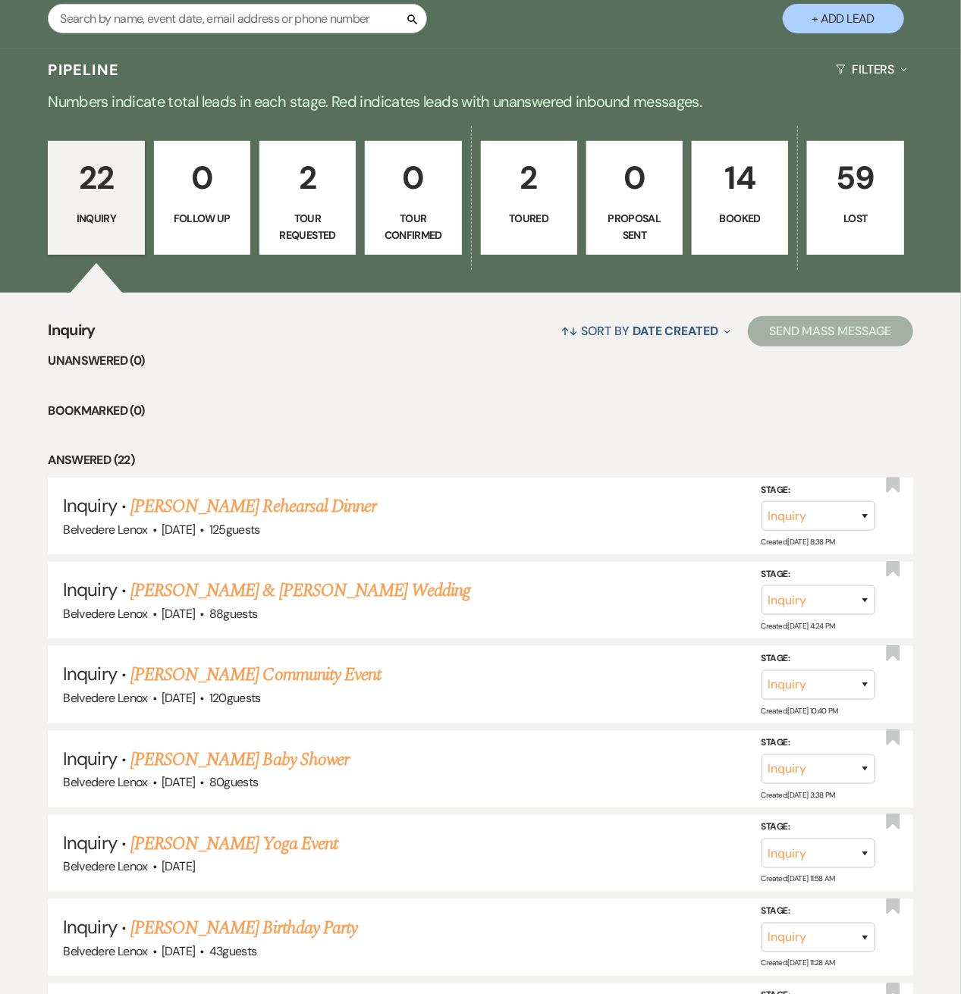
scroll to position [461, 0]
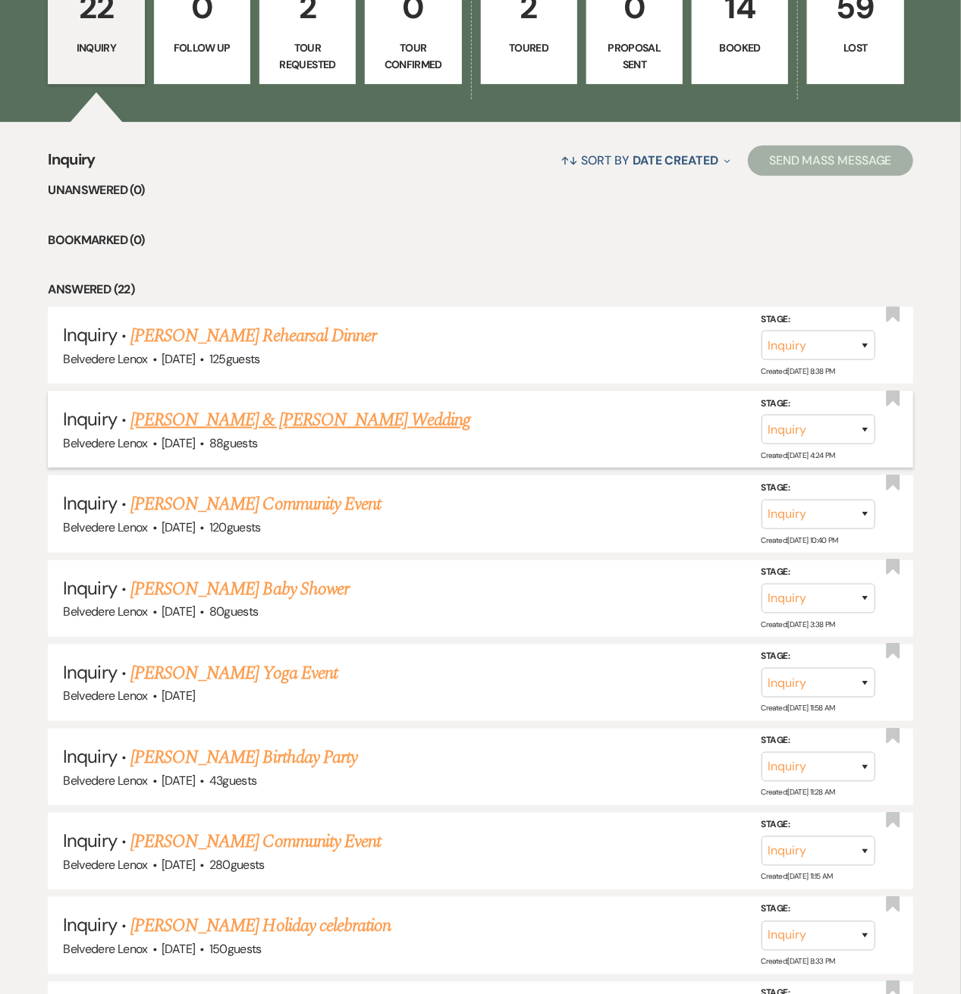
click at [246, 428] on link "[PERSON_NAME] & [PERSON_NAME] Wedding" at bounding box center [300, 419] width 340 height 27
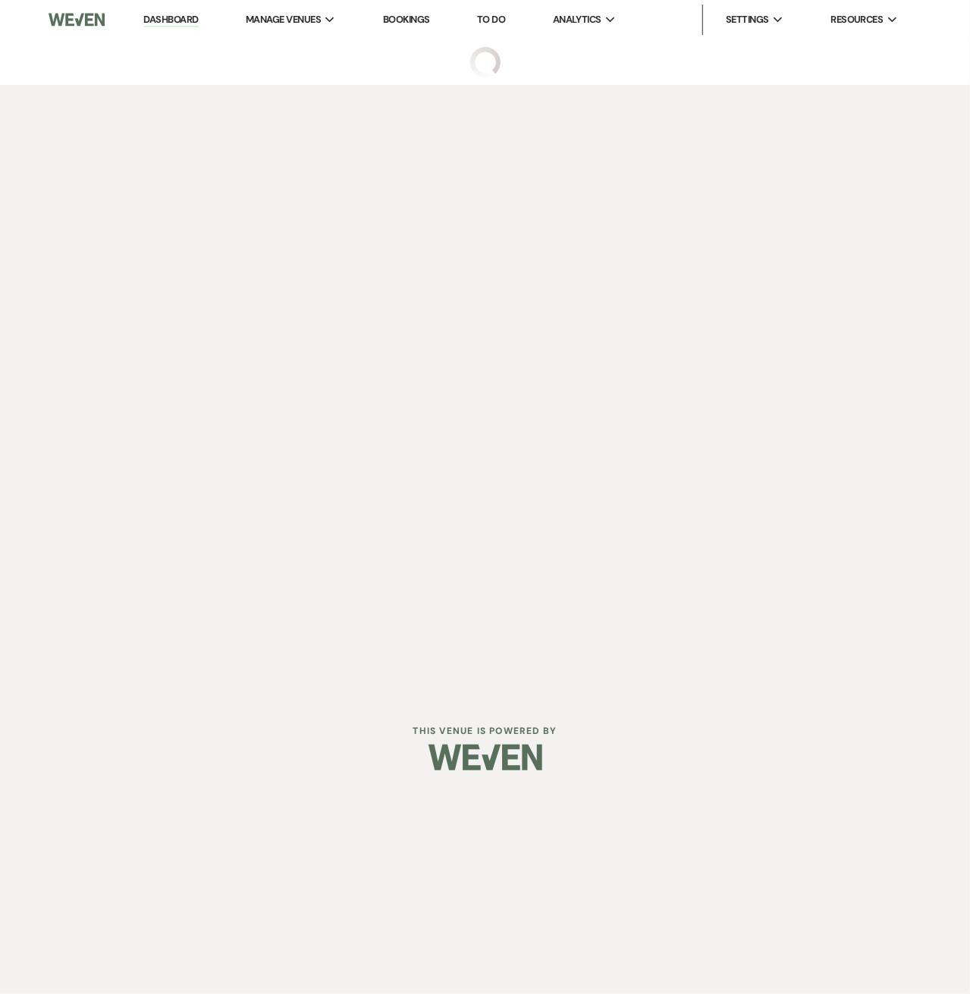
select select "5"
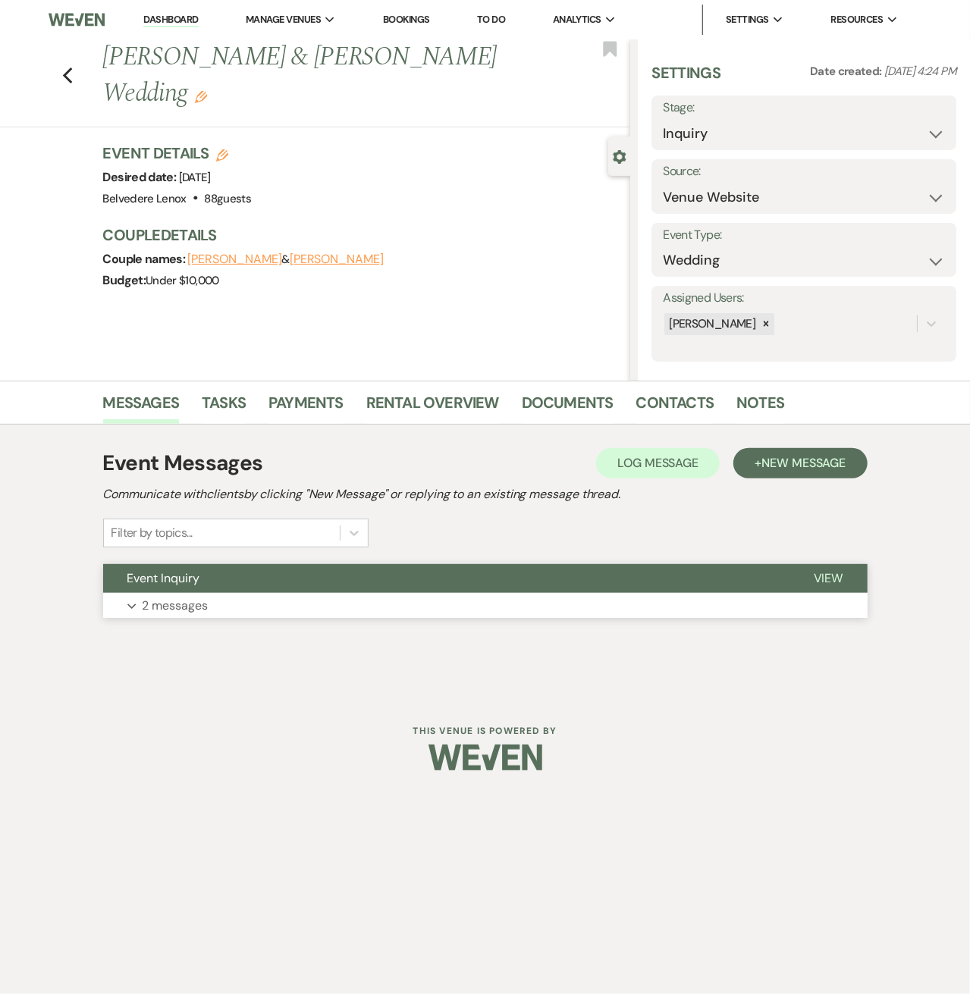
click at [185, 609] on p "2 messages" at bounding box center [176, 606] width 66 height 20
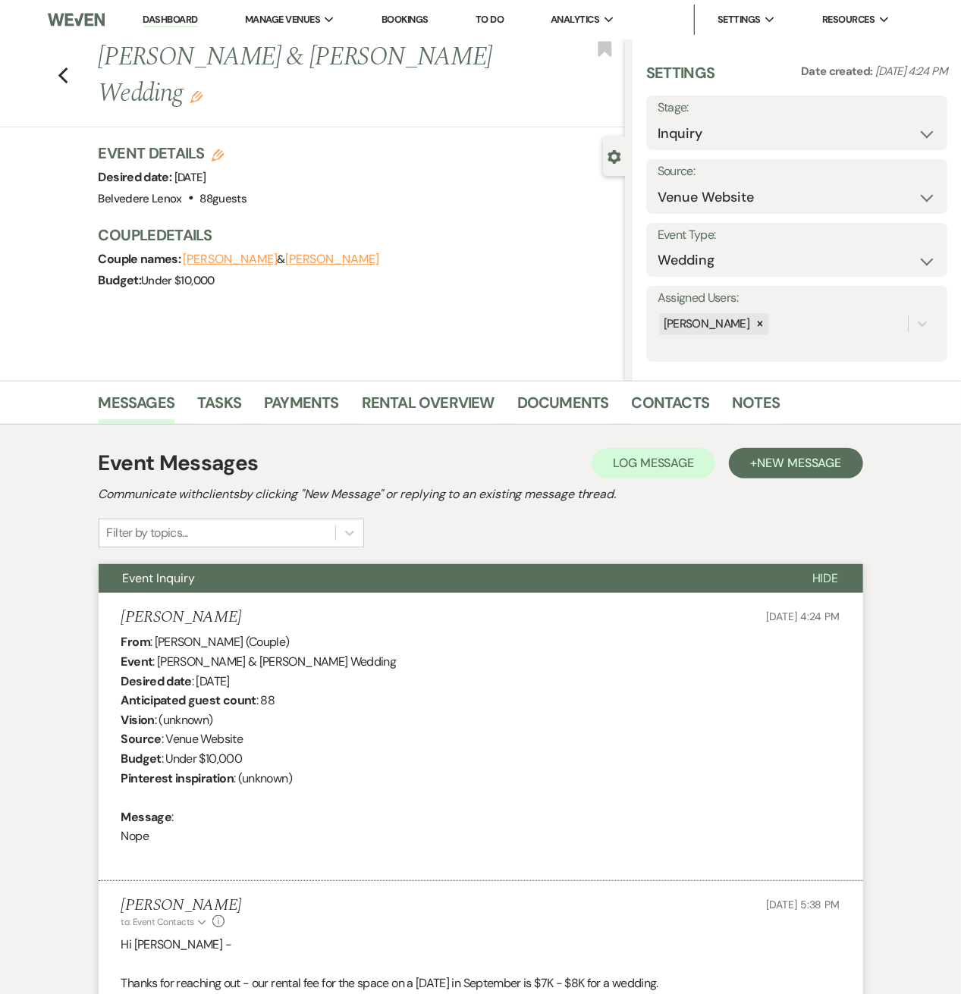
scroll to position [332, 0]
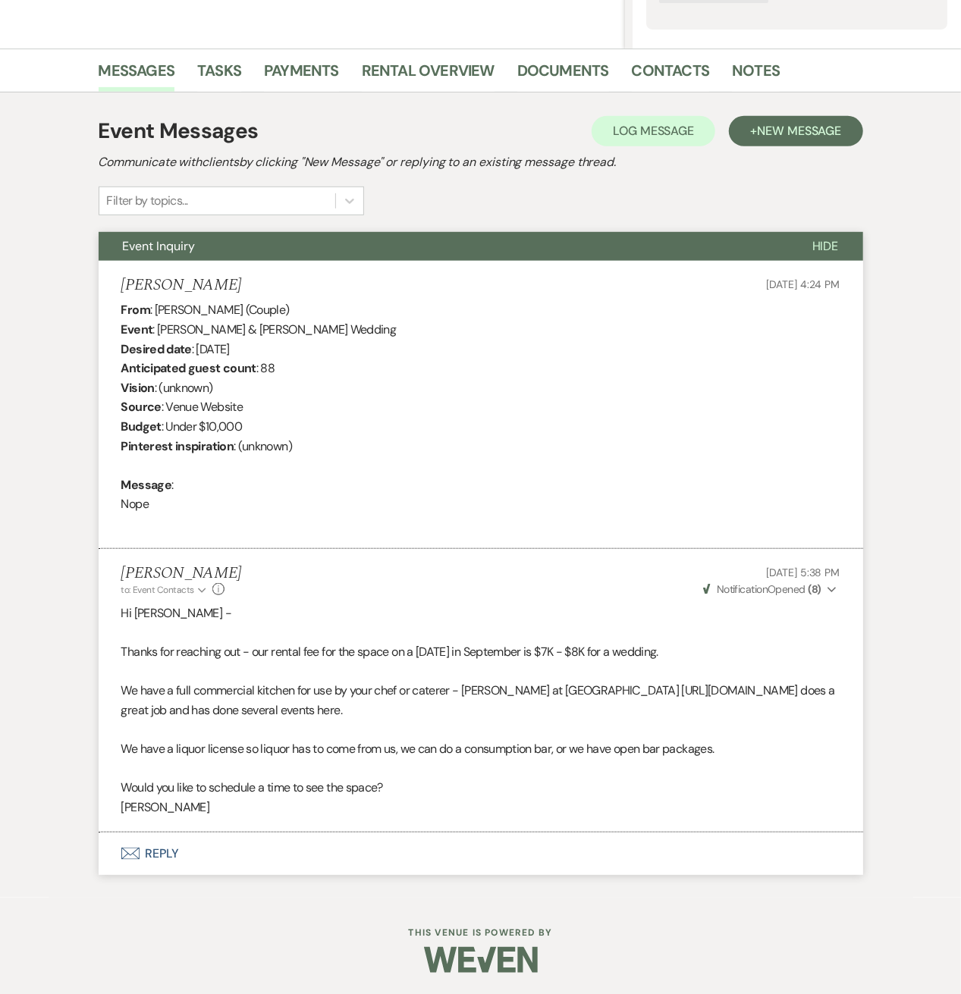
click at [177, 846] on button "Envelope Reply" at bounding box center [481, 854] width 764 height 42
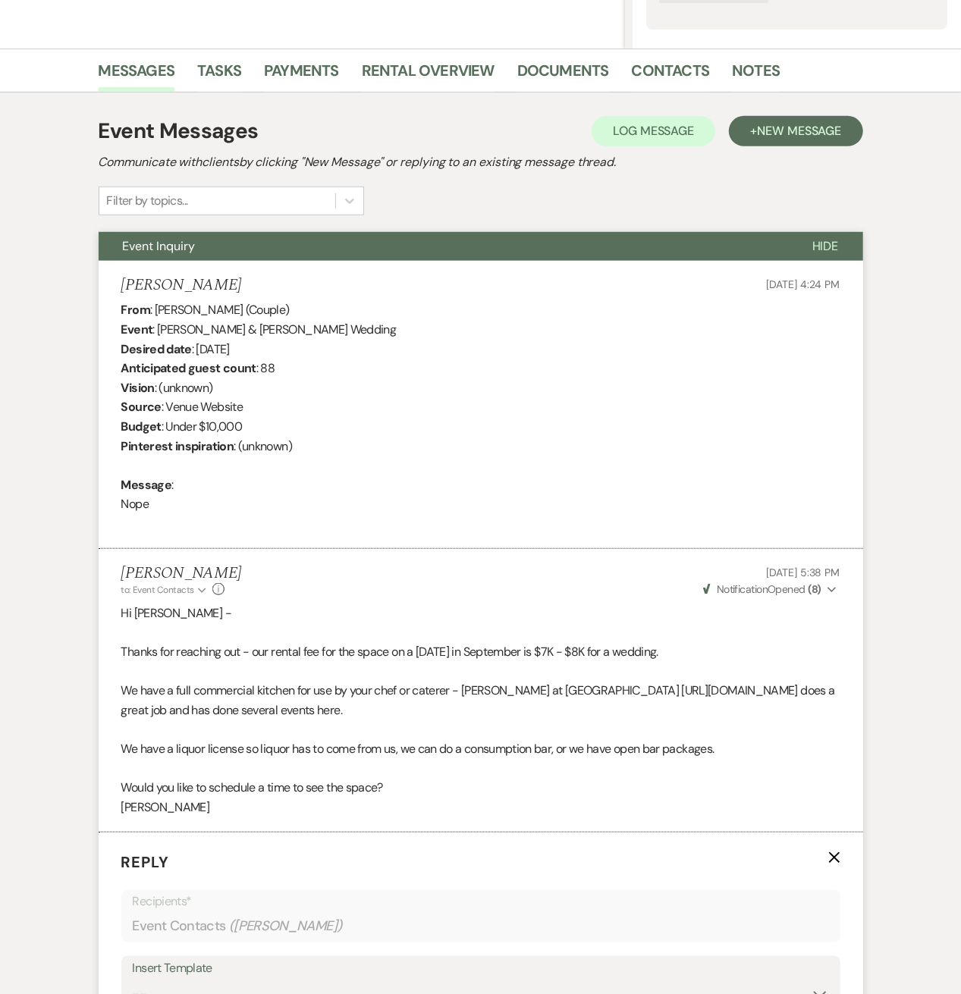
scroll to position [756, 0]
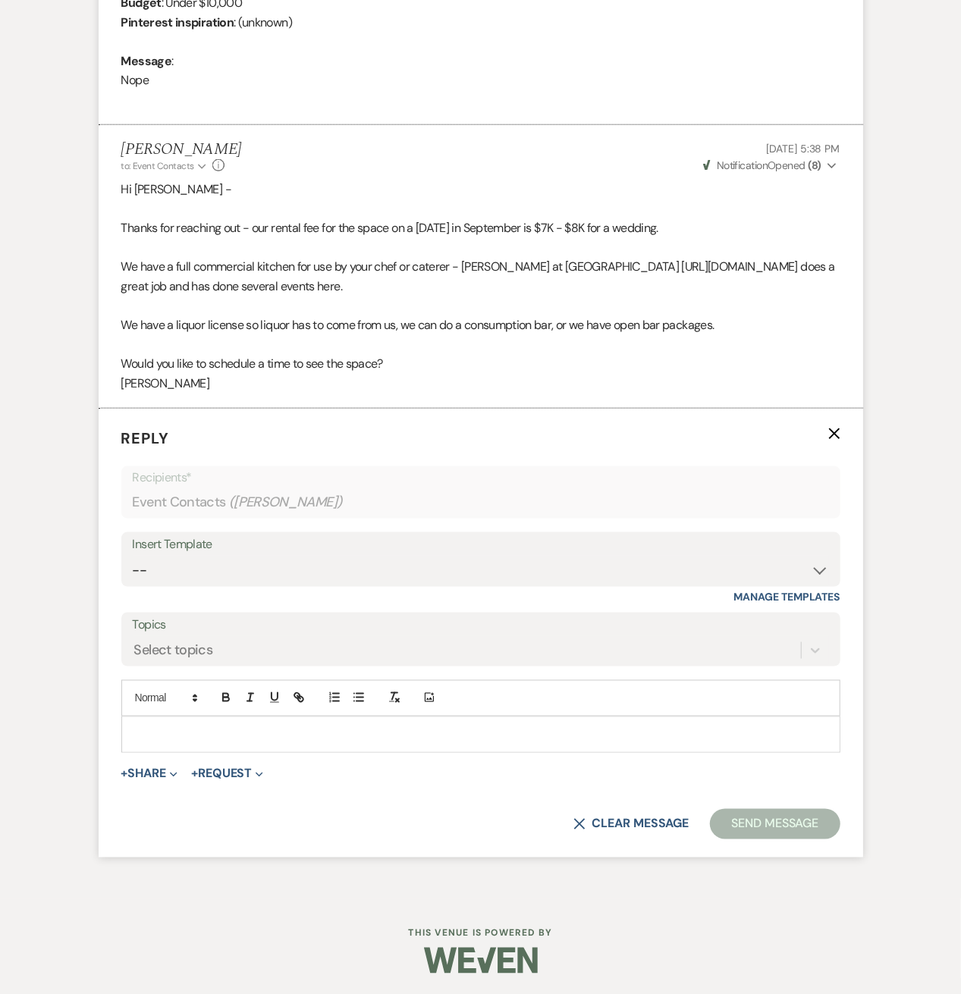
click at [210, 740] on p at bounding box center [480, 734] width 695 height 17
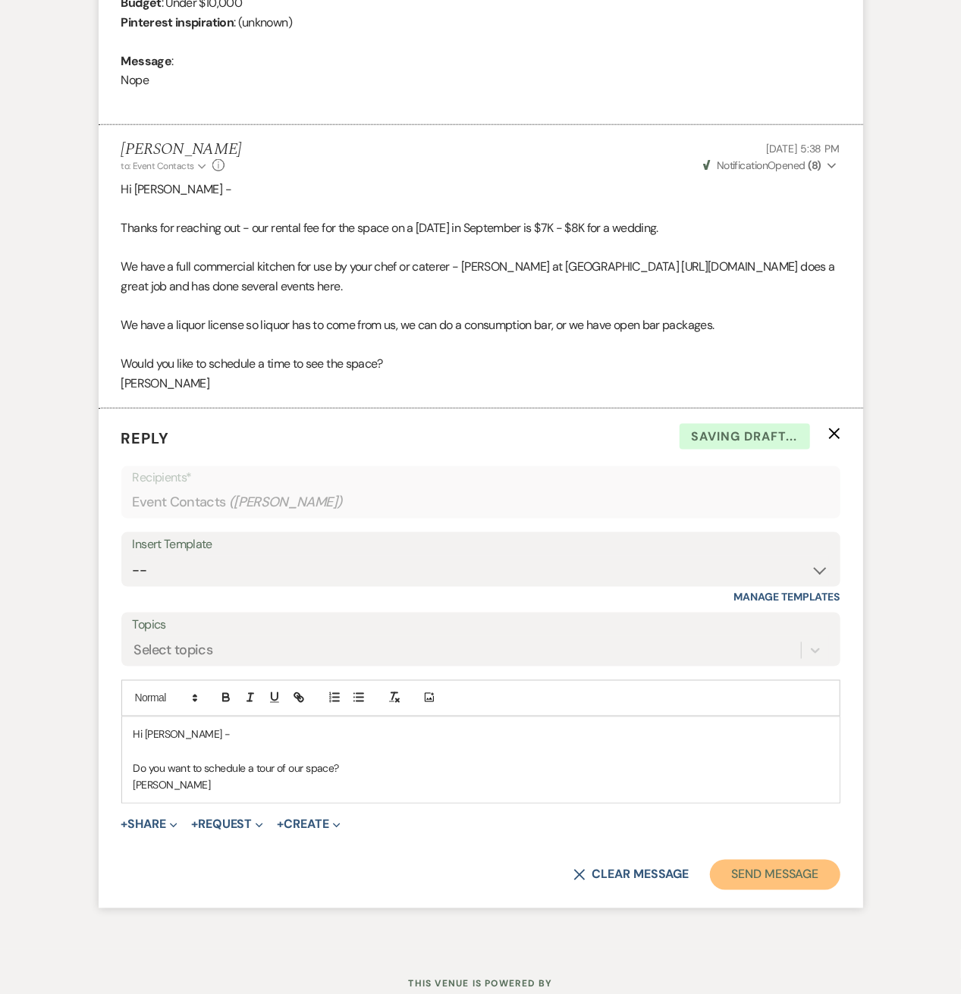
click at [730, 870] on button "Send Message" at bounding box center [775, 875] width 130 height 30
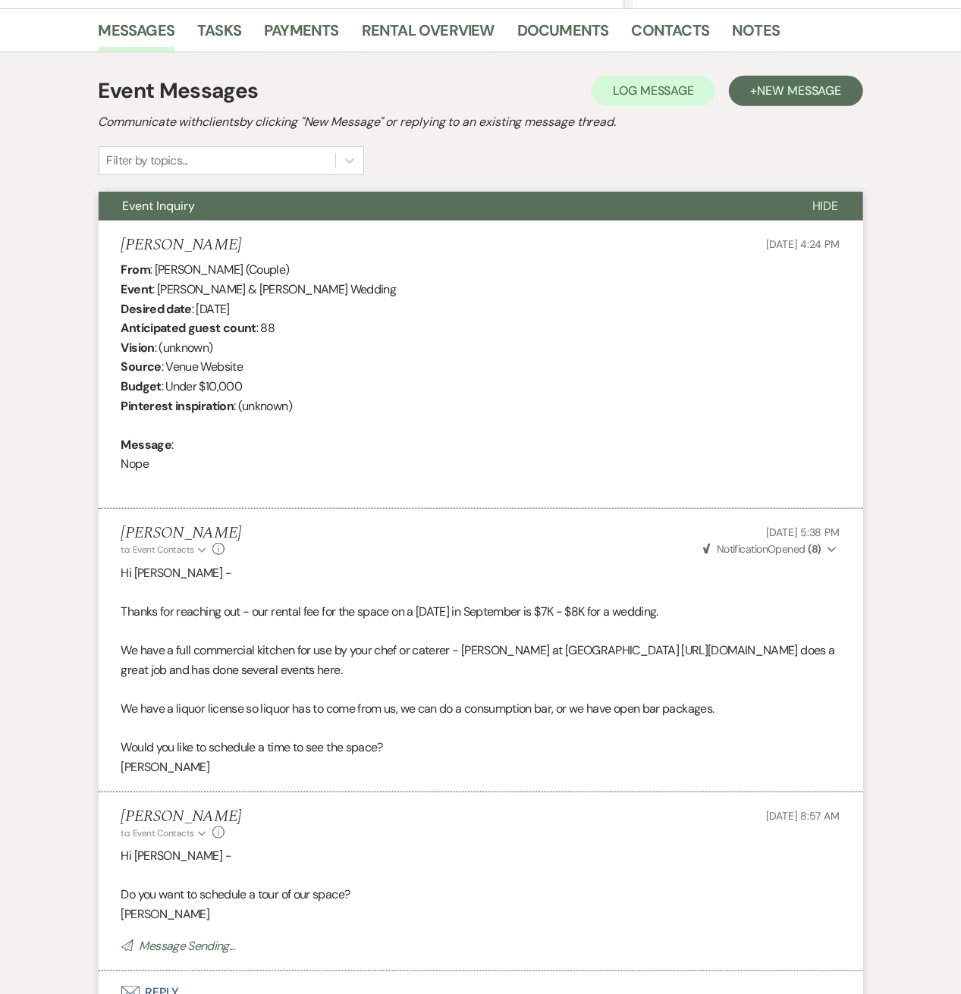
scroll to position [0, 0]
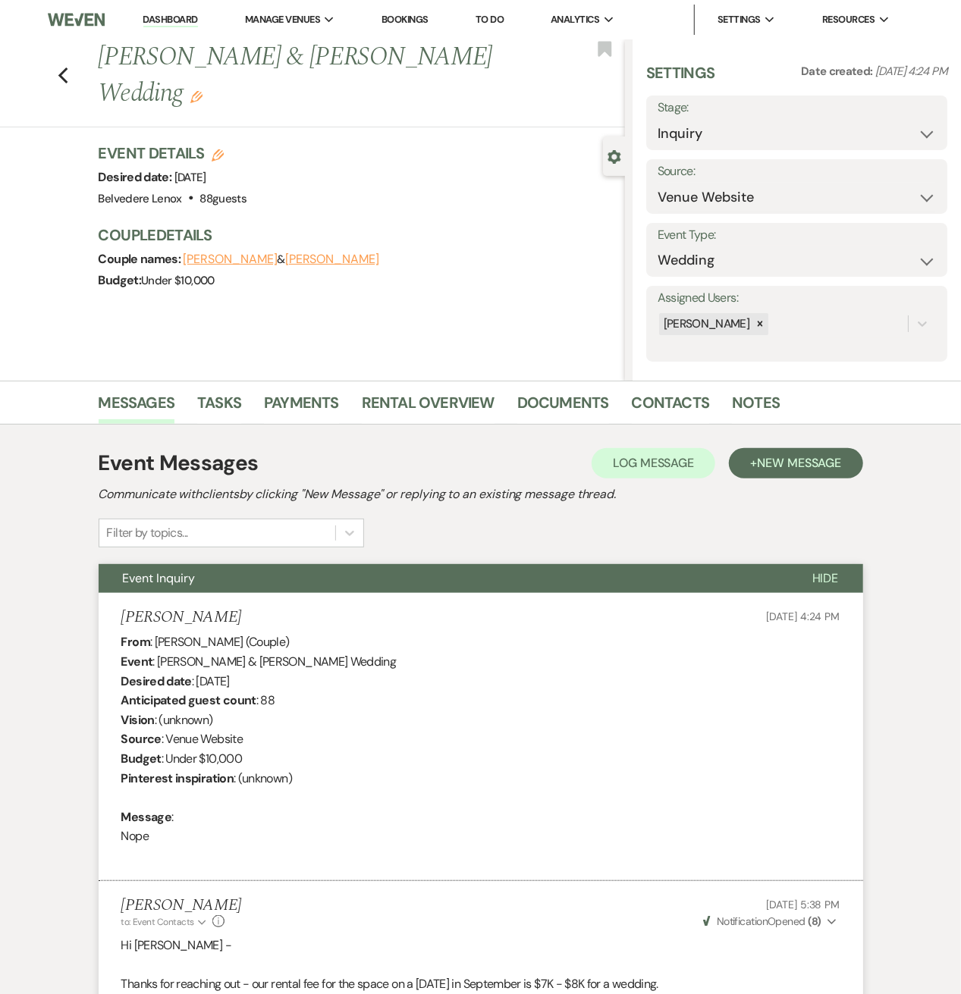
click at [70, 86] on div "Previous [PERSON_NAME] & [PERSON_NAME] Wedding Edit Bookmark" at bounding box center [308, 83] width 632 height 88
click at [67, 80] on use "button" at bounding box center [63, 75] width 10 height 17
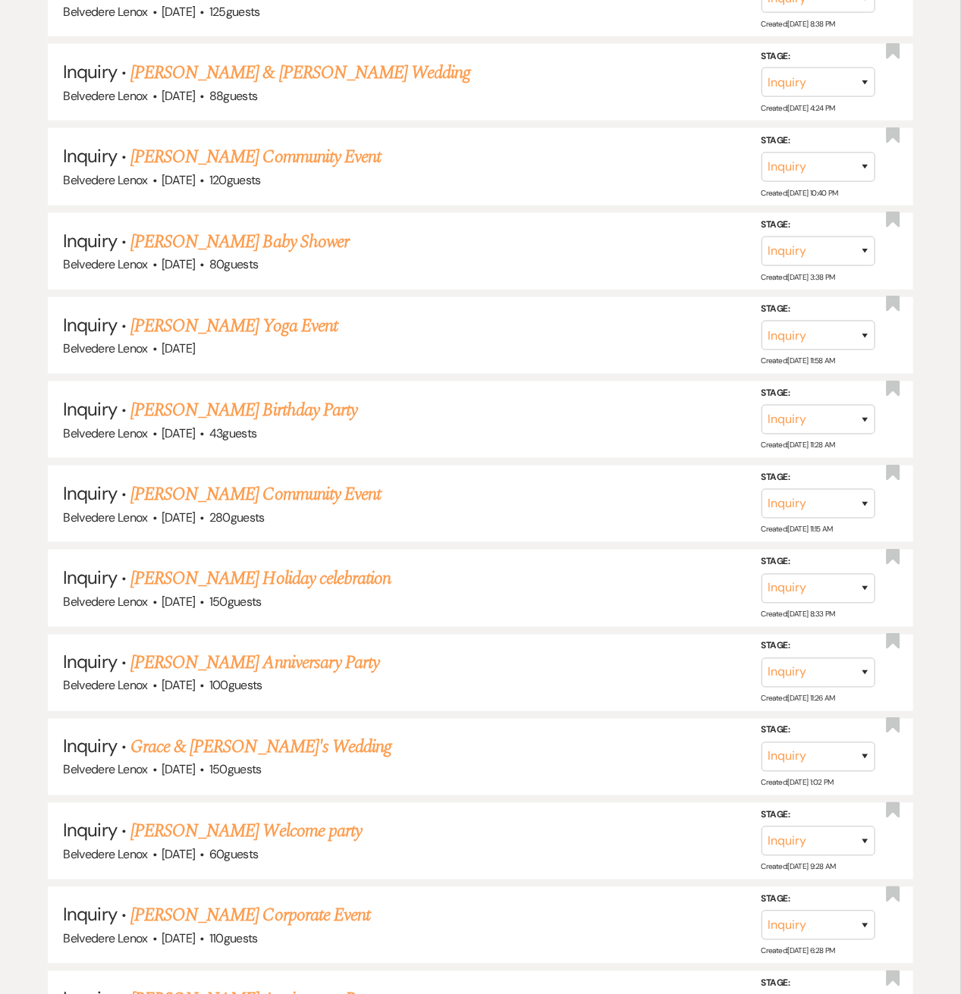
scroll to position [1213, 0]
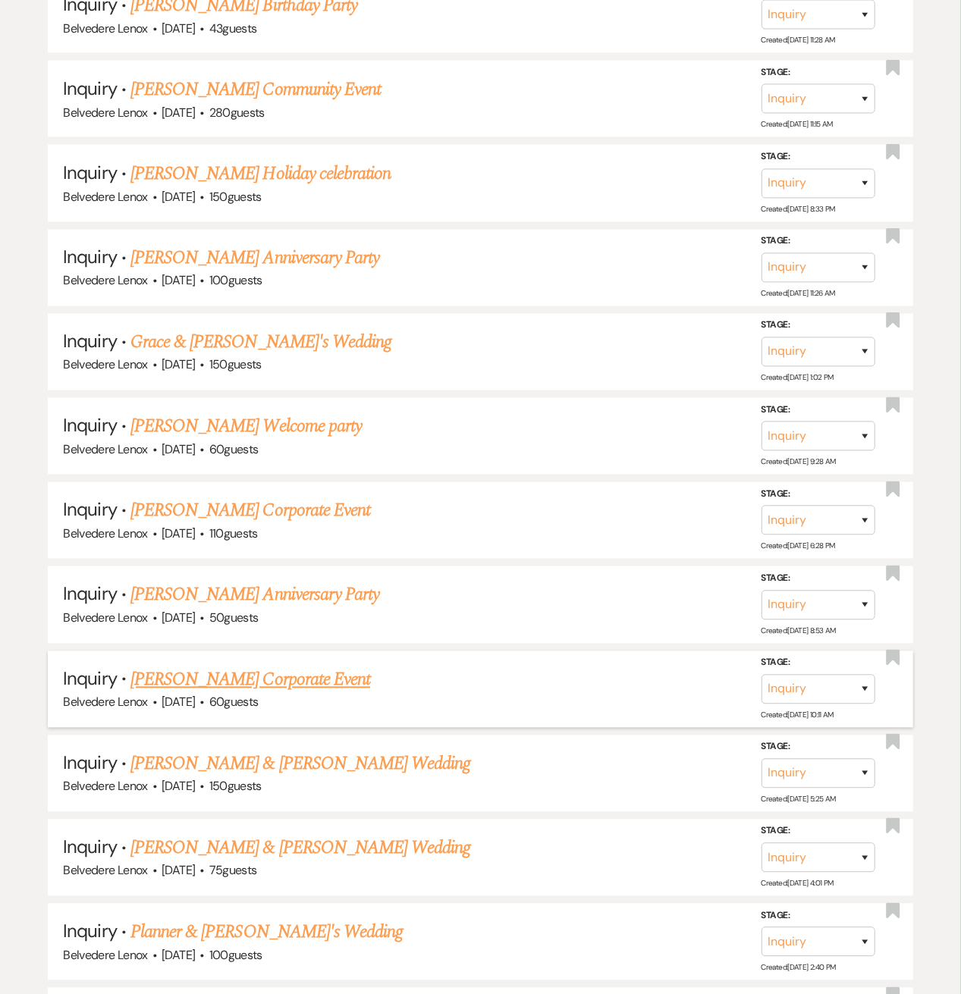
click at [317, 667] on link "[PERSON_NAME] Corporate Event" at bounding box center [250, 680] width 240 height 27
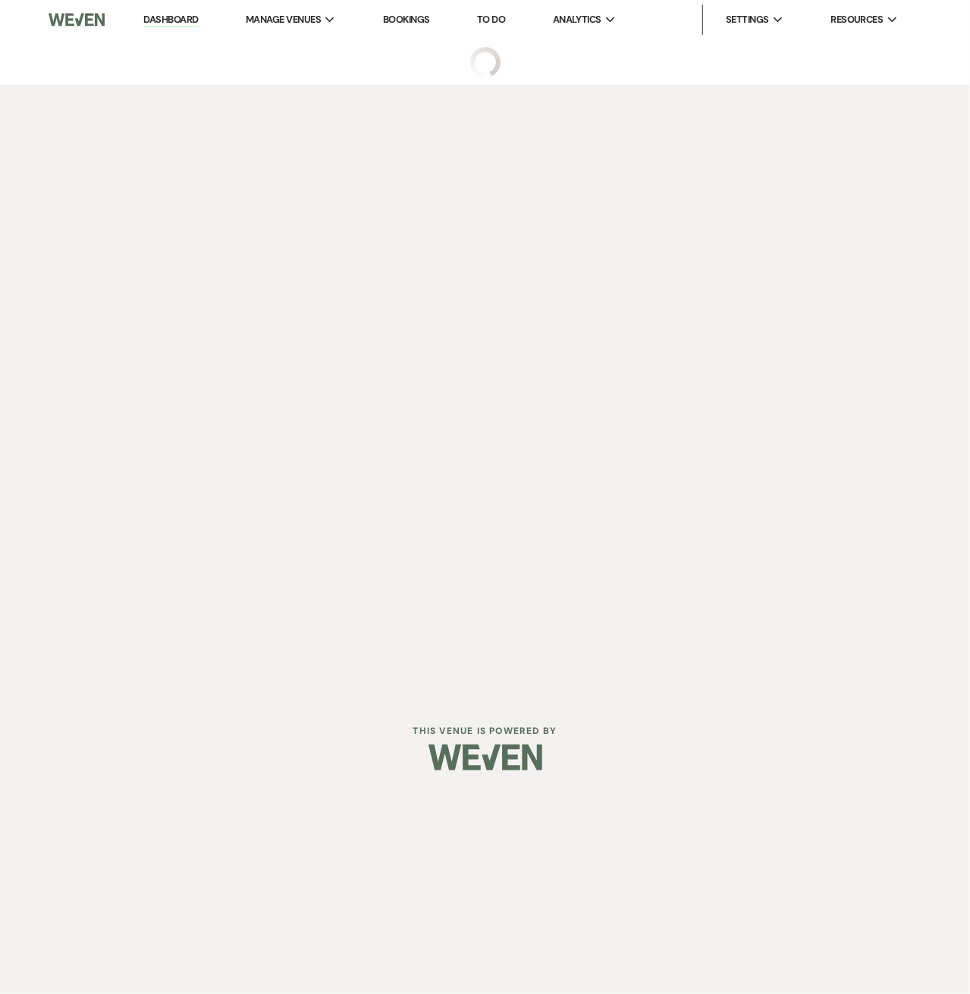
select select "9"
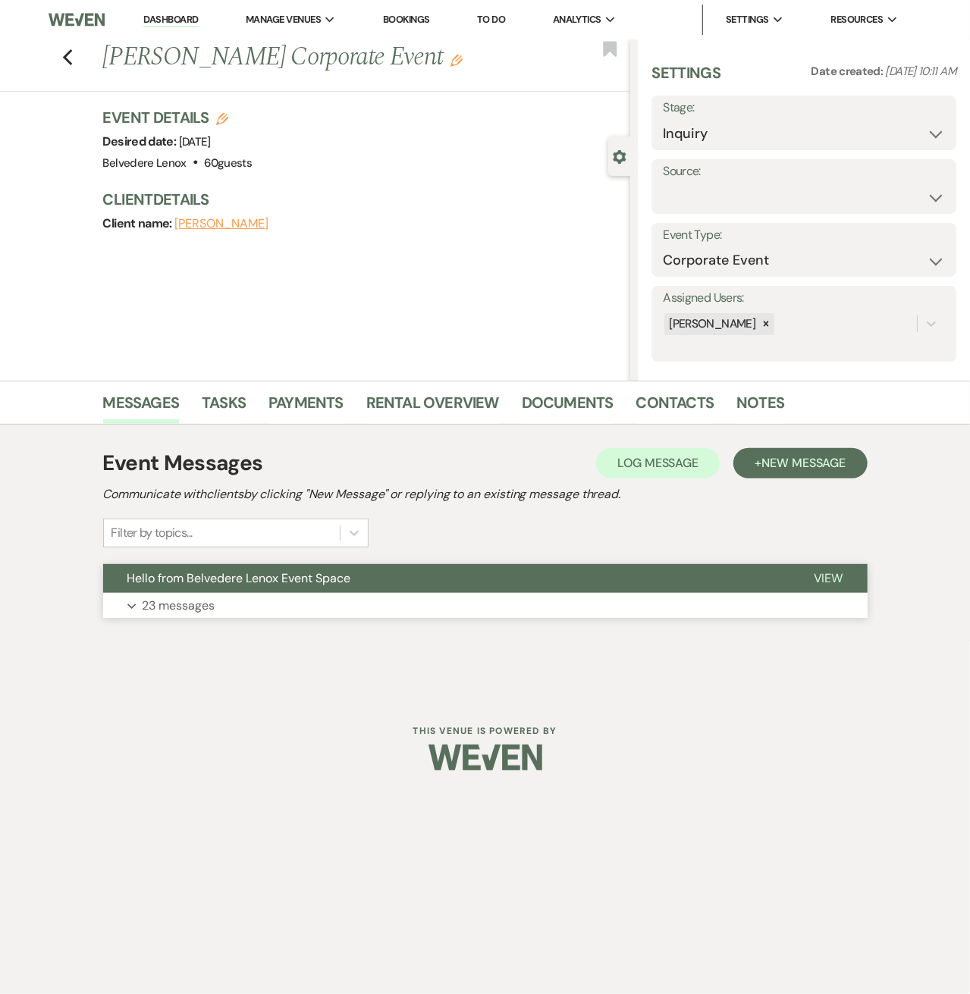
click at [200, 610] on p "23 messages" at bounding box center [179, 606] width 73 height 20
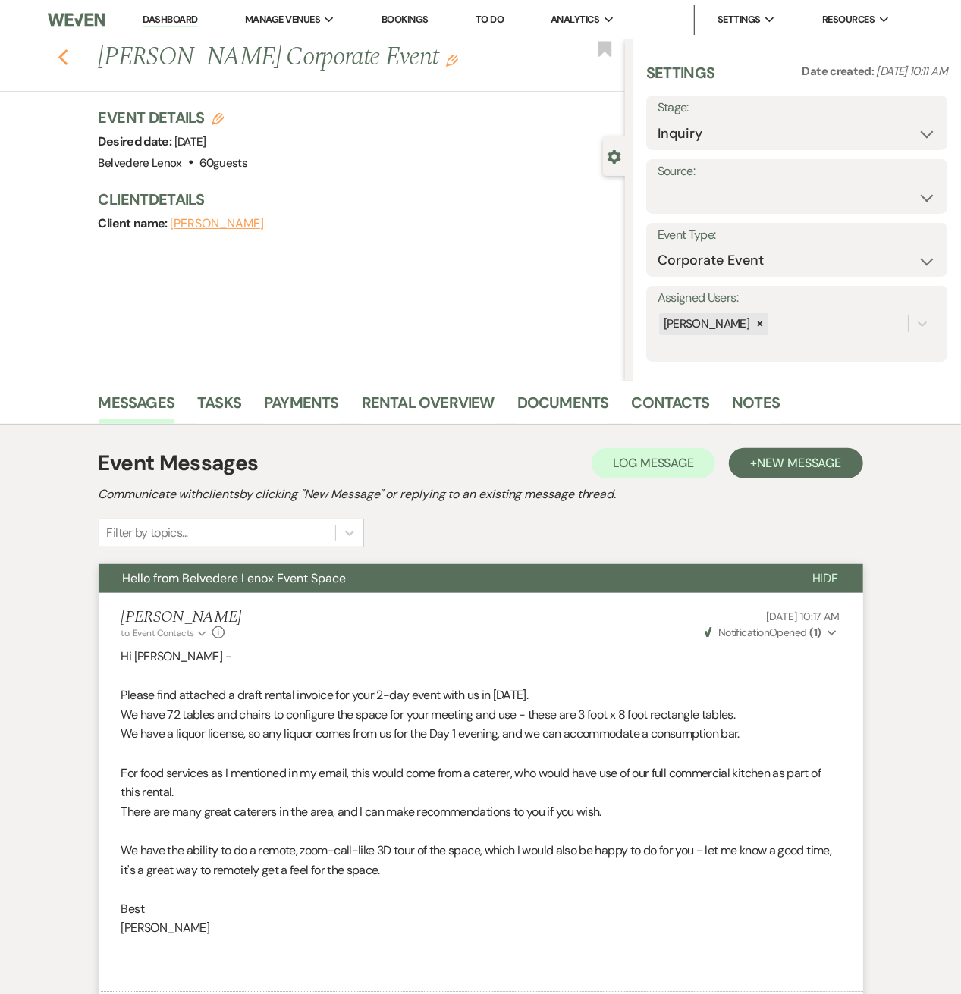
click at [69, 61] on icon "Previous" at bounding box center [63, 58] width 11 height 18
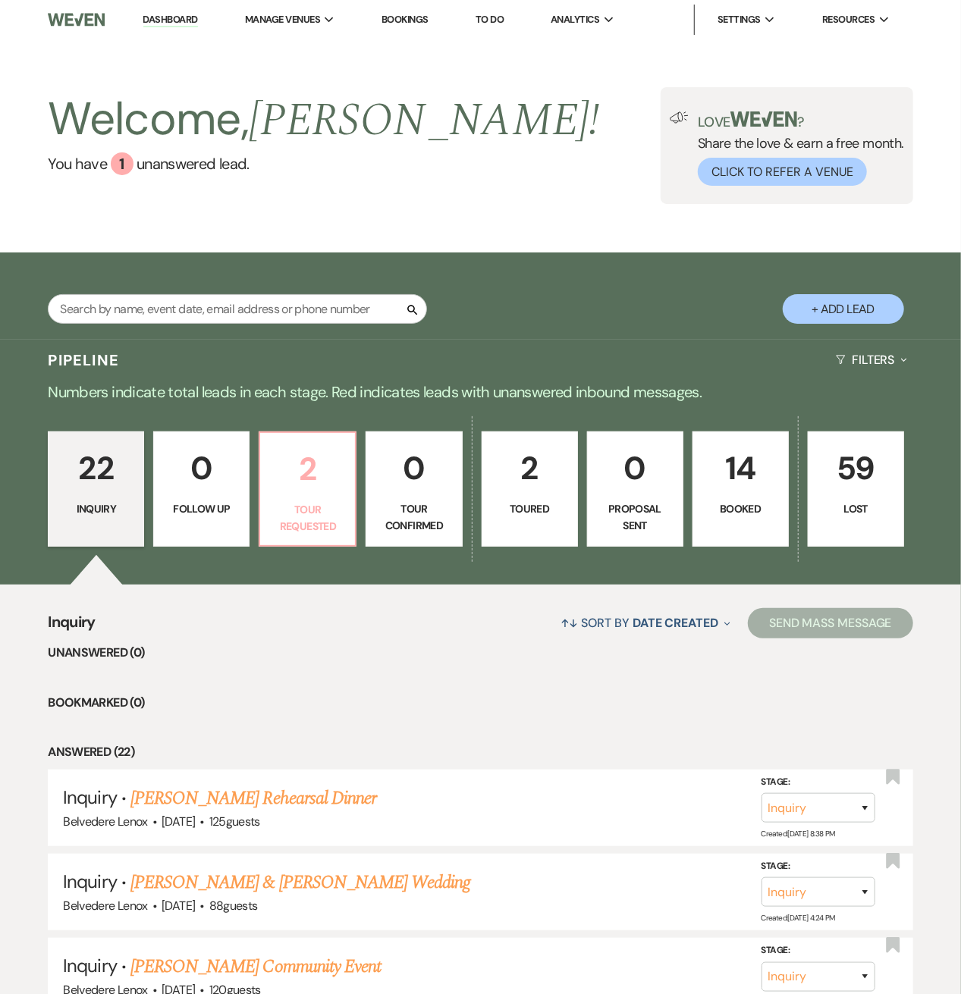
click at [334, 497] on link "2 Tour Requested" at bounding box center [308, 488] width 98 height 115
select select "2"
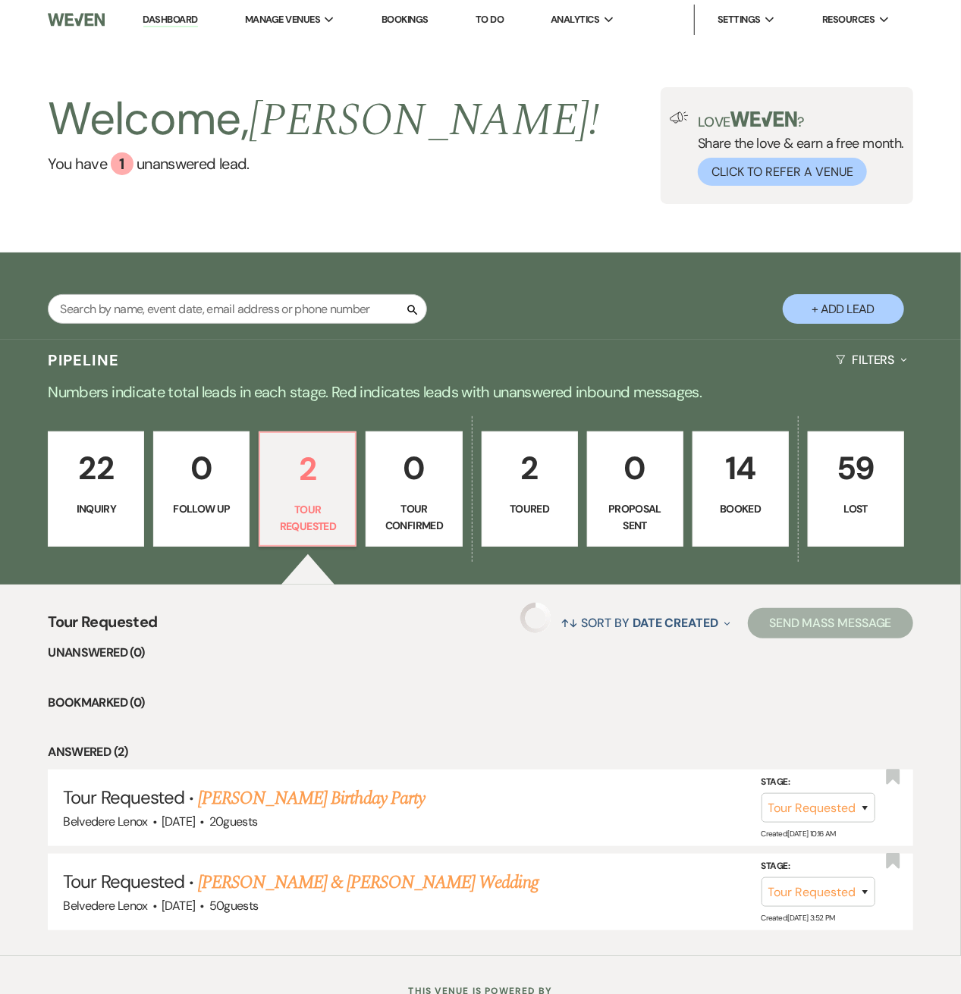
select select "2"
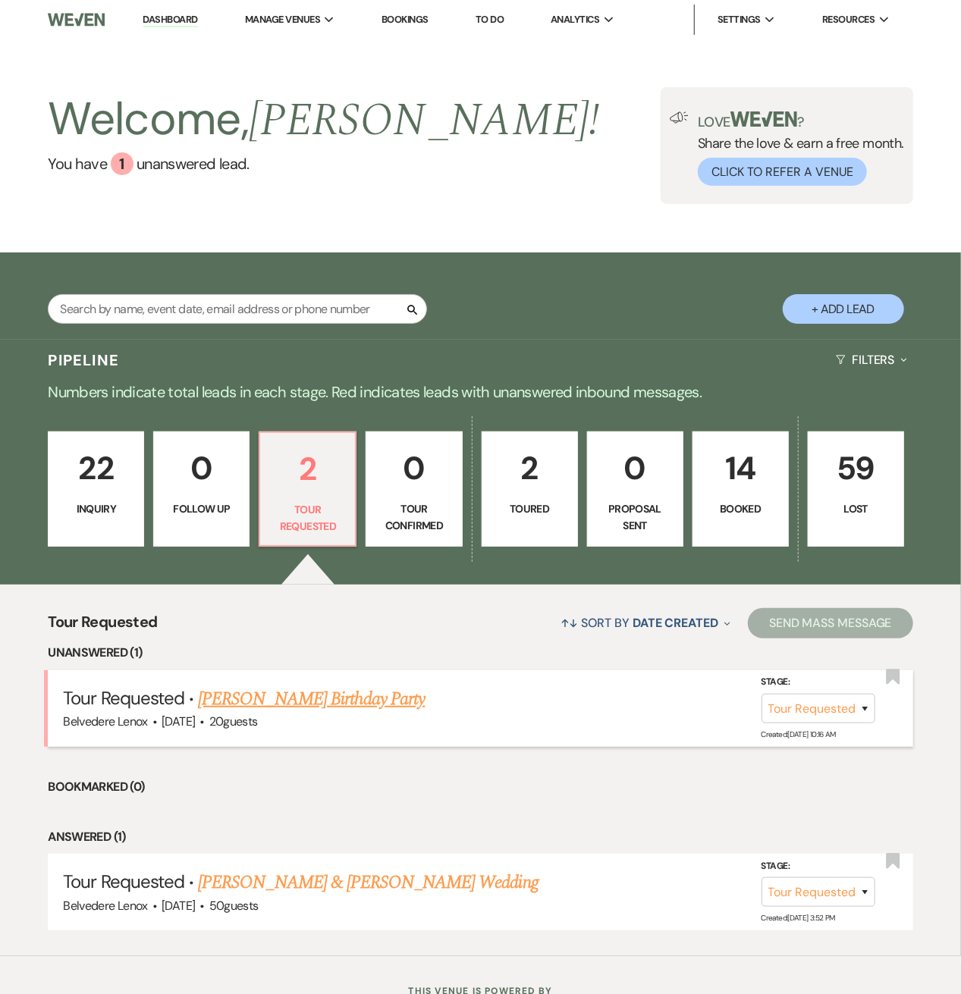
click at [331, 697] on link "[PERSON_NAME] Birthday Party" at bounding box center [311, 699] width 227 height 27
select select "2"
select select "5"
select select "4"
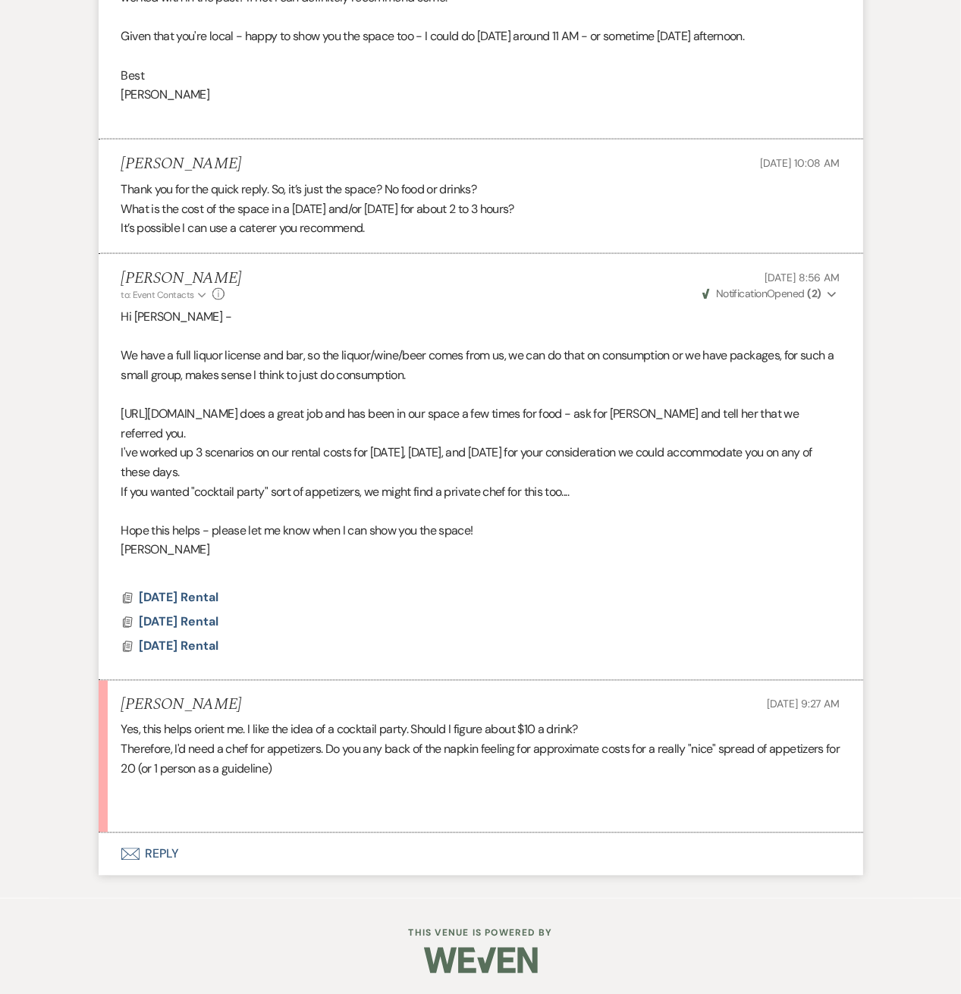
scroll to position [1122, 0]
click at [166, 848] on button "Envelope Reply" at bounding box center [481, 854] width 764 height 42
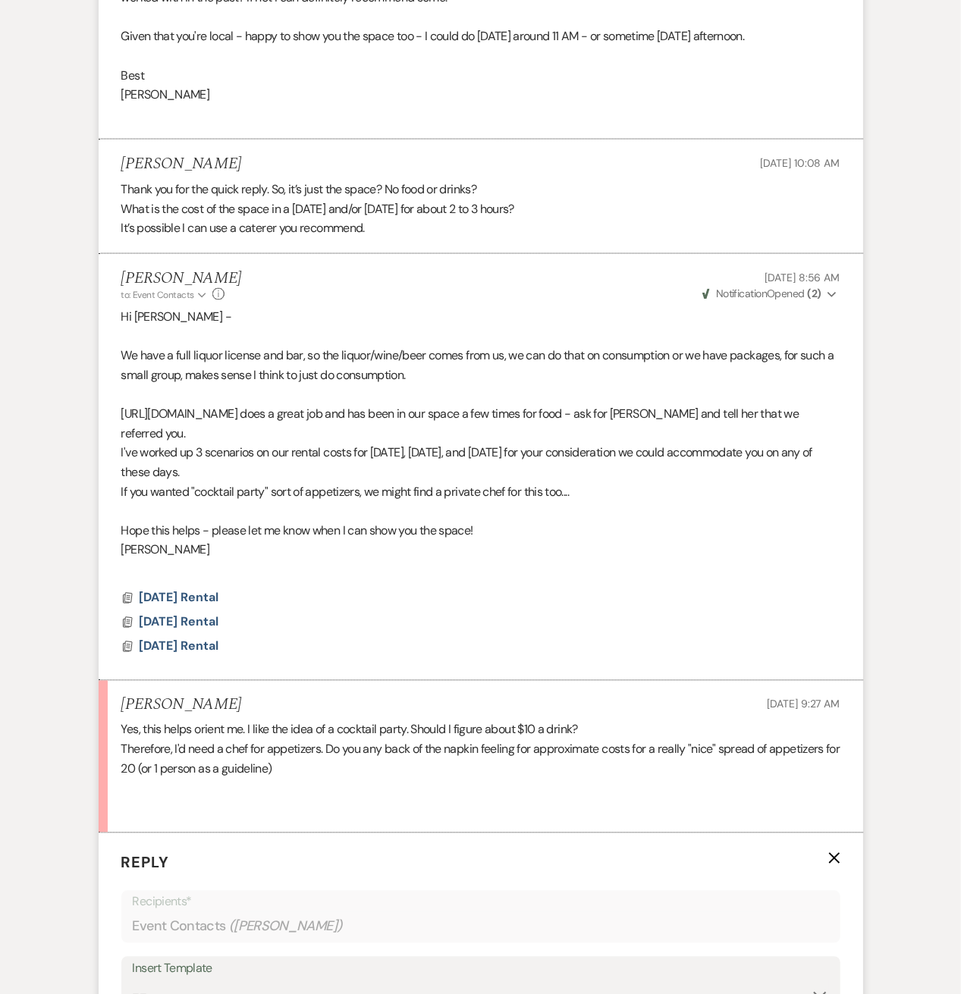
scroll to position [1546, 0]
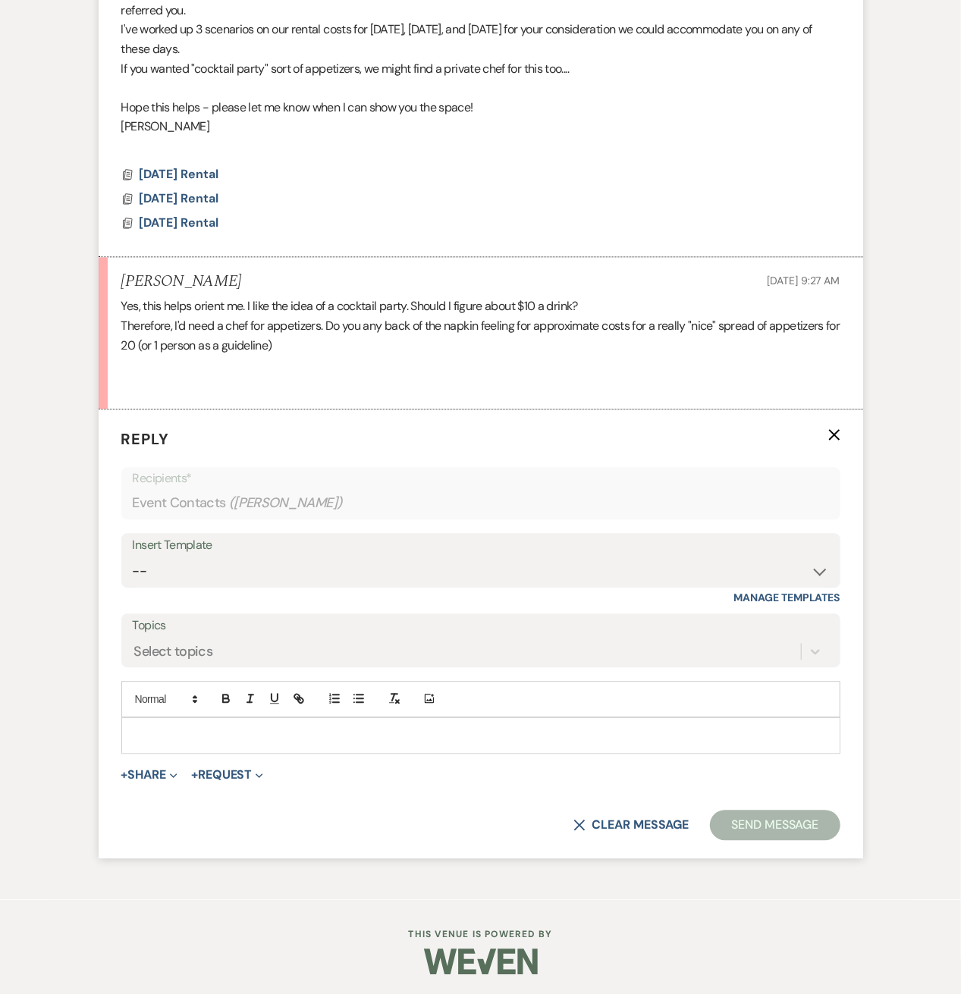
click at [184, 730] on p at bounding box center [480, 735] width 695 height 17
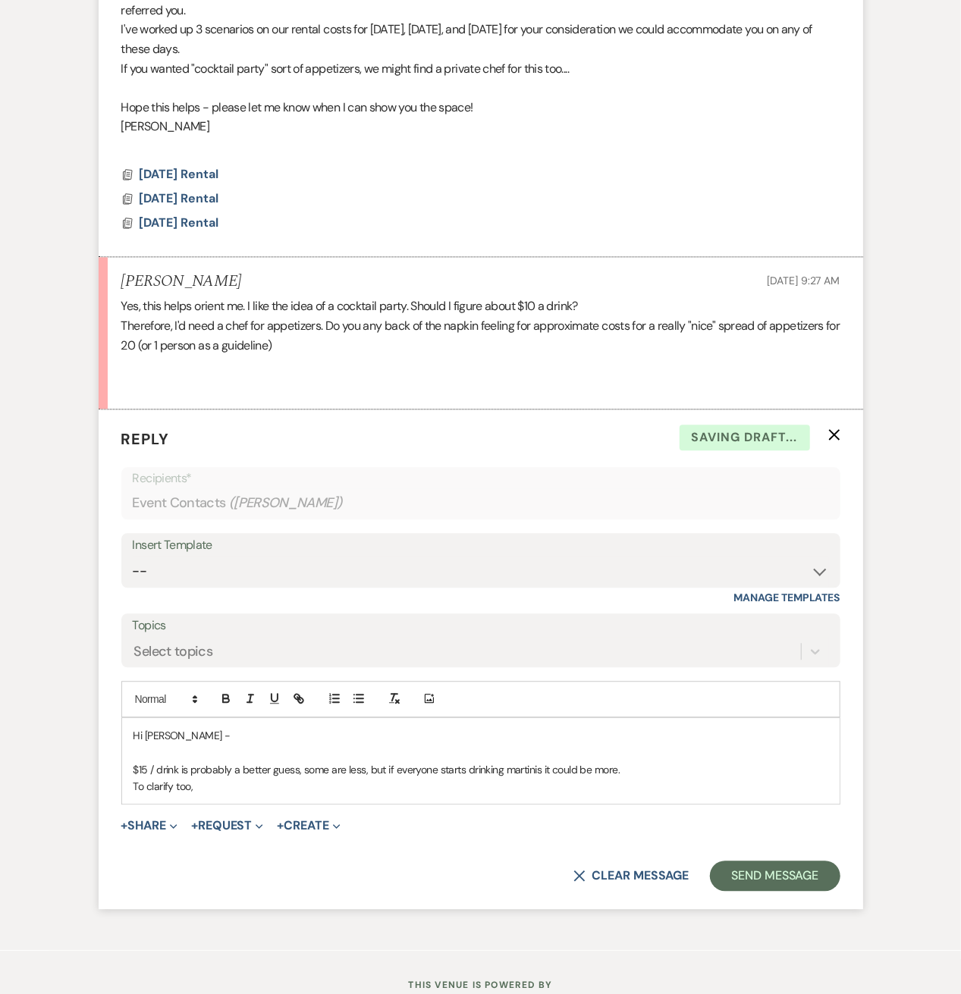
click at [223, 794] on div "Hi [PERSON_NAME] - $15 / drink is probably a better guess, some are less, but i…" at bounding box center [480, 761] width 717 height 86
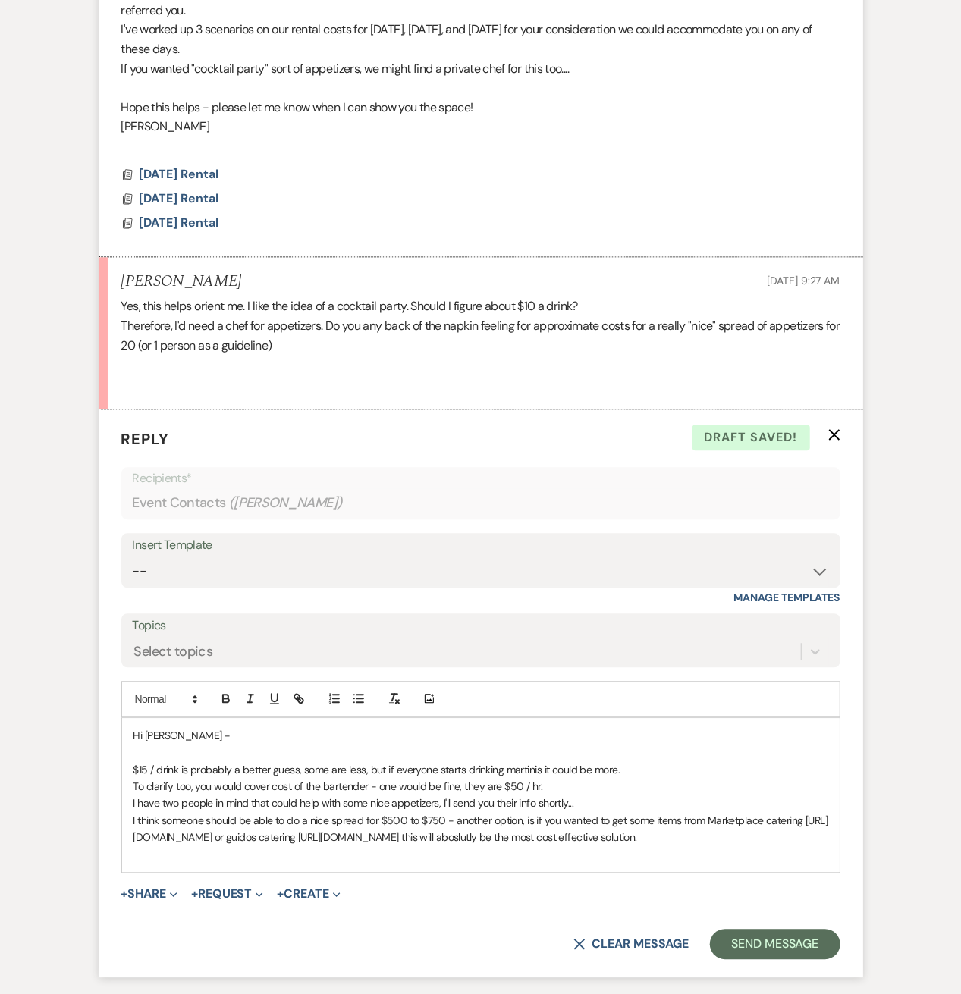
drag, startPoint x: 646, startPoint y: 841, endPoint x: 150, endPoint y: 761, distance: 502.4
click at [156, 757] on p at bounding box center [480, 752] width 695 height 17
click at [149, 762] on p "$15 / drink is probably a better guess, some are less, but if everyone starts d…" at bounding box center [480, 769] width 695 height 17
click at [635, 767] on p "$13 / drink is probably a better guess, some are less, but if everyone starts d…" at bounding box center [480, 769] width 695 height 17
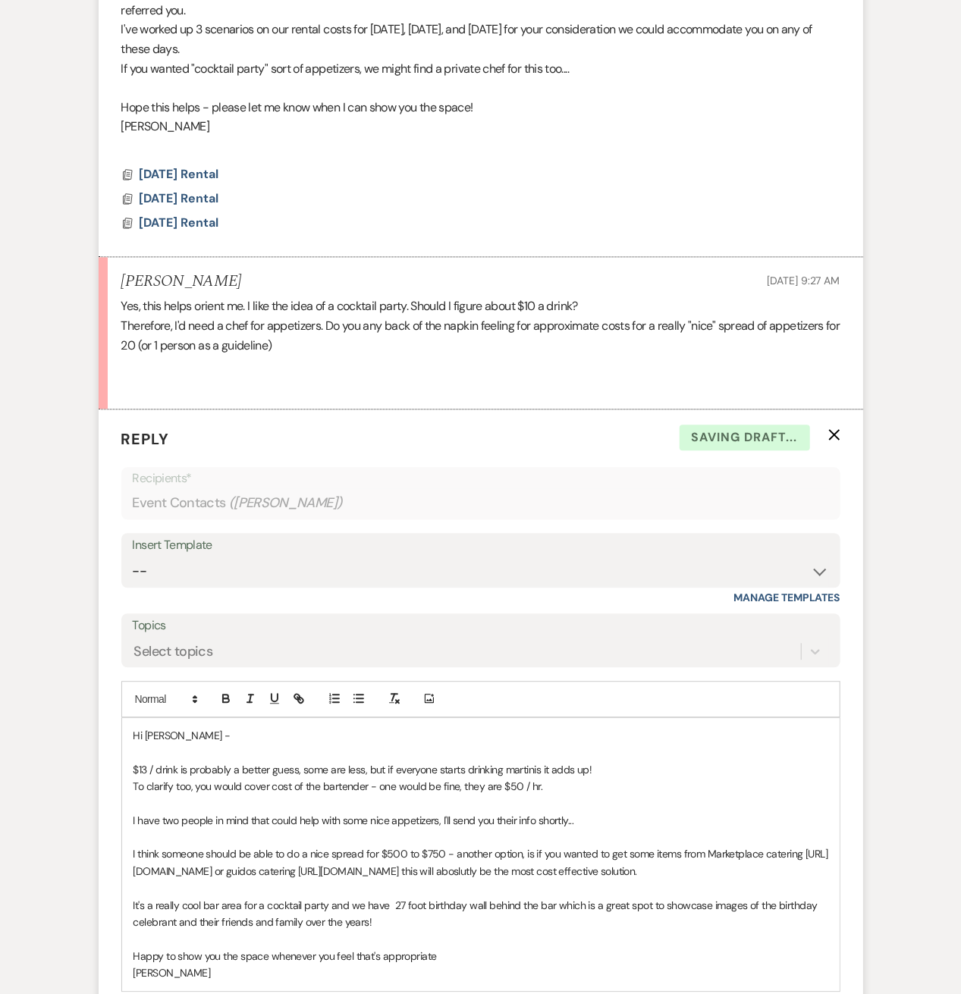
scroll to position [1749, 0]
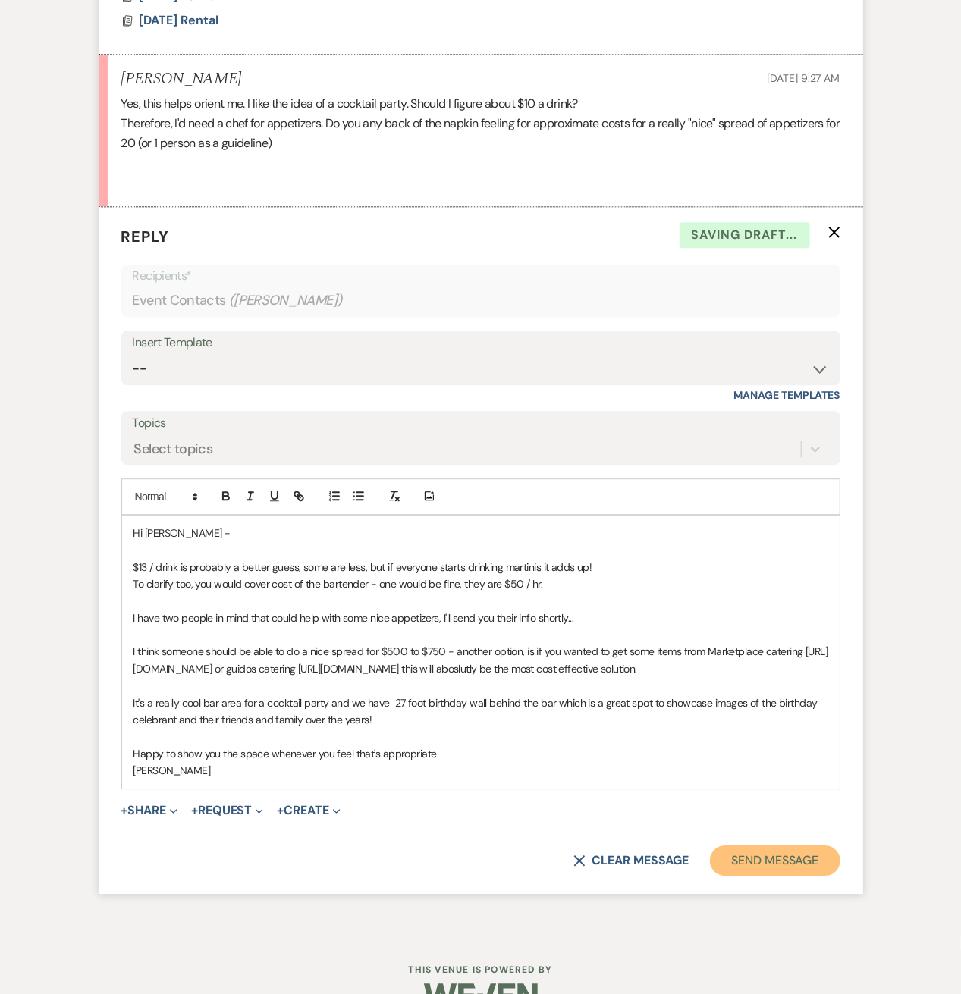
click at [755, 876] on button "Send Message" at bounding box center [775, 861] width 130 height 30
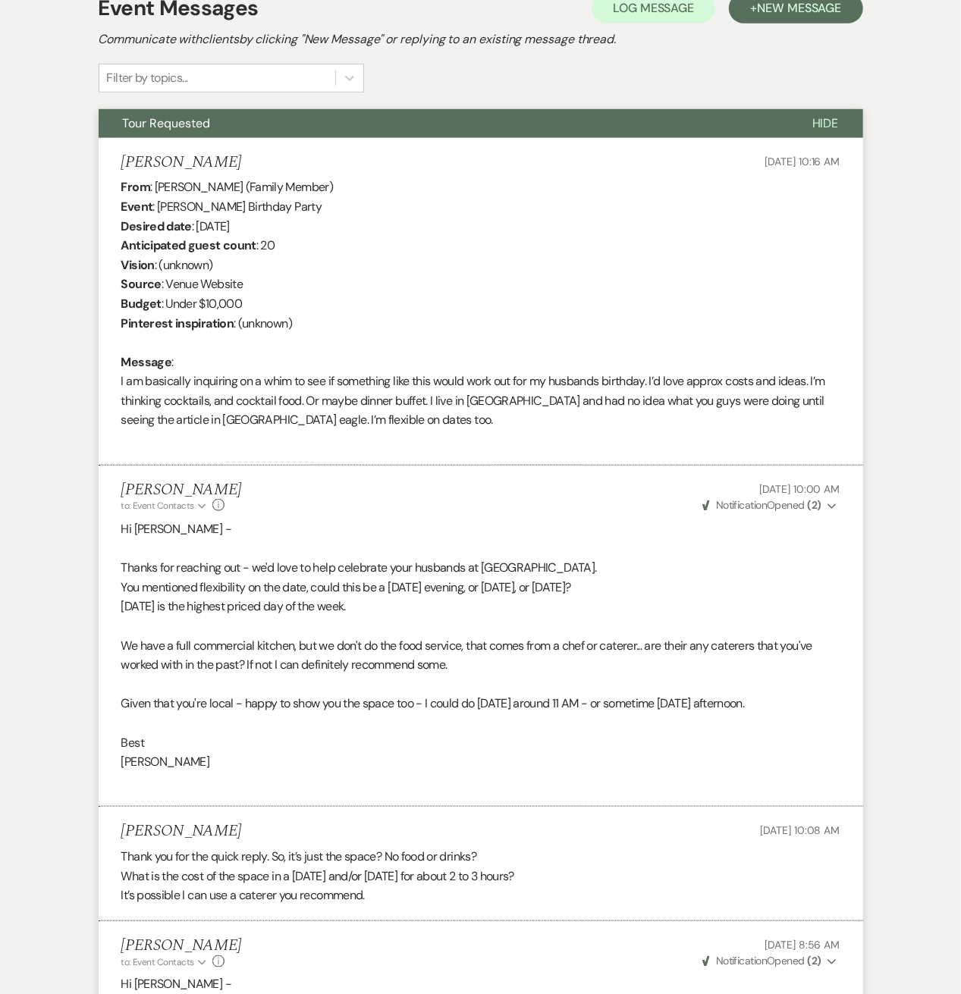
scroll to position [0, 0]
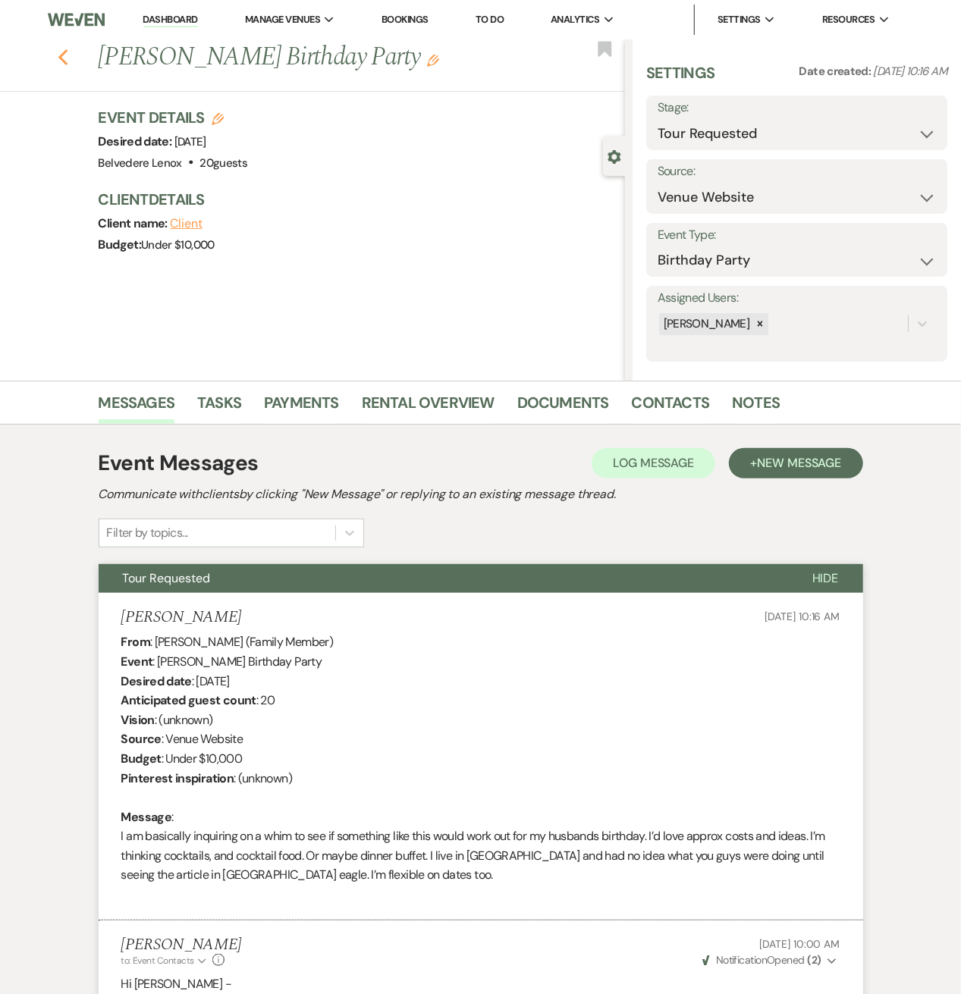
click at [67, 63] on icon "Previous" at bounding box center [63, 58] width 11 height 18
select select "2"
